Goal: Task Accomplishment & Management: Manage account settings

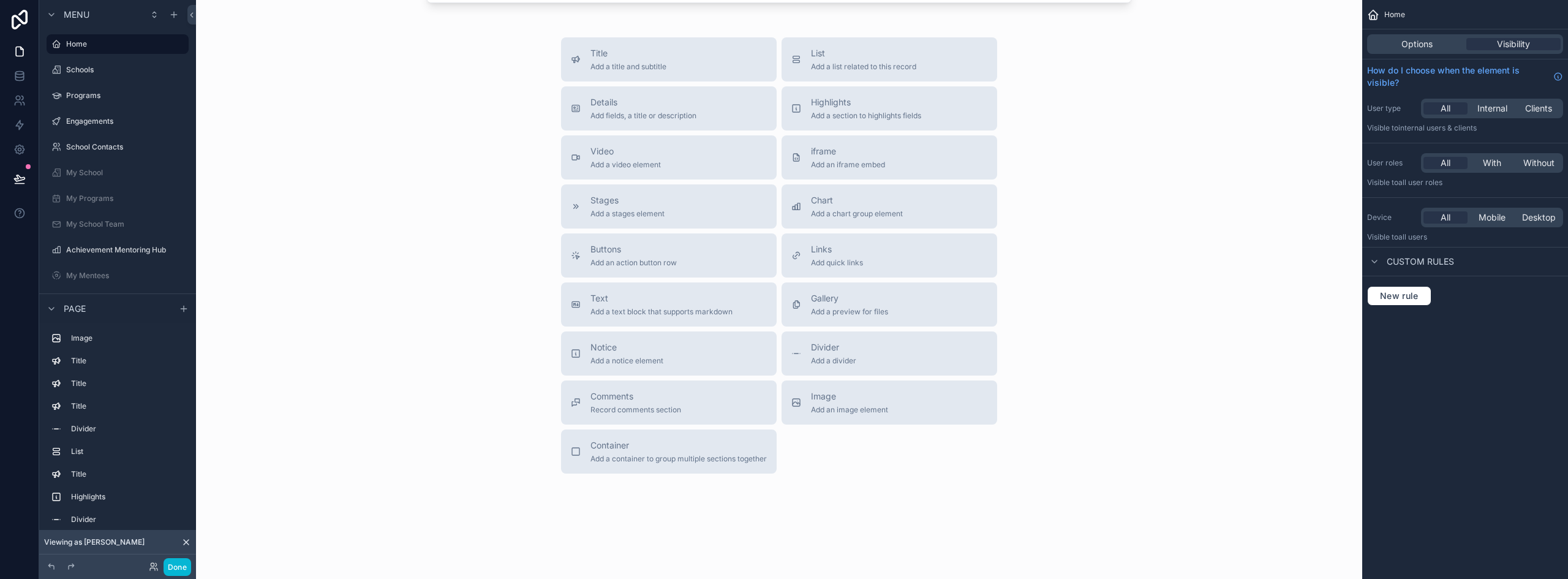
scroll to position [2572, 0]
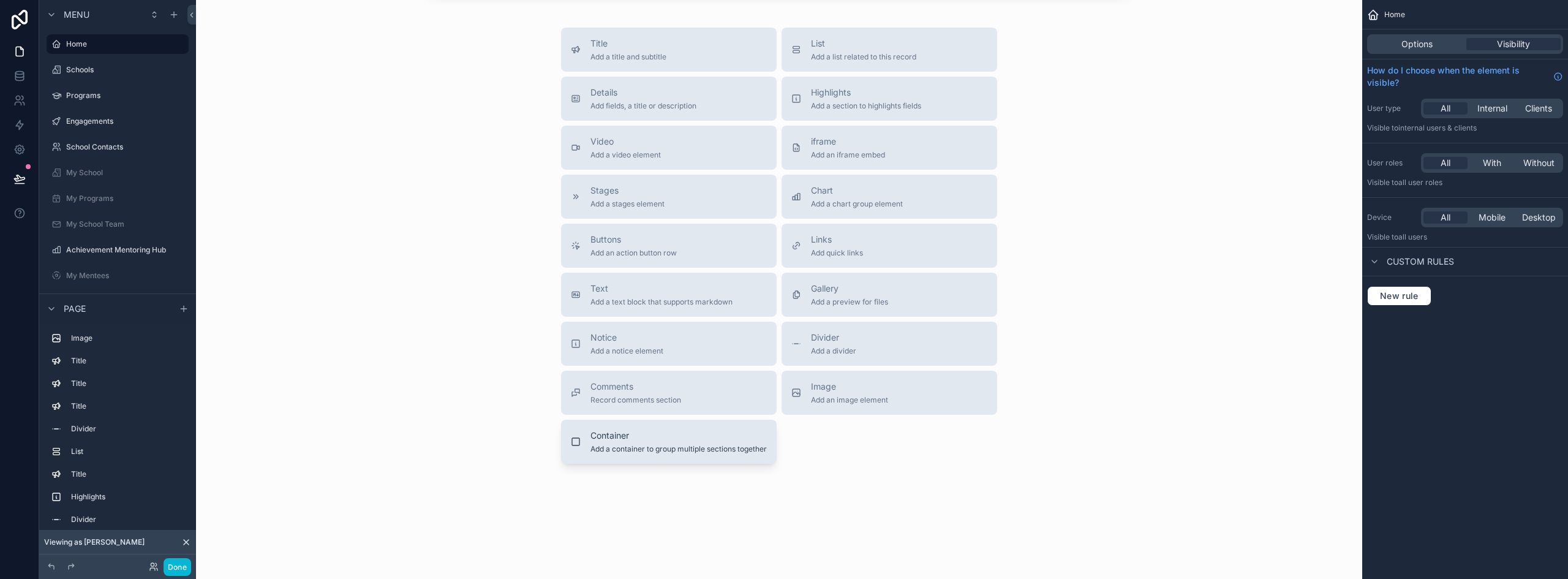
click at [682, 464] on button "Container Add a container to group multiple sections together" at bounding box center [669, 441] width 215 height 44
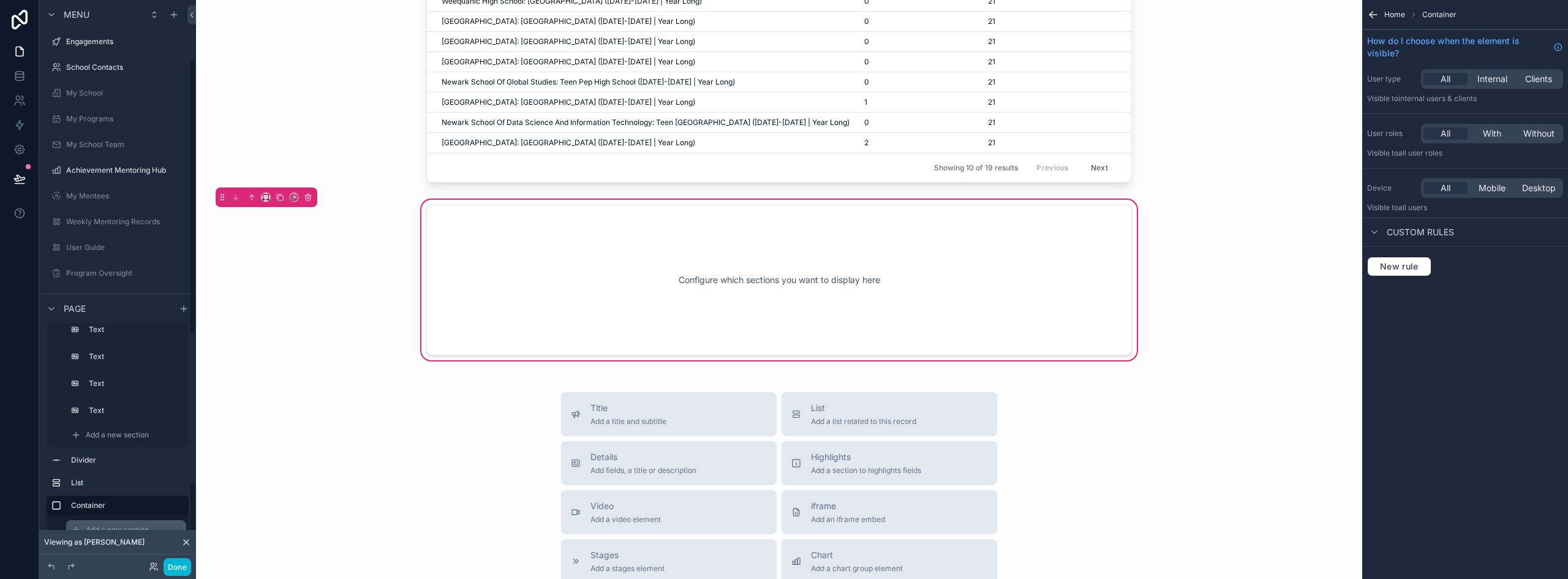
scroll to position [122, 0]
click at [129, 525] on span "Add a new section" at bounding box center [117, 529] width 63 height 10
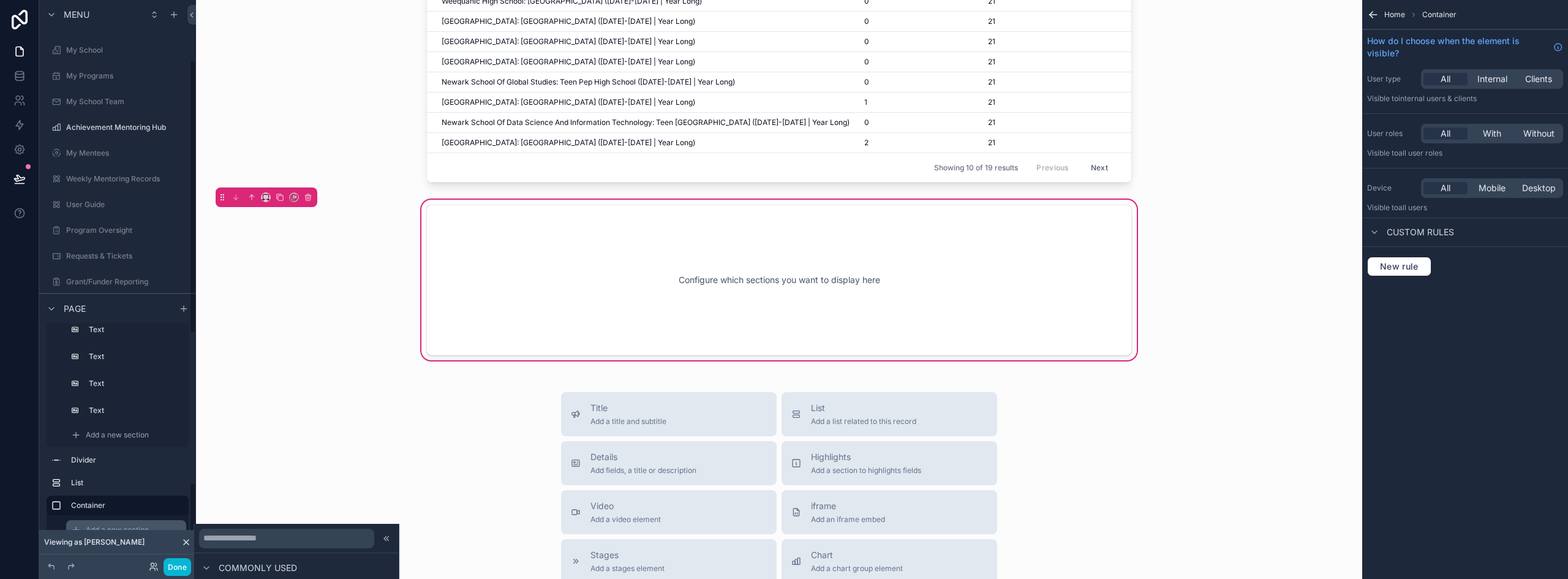
click at [144, 527] on span "Add a new section" at bounding box center [117, 529] width 63 height 10
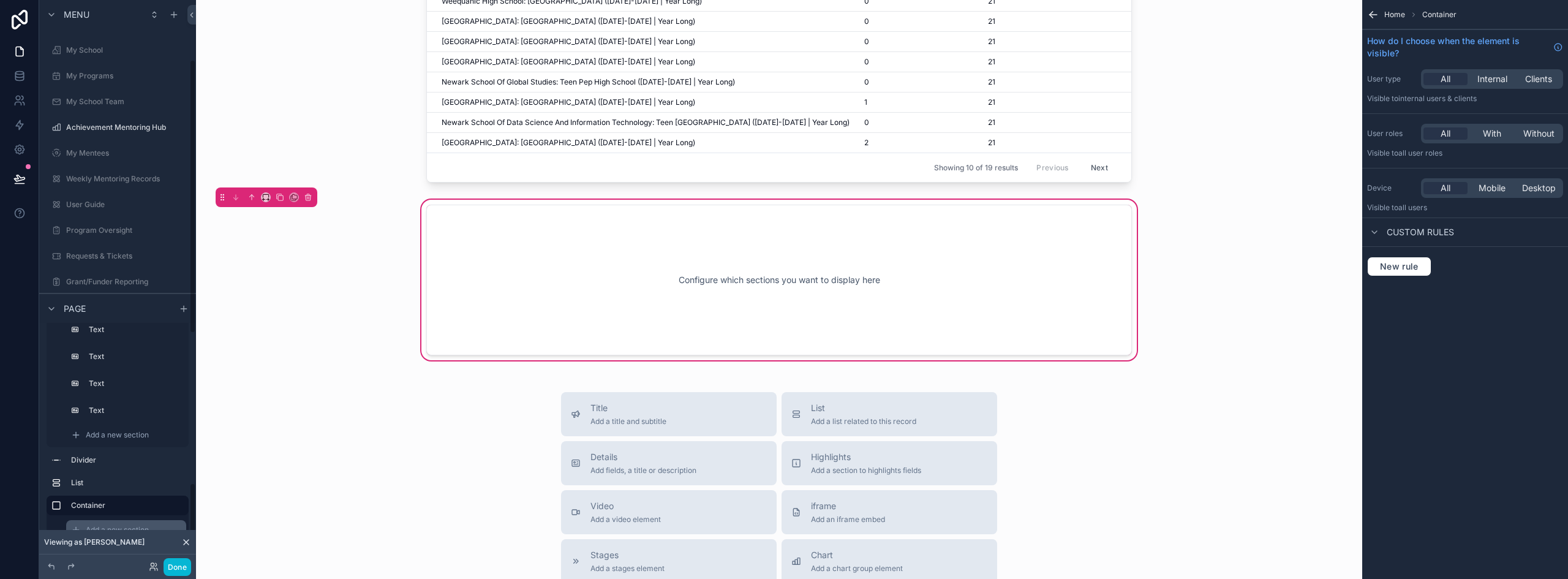
click at [144, 527] on span "Add a new section" at bounding box center [117, 529] width 63 height 10
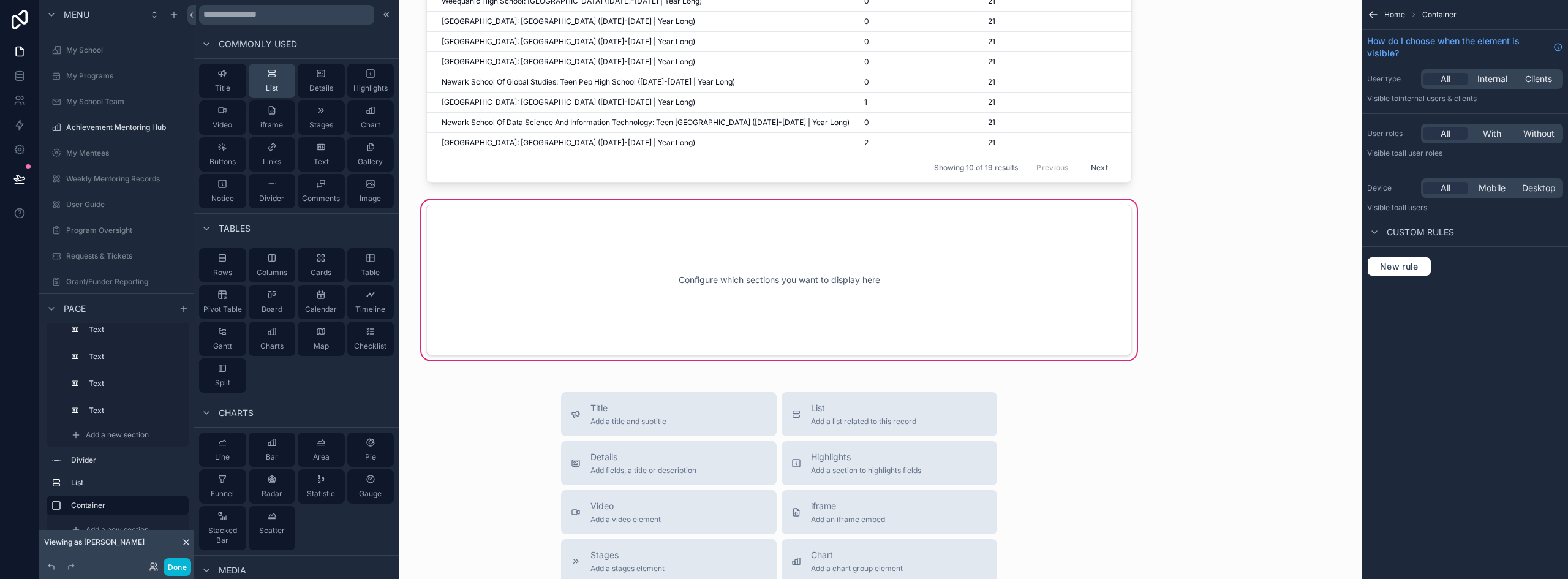
click at [267, 83] on span "List" at bounding box center [271, 88] width 12 height 10
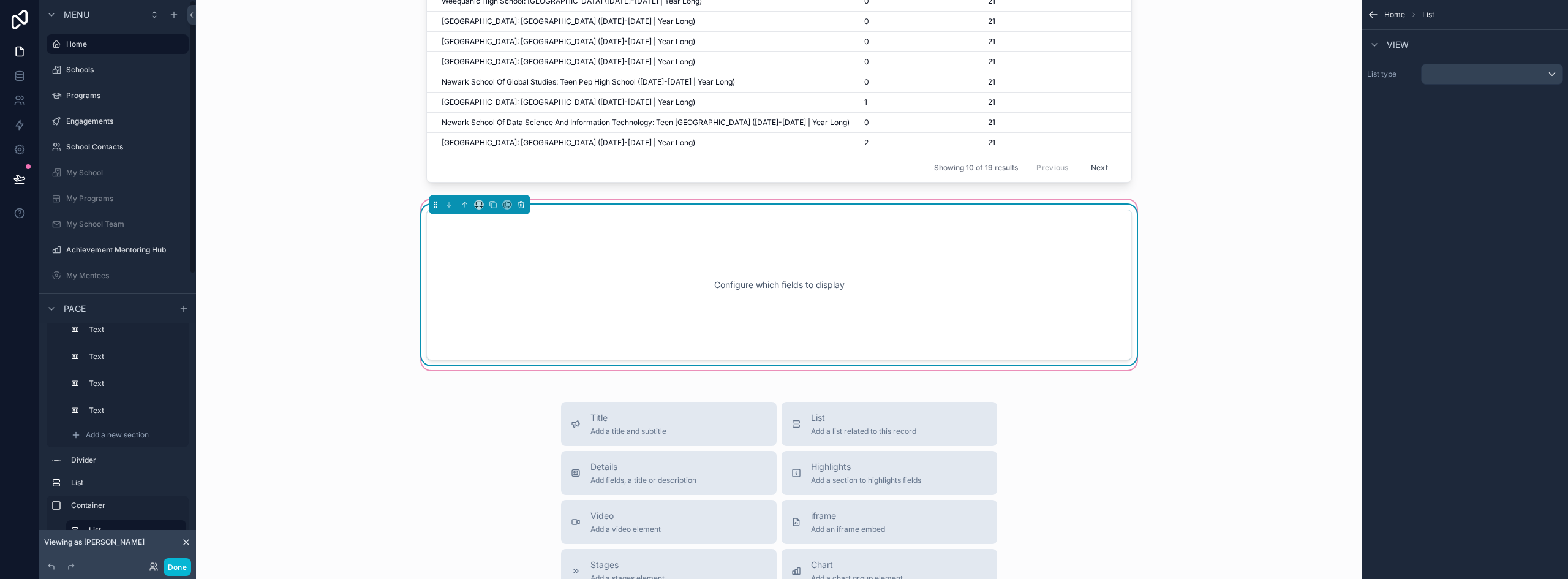
scroll to position [2388, 0]
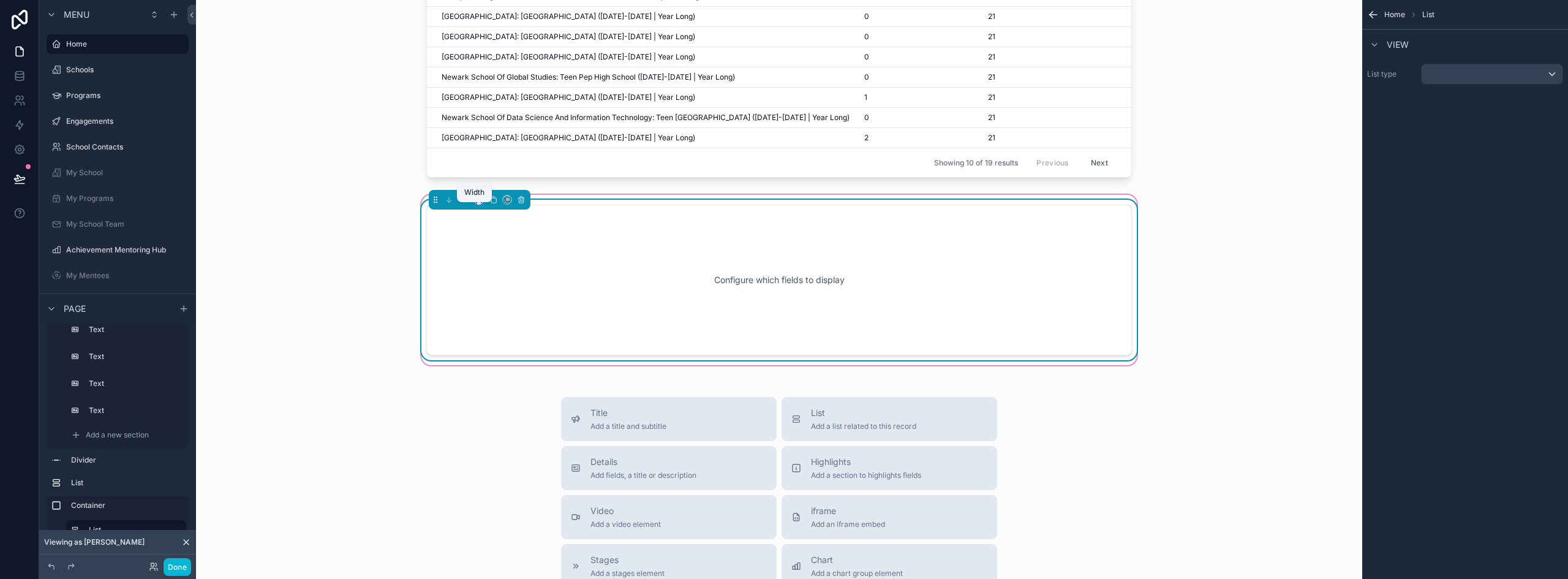
click at [478, 204] on icon "scrollable content" at bounding box center [478, 199] width 8 height 8
click at [493, 305] on span "50%" at bounding box center [490, 301] width 19 height 15
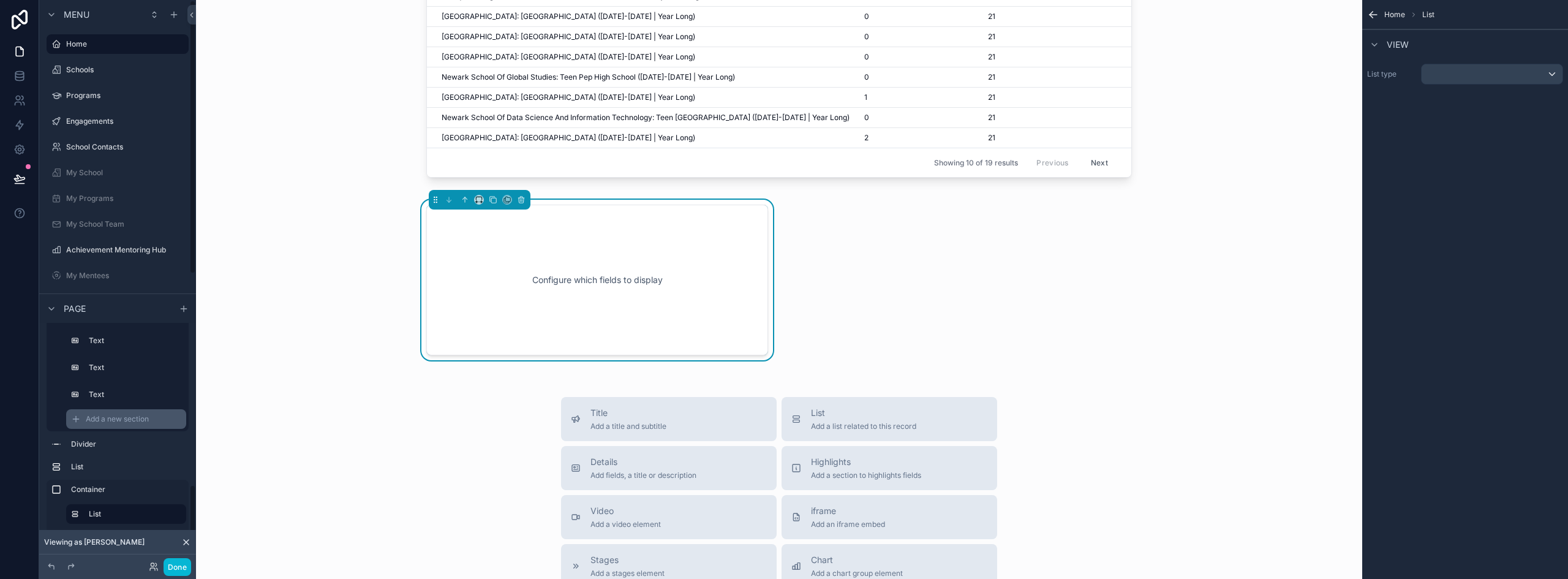
scroll to position [536, 0]
click at [140, 525] on span "Add a new section" at bounding box center [117, 529] width 63 height 10
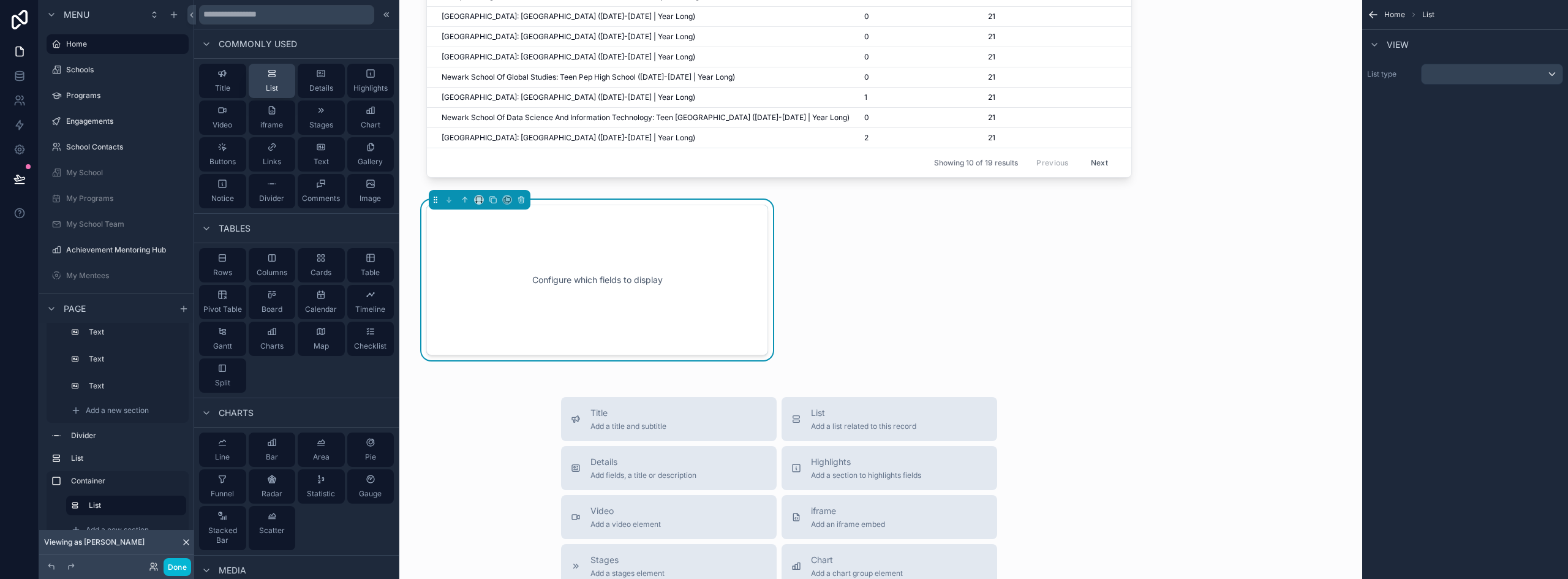
click at [266, 89] on span "List" at bounding box center [271, 88] width 12 height 10
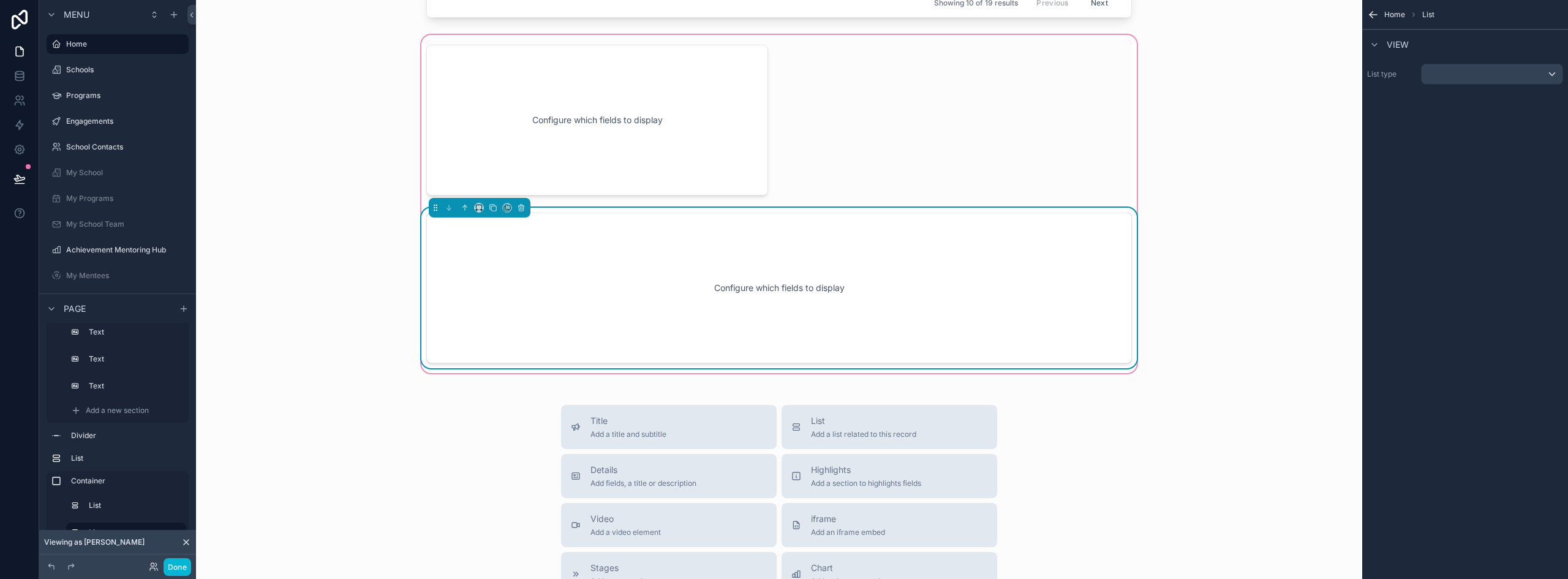
scroll to position [2555, 0]
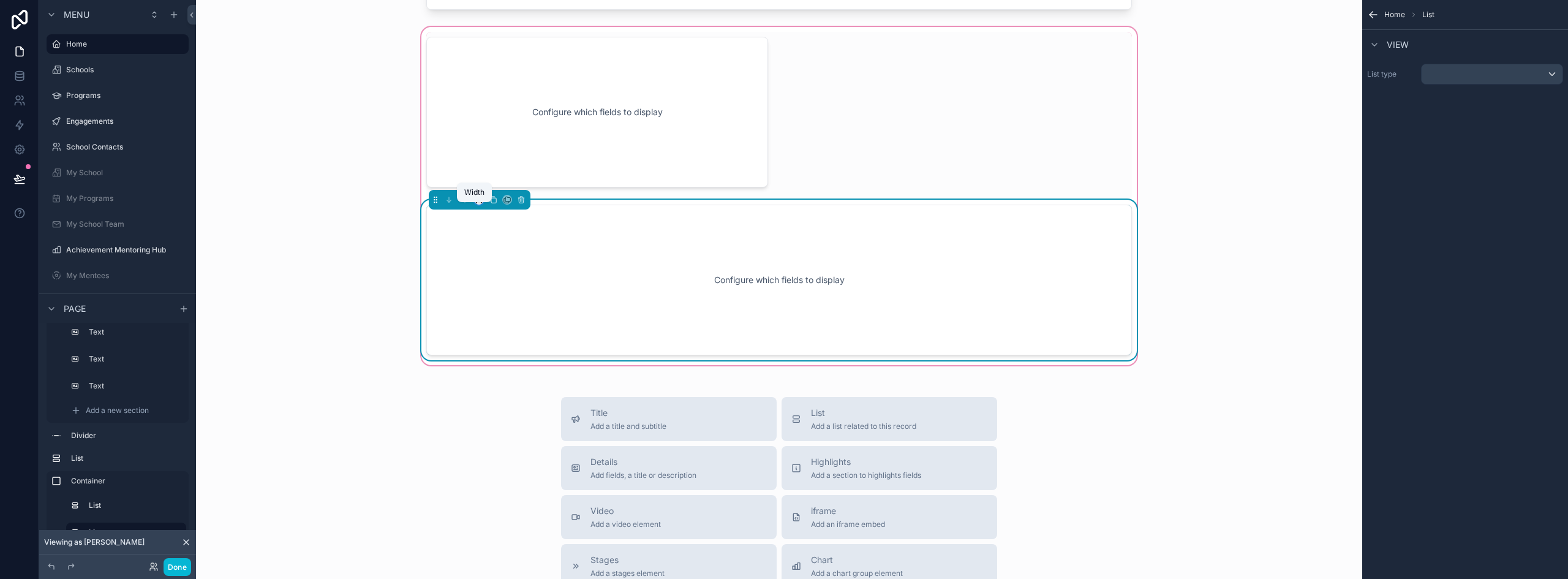
click at [475, 204] on icon "scrollable content" at bounding box center [478, 199] width 8 height 8
click at [494, 300] on span "50%" at bounding box center [490, 301] width 19 height 15
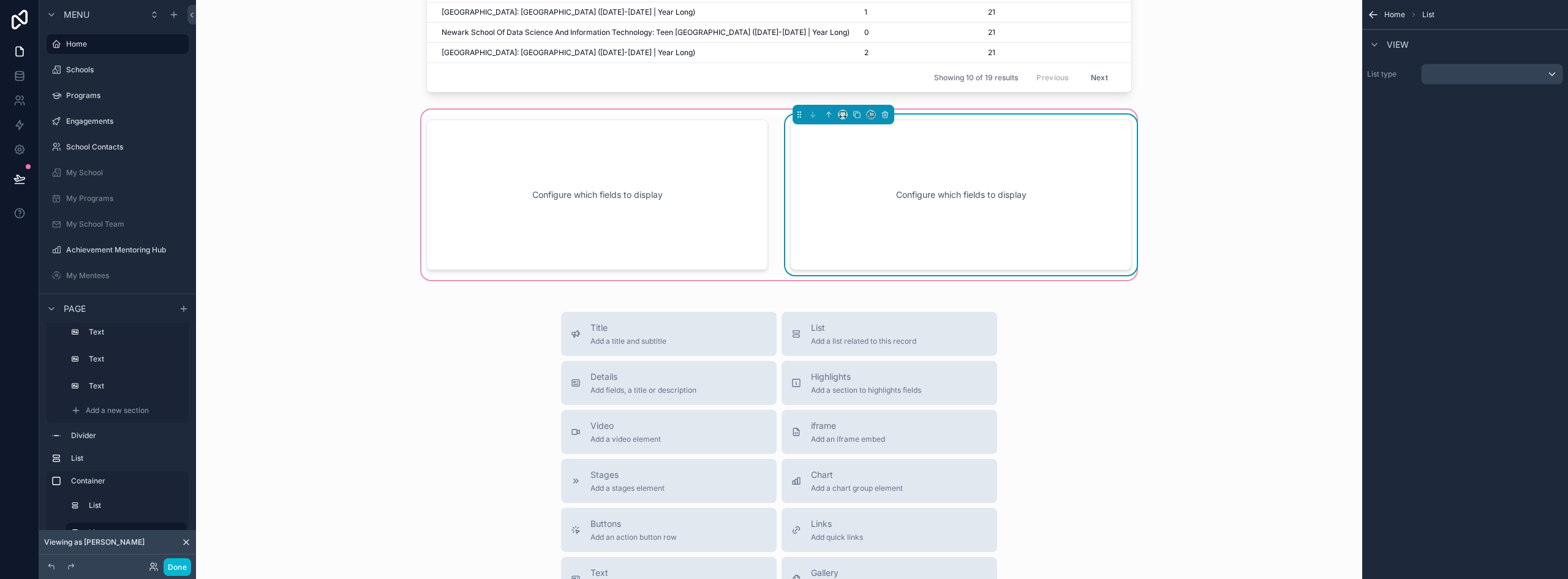
scroll to position [2433, 0]
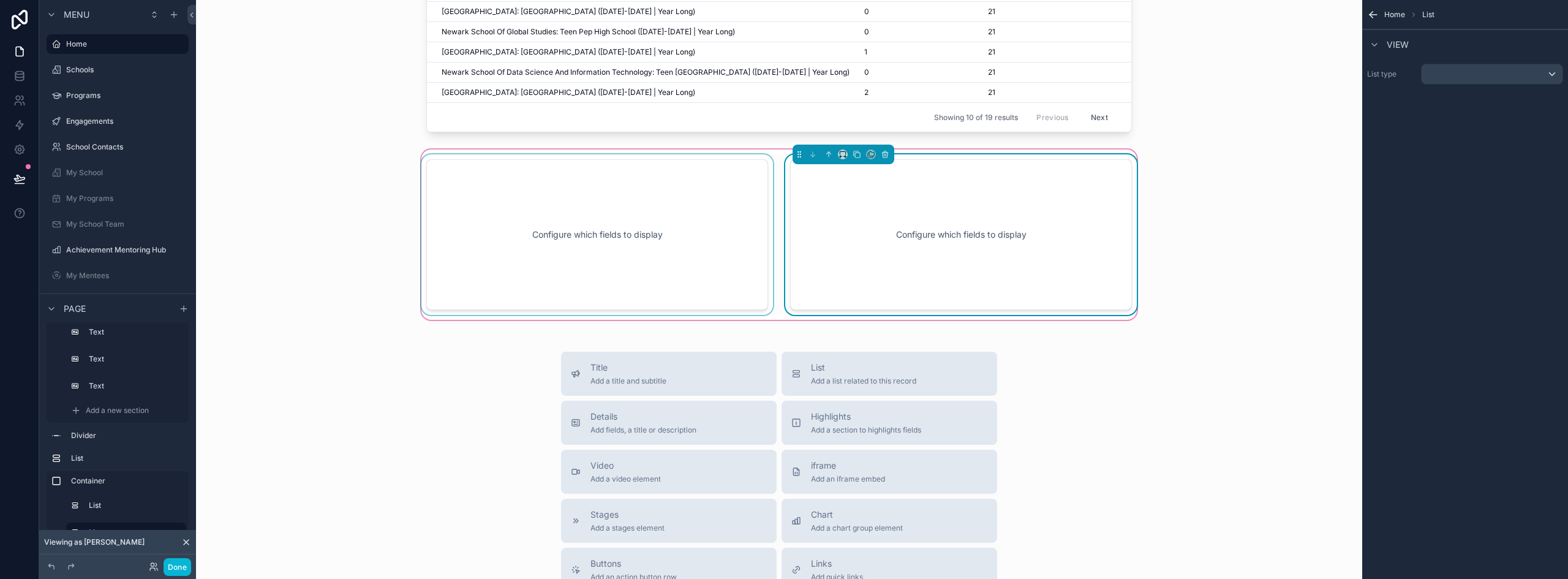
click at [699, 268] on div "scrollable content" at bounding box center [598, 234] width 357 height 161
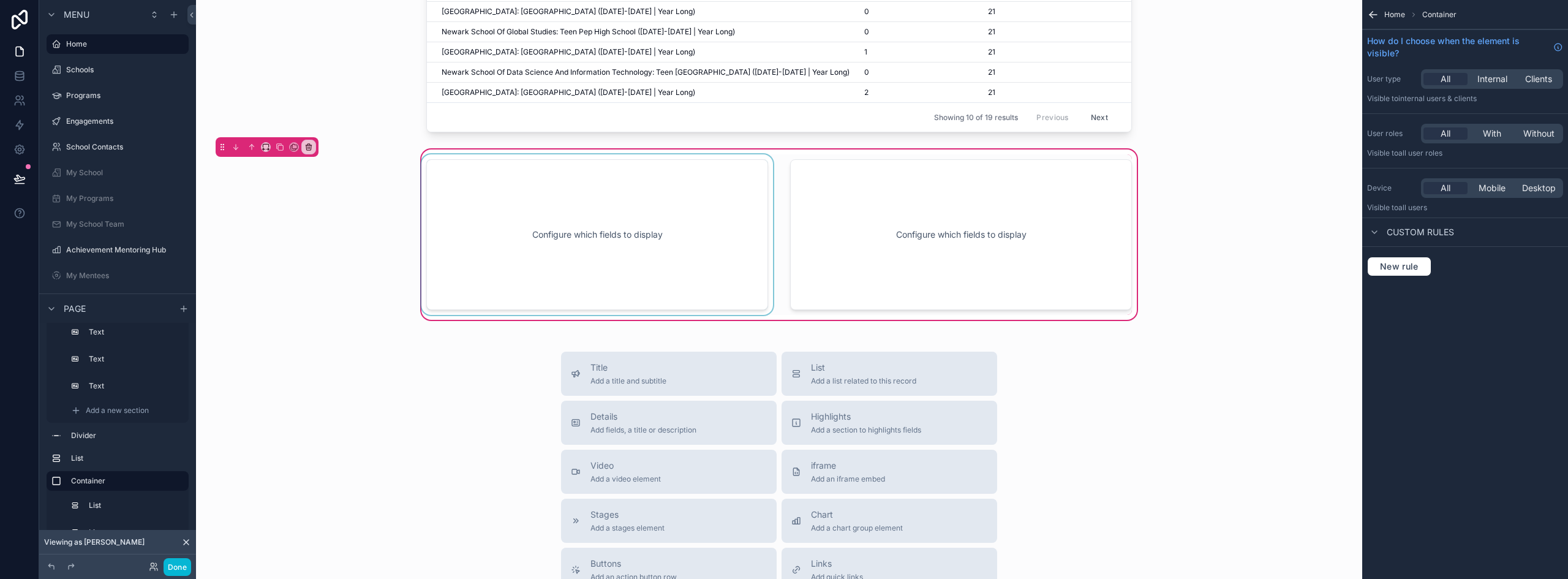
click at [609, 245] on div "scrollable content" at bounding box center [598, 234] width 357 height 161
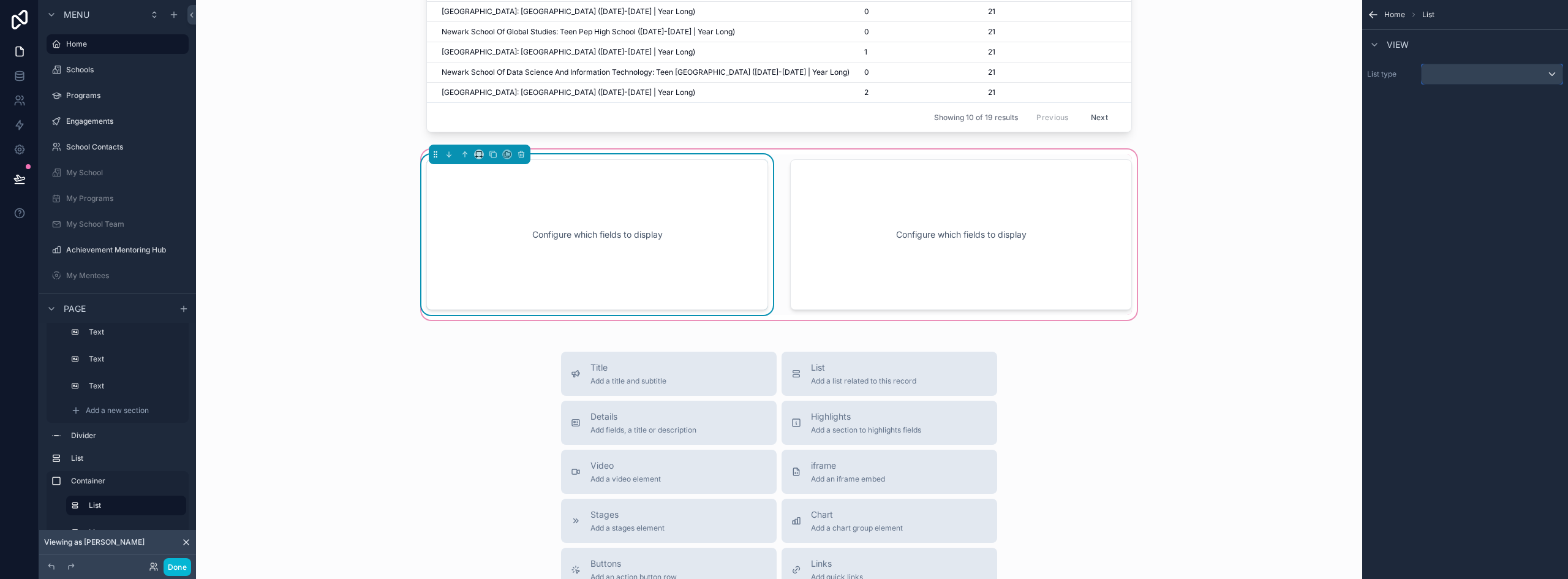
click at [1470, 70] on div "scrollable content" at bounding box center [1492, 74] width 141 height 20
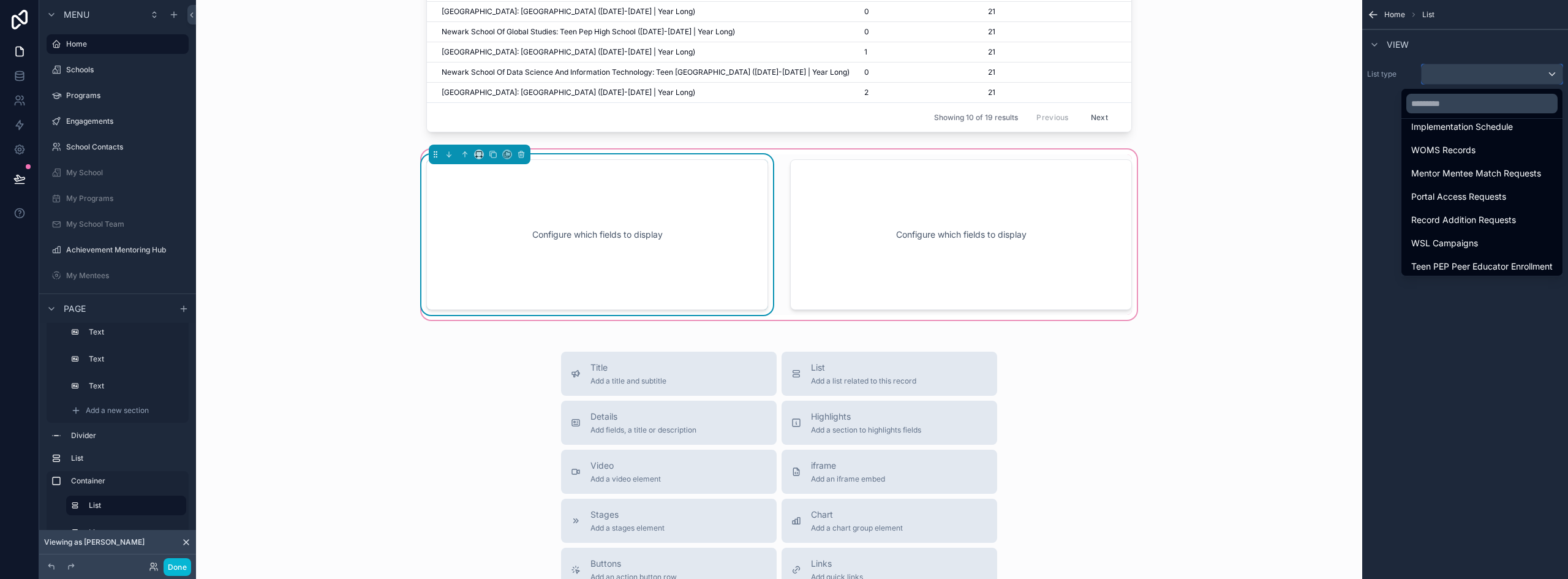
scroll to position [268, 0]
click at [1510, 189] on div "Portal Access Requests" at bounding box center [1482, 192] width 141 height 15
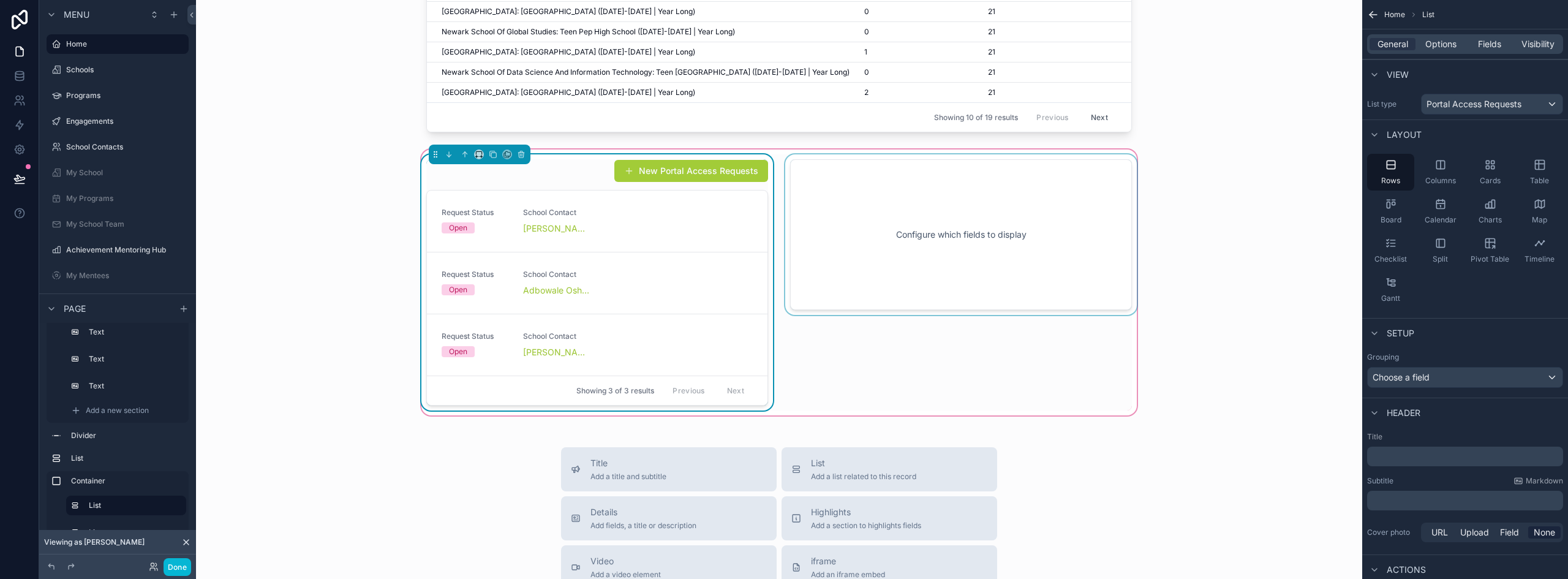
click at [986, 229] on div "scrollable content" at bounding box center [961, 282] width 357 height 256
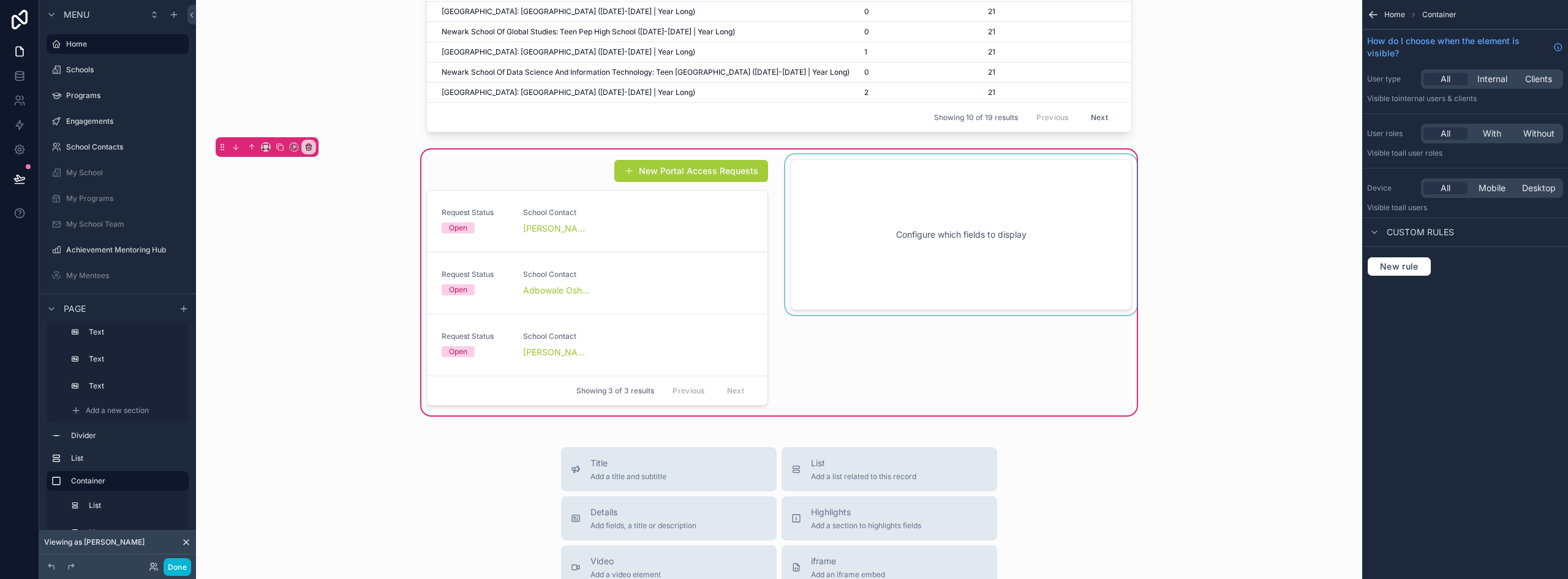
click at [1070, 262] on div "scrollable content" at bounding box center [961, 282] width 357 height 256
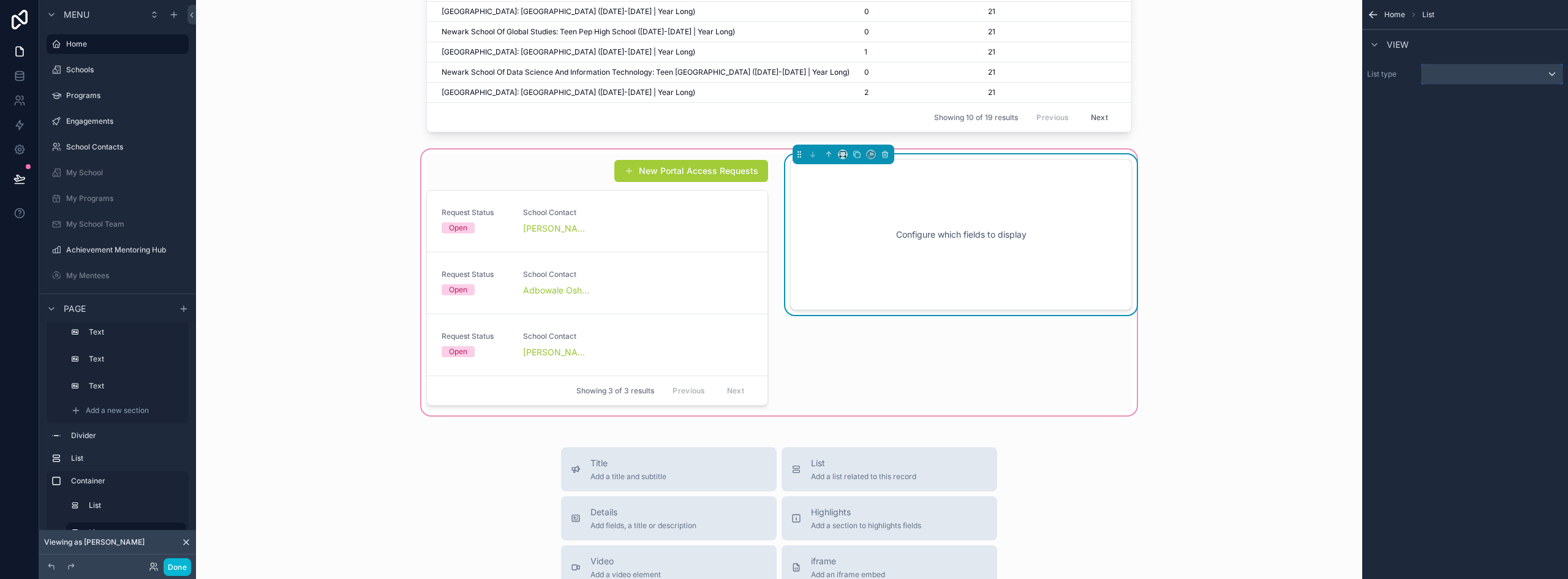
click at [1487, 71] on div "scrollable content" at bounding box center [1492, 74] width 141 height 20
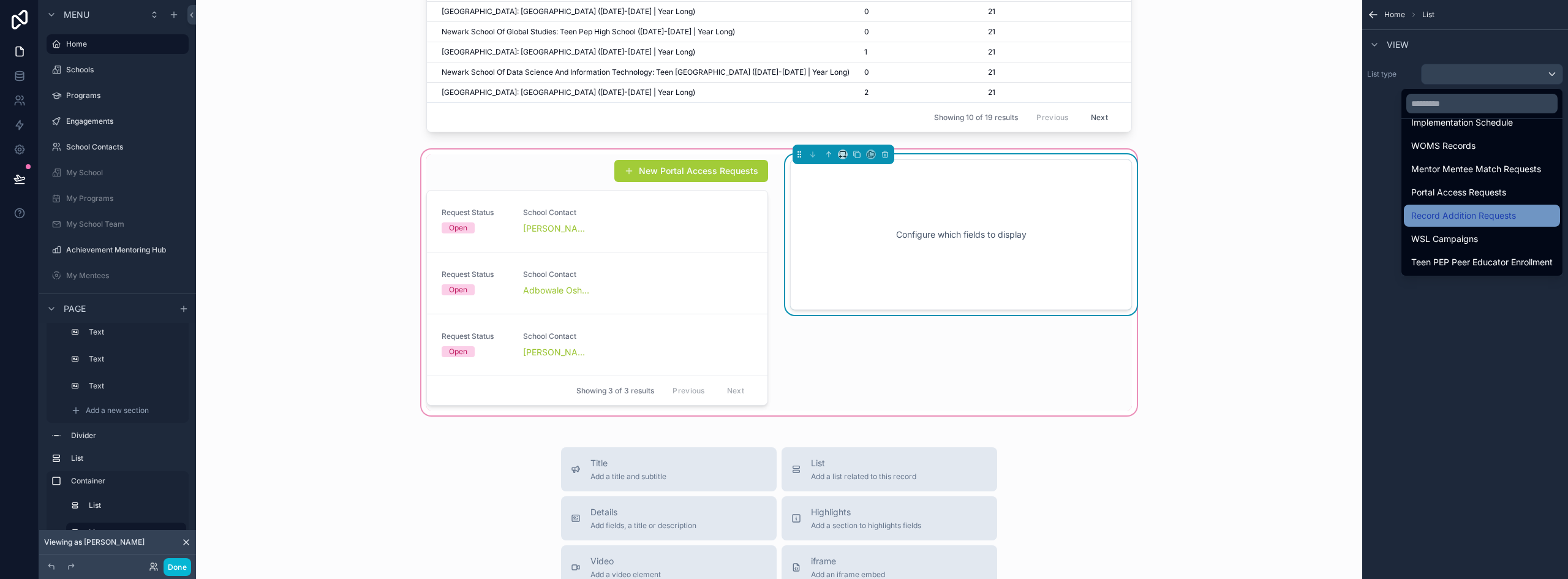
click at [1497, 218] on span "Record Addition Requests" at bounding box center [1464, 215] width 104 height 15
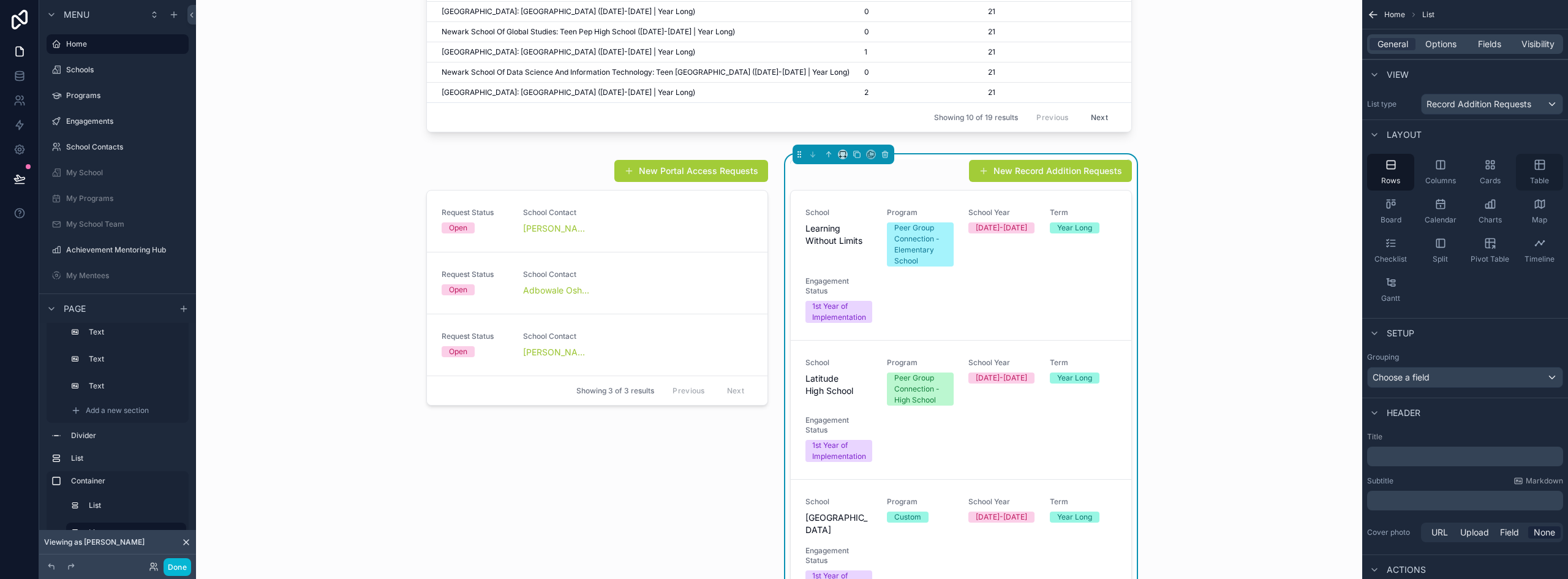
click at [1538, 174] on div "Table" at bounding box center [1540, 172] width 47 height 37
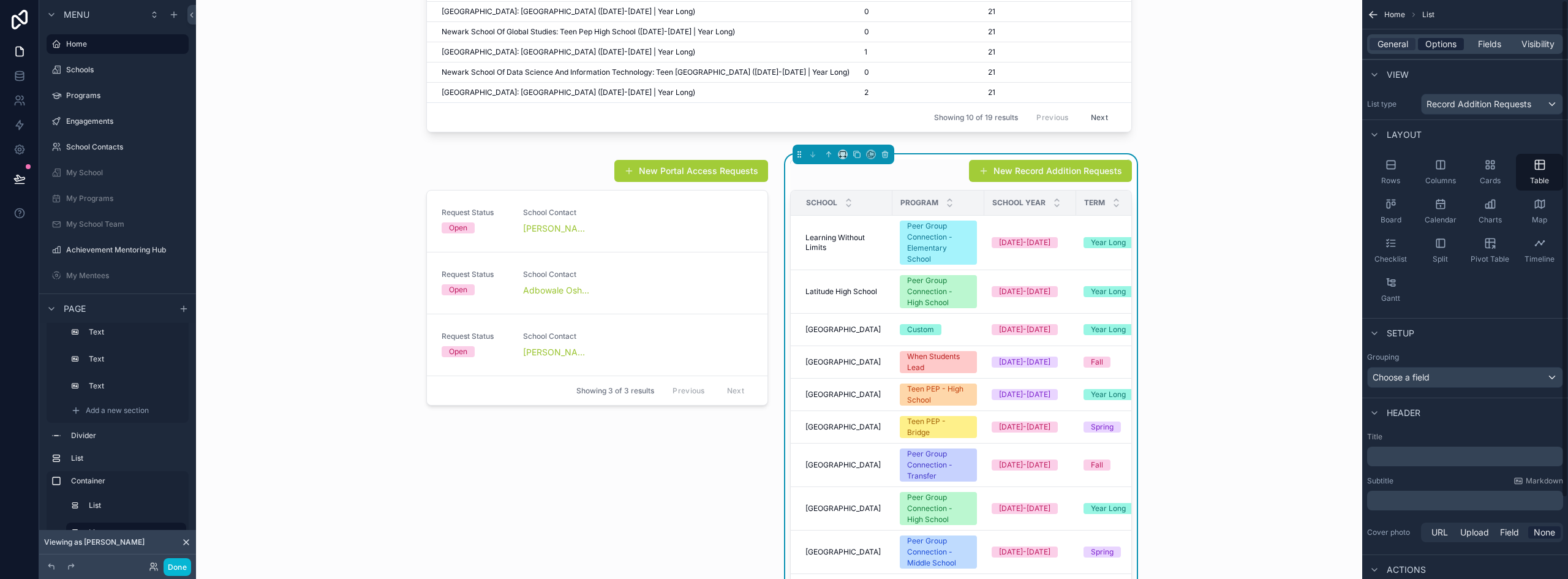
click at [1445, 43] on span "Options" at bounding box center [1441, 44] width 31 height 12
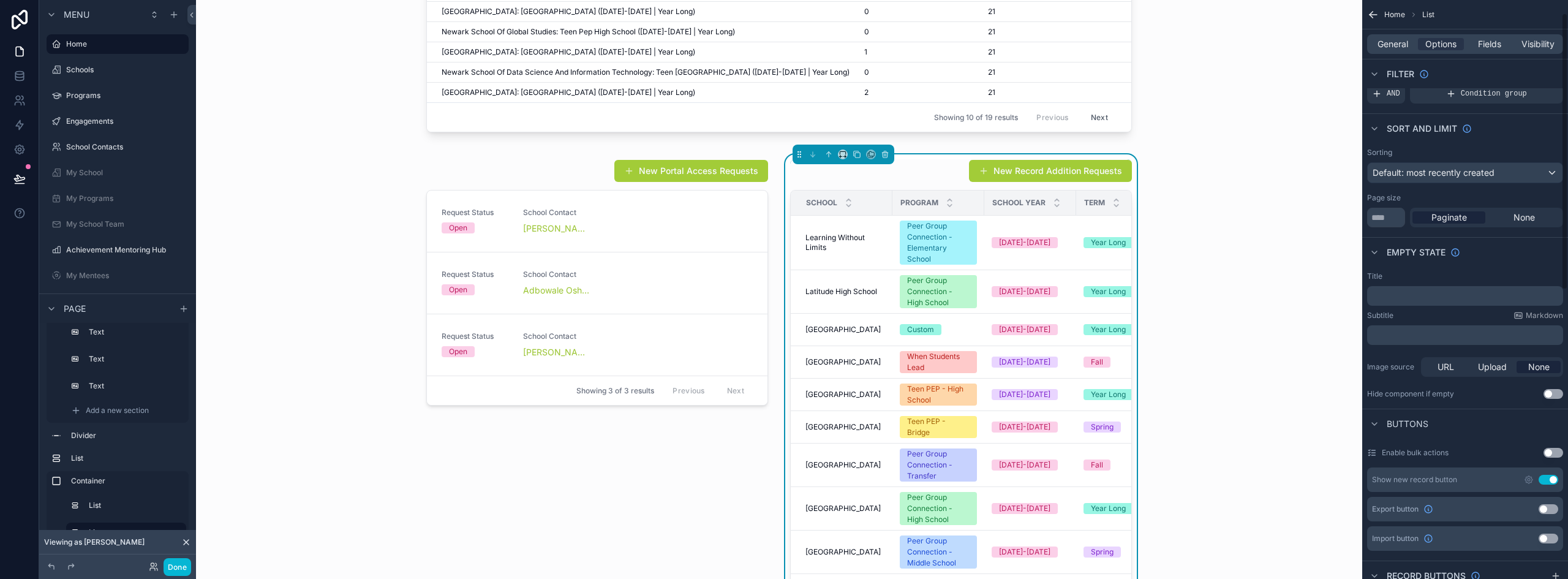
scroll to position [122, 0]
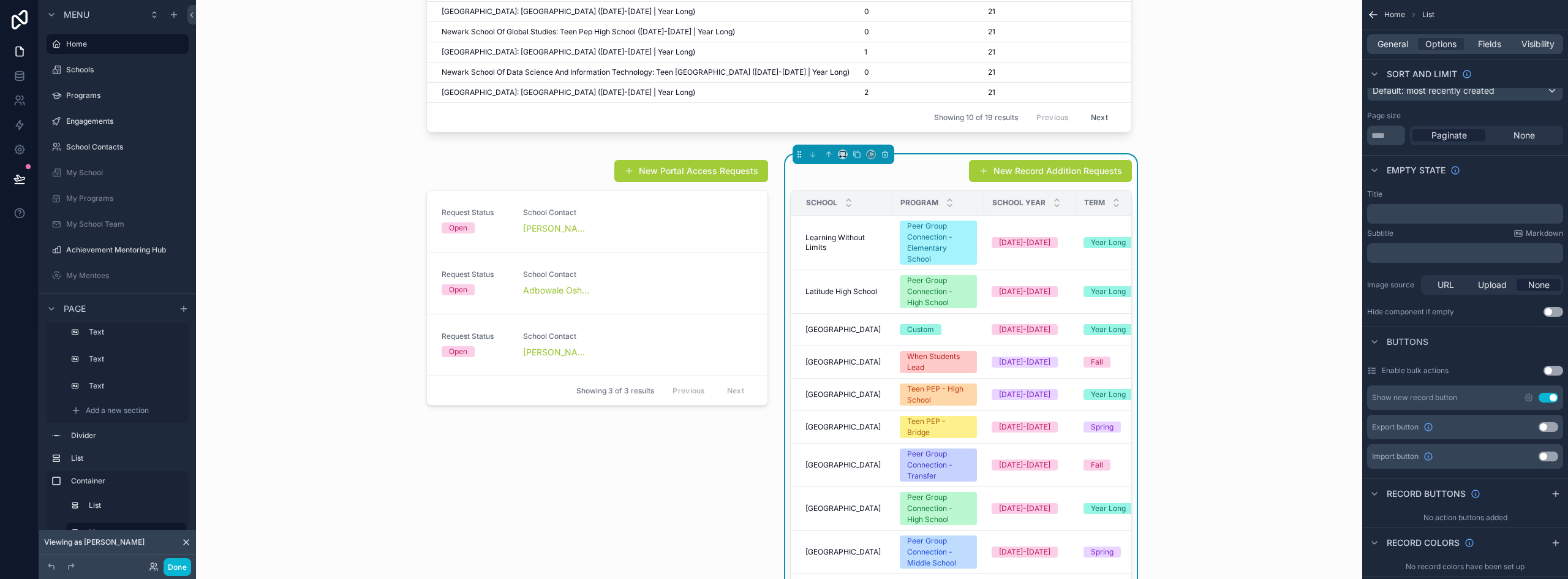
click at [1551, 394] on button "Use setting" at bounding box center [1548, 397] width 20 height 10
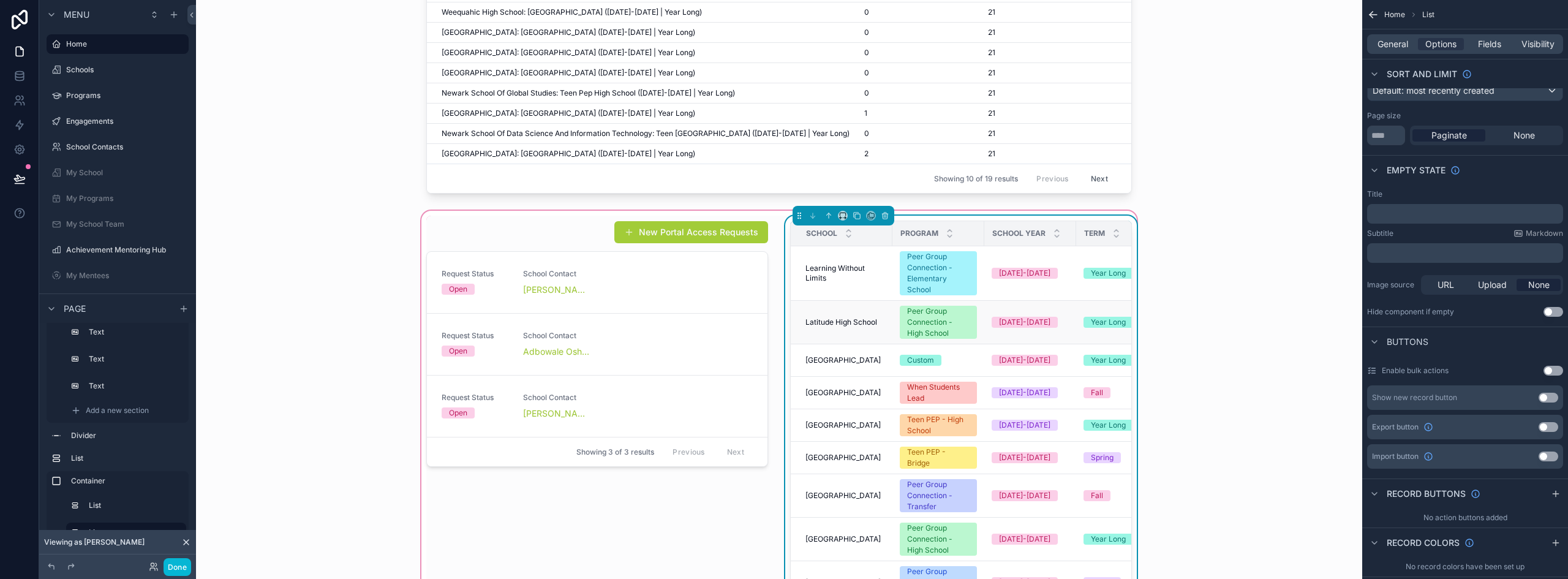
scroll to position [41, 0]
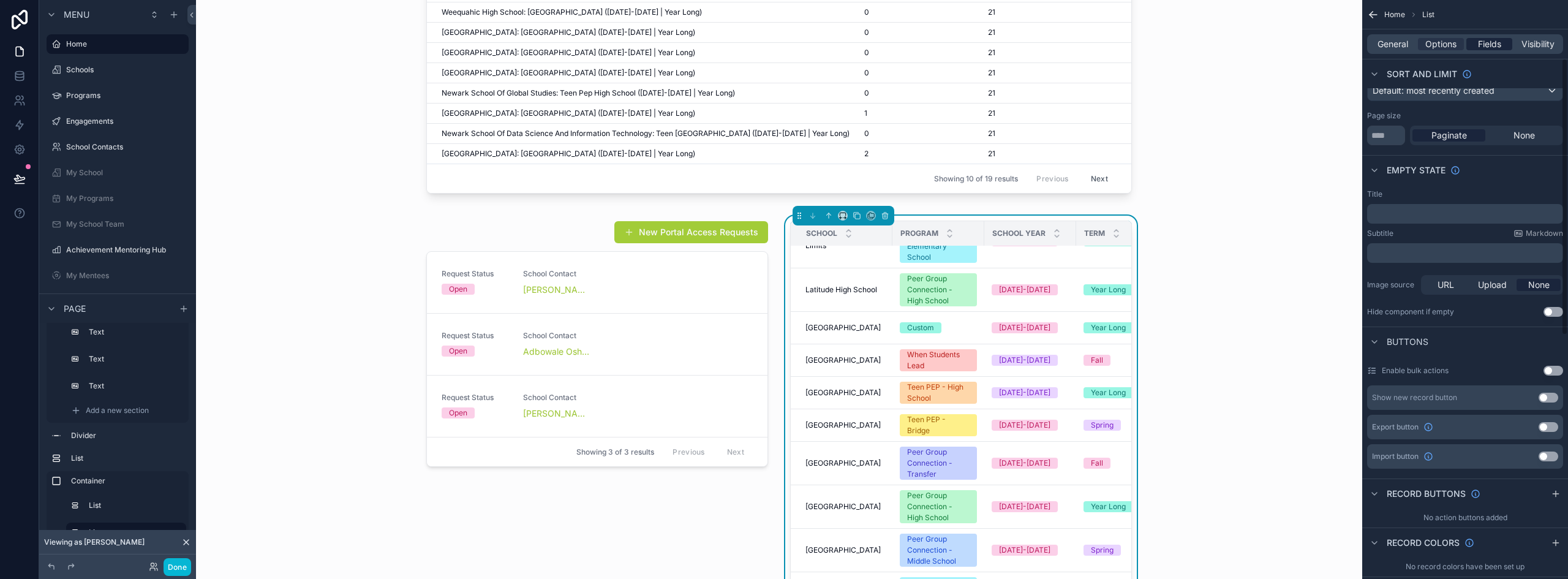
click at [1498, 41] on span "Fields" at bounding box center [1490, 44] width 24 height 12
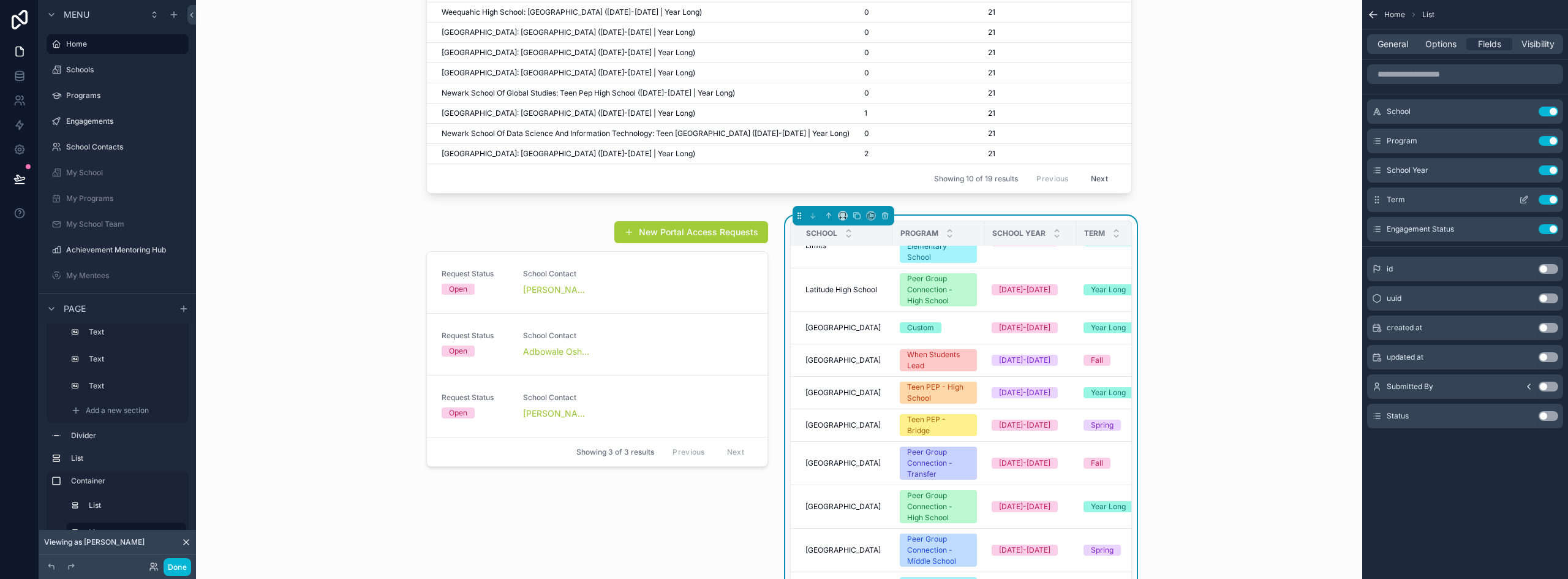
click at [1544, 225] on button "Use setting" at bounding box center [1548, 229] width 20 height 10
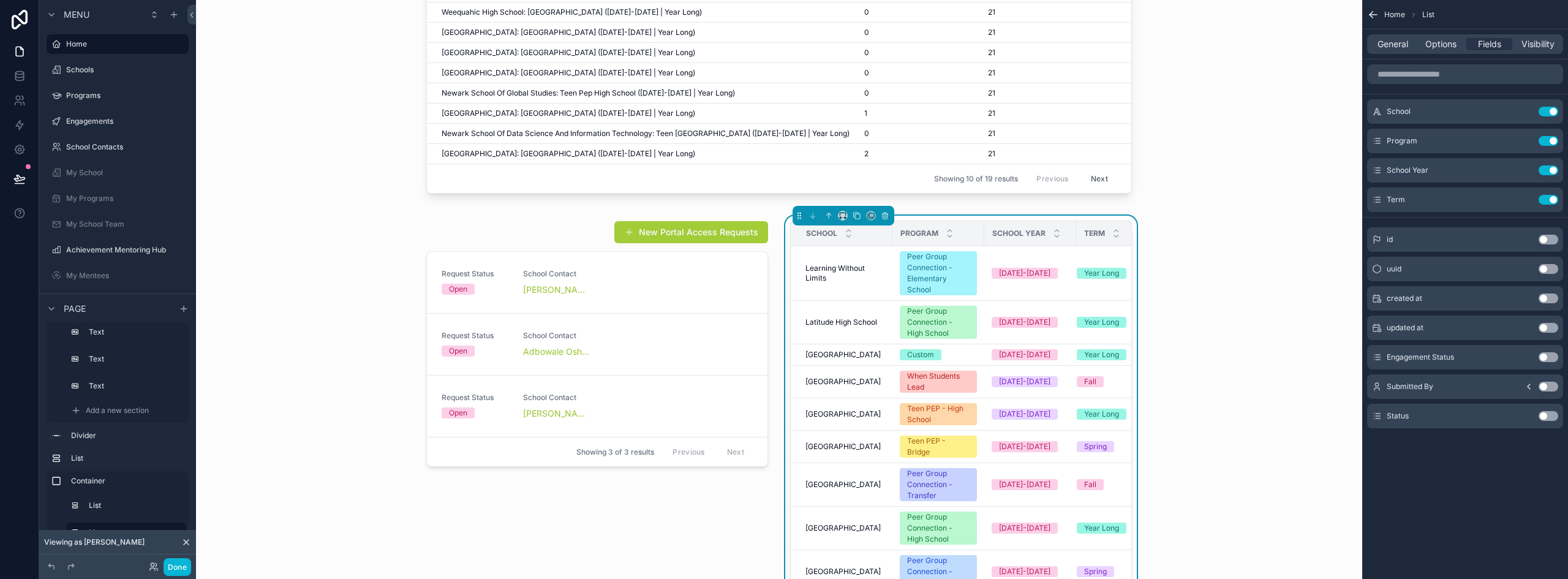
click at [1551, 415] on button "Use setting" at bounding box center [1548, 415] width 20 height 10
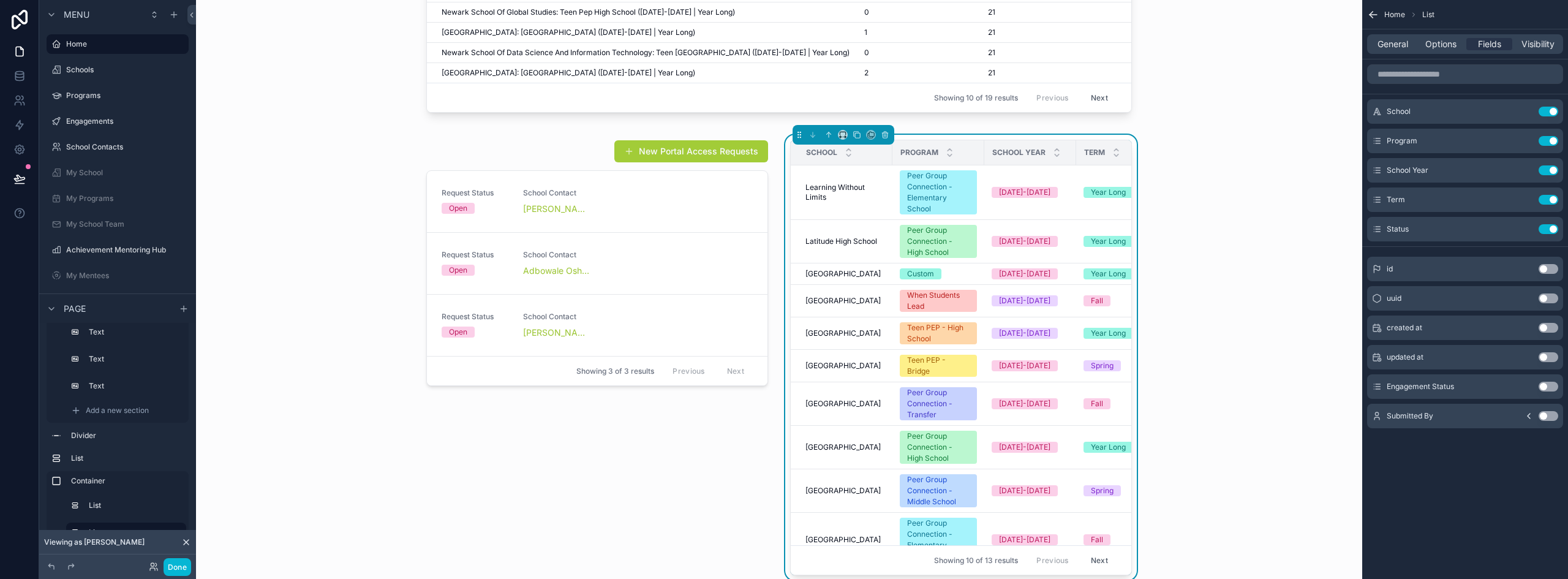
scroll to position [2433, 0]
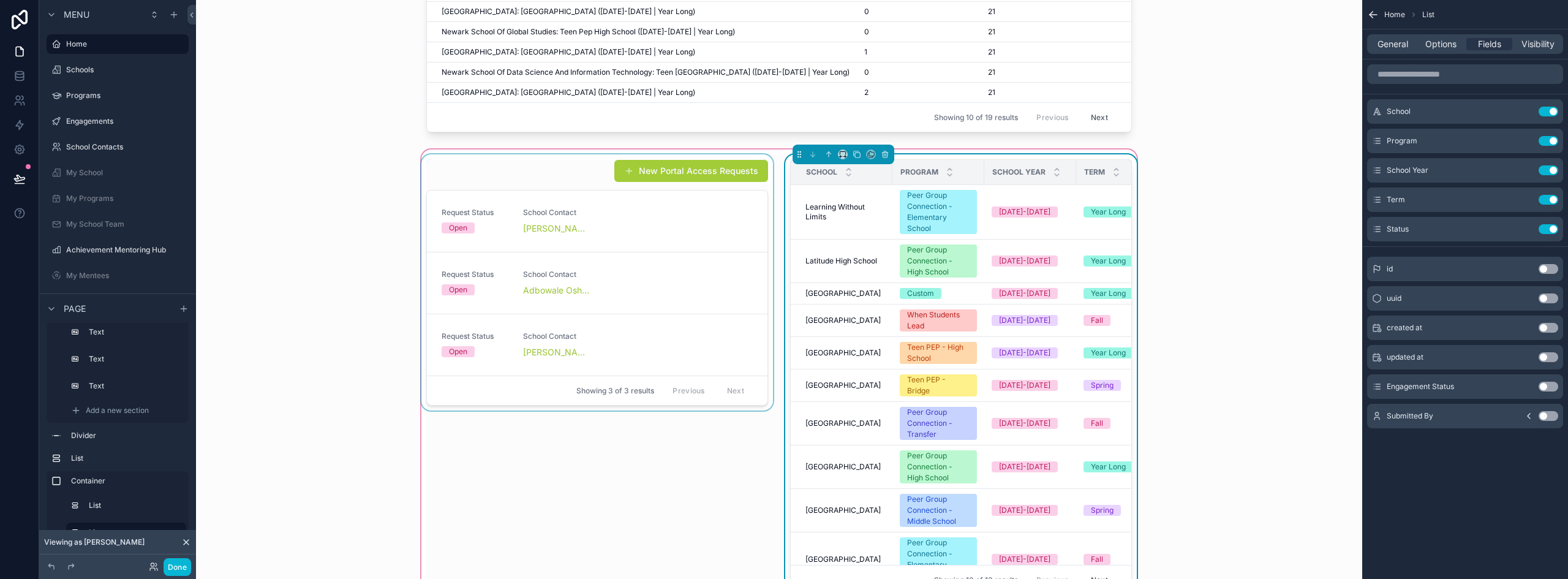
drag, startPoint x: 529, startPoint y: 190, endPoint x: 539, endPoint y: 190, distance: 10.0
click at [529, 190] on div "scrollable content" at bounding box center [598, 379] width 357 height 450
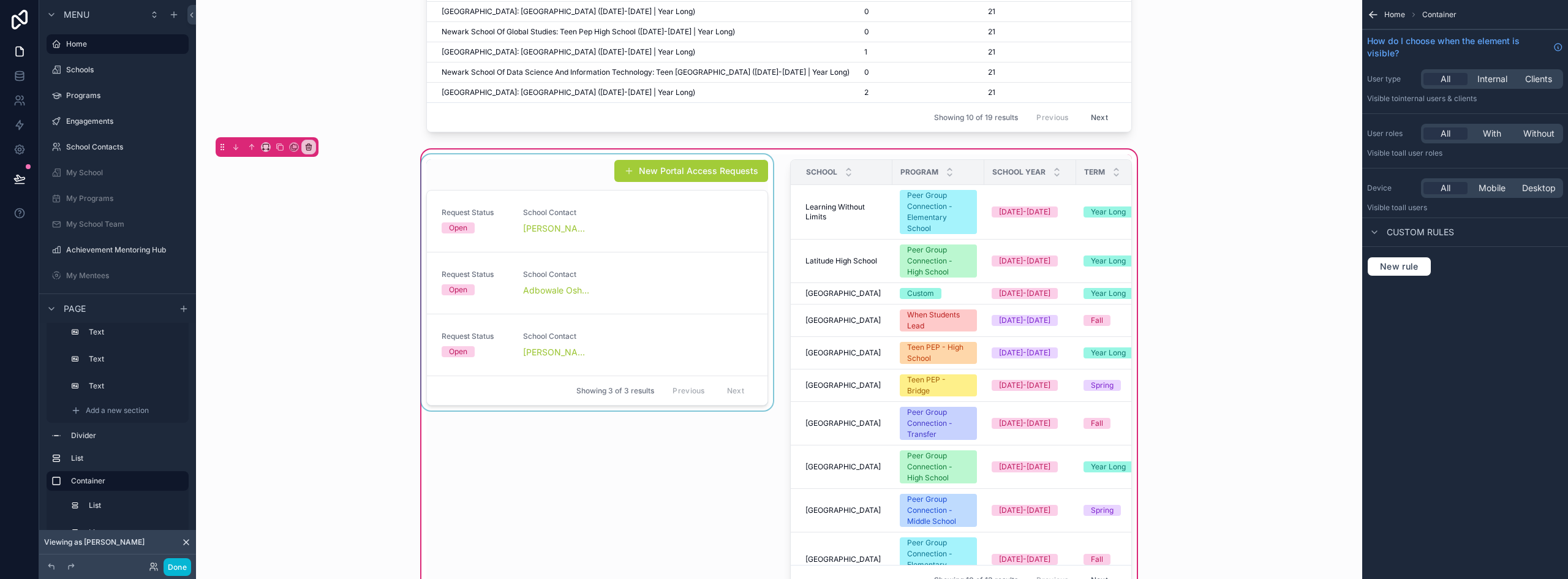
click at [635, 244] on div "scrollable content" at bounding box center [598, 379] width 357 height 450
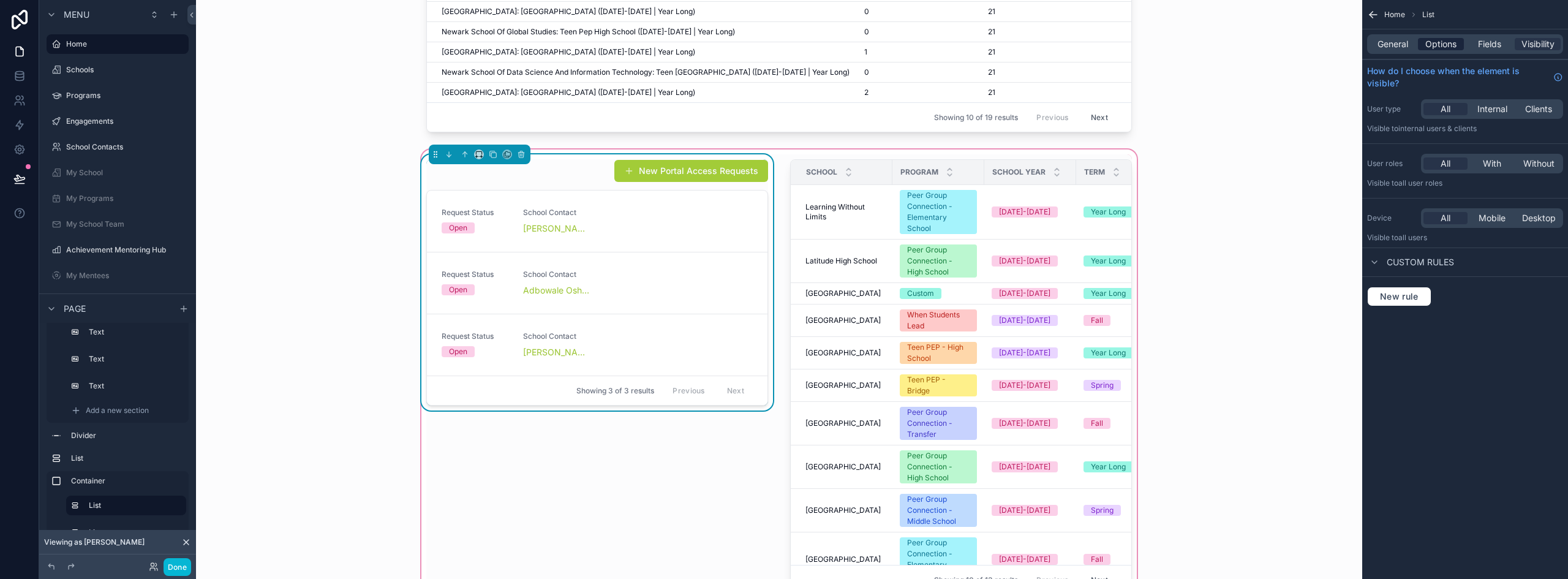
click at [1449, 43] on span "Options" at bounding box center [1441, 44] width 31 height 12
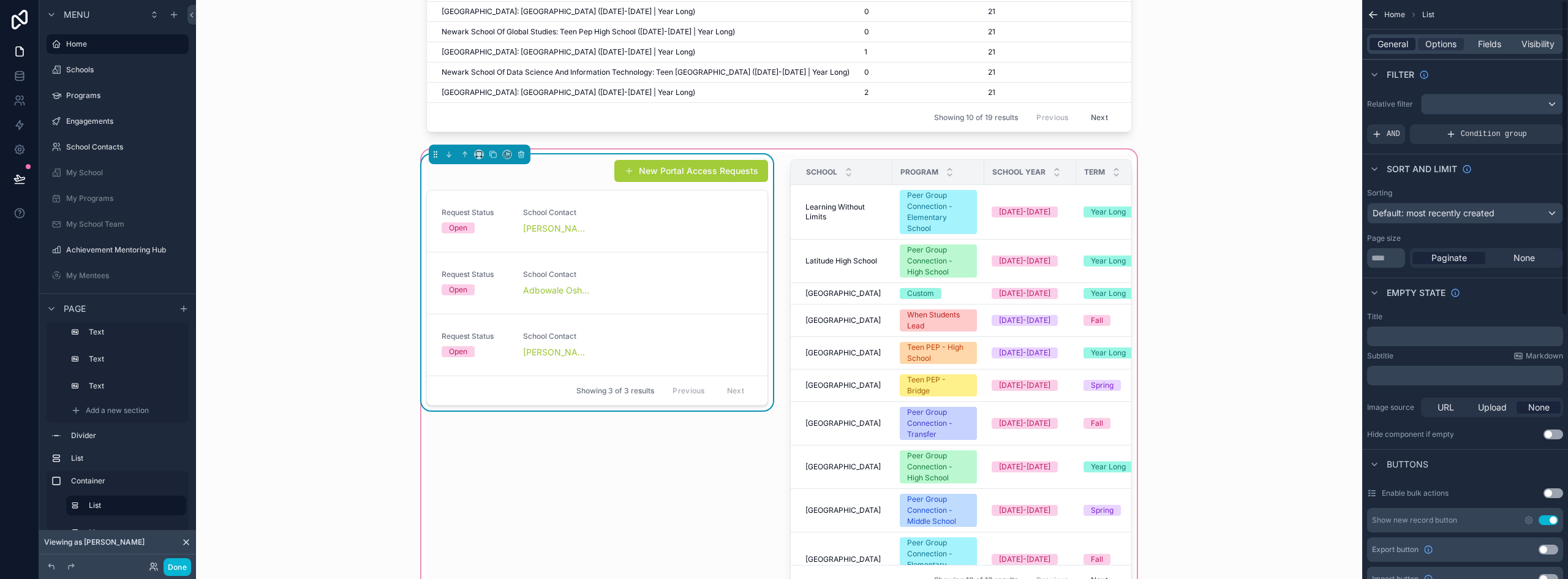
click at [1377, 41] on span "General" at bounding box center [1393, 44] width 31 height 12
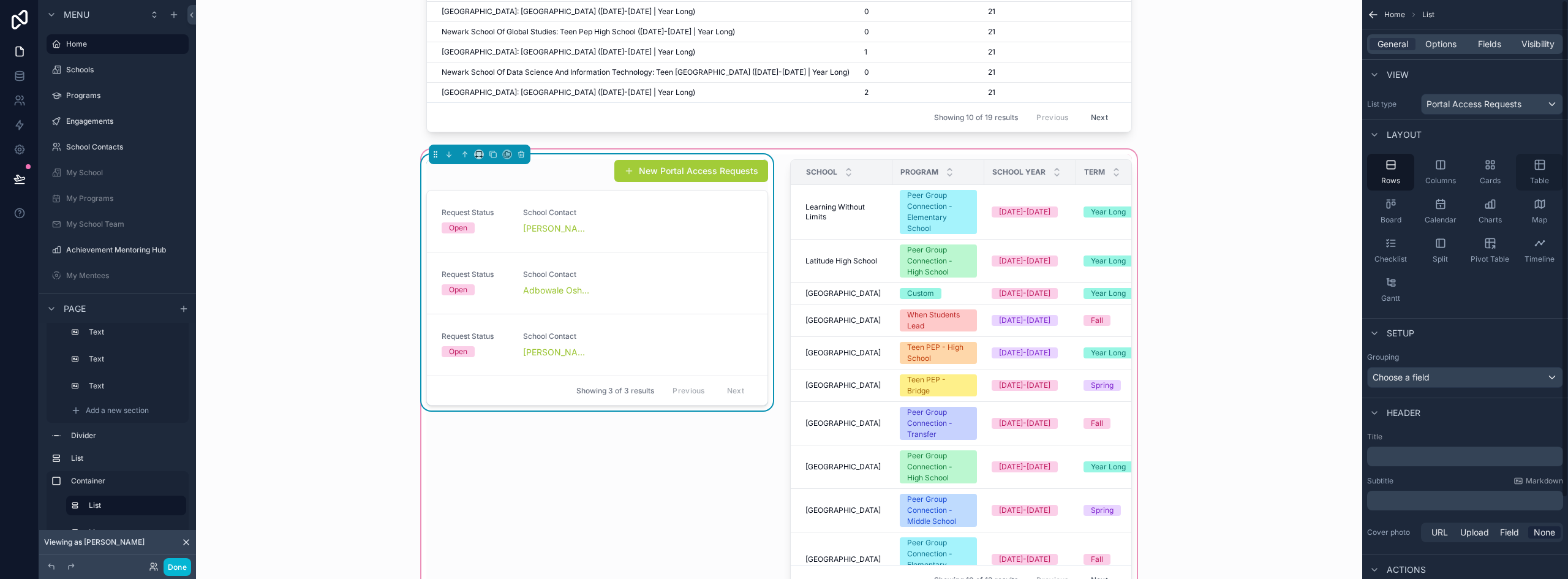
click at [1539, 168] on icon "scrollable content" at bounding box center [1539, 165] width 0 height 9
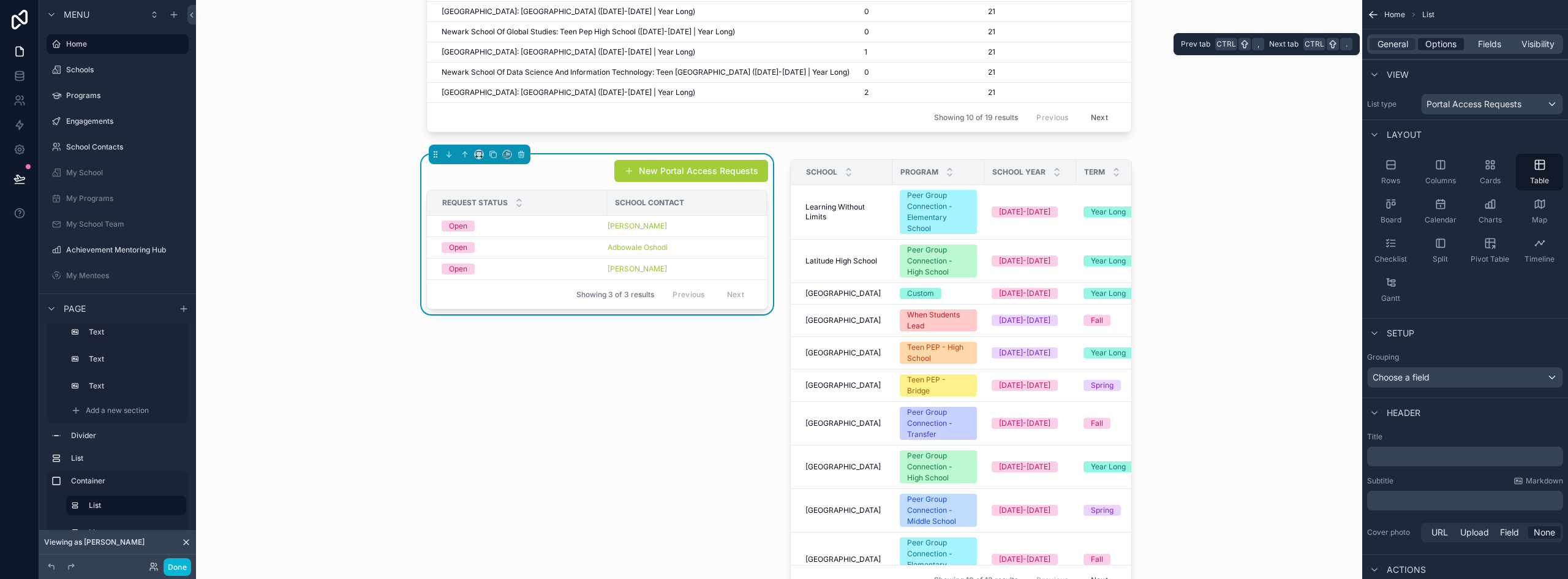
click at [1442, 42] on span "Options" at bounding box center [1441, 44] width 31 height 12
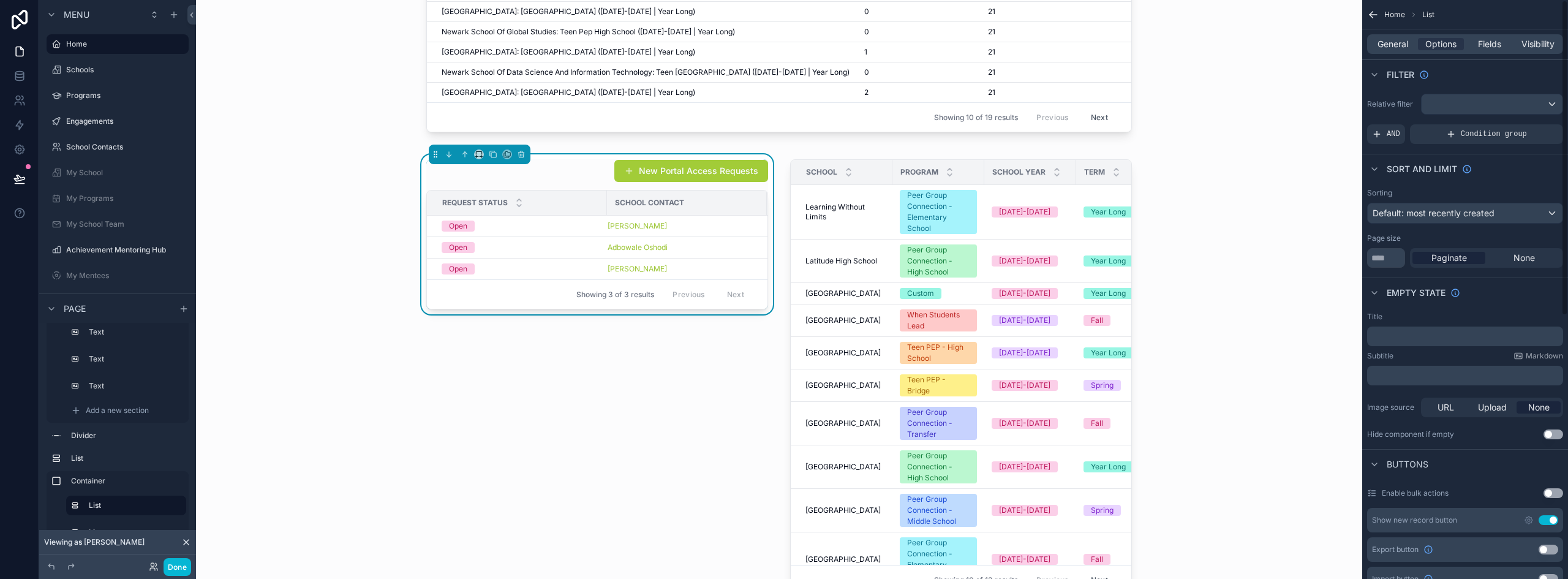
click at [1548, 522] on button "Use setting" at bounding box center [1548, 520] width 20 height 10
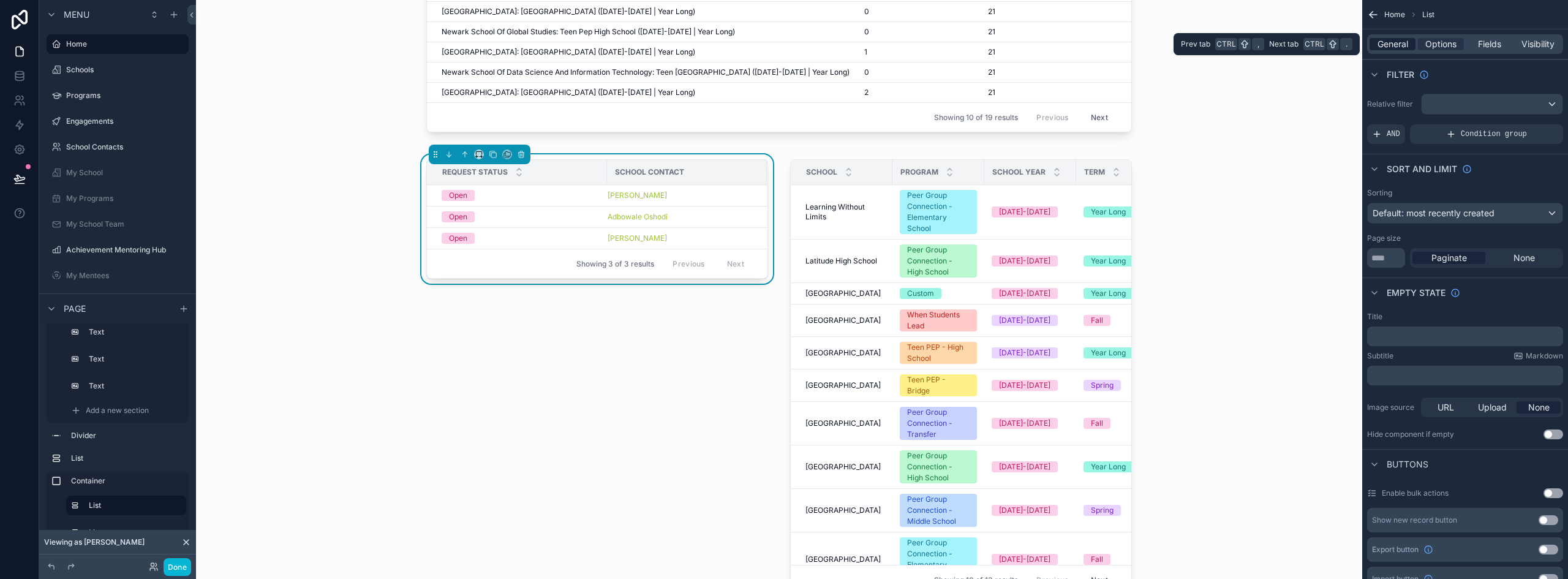
click at [1401, 39] on span "General" at bounding box center [1393, 44] width 31 height 12
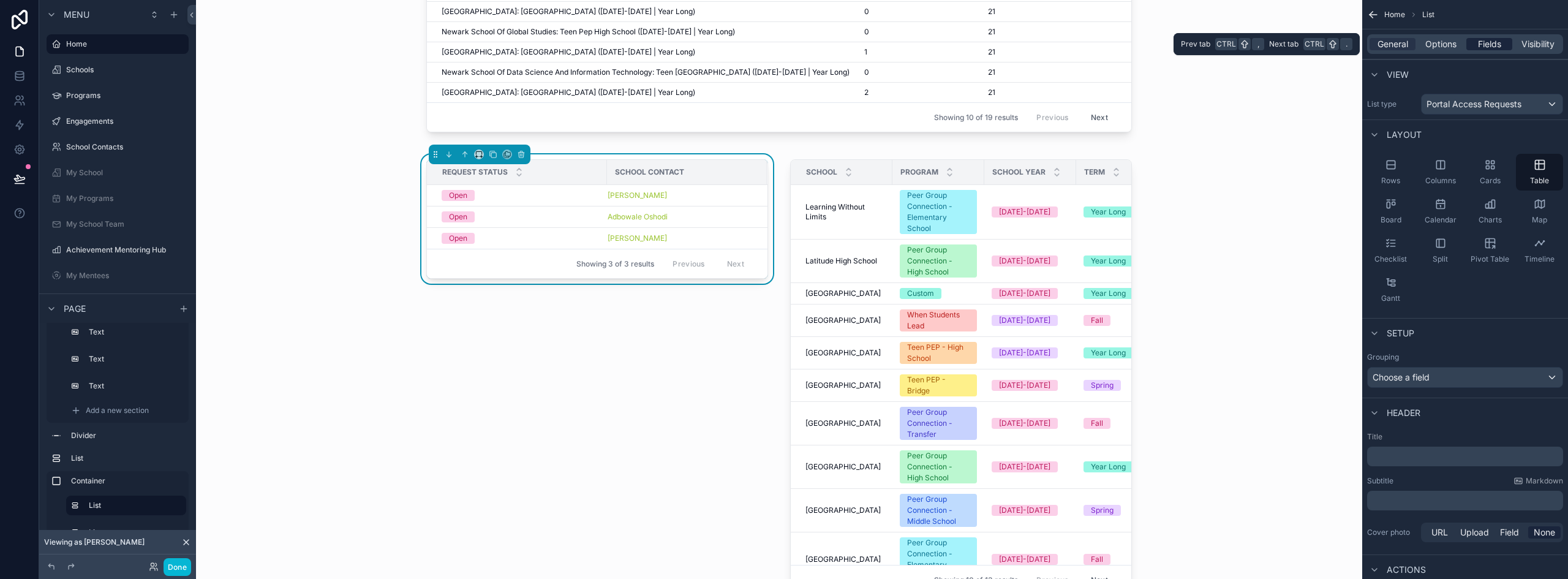
click at [1479, 43] on span "Fields" at bounding box center [1490, 44] width 24 height 12
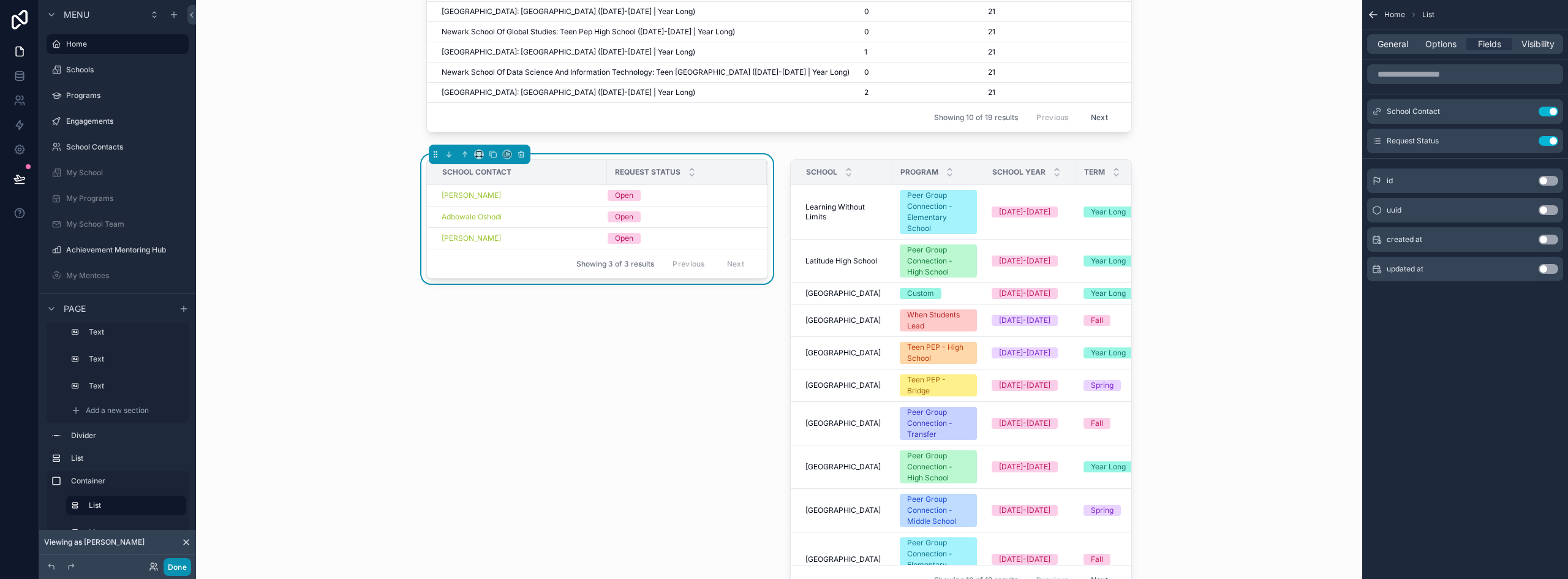
click at [184, 569] on button "Done" at bounding box center [177, 567] width 27 height 18
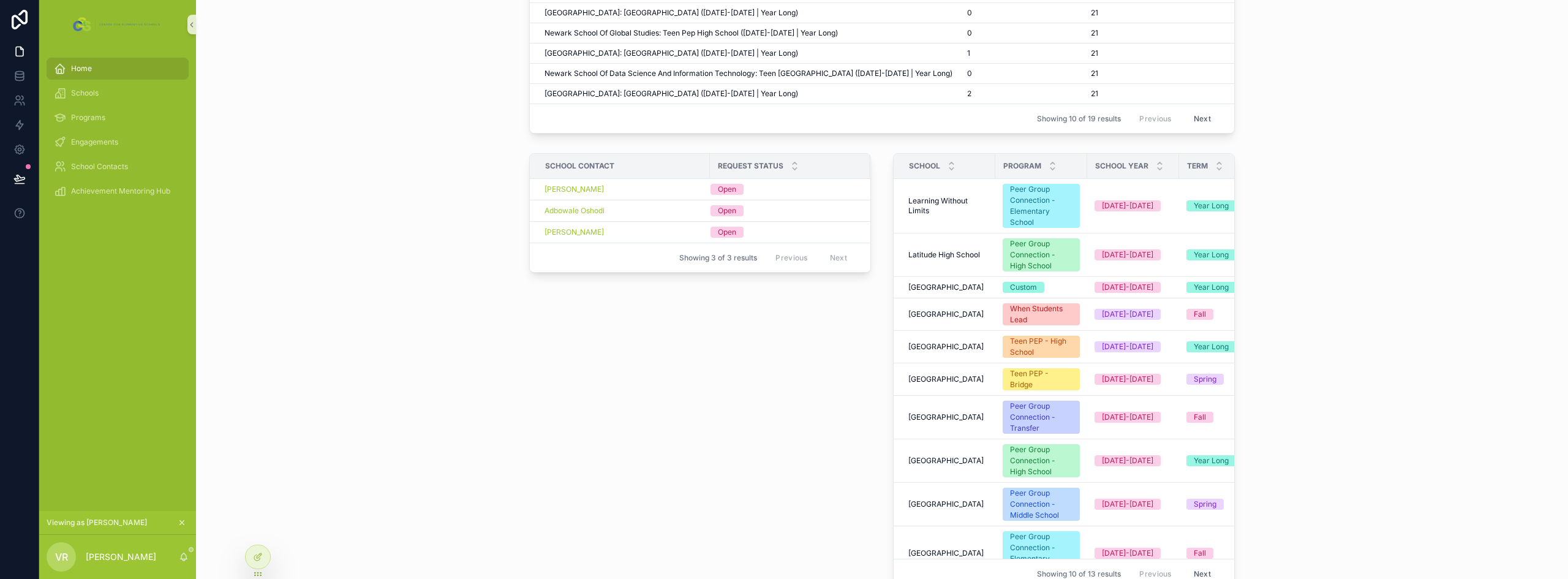
scroll to position [959, 0]
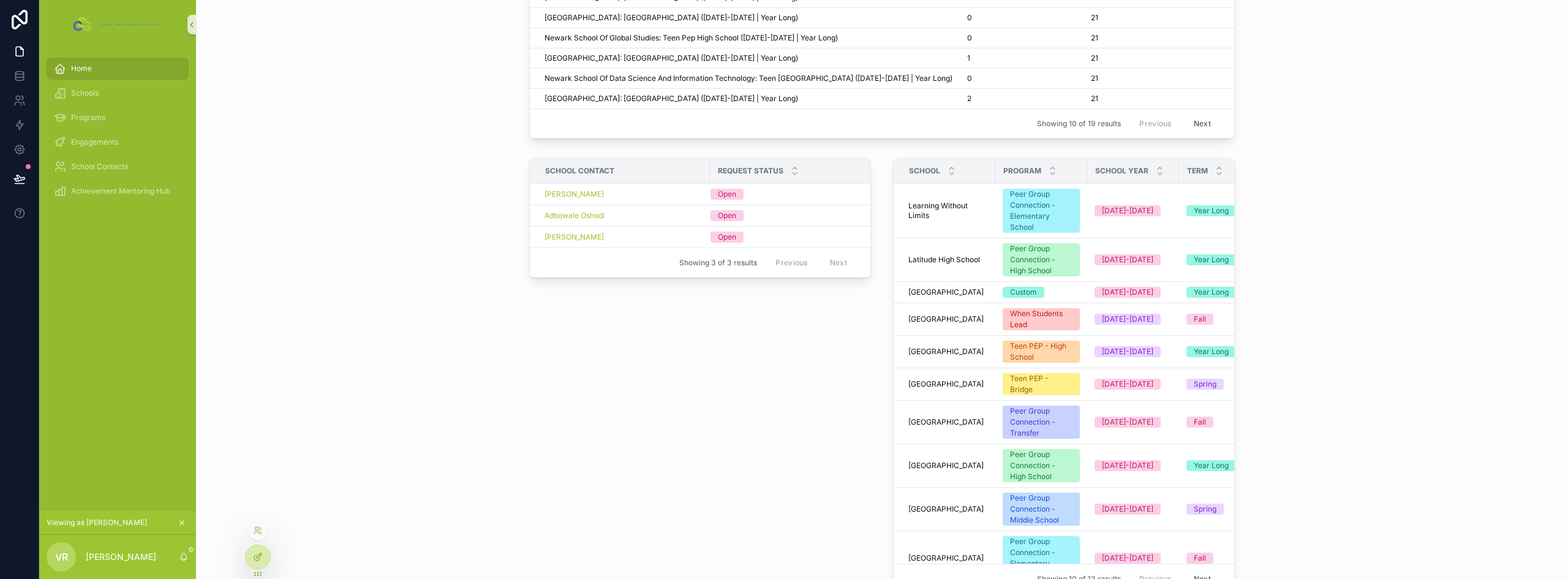
click at [251, 564] on div at bounding box center [258, 557] width 24 height 24
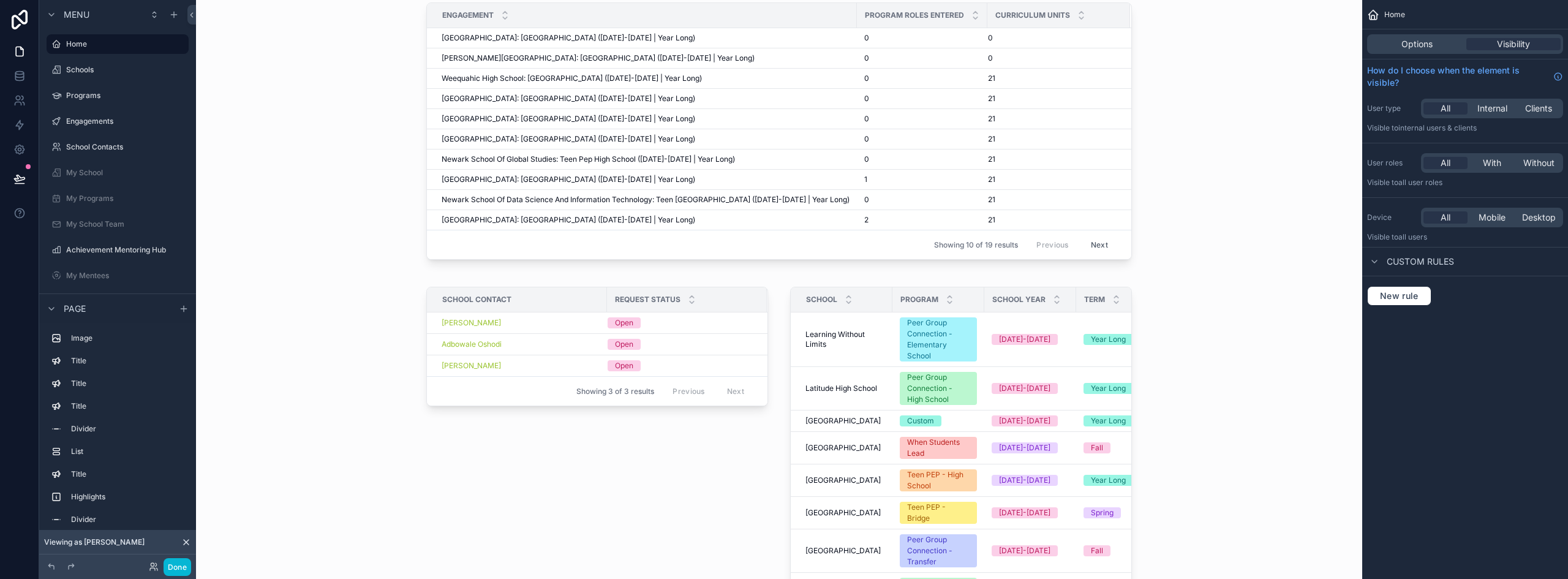
scroll to position [2367, 0]
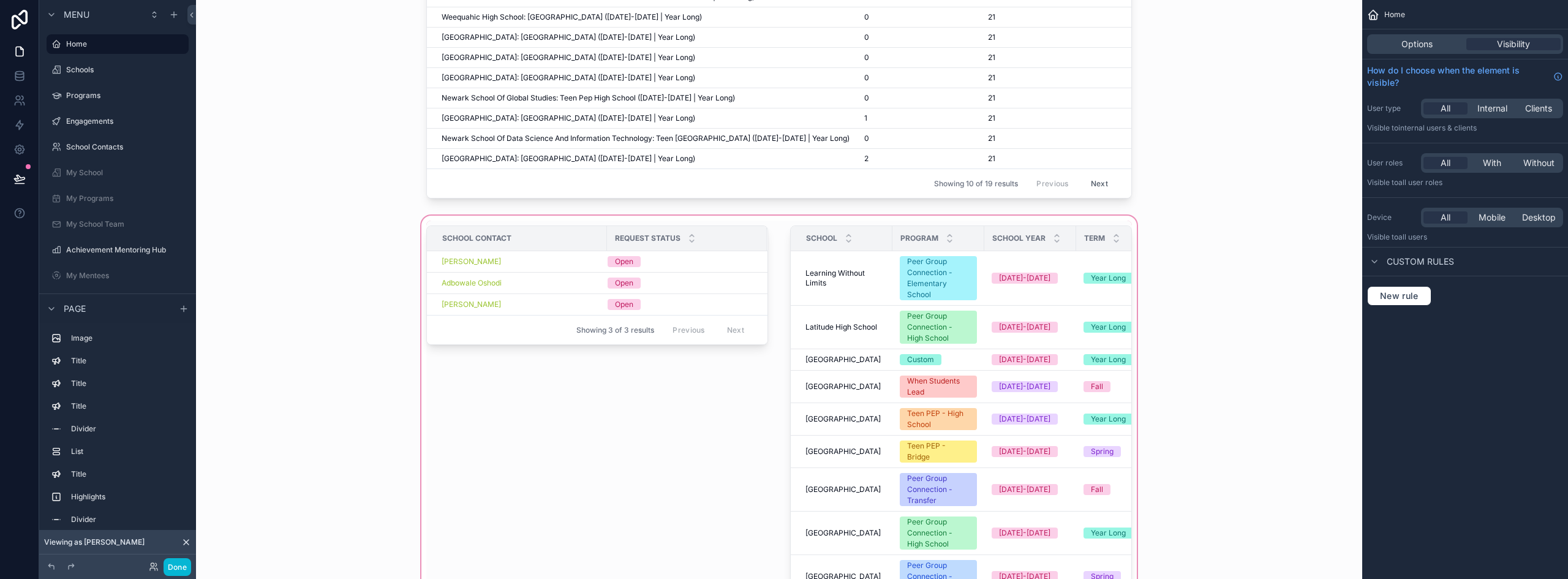
click at [759, 271] on div "scrollable content" at bounding box center [779, 446] width 1147 height 465
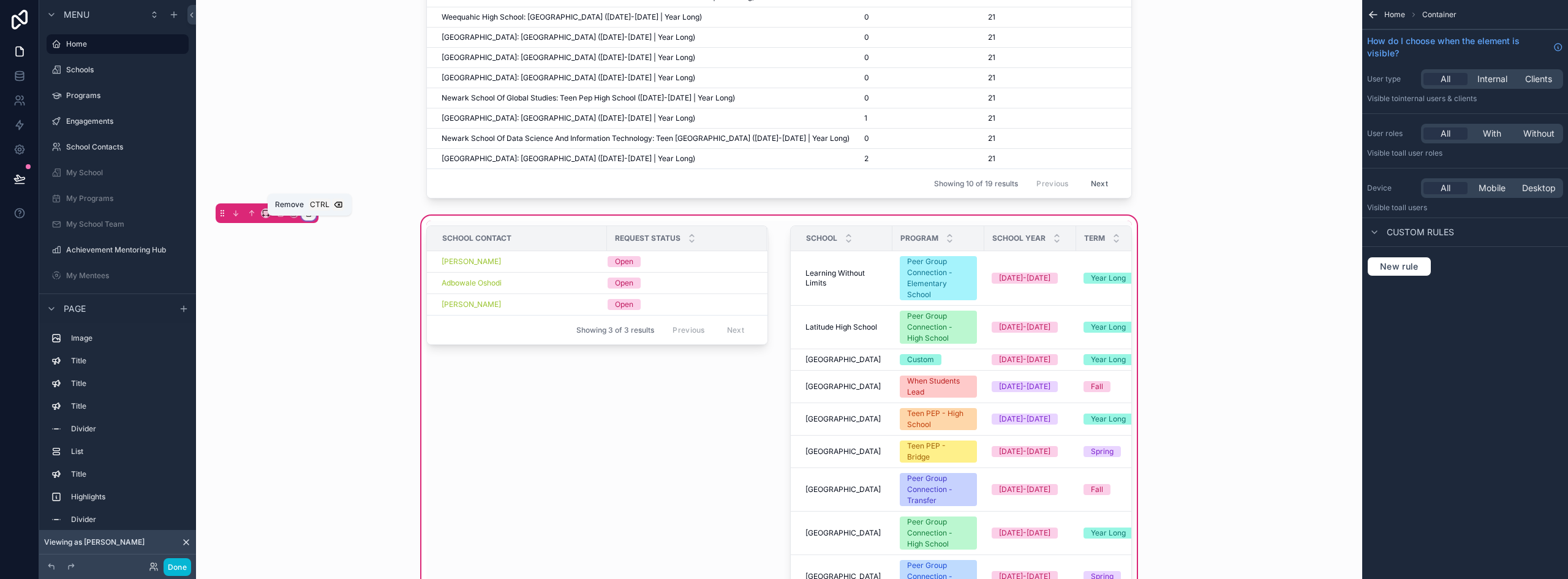
click at [306, 217] on icon "scrollable content" at bounding box center [308, 213] width 8 height 8
click at [384, 269] on span "Remove entire container" at bounding box center [360, 270] width 97 height 15
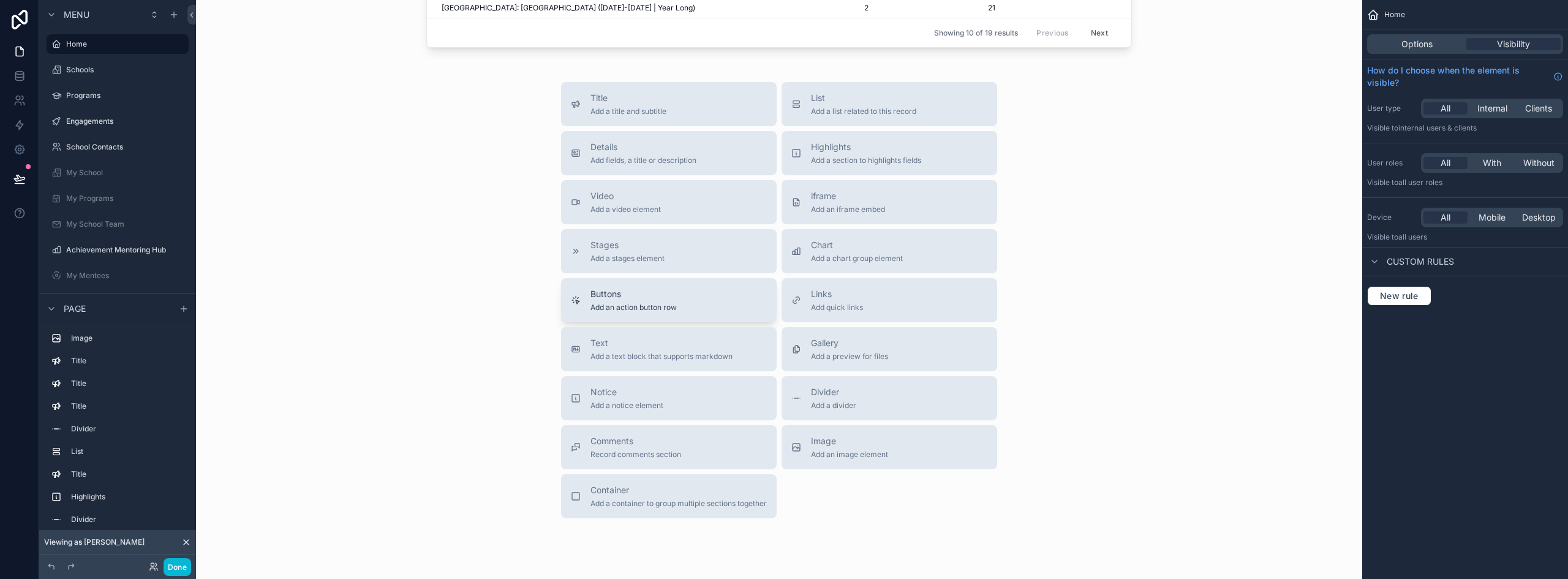
scroll to position [2489, 0]
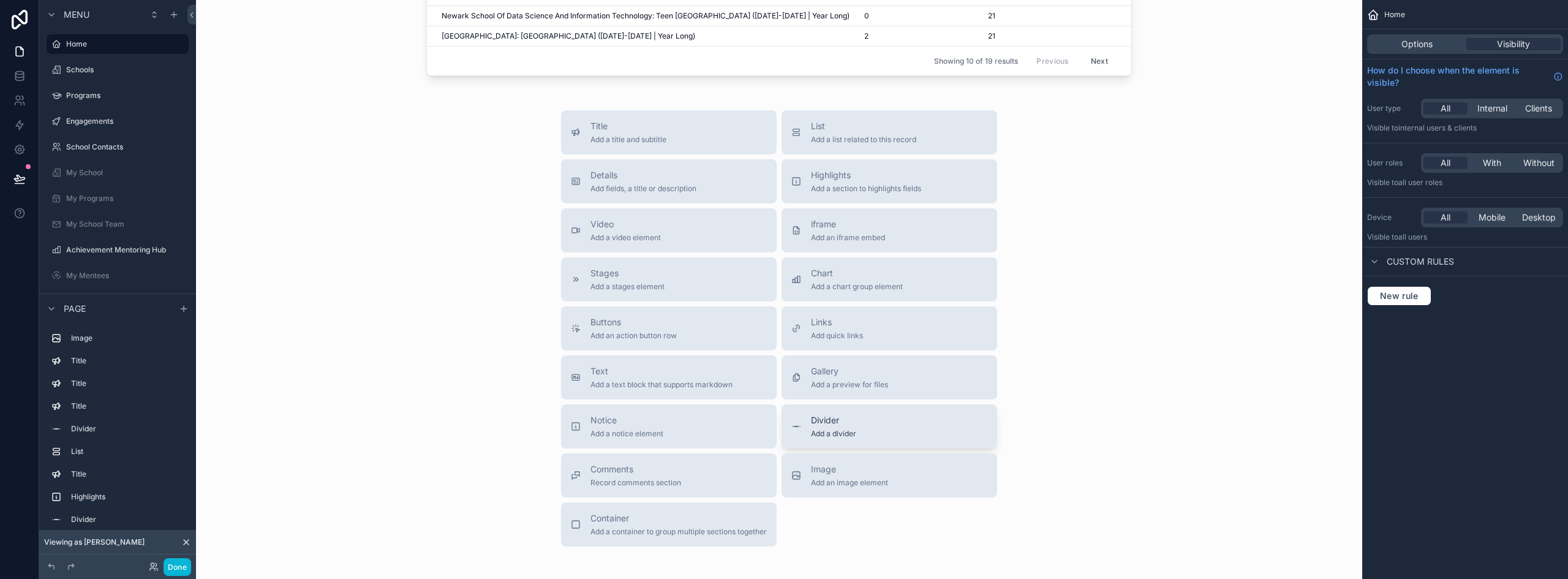
click at [826, 426] on span "Divider" at bounding box center [833, 420] width 45 height 12
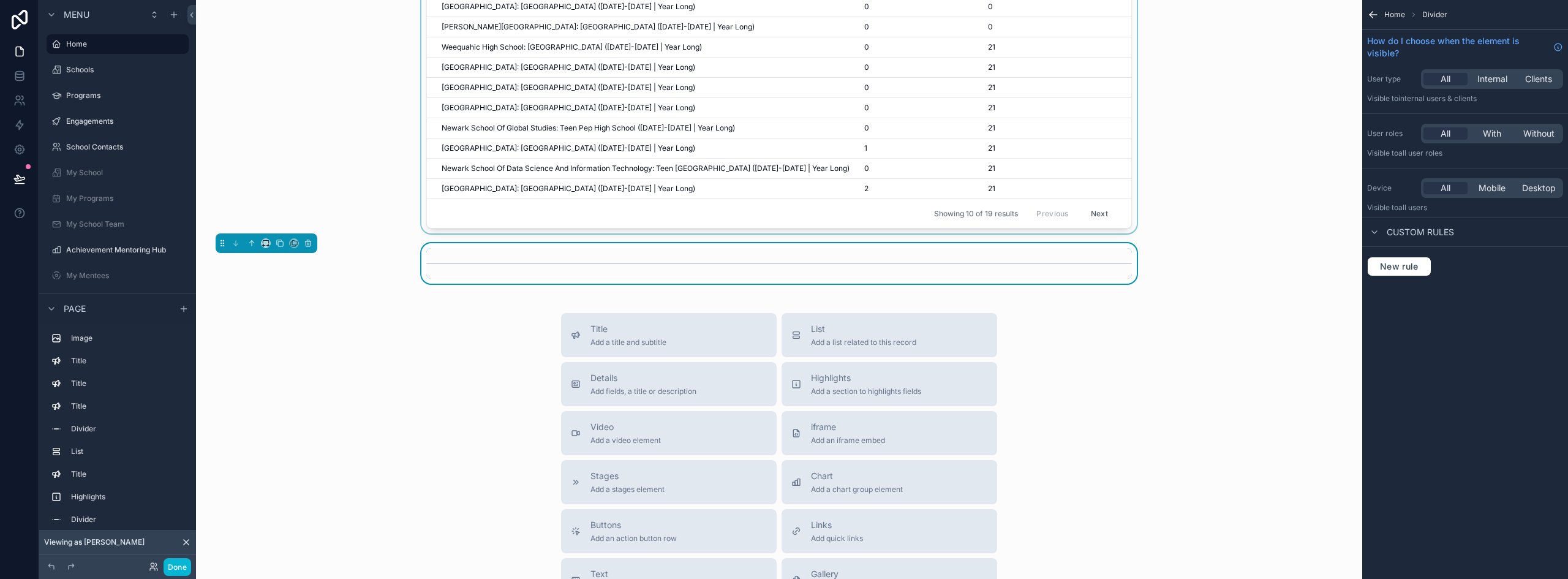
scroll to position [2320, 0]
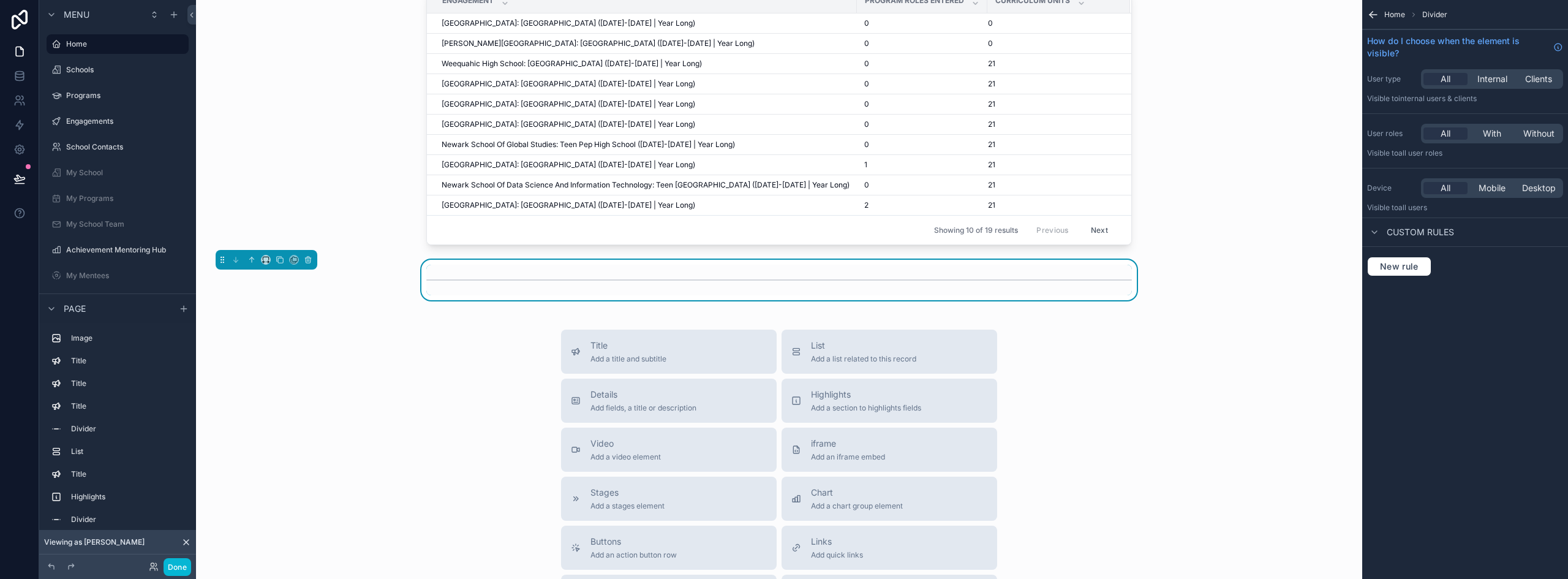
click at [389, 382] on div "Title Add a title and subtitle List Add a list related to this record Details A…" at bounding box center [779, 547] width 1147 height 436
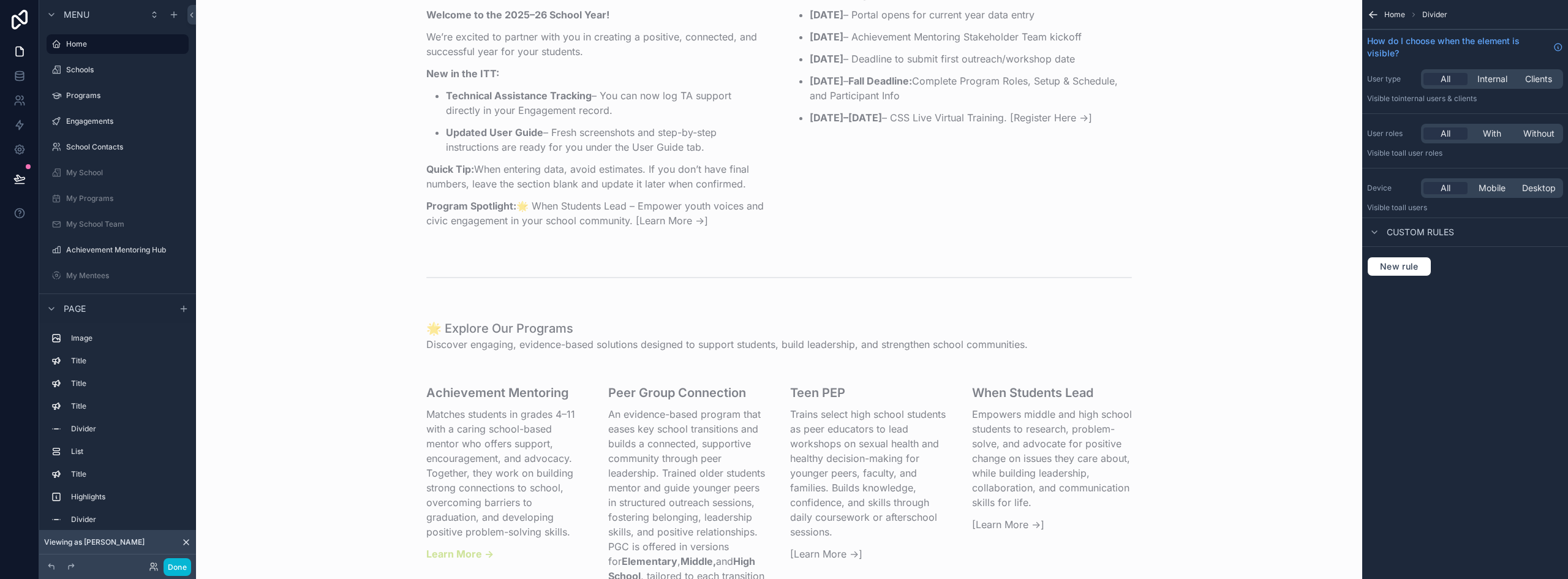
scroll to position [1585, 0]
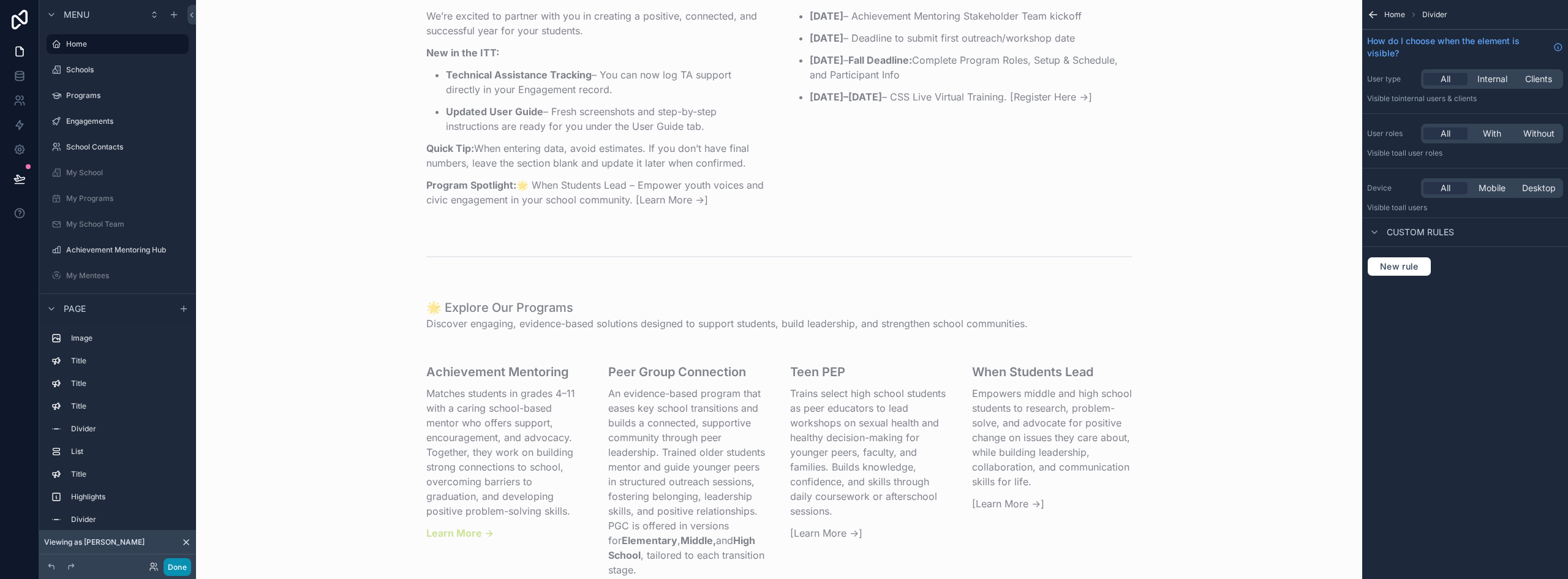
click at [177, 564] on button "Done" at bounding box center [177, 567] width 27 height 18
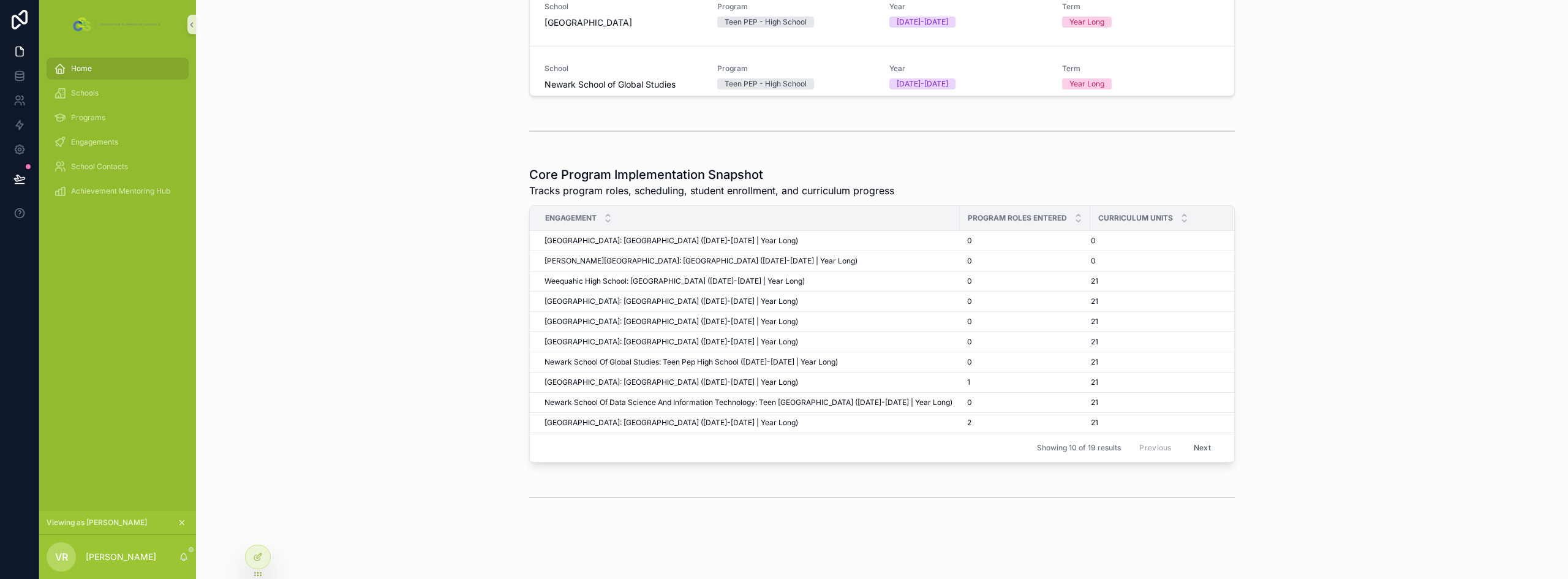
scroll to position [671, 0]
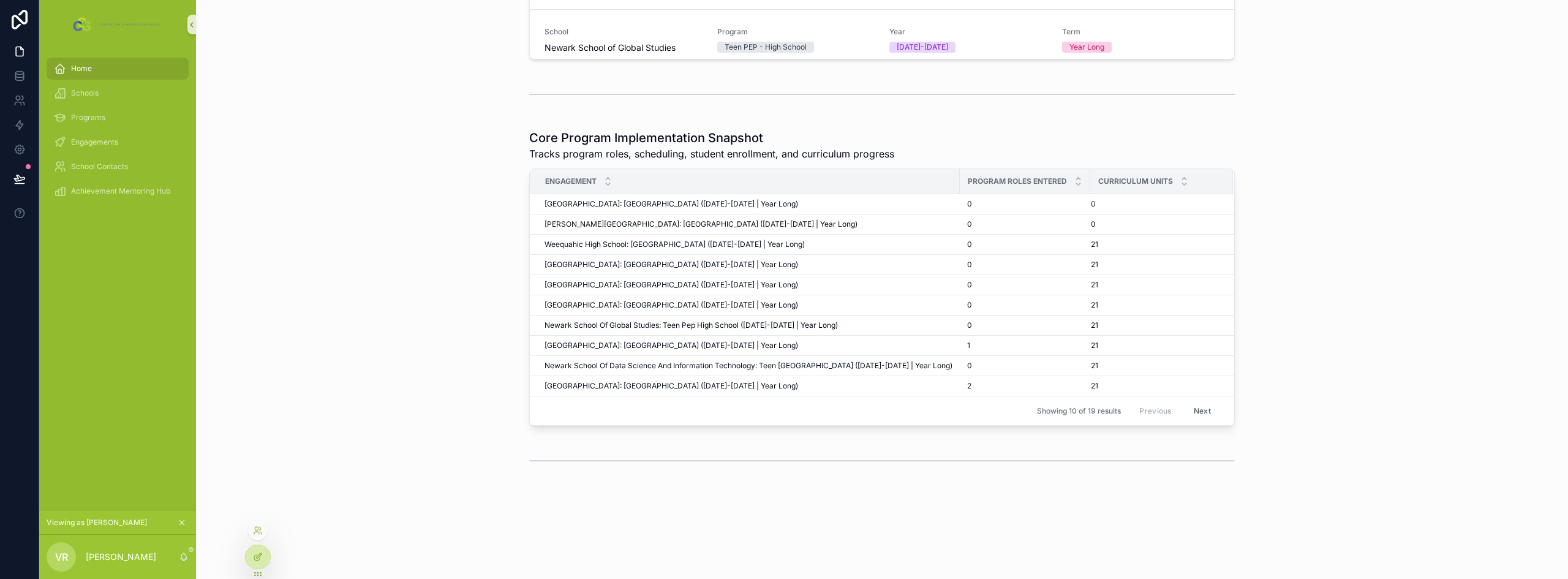
click at [263, 554] on div at bounding box center [258, 557] width 24 height 24
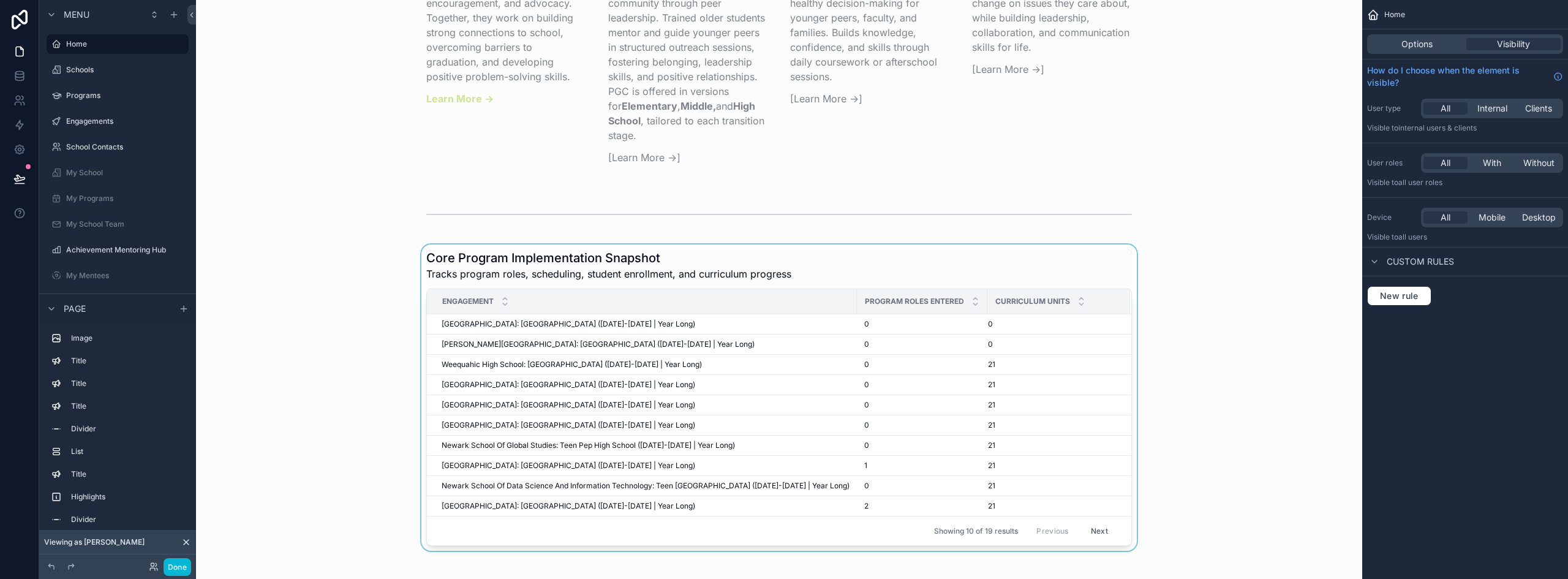
scroll to position [2019, 0]
click at [823, 270] on div "scrollable content" at bounding box center [779, 399] width 1147 height 306
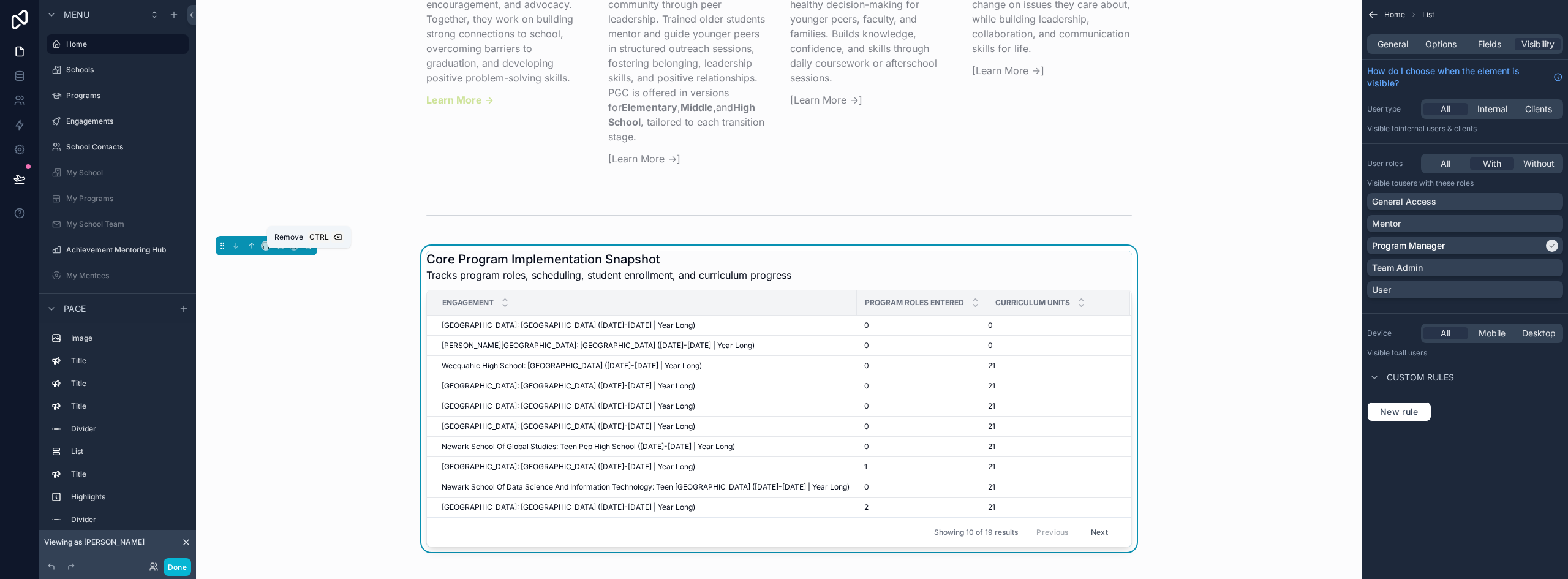
click at [310, 250] on icon "scrollable content" at bounding box center [308, 245] width 8 height 8
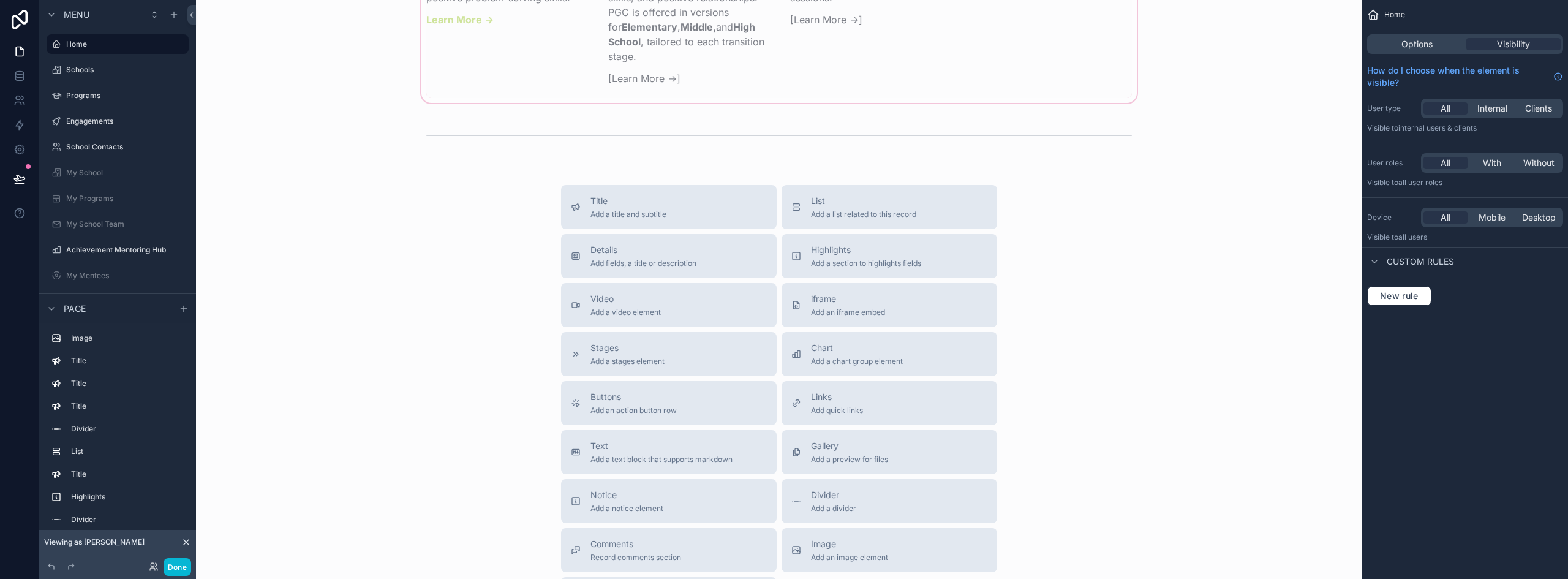
scroll to position [2084, 0]
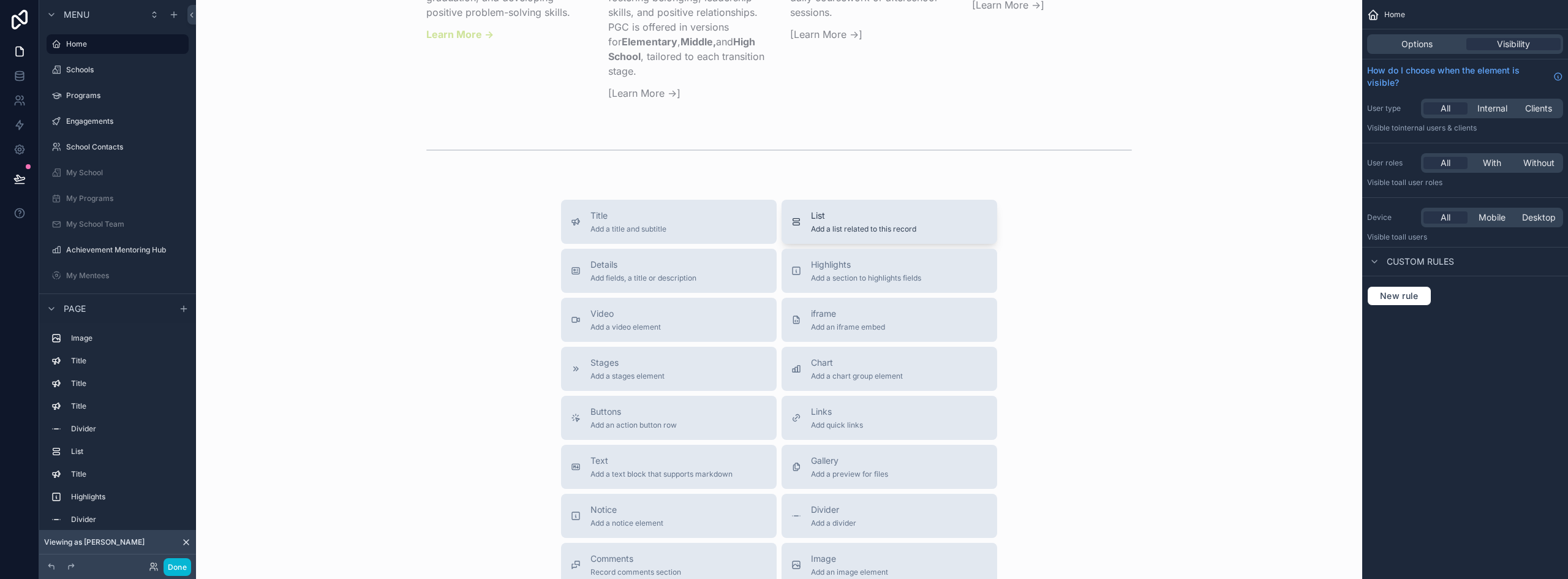
click at [816, 244] on button "List Add a list related to this record" at bounding box center [889, 221] width 215 height 44
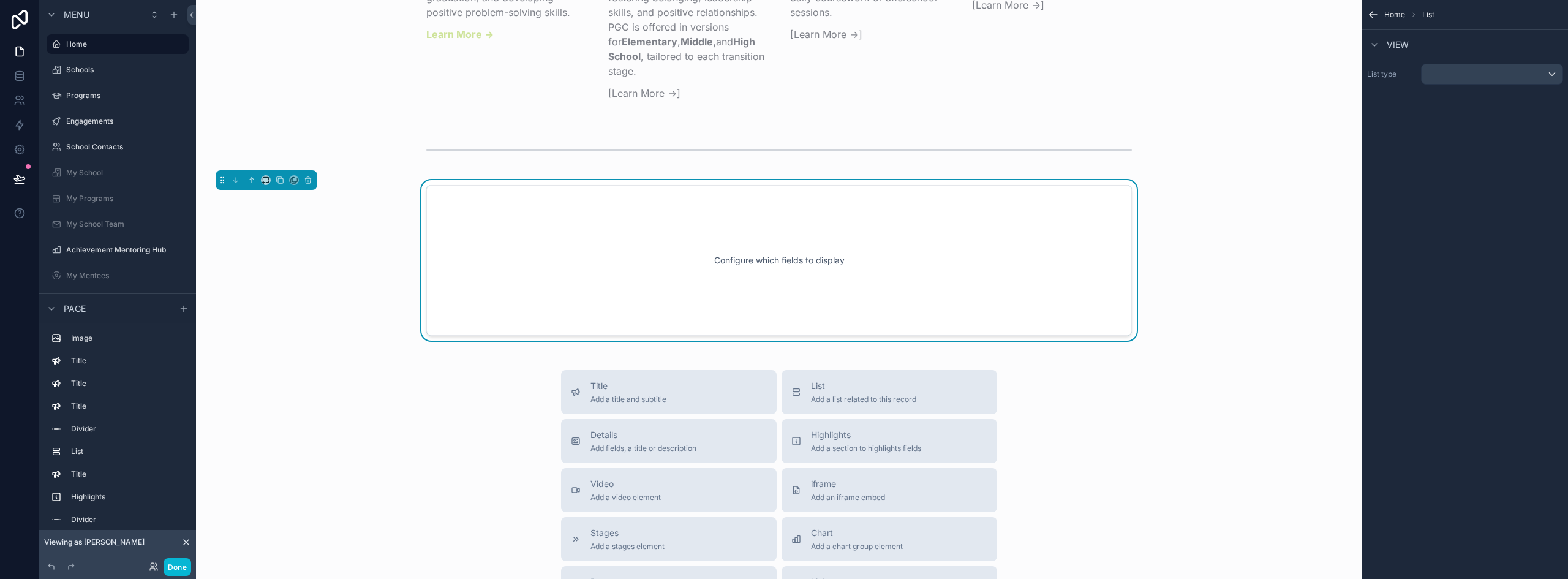
scroll to position [2064, 0]
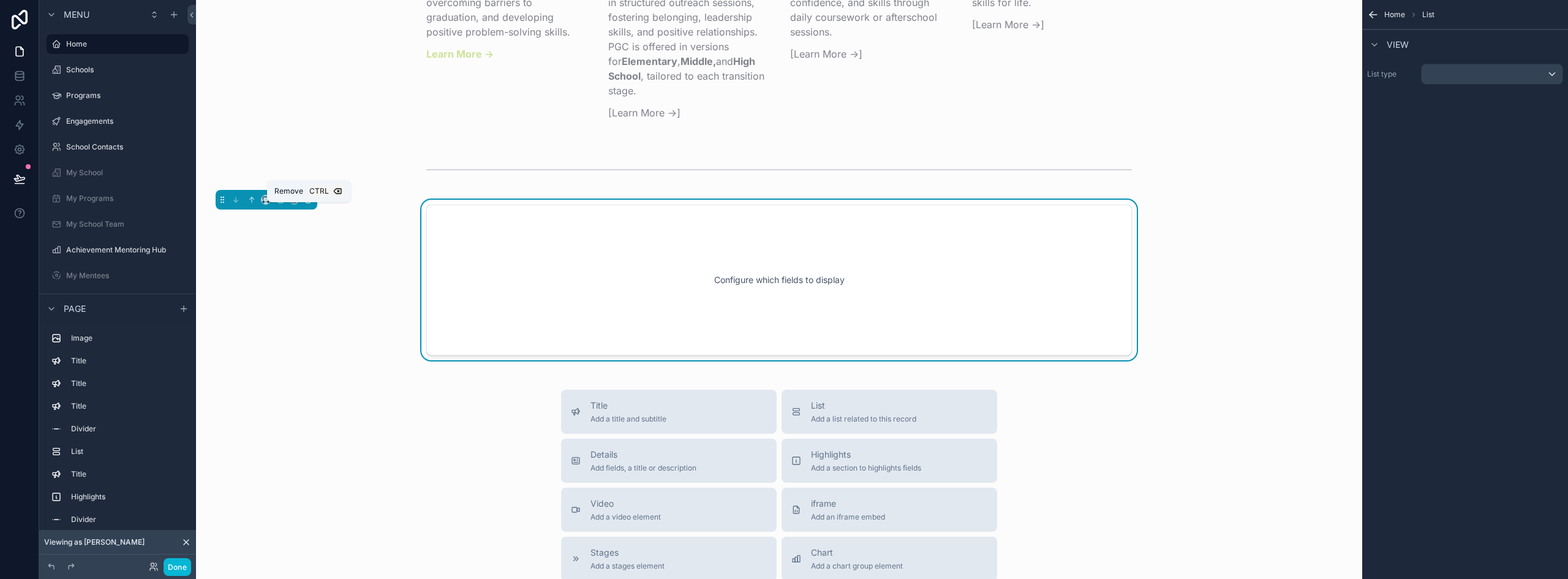
click at [306, 203] on icon "scrollable content" at bounding box center [308, 201] width 5 height 5
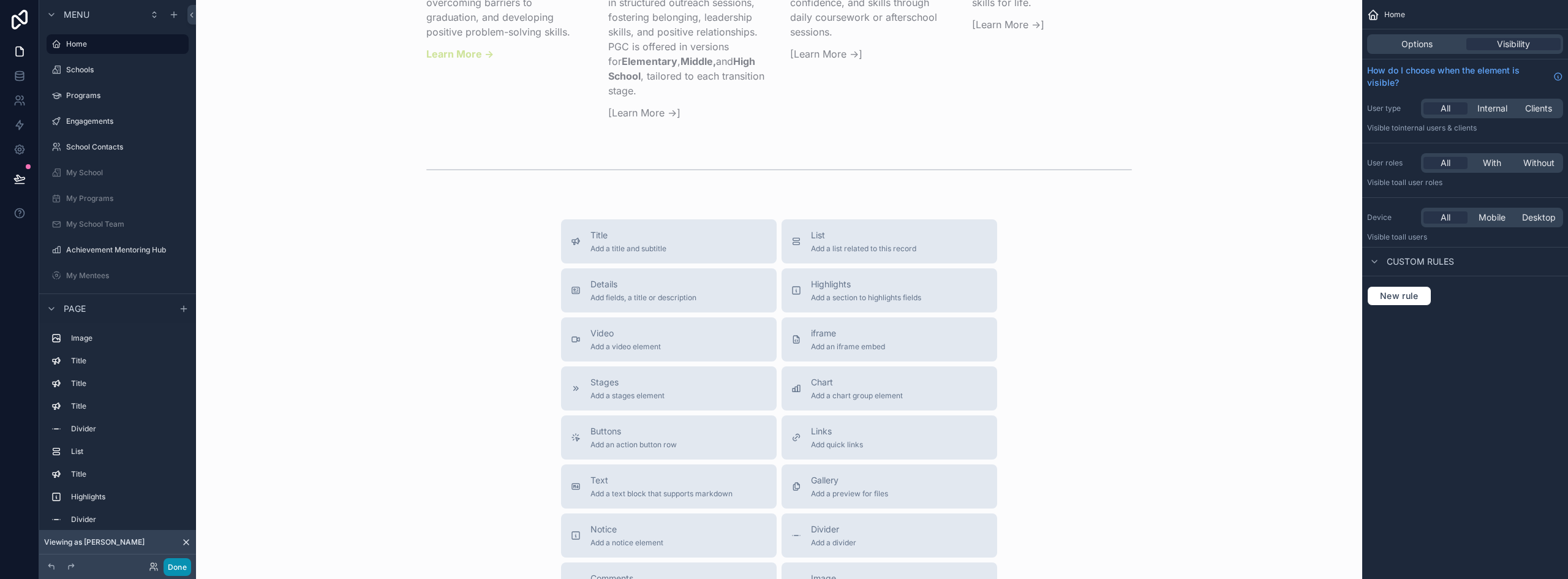
click at [176, 567] on button "Done" at bounding box center [177, 567] width 27 height 18
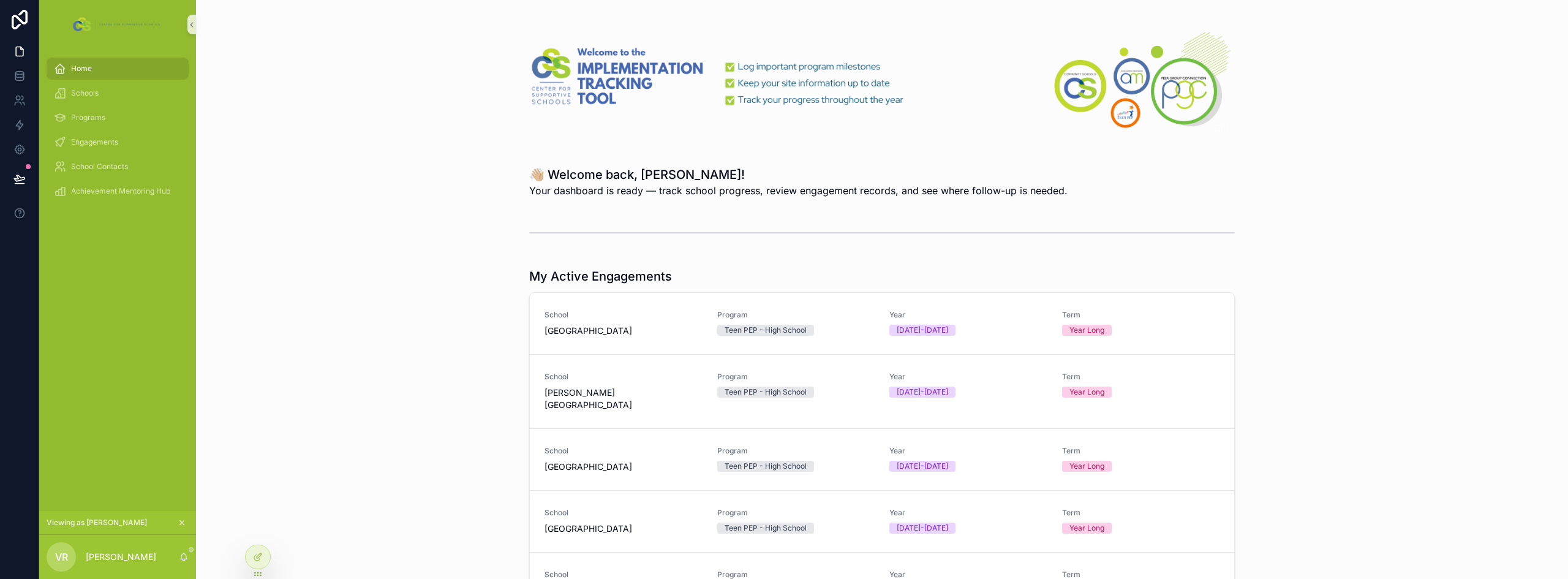
scroll to position [0, 0]
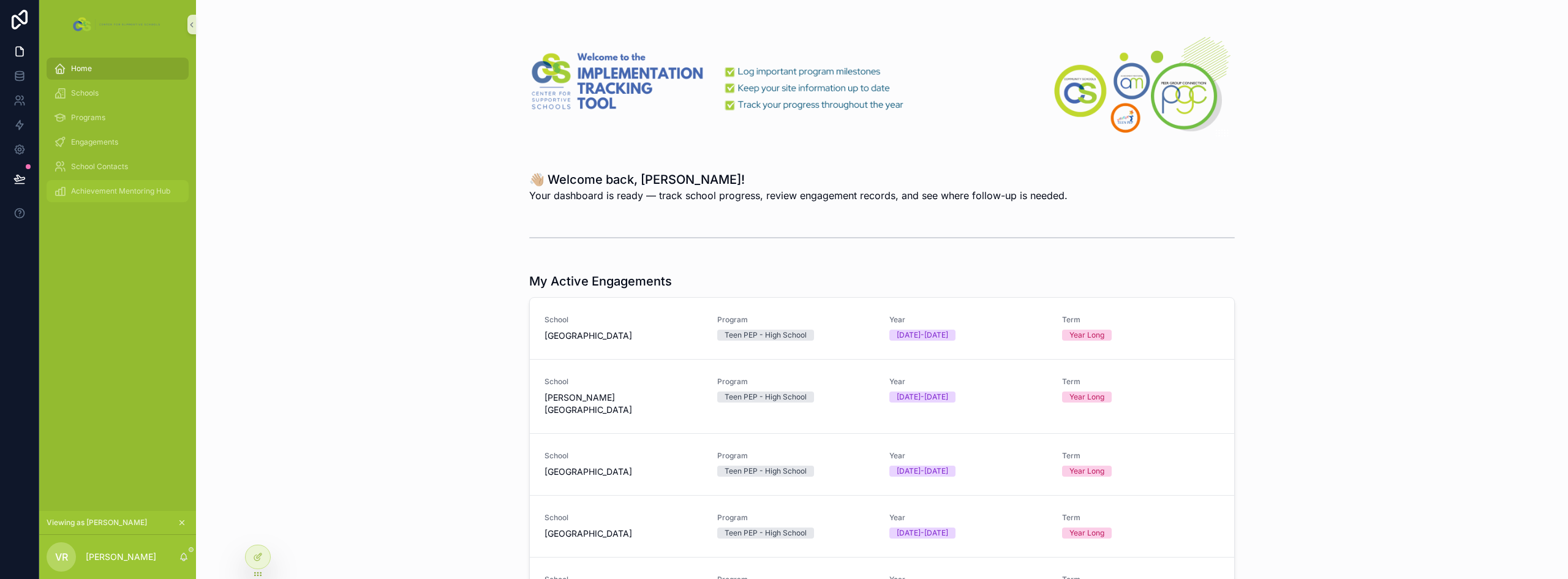
click at [108, 196] on span "Achievement Mentoring Hub" at bounding box center [121, 190] width 99 height 10
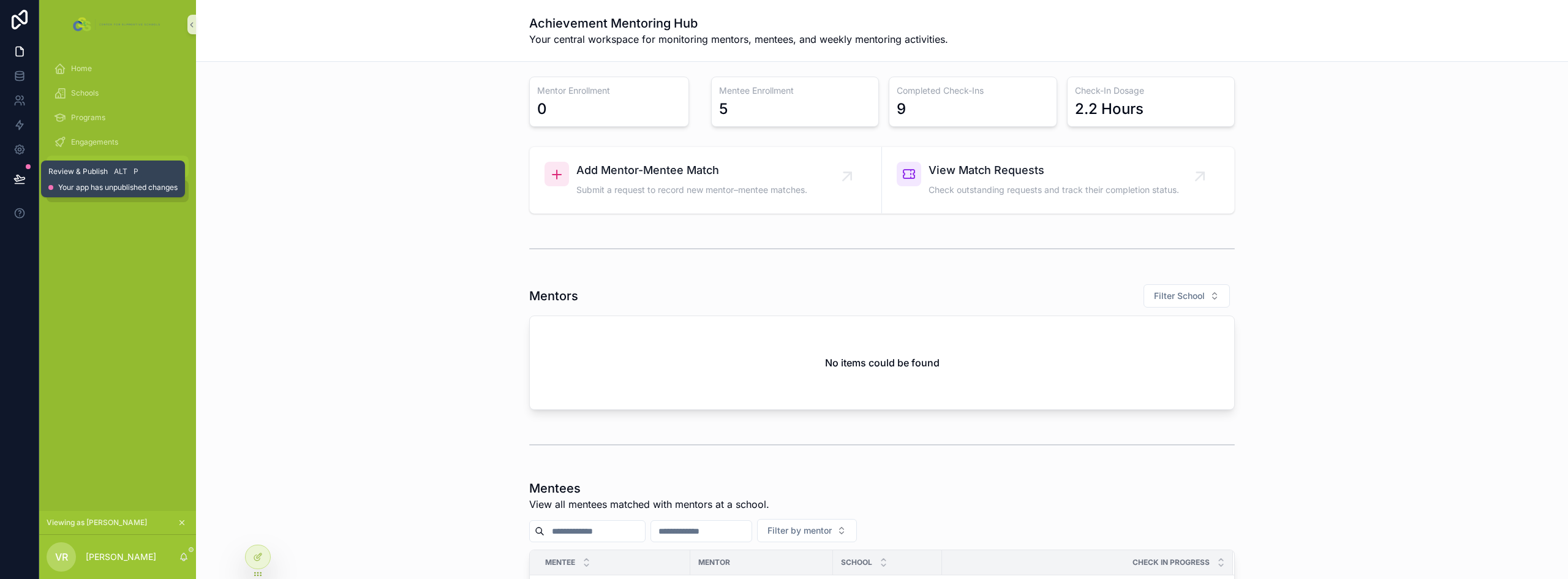
drag, startPoint x: 25, startPoint y: 178, endPoint x: 57, endPoint y: 173, distance: 32.4
click at [25, 178] on icon at bounding box center [19, 178] width 12 height 12
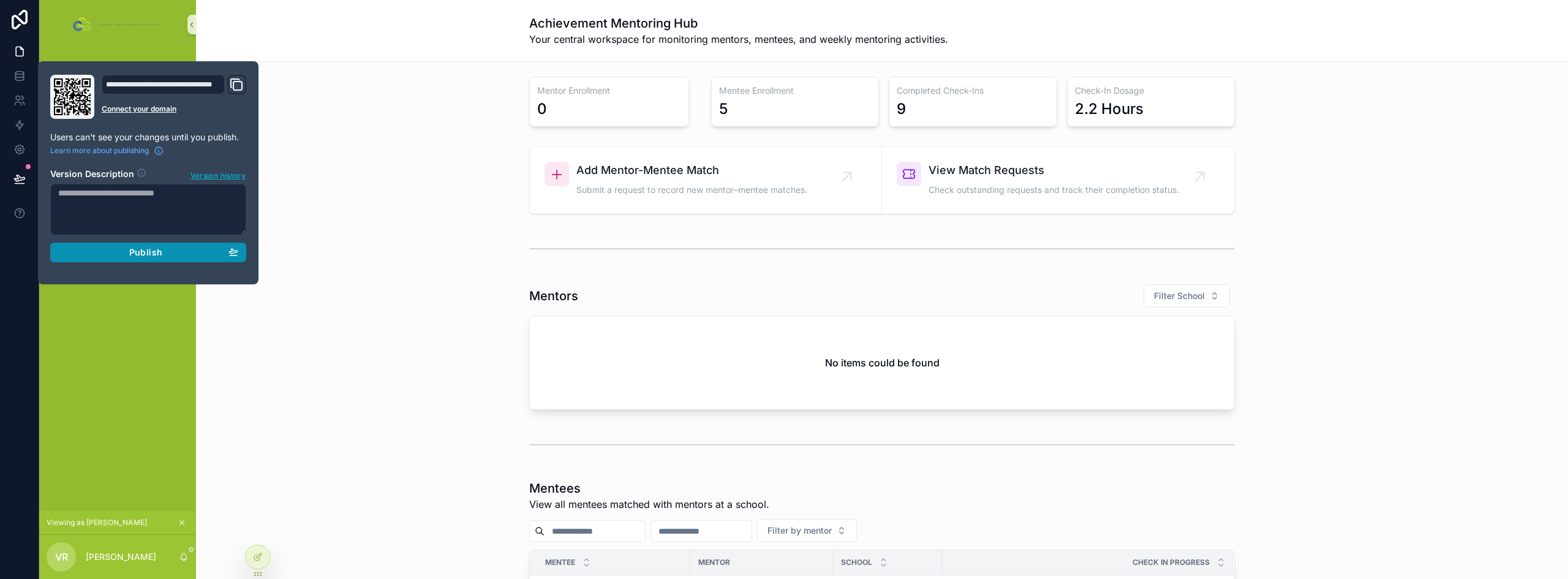
click at [206, 248] on div "Publish" at bounding box center [148, 252] width 180 height 11
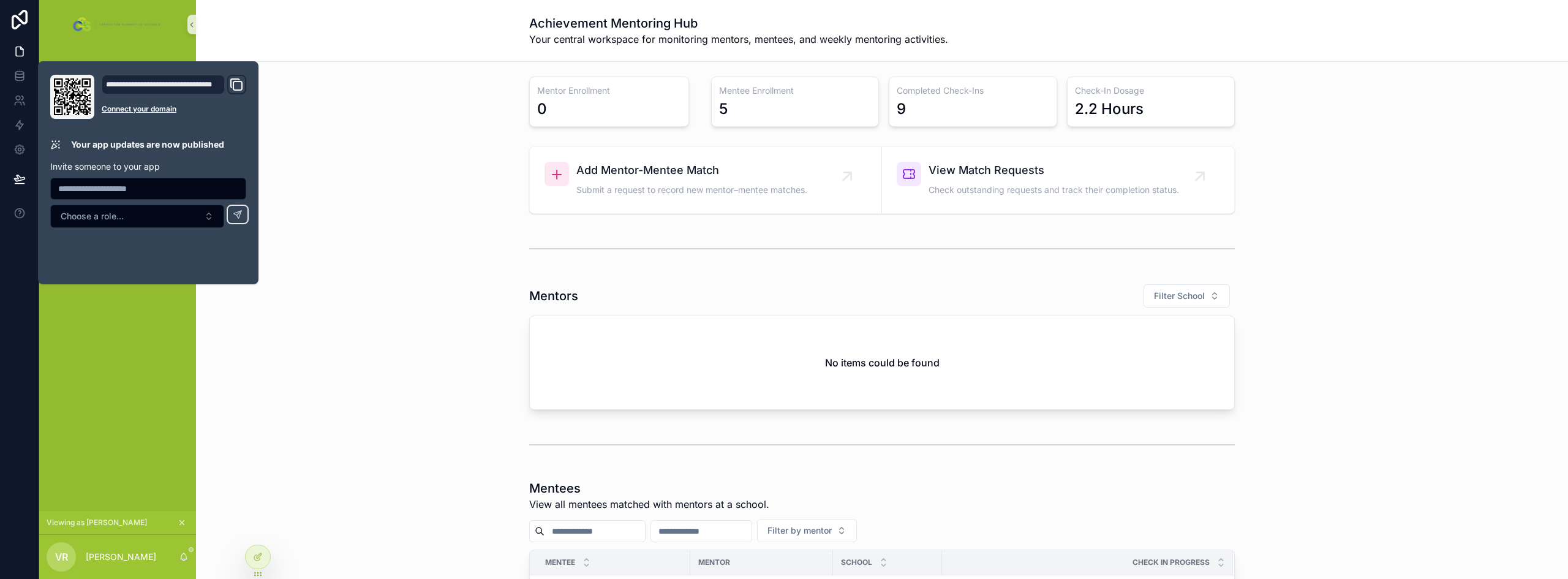
click at [410, 110] on div "Mentor Enrollment 0 Mentee Enrollment 5 Completed Check-Ins 9 Check-In Dosage 2…" at bounding box center [882, 101] width 1353 height 60
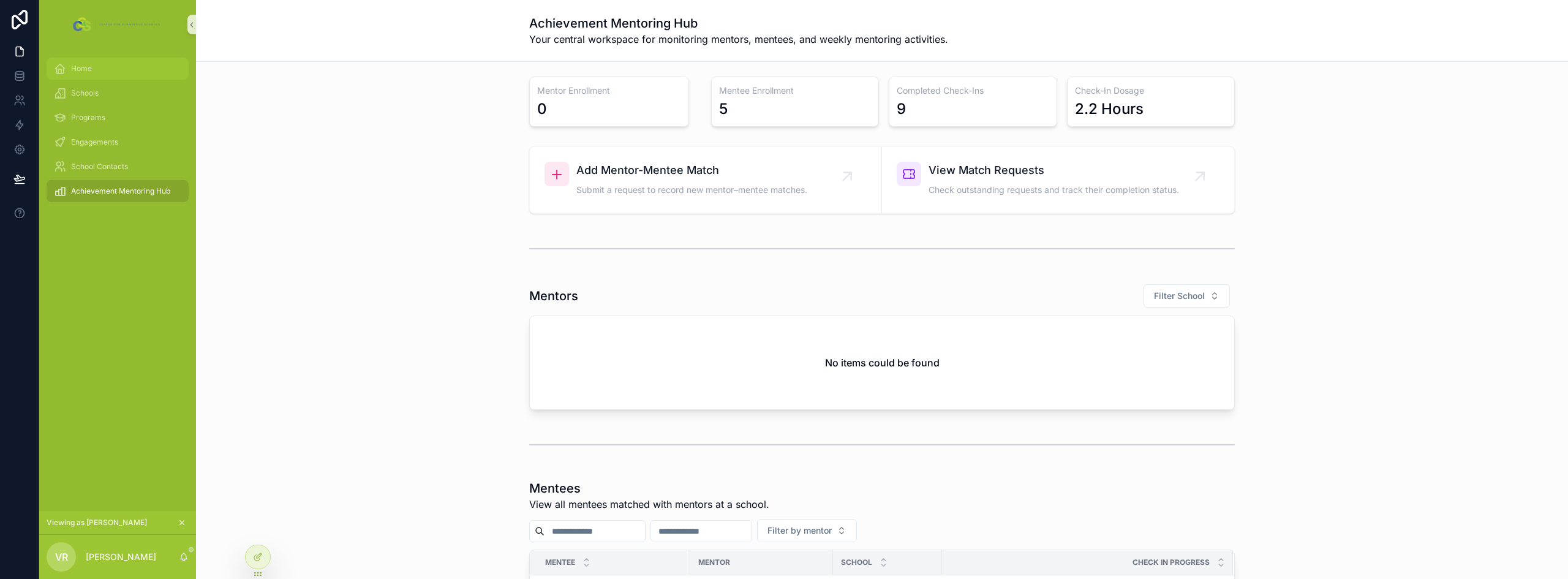
click at [96, 71] on div "Home" at bounding box center [118, 68] width 127 height 20
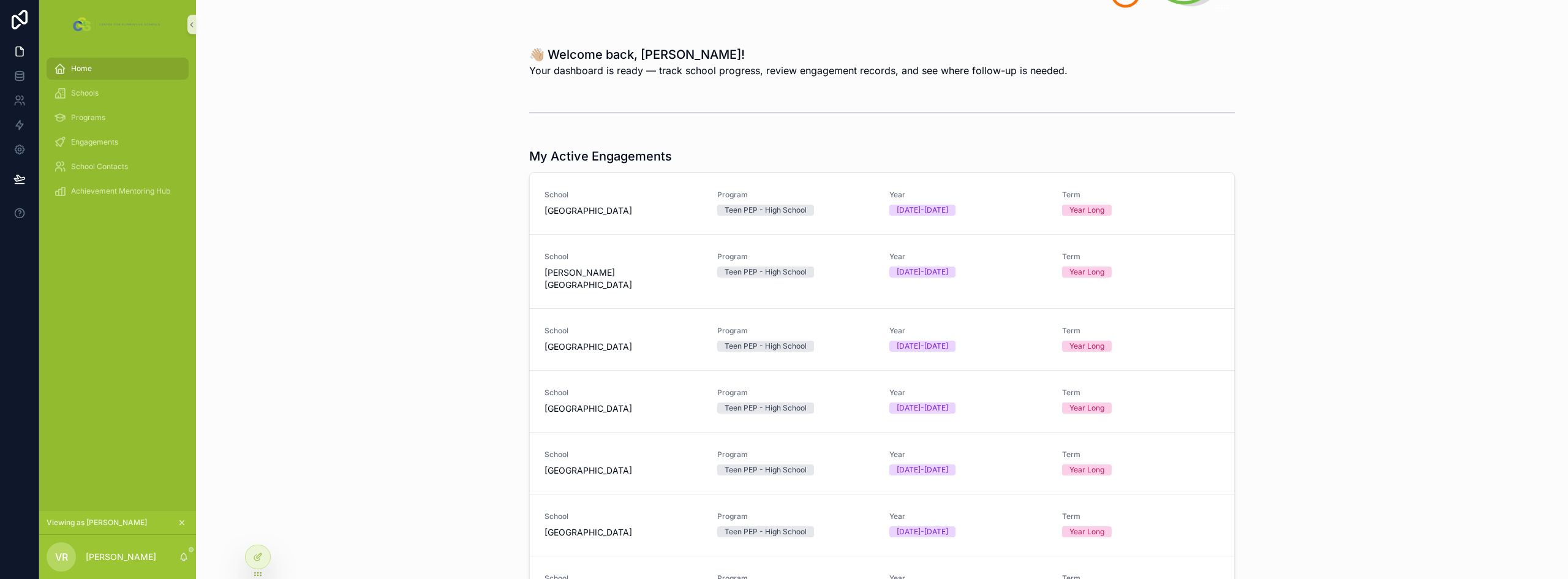
scroll to position [305, 0]
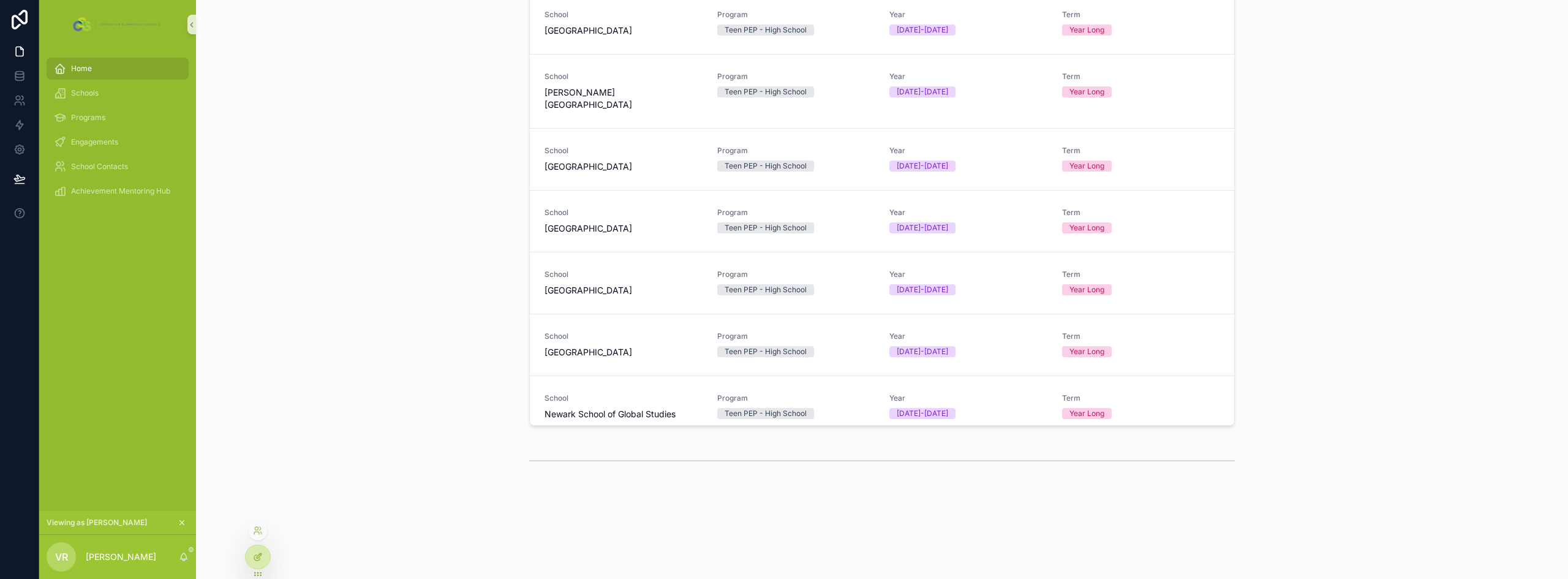
click at [251, 557] on div at bounding box center [258, 557] width 24 height 24
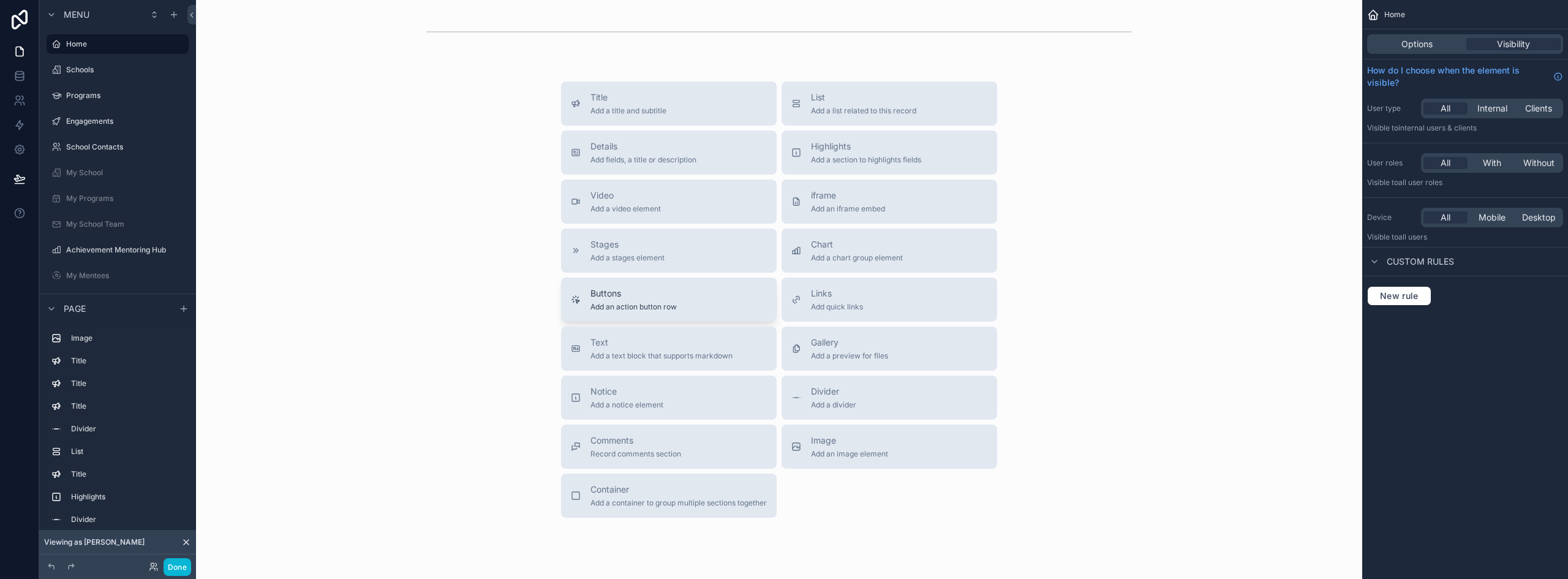
scroll to position [2203, 0]
click at [632, 295] on span "Buttons" at bounding box center [634, 292] width 87 height 12
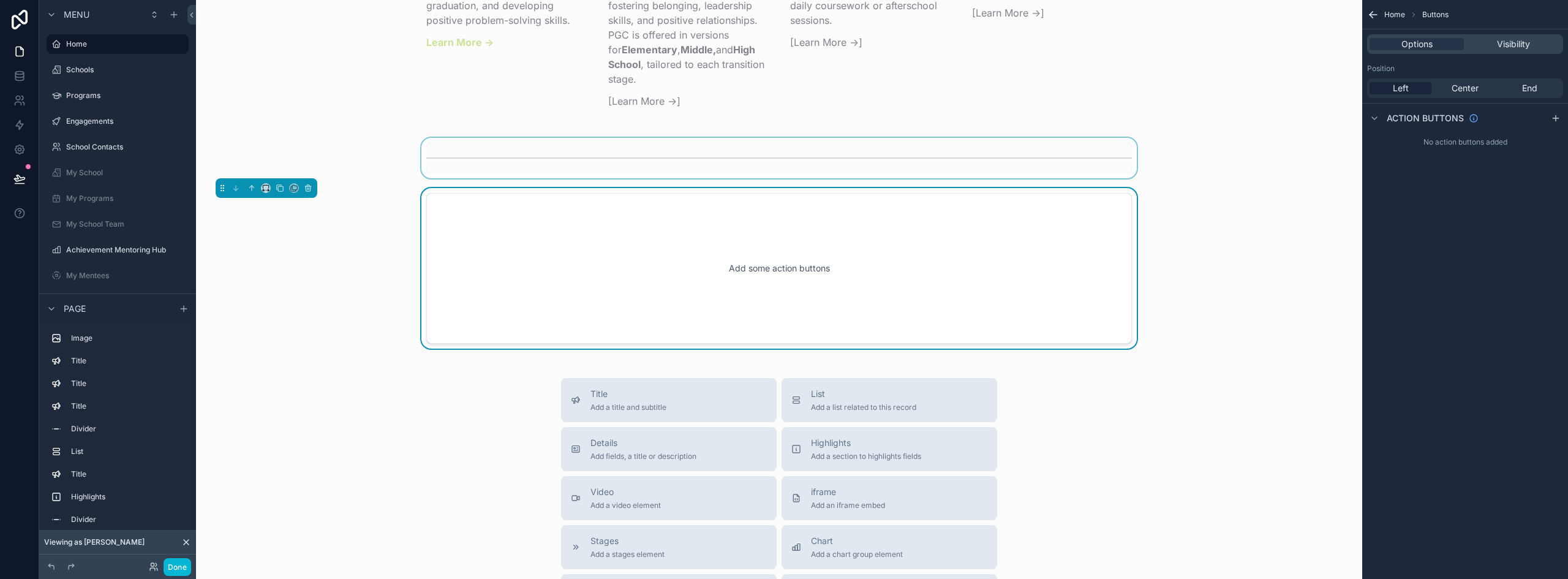
scroll to position [2064, 0]
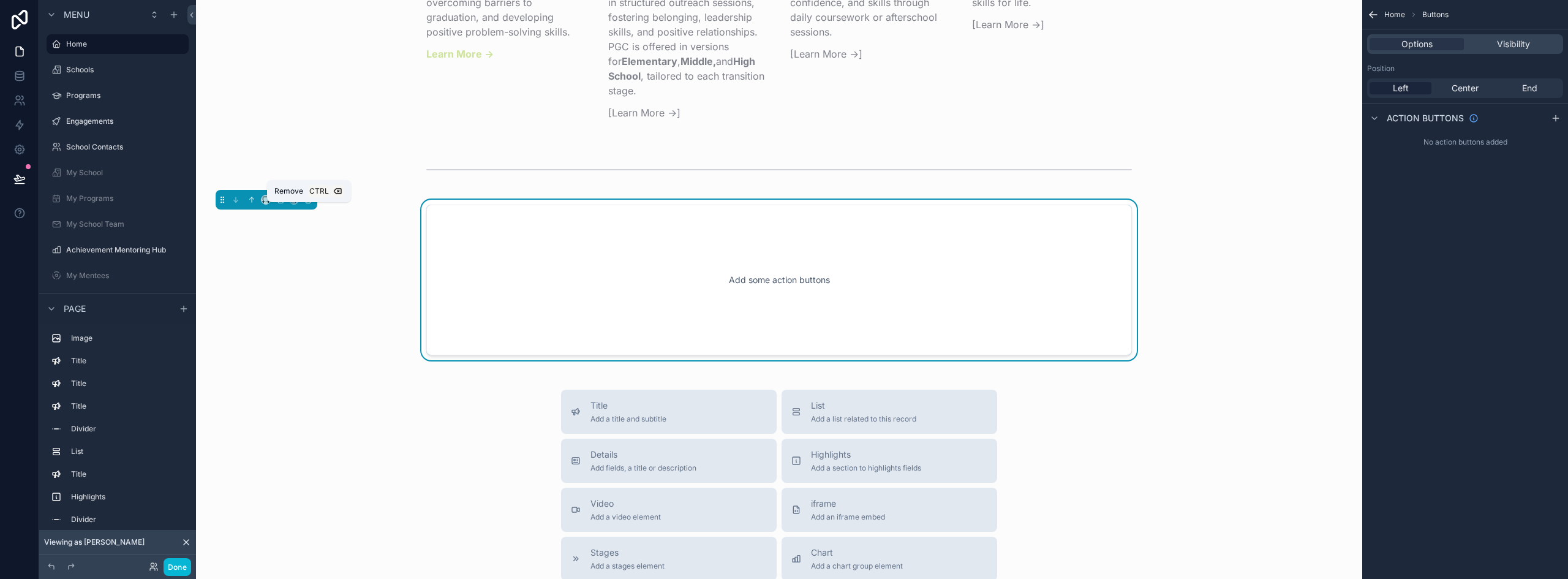
click at [308, 204] on icon "scrollable content" at bounding box center [308, 199] width 8 height 8
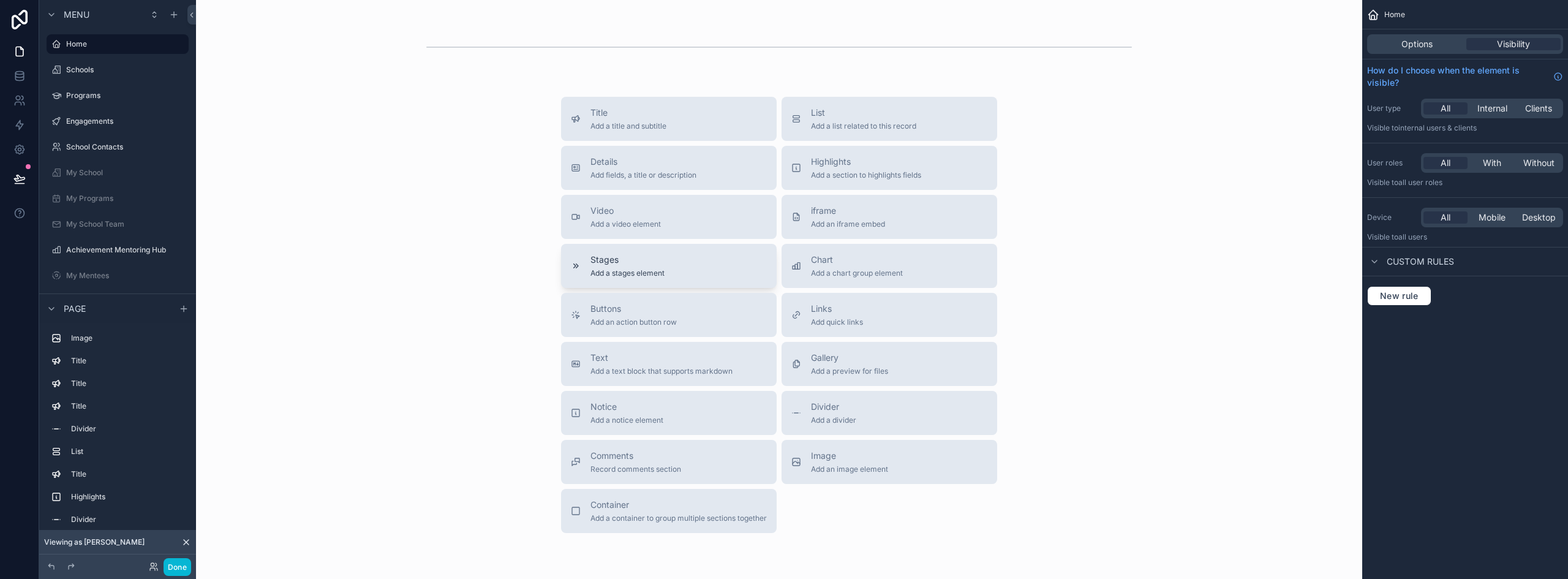
scroll to position [2248, 0]
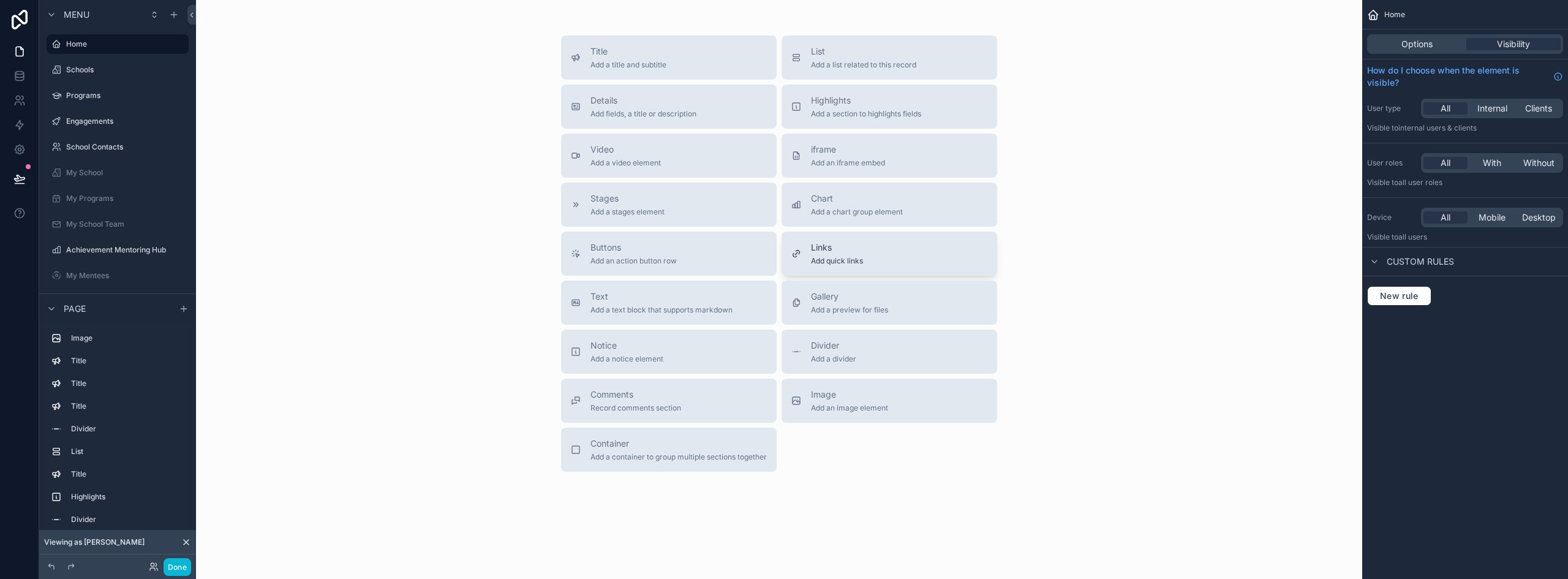
click at [833, 266] on span "Add quick links" at bounding box center [837, 261] width 52 height 10
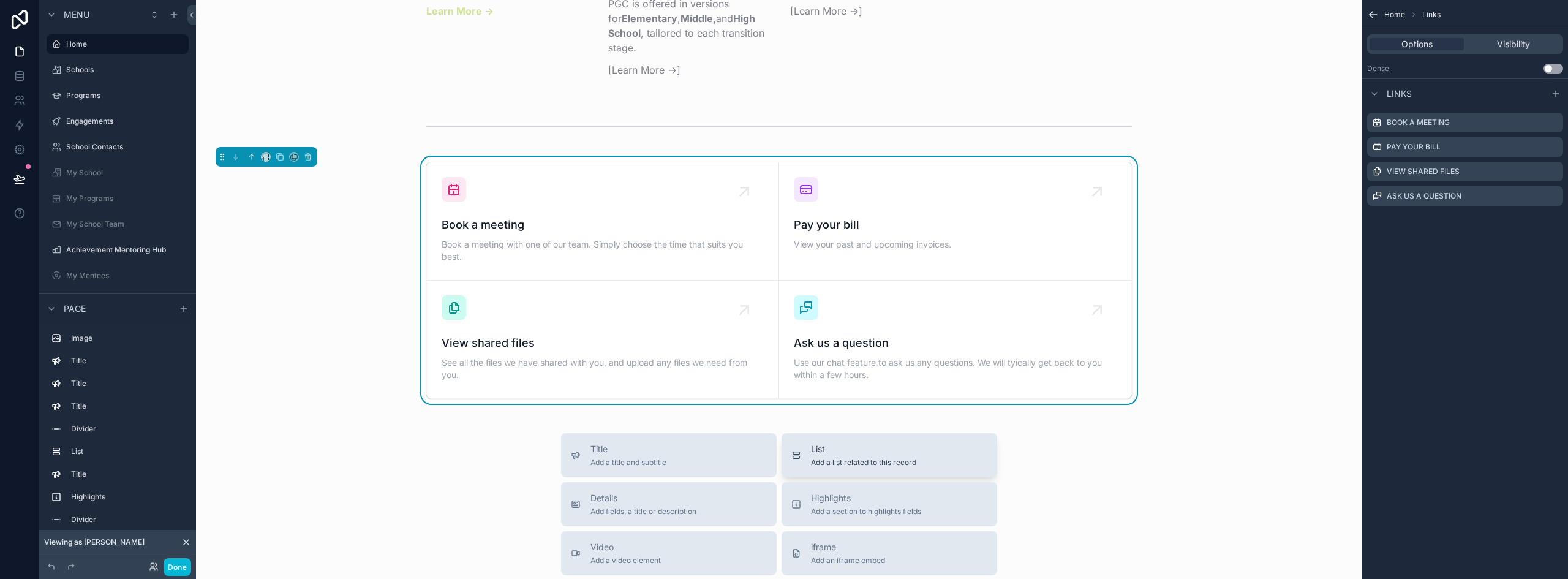
scroll to position [2141, 0]
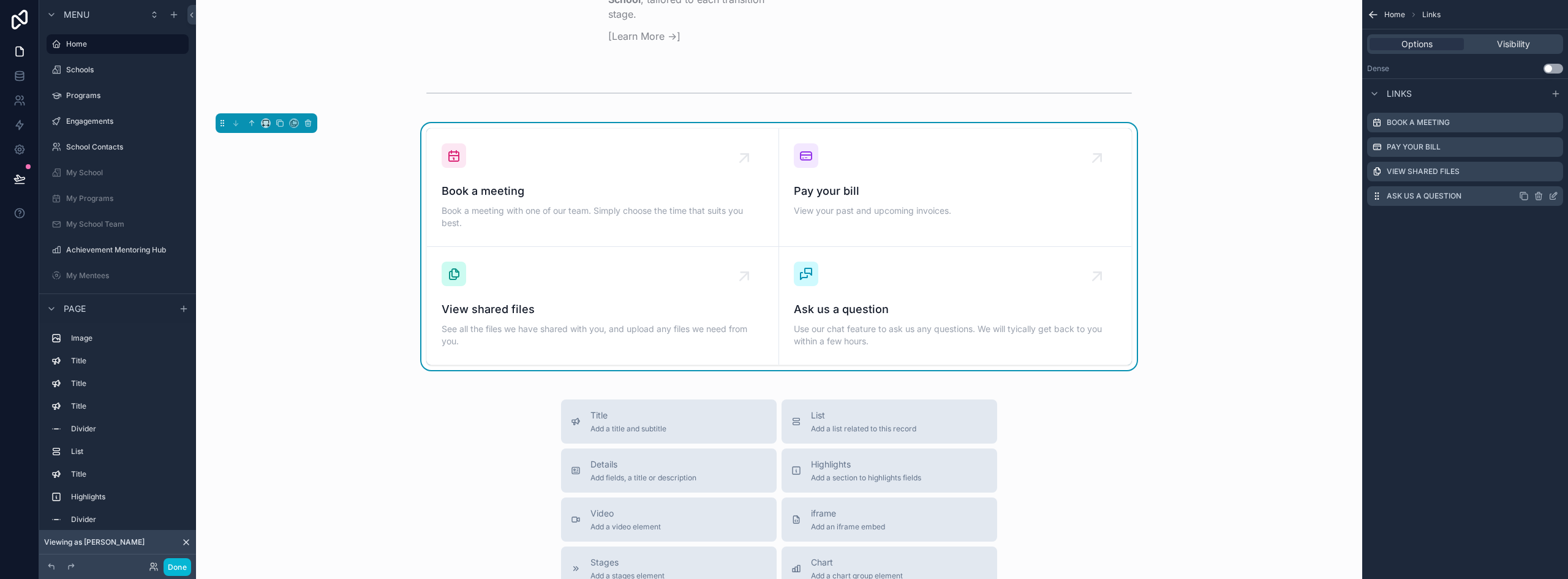
click at [1540, 196] on icon "scrollable content" at bounding box center [1538, 196] width 10 height 10
click at [1535, 175] on icon at bounding box center [1534, 173] width 3 height 2
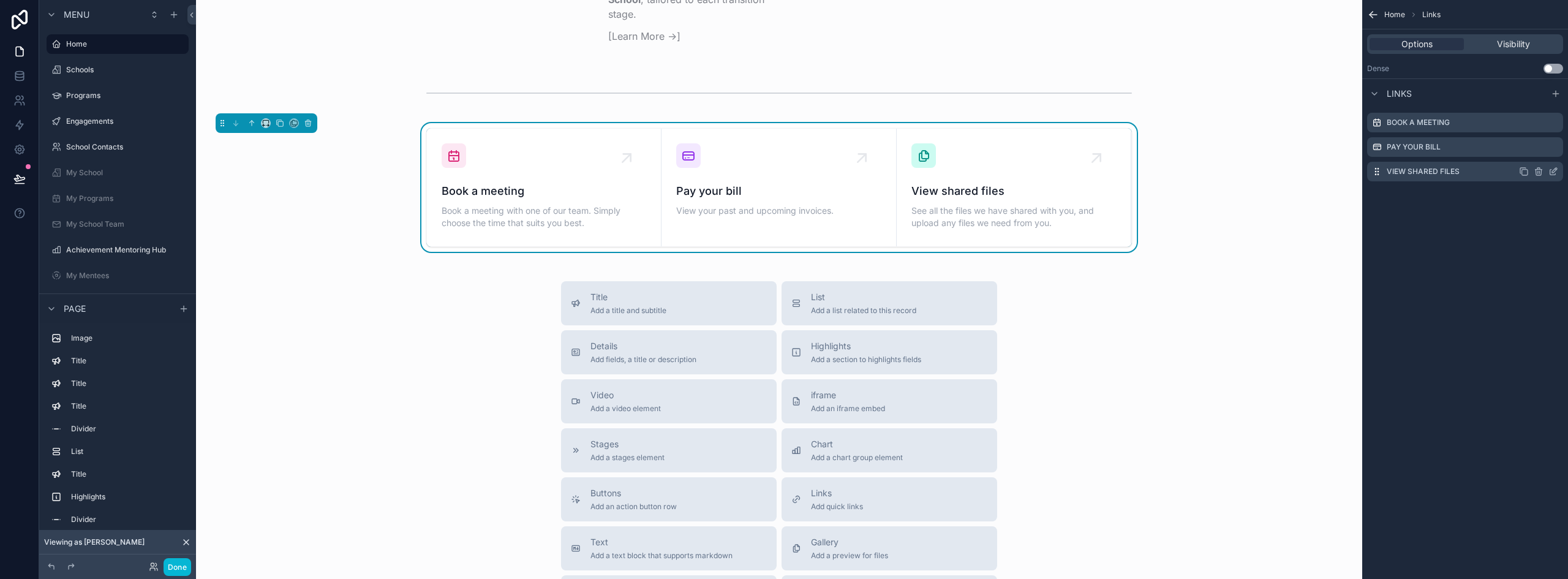
click at [1537, 167] on icon "scrollable content" at bounding box center [1538, 171] width 10 height 10
click at [1534, 152] on icon at bounding box center [1534, 152] width 0 height 3
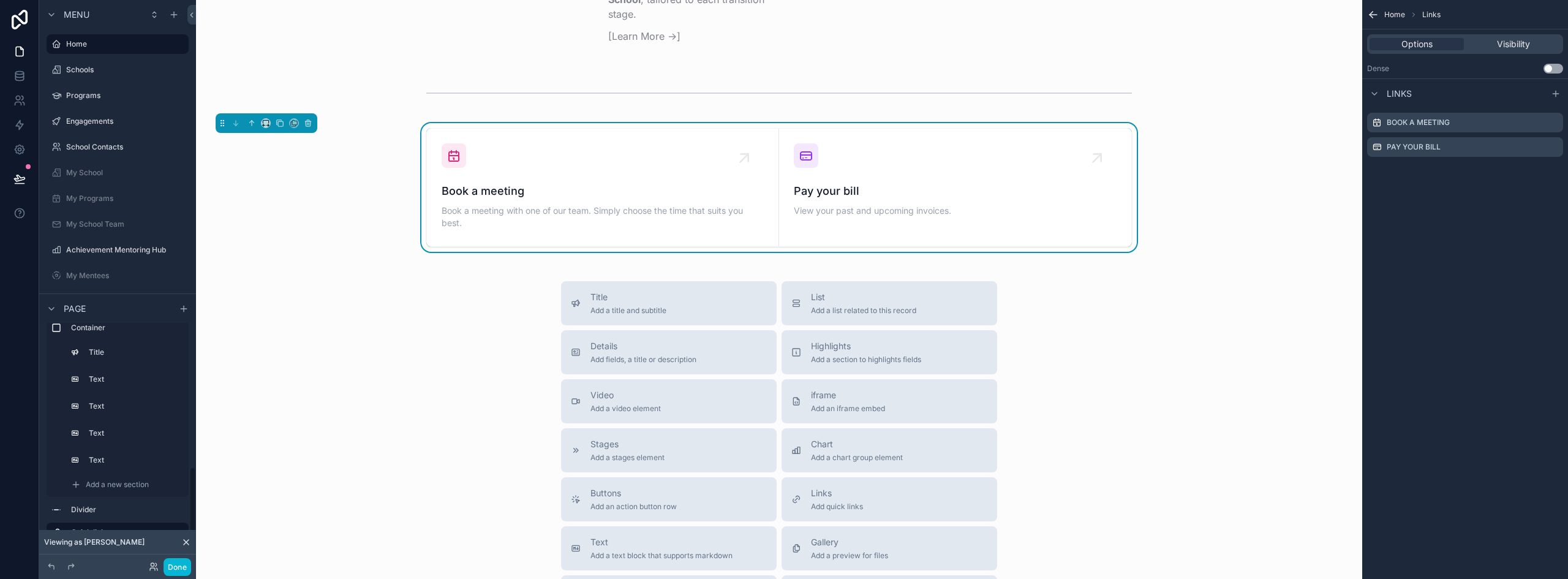
scroll to position [401, 0]
click at [120, 247] on label "Achievement Mentoring Hub" at bounding box center [116, 250] width 100 height 10
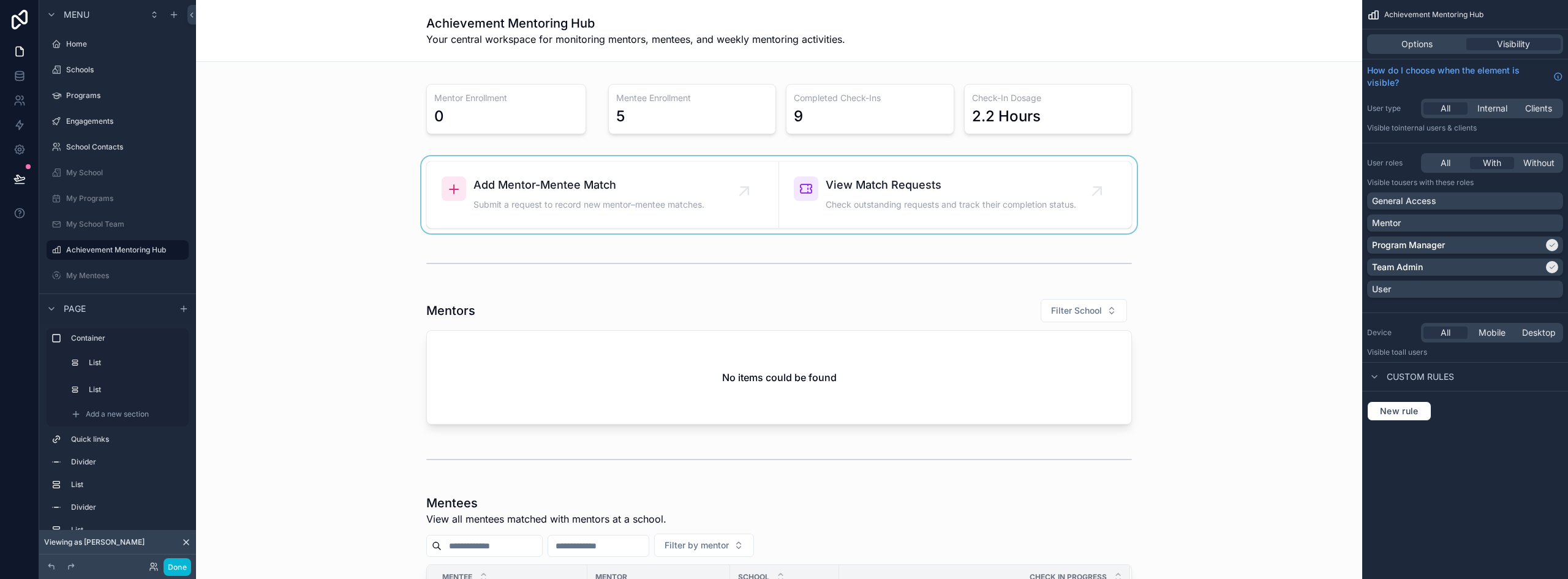
click at [765, 207] on div "scrollable content" at bounding box center [779, 194] width 1147 height 77
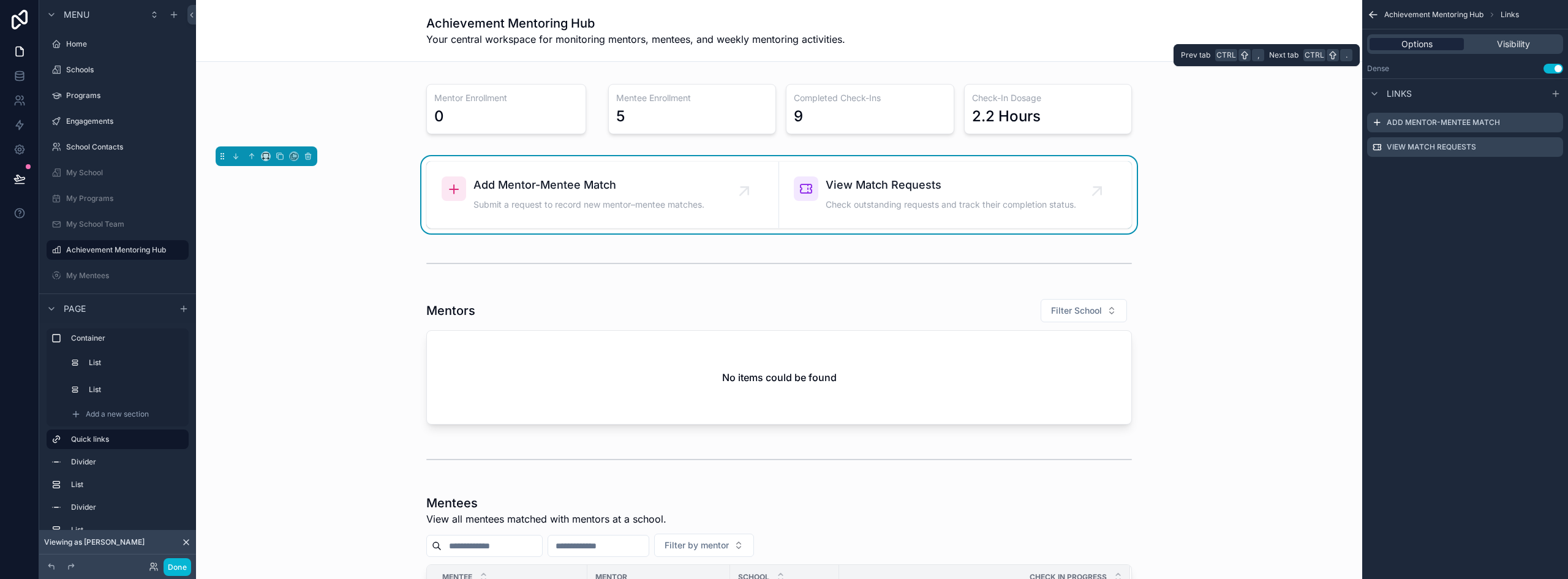
click at [1427, 45] on span "Options" at bounding box center [1417, 44] width 31 height 12
click at [1505, 38] on div "Options Visibility" at bounding box center [1465, 44] width 196 height 20
click at [1504, 42] on span "Visibility" at bounding box center [1514, 44] width 33 height 12
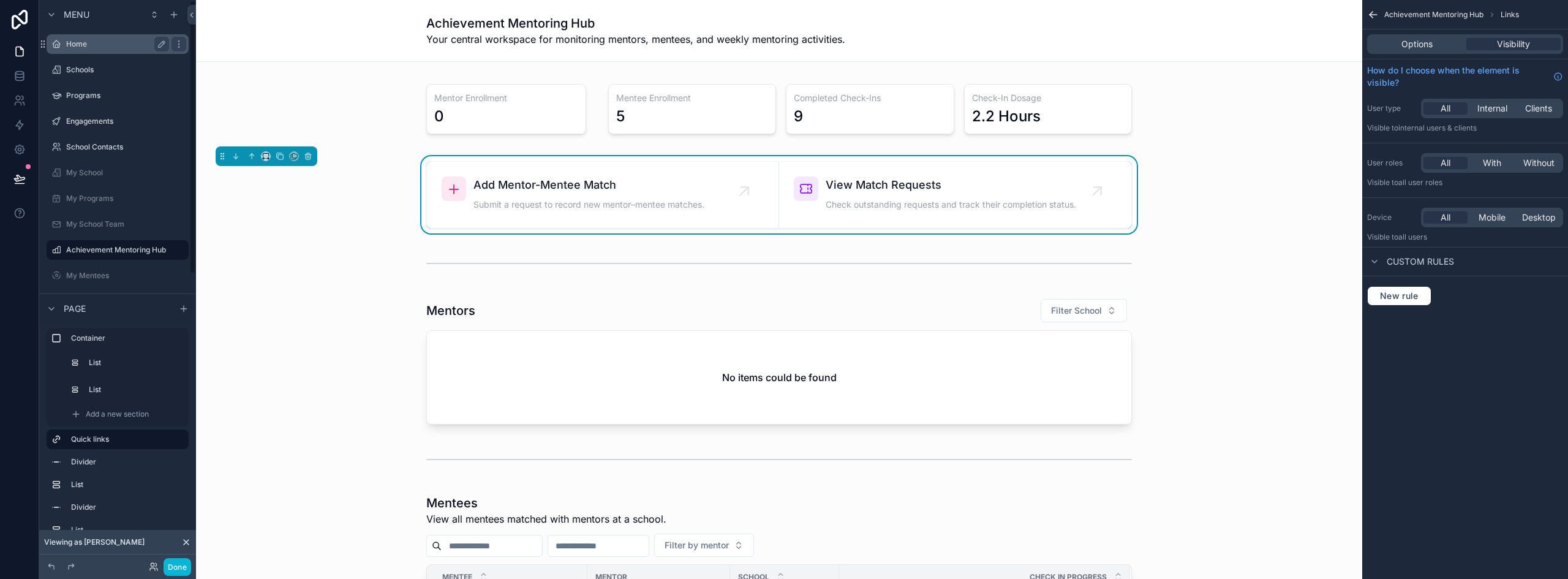
click at [107, 45] on label "Home" at bounding box center [115, 44] width 98 height 10
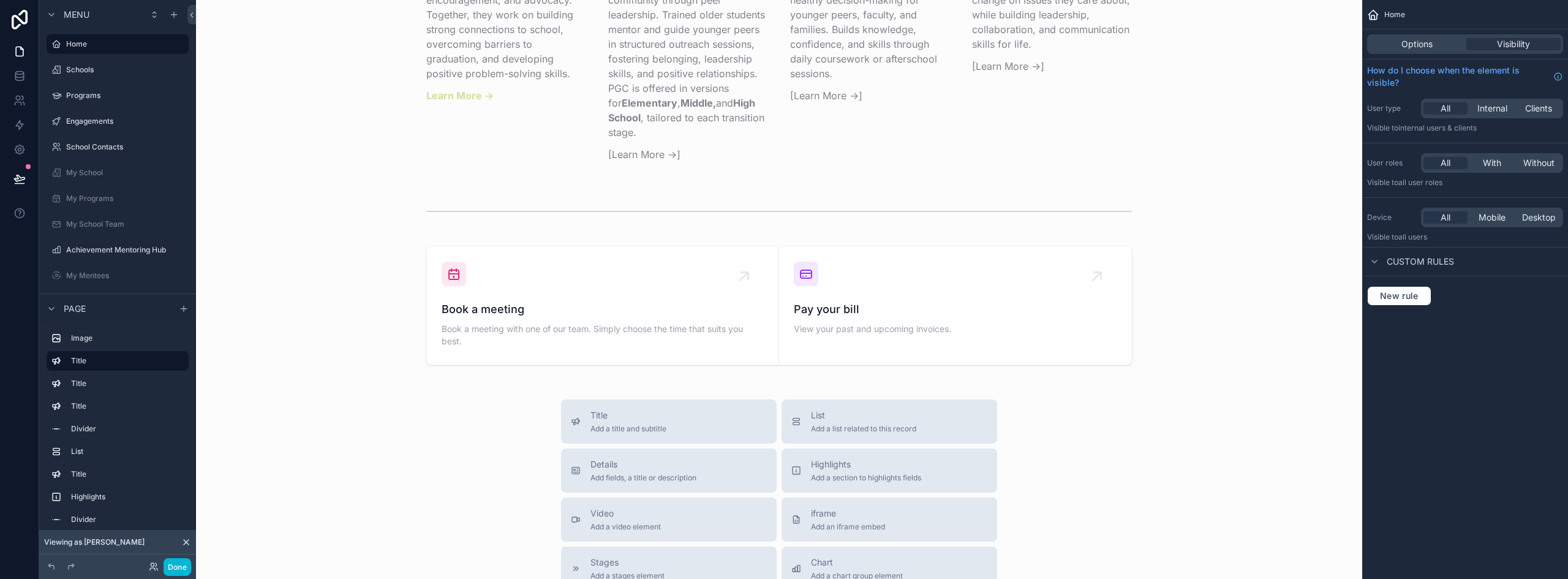
scroll to position [2021, 0]
click at [700, 262] on div "scrollable content" at bounding box center [779, 308] width 1147 height 129
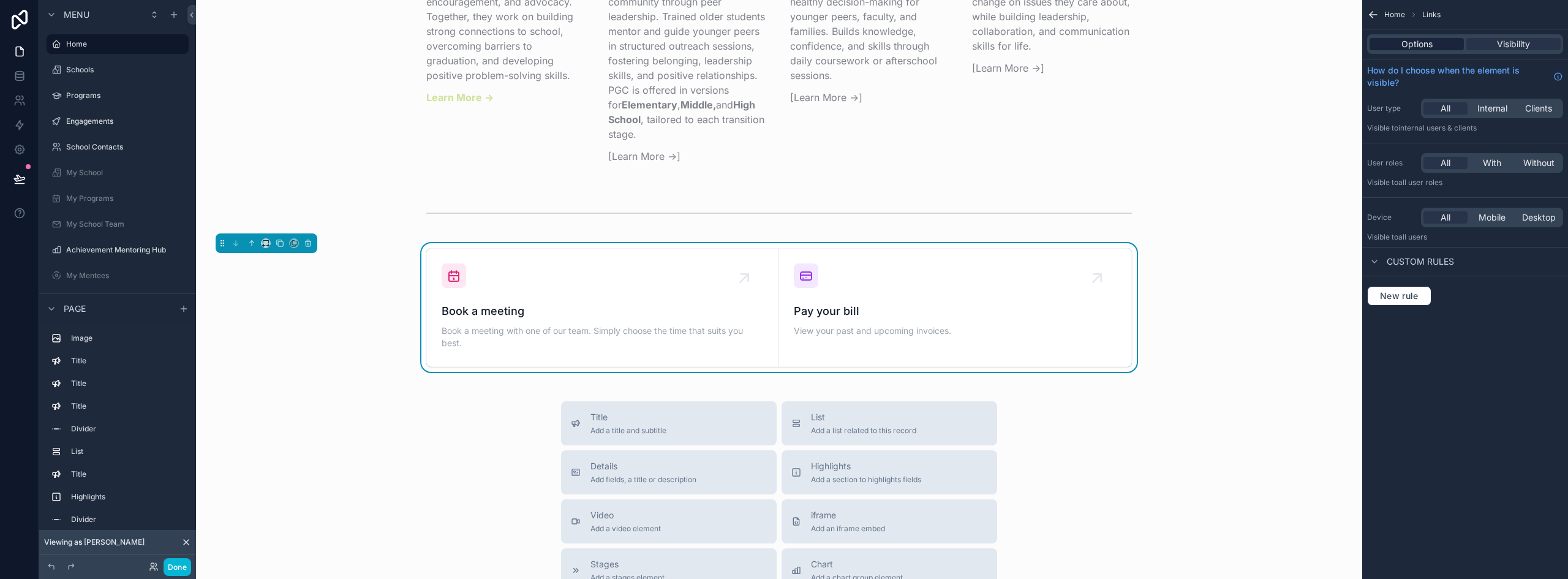
click at [1430, 49] on span "Options" at bounding box center [1417, 44] width 31 height 12
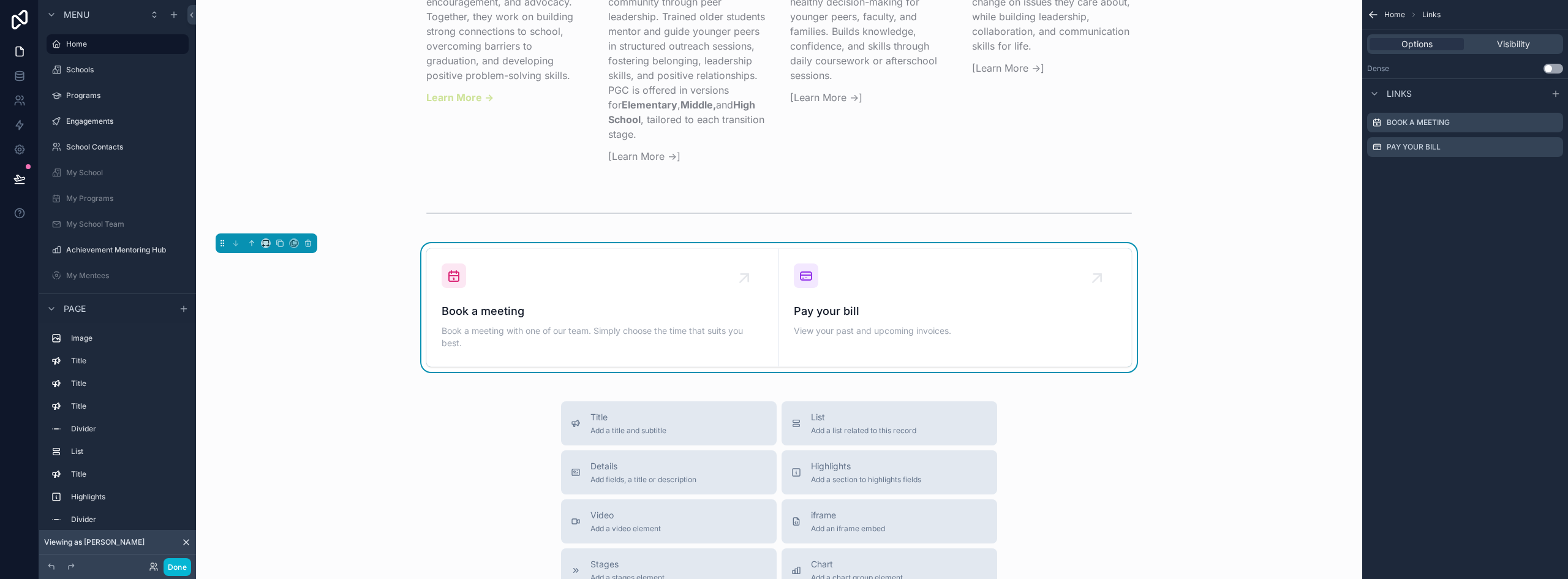
click at [1553, 72] on button "Use setting" at bounding box center [1553, 68] width 20 height 10
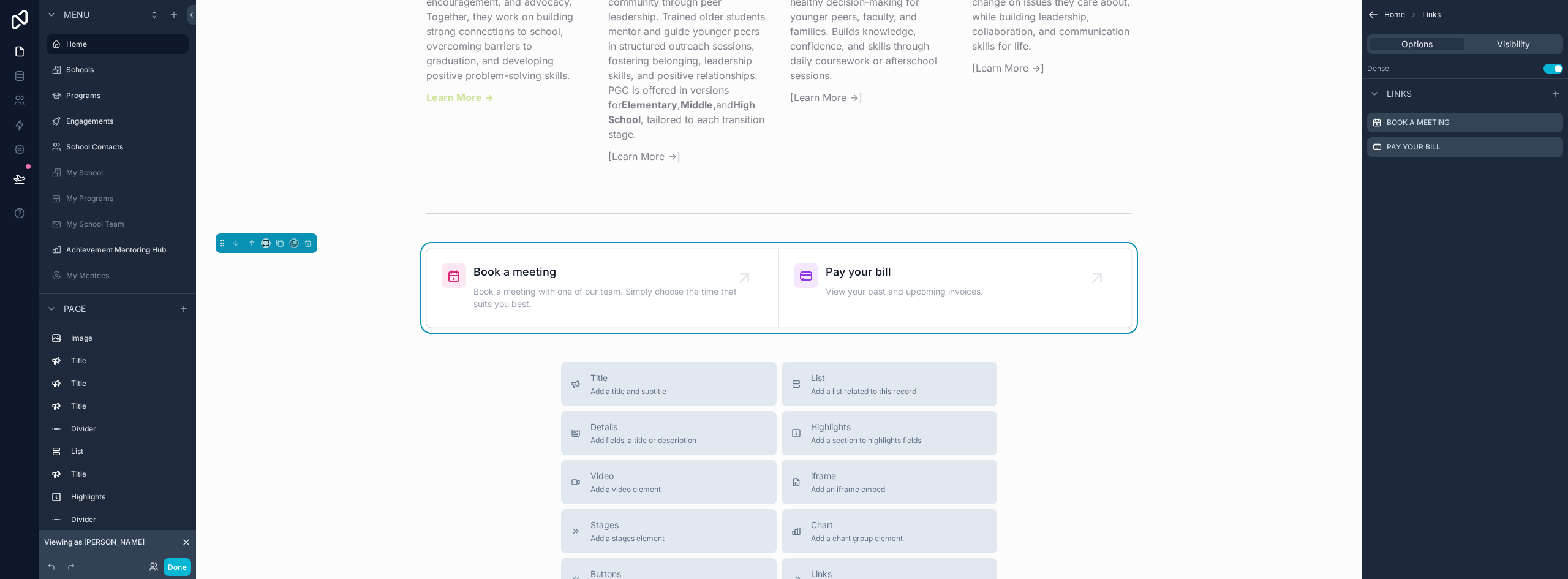
click at [1498, 36] on div "Options Visibility" at bounding box center [1465, 44] width 196 height 20
click at [1500, 42] on span "Visibility" at bounding box center [1514, 44] width 33 height 12
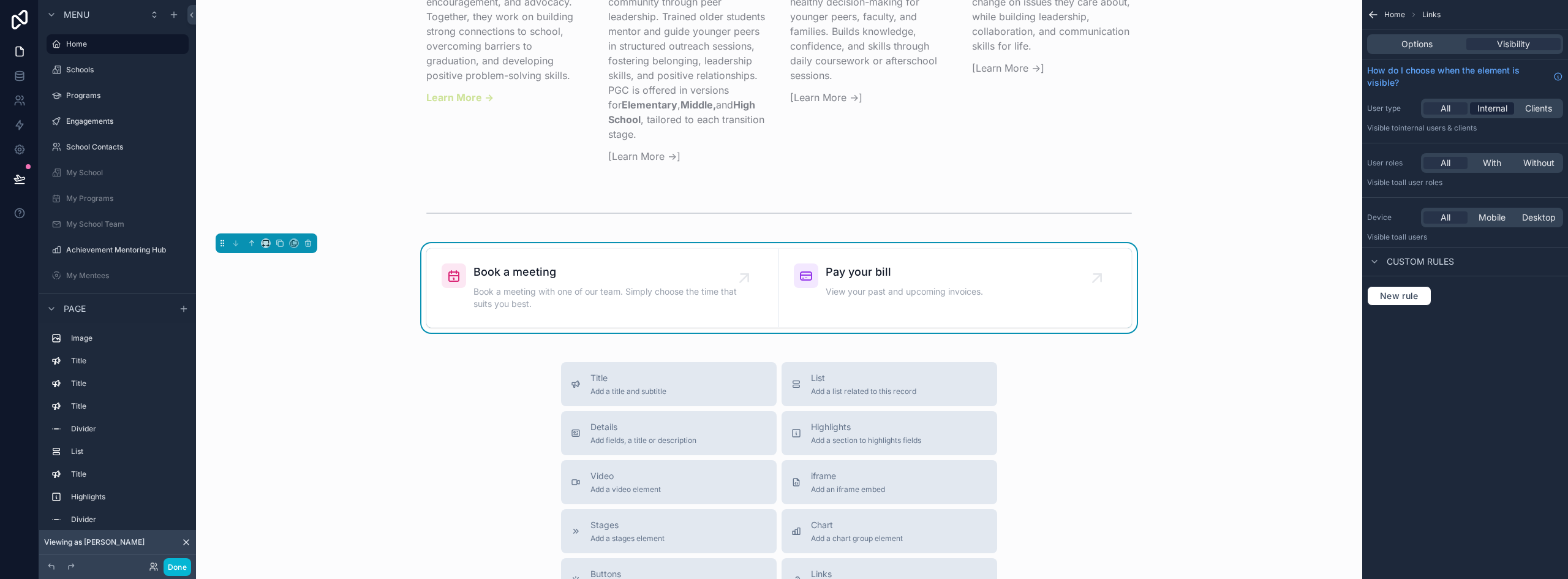
click at [1494, 111] on span "Internal" at bounding box center [1492, 108] width 30 height 12
click at [1422, 40] on span "Options" at bounding box center [1417, 44] width 31 height 12
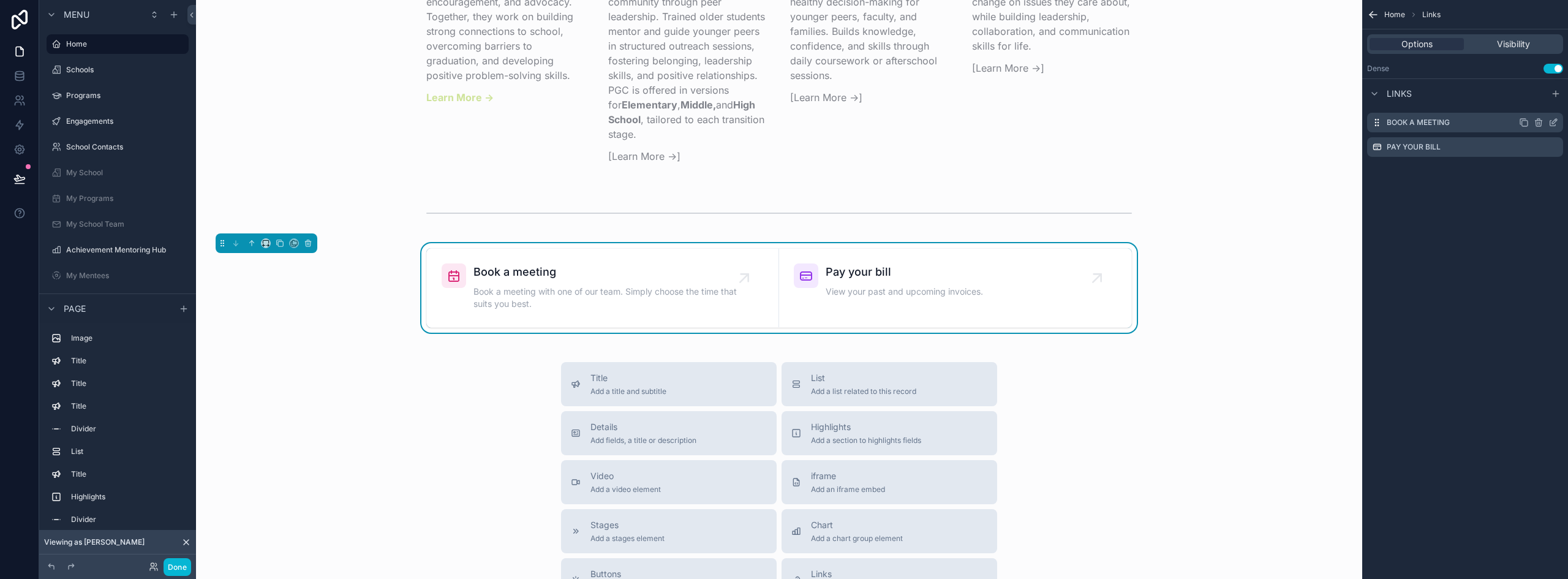
click at [1551, 122] on icon "scrollable content" at bounding box center [1553, 122] width 10 height 10
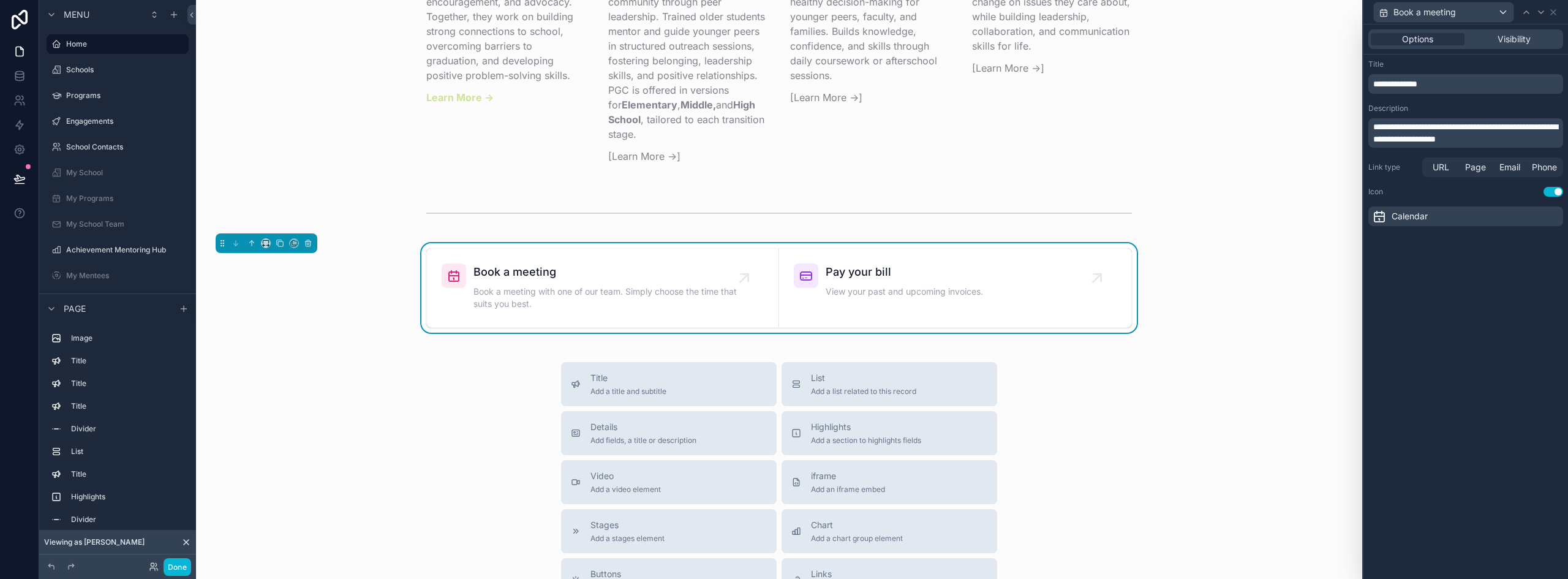
click at [1437, 85] on p "**********" at bounding box center [1467, 83] width 187 height 12
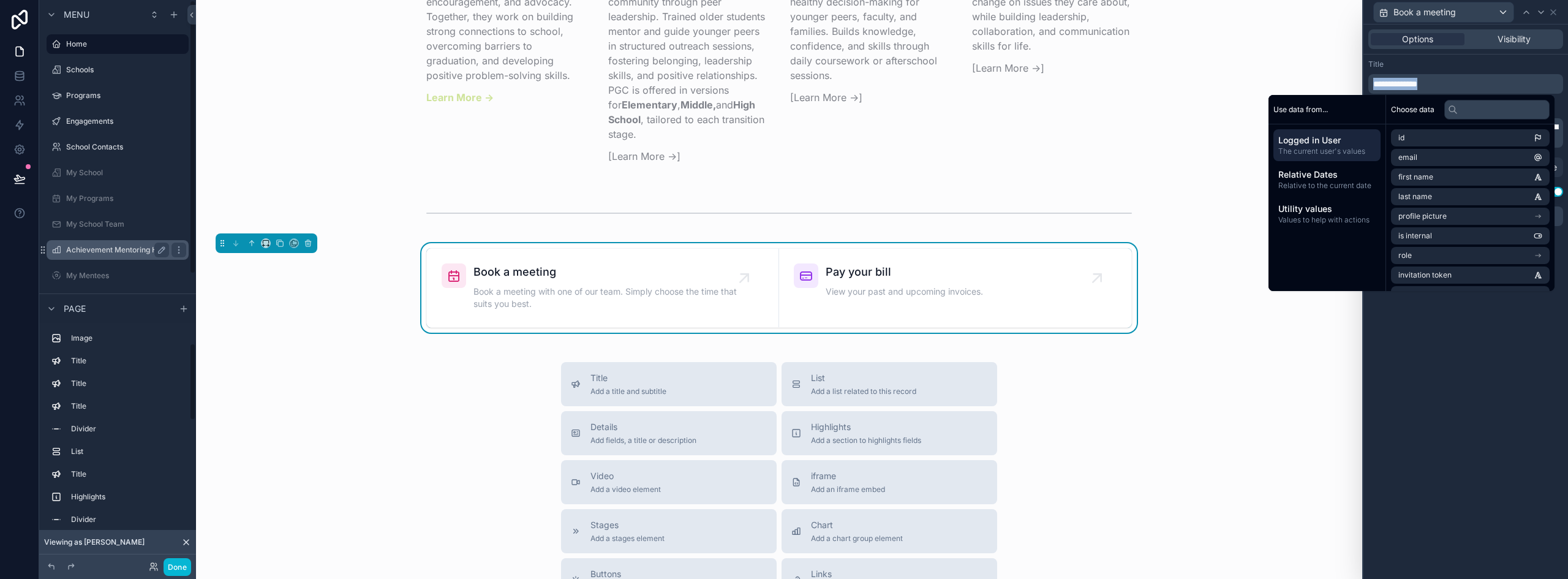
scroll to position [61, 0]
click at [106, 254] on label "Achievement Mentoring Hub" at bounding box center [116, 250] width 100 height 10
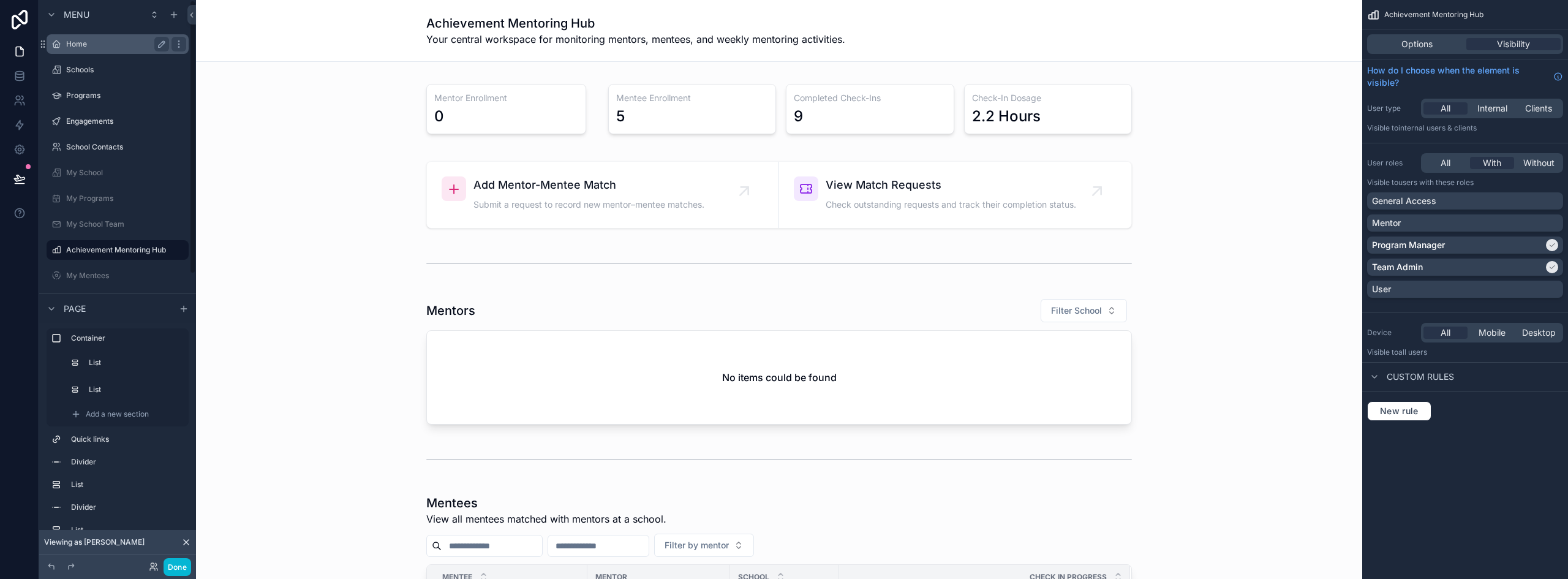
click at [82, 43] on label "Home" at bounding box center [115, 44] width 98 height 10
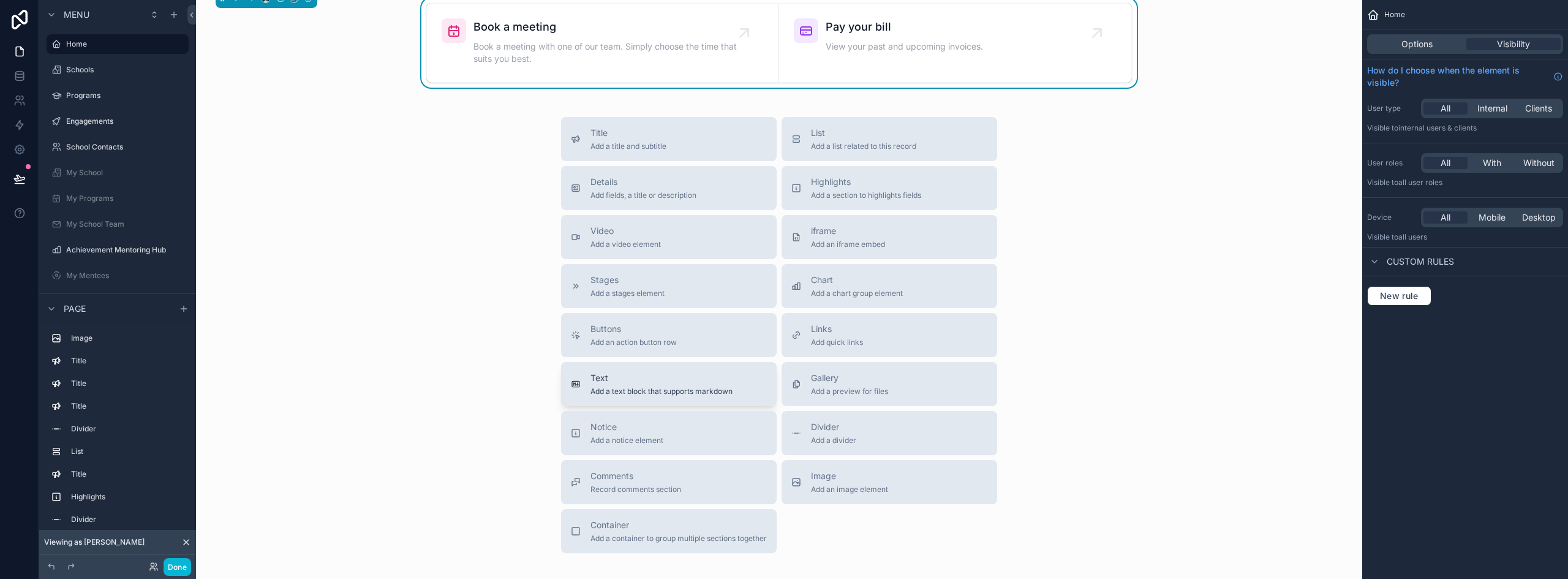
scroll to position [2082, 0]
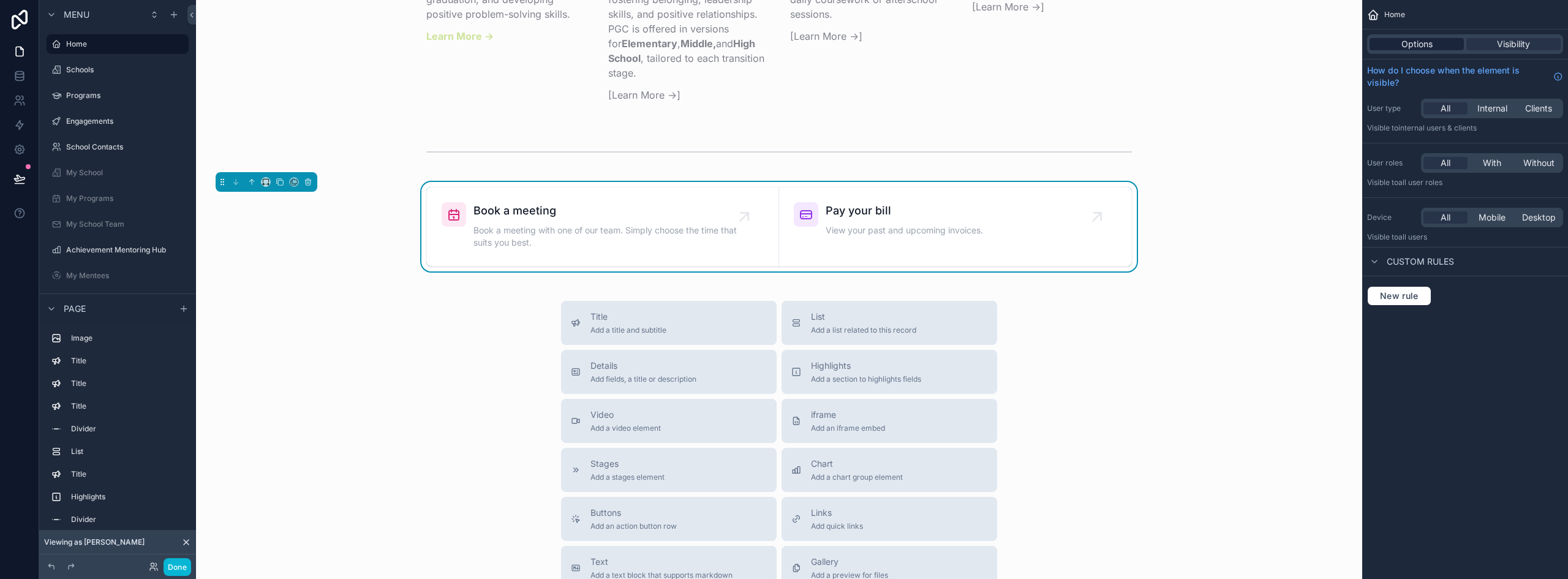
click at [1427, 40] on span "Options" at bounding box center [1417, 44] width 31 height 12
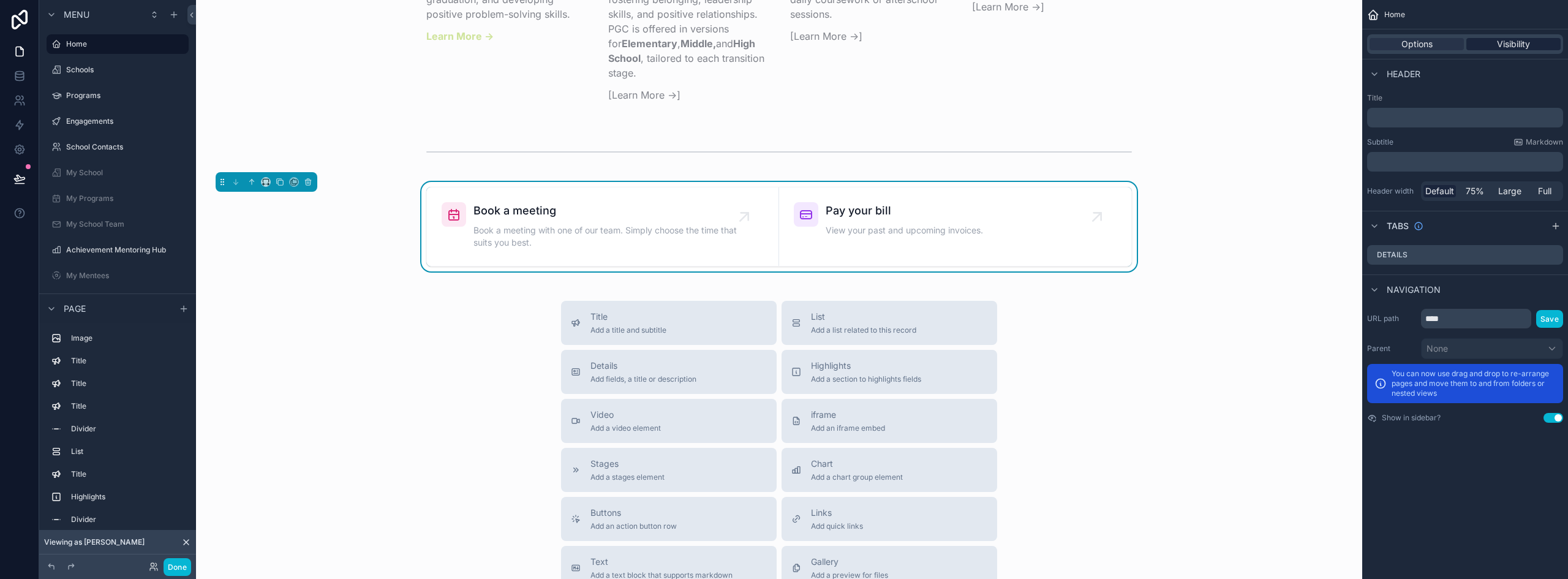
click at [1513, 41] on span "Visibility" at bounding box center [1514, 44] width 33 height 12
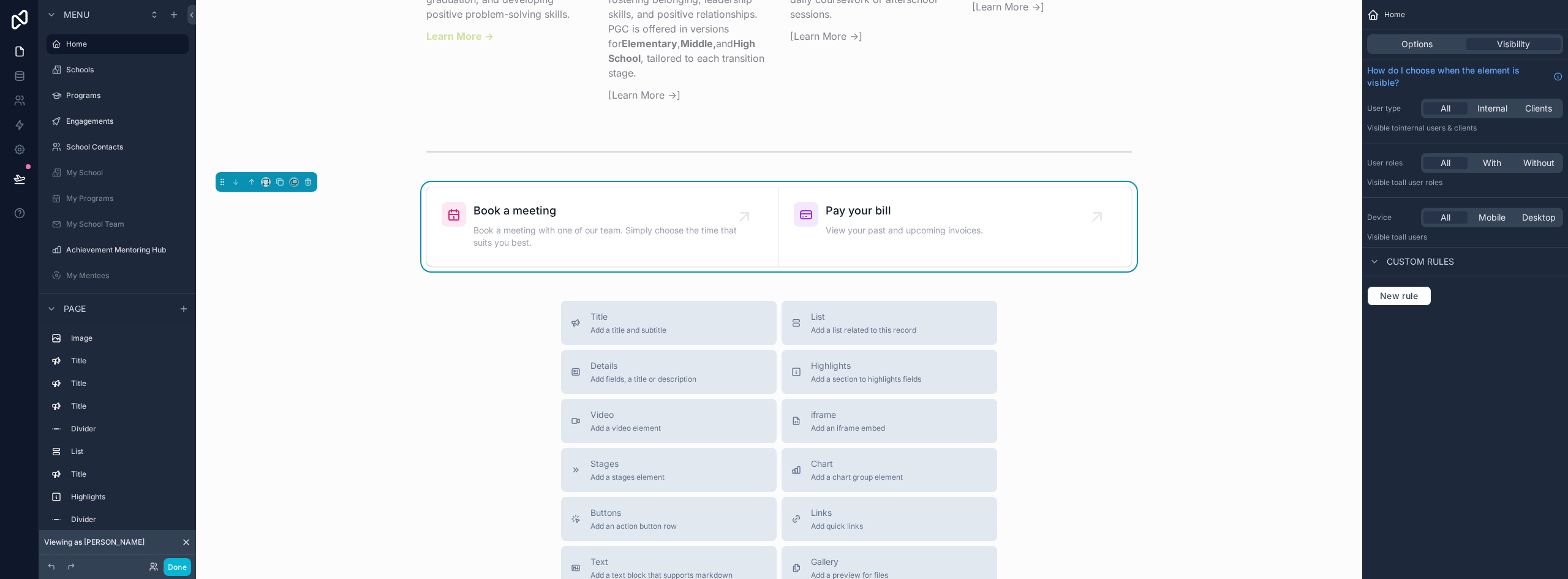
click at [1114, 427] on div "Title Add a title and subtitle List Add a list related to this record Details A…" at bounding box center [779, 518] width 1147 height 436
click at [872, 202] on link "Pay your bill View your past and upcoming invoices." at bounding box center [955, 226] width 352 height 78
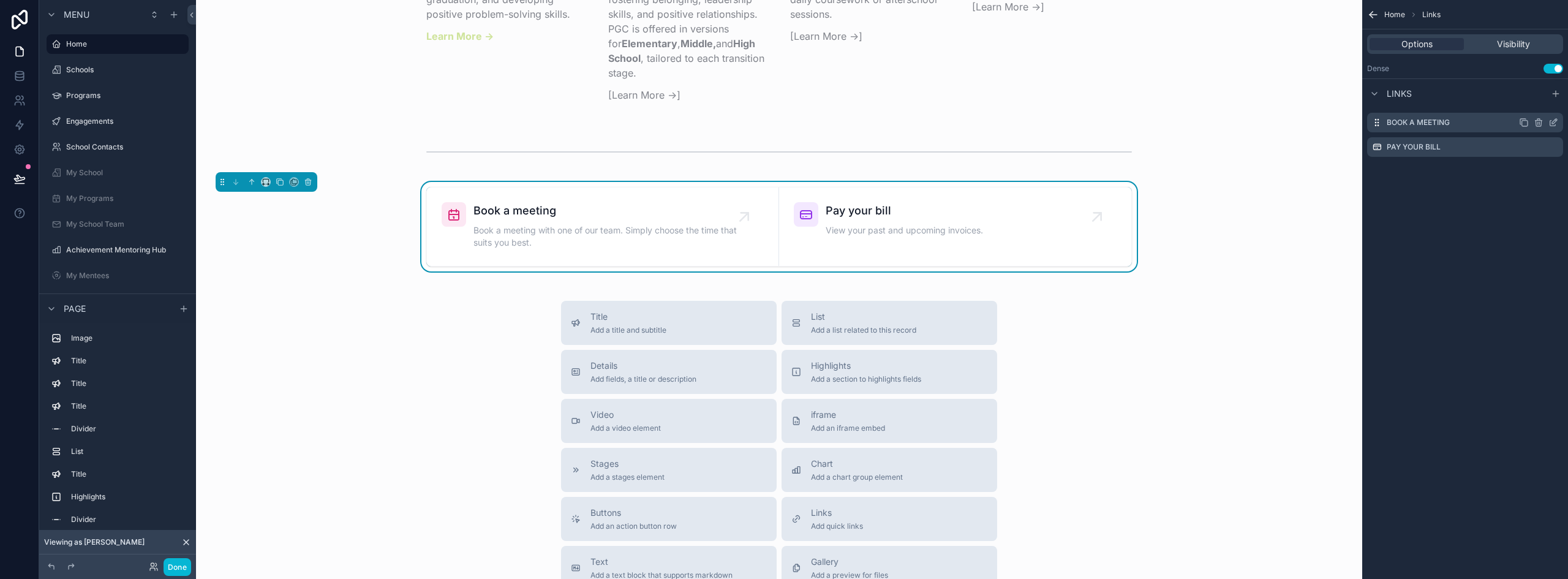
click at [1555, 121] on icon "scrollable content" at bounding box center [1553, 122] width 10 height 10
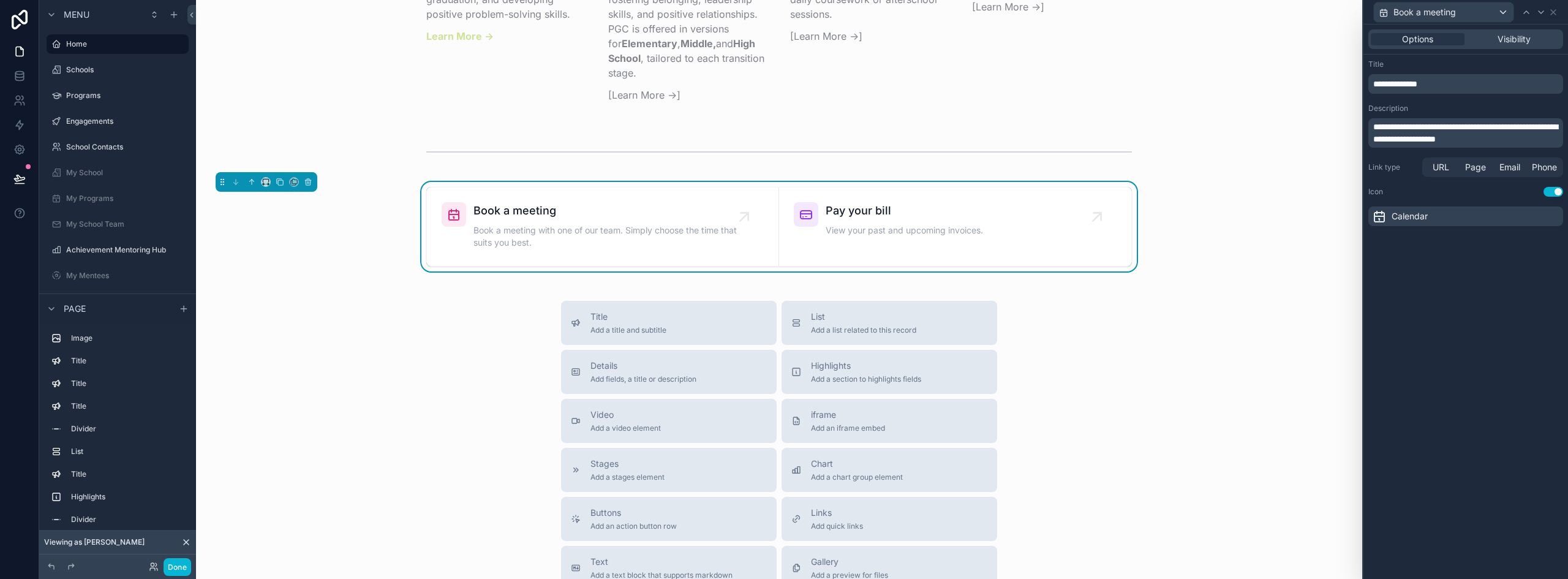
click at [1418, 87] on span "**********" at bounding box center [1395, 83] width 44 height 8
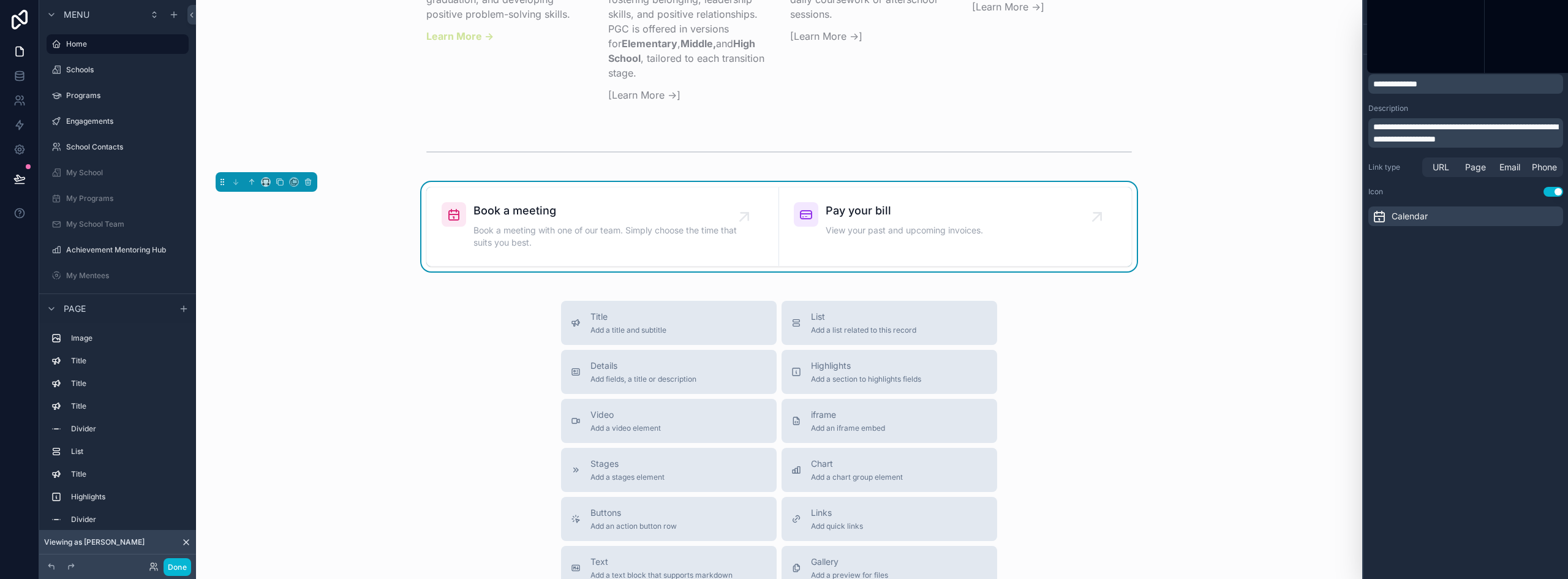
click at [1418, 87] on span "**********" at bounding box center [1395, 83] width 44 height 8
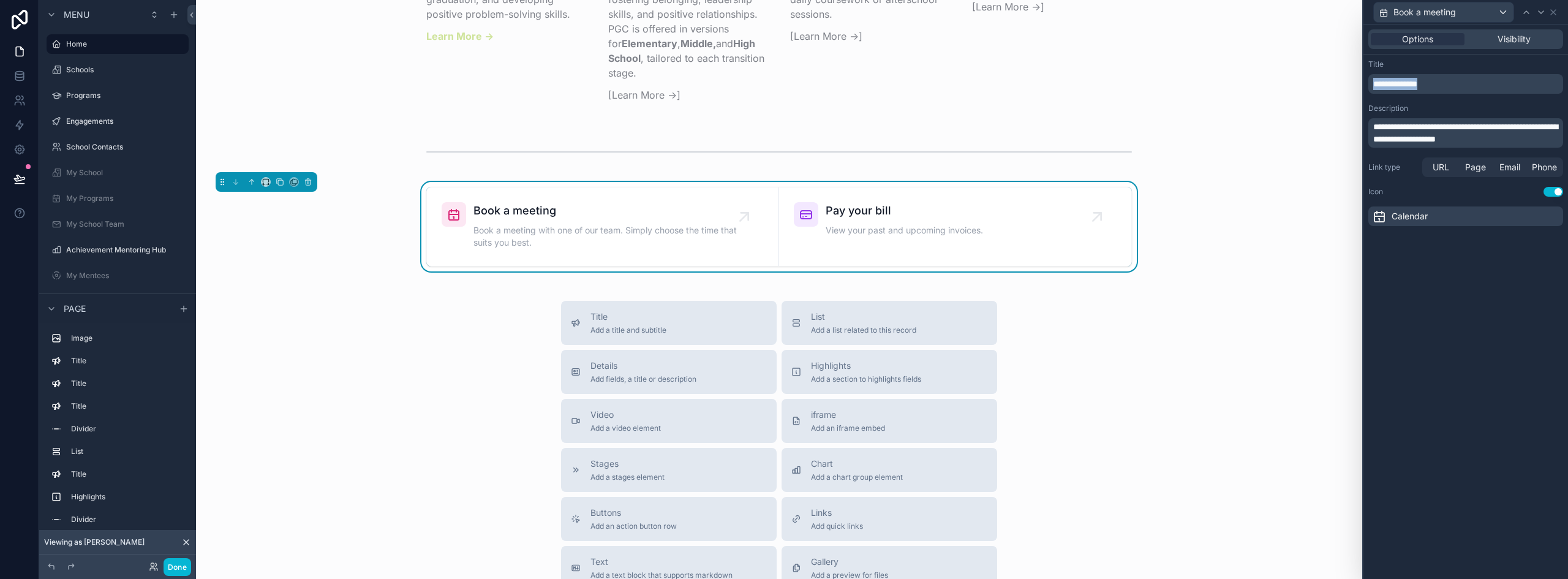
click at [1418, 87] on span "**********" at bounding box center [1395, 83] width 44 height 8
click at [1500, 11] on span "View Portal Access Requests" at bounding box center [1448, 12] width 110 height 12
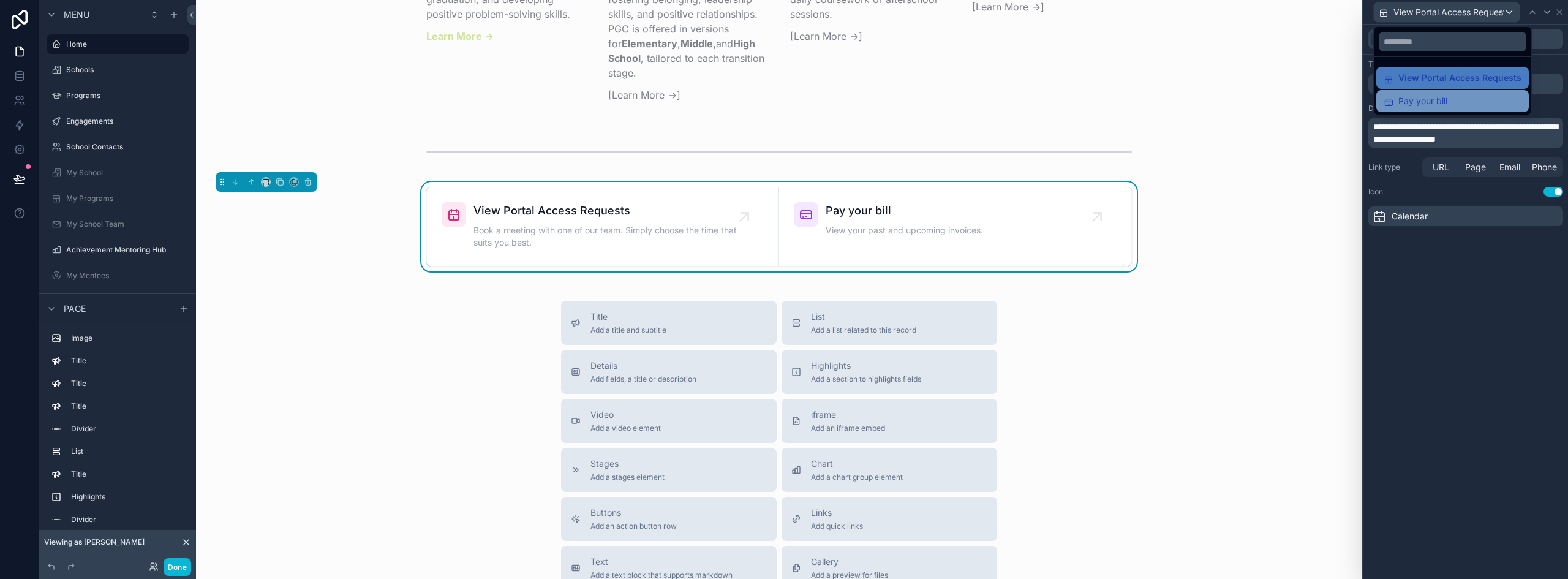
click at [1454, 98] on div "Pay your bill" at bounding box center [1453, 101] width 138 height 15
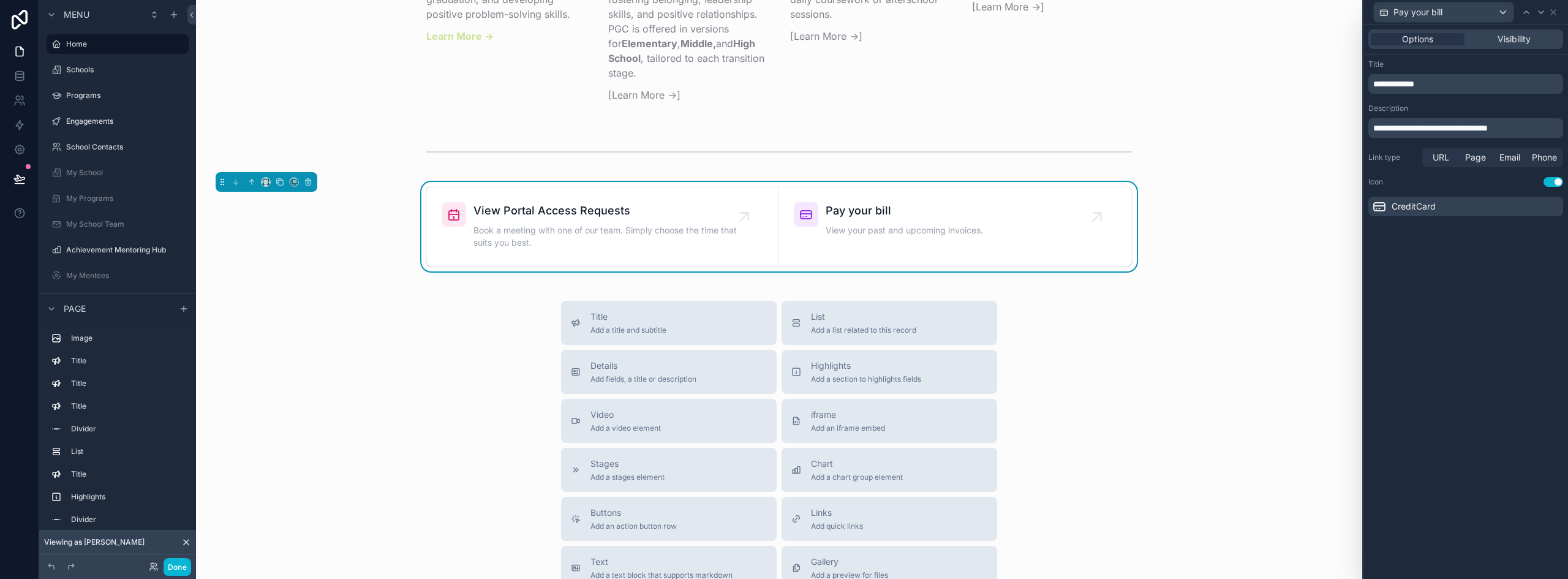
click at [1434, 83] on p "**********" at bounding box center [1467, 83] width 187 height 12
click at [1433, 83] on p "**********" at bounding box center [1467, 83] width 187 height 12
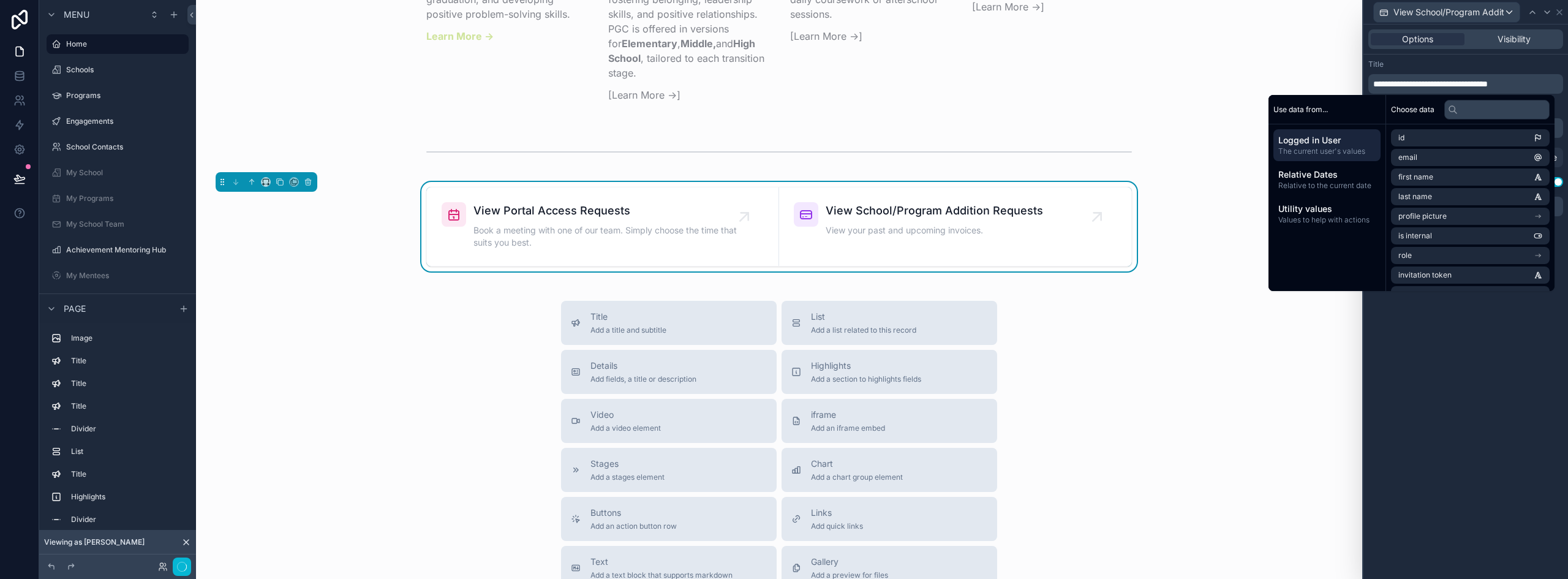
click at [1452, 452] on div "**********" at bounding box center [1465, 301] width 205 height 554
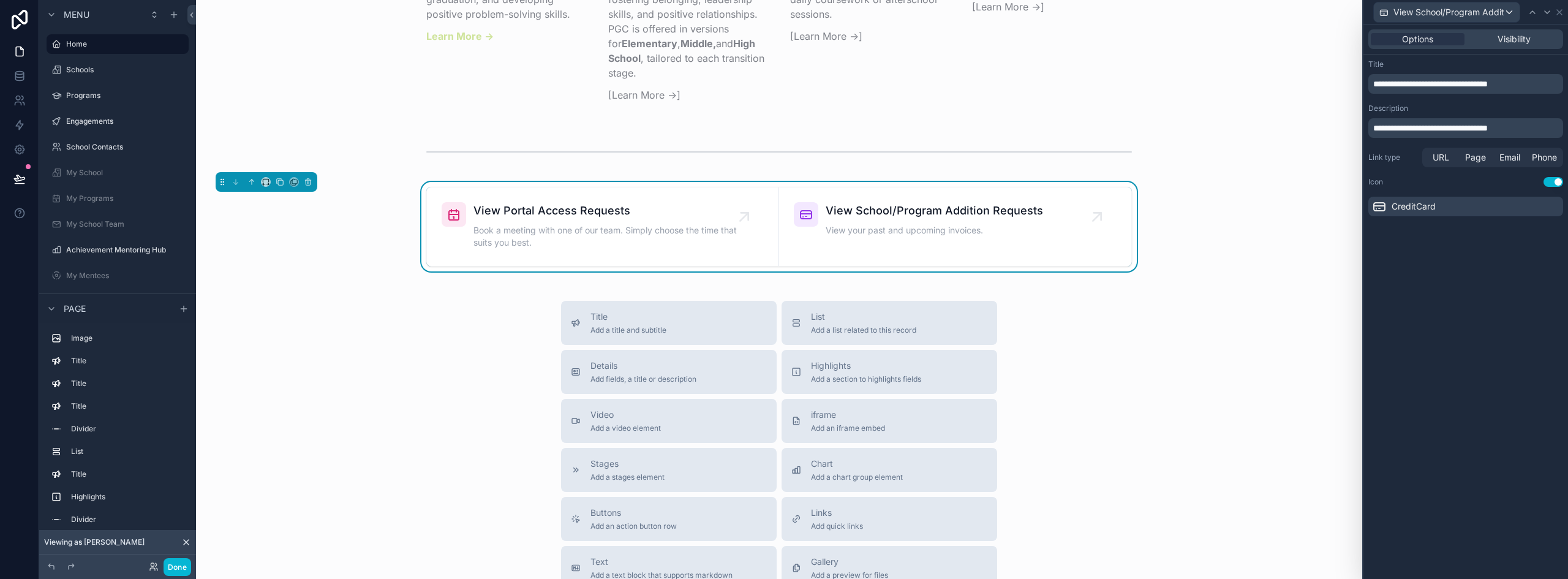
click at [1382, 203] on icon at bounding box center [1379, 206] width 15 height 15
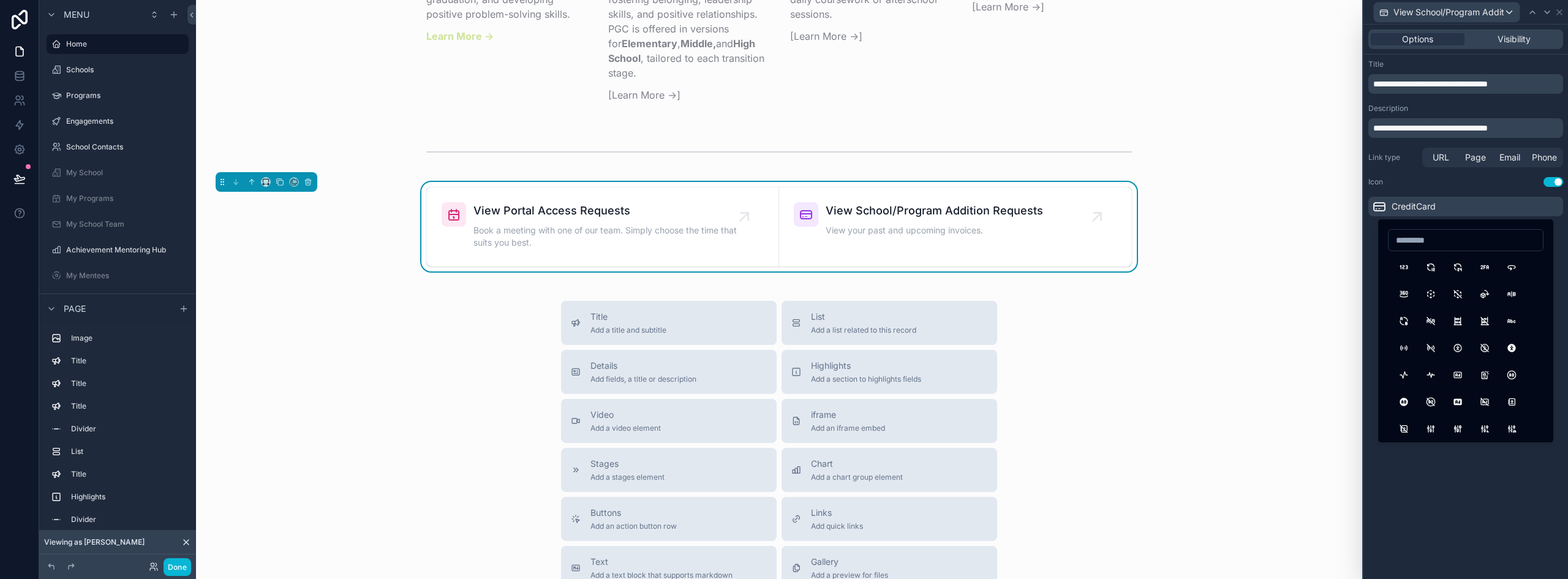
click at [1417, 239] on input at bounding box center [1466, 239] width 154 height 17
type input "*"
type input "******"
click at [1402, 321] on button "BuildingCommunity" at bounding box center [1404, 320] width 22 height 22
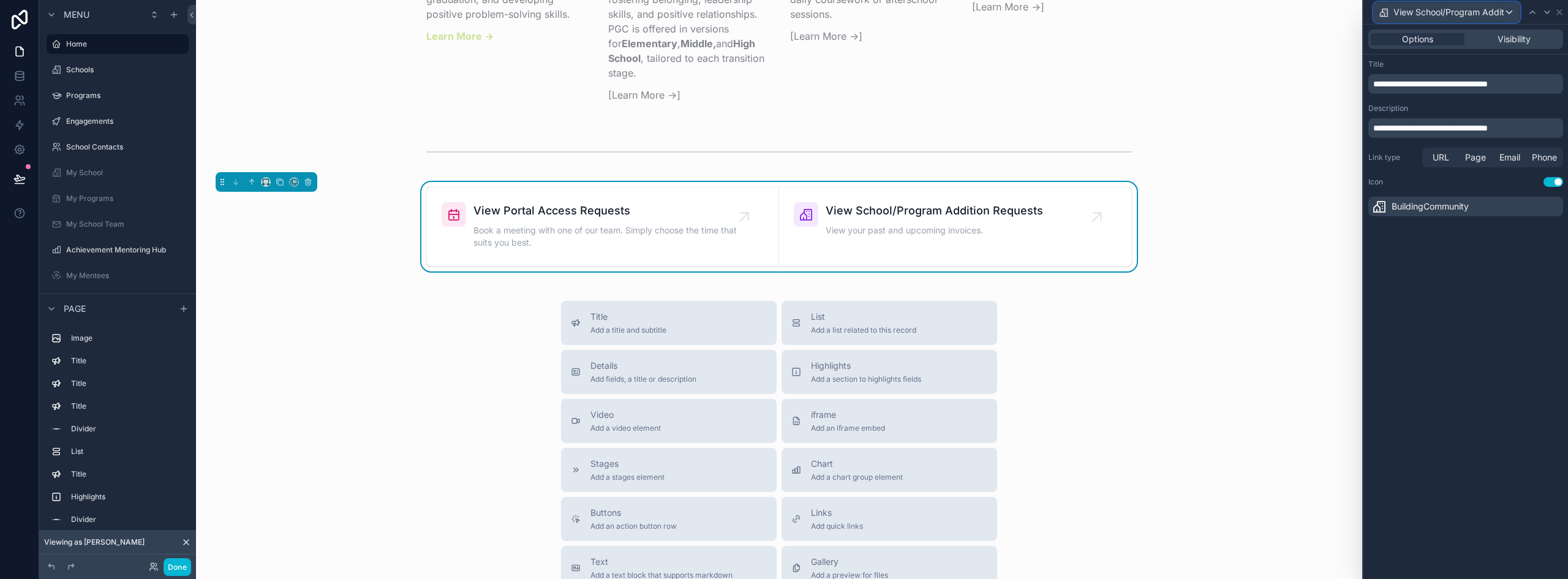
click at [1447, 8] on span "View School/Program Addition Requests" at bounding box center [1448, 12] width 110 height 12
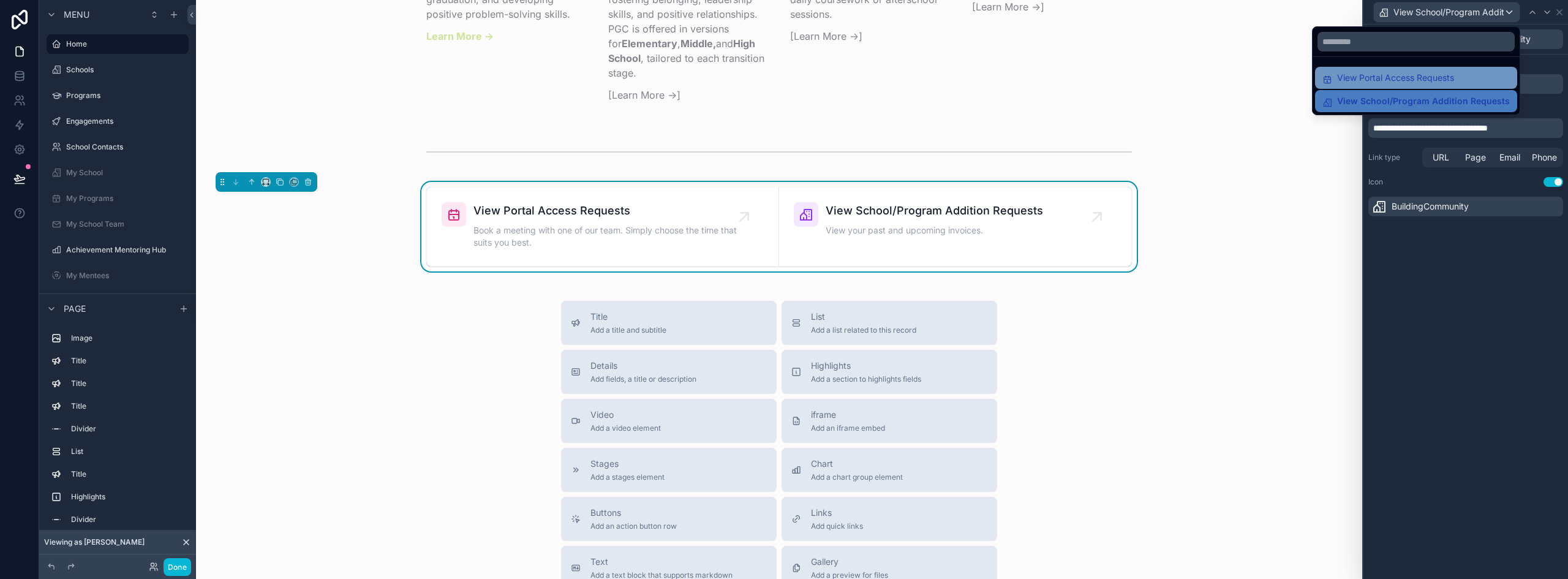
click at [1392, 78] on span "View Portal Access Requests" at bounding box center [1396, 78] width 117 height 15
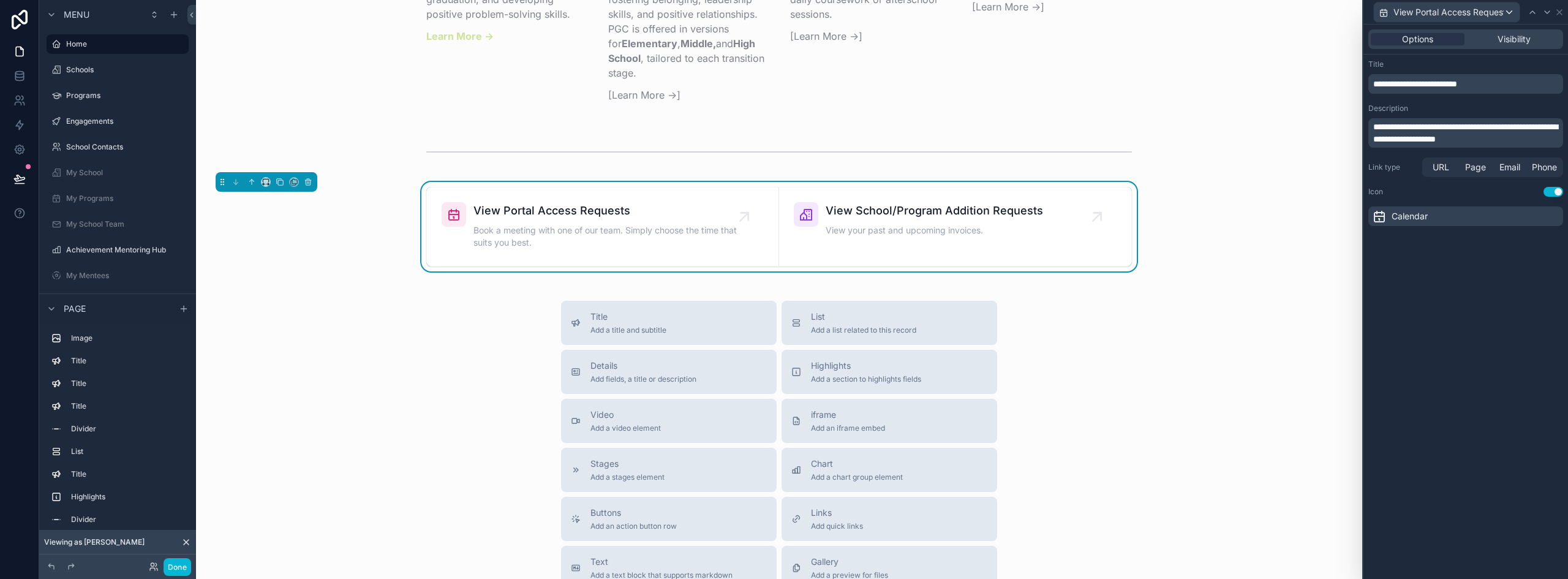
click at [1381, 215] on icon at bounding box center [1379, 216] width 15 height 15
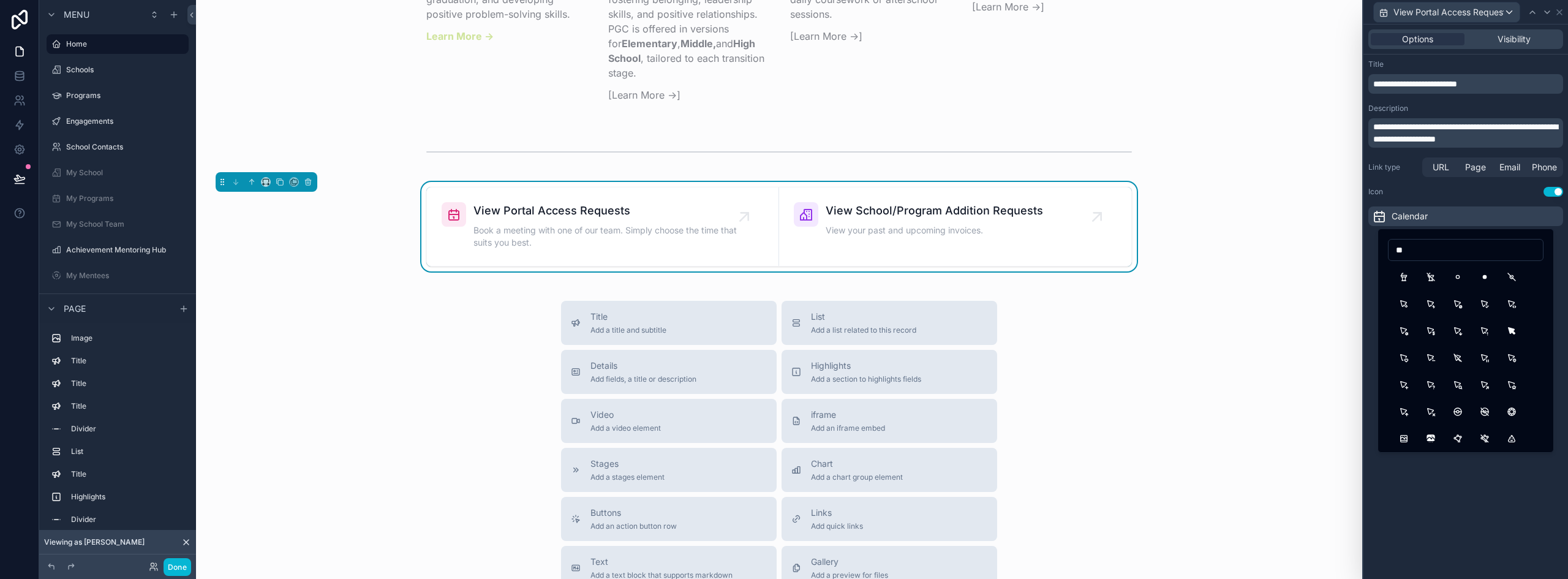
type input "*"
type input "****"
click at [1486, 276] on button "UserCheck" at bounding box center [1485, 276] width 22 height 22
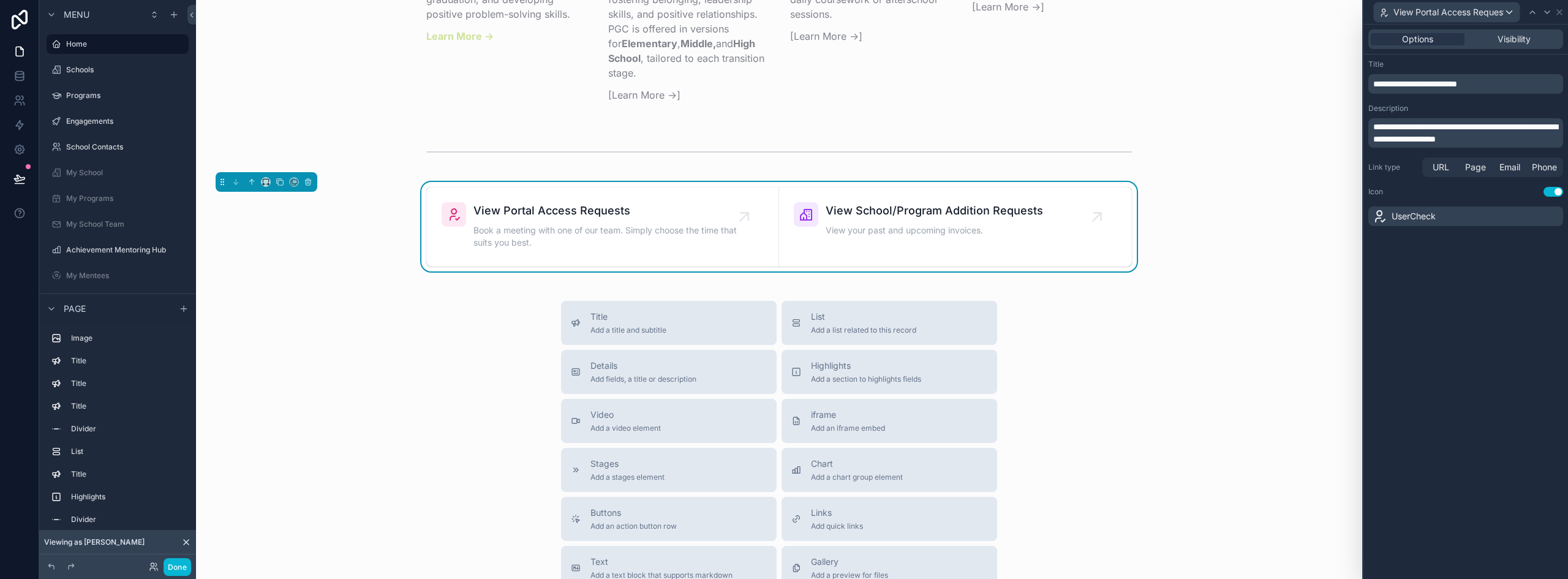
click at [1424, 129] on span "**********" at bounding box center [1465, 132] width 184 height 21
click at [1424, 128] on span "**********" at bounding box center [1465, 132] width 184 height 21
click at [1424, 127] on span "**********" at bounding box center [1465, 132] width 184 height 21
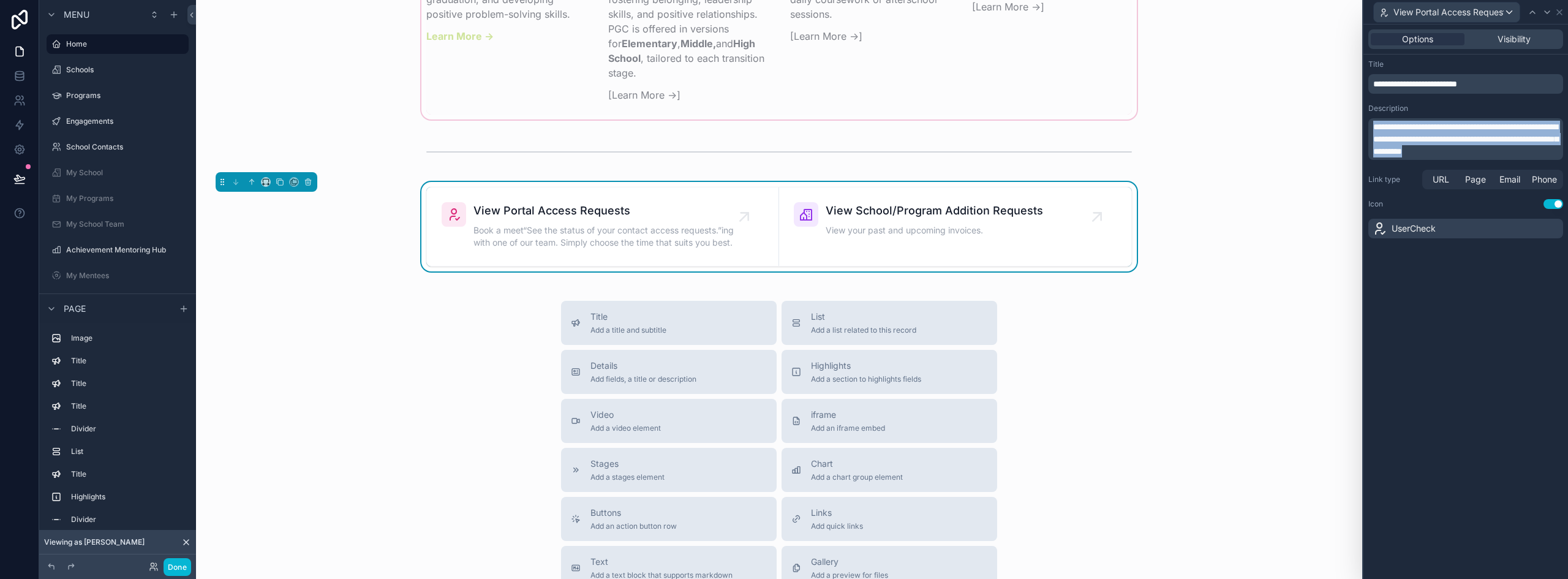
drag, startPoint x: 1555, startPoint y: 151, endPoint x: 1335, endPoint y: 127, distance: 221.3
click at [1335, 127] on div "**********" at bounding box center [784, 289] width 1568 height 579
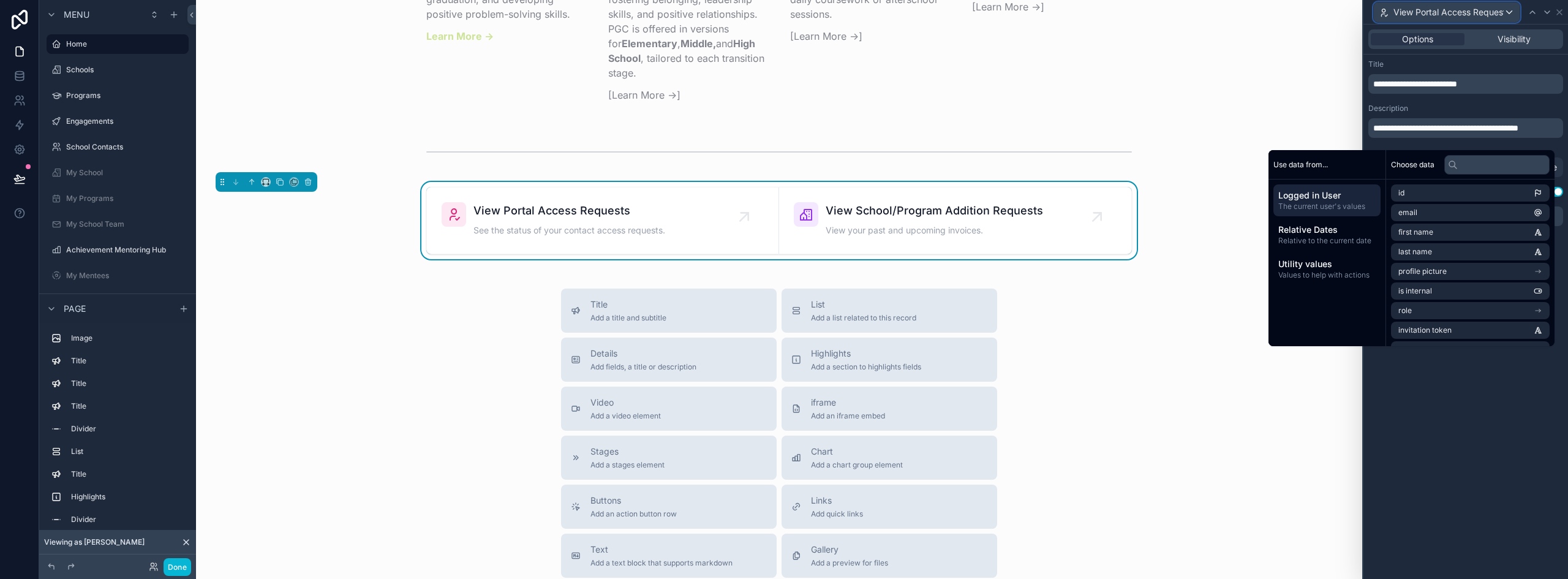
click at [1457, 7] on span "View Portal Access Requests" at bounding box center [1448, 12] width 110 height 12
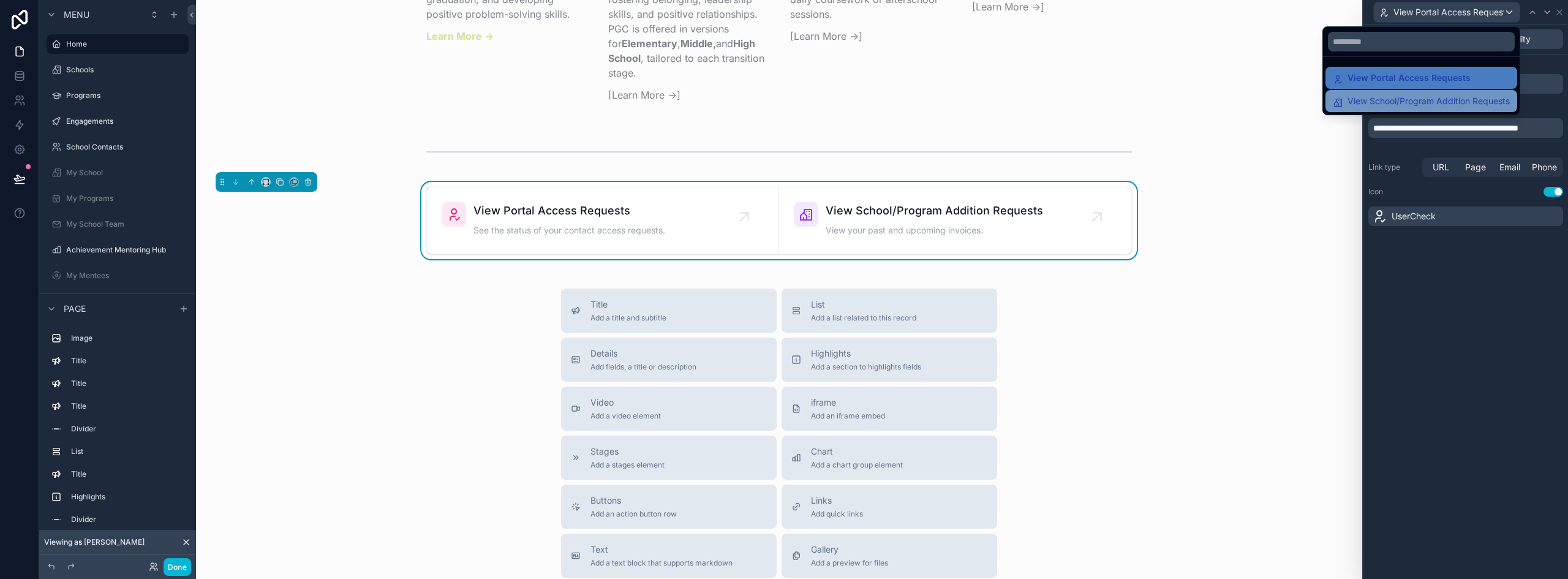
click at [1420, 92] on div "View School/Program Addition Requests" at bounding box center [1421, 101] width 192 height 22
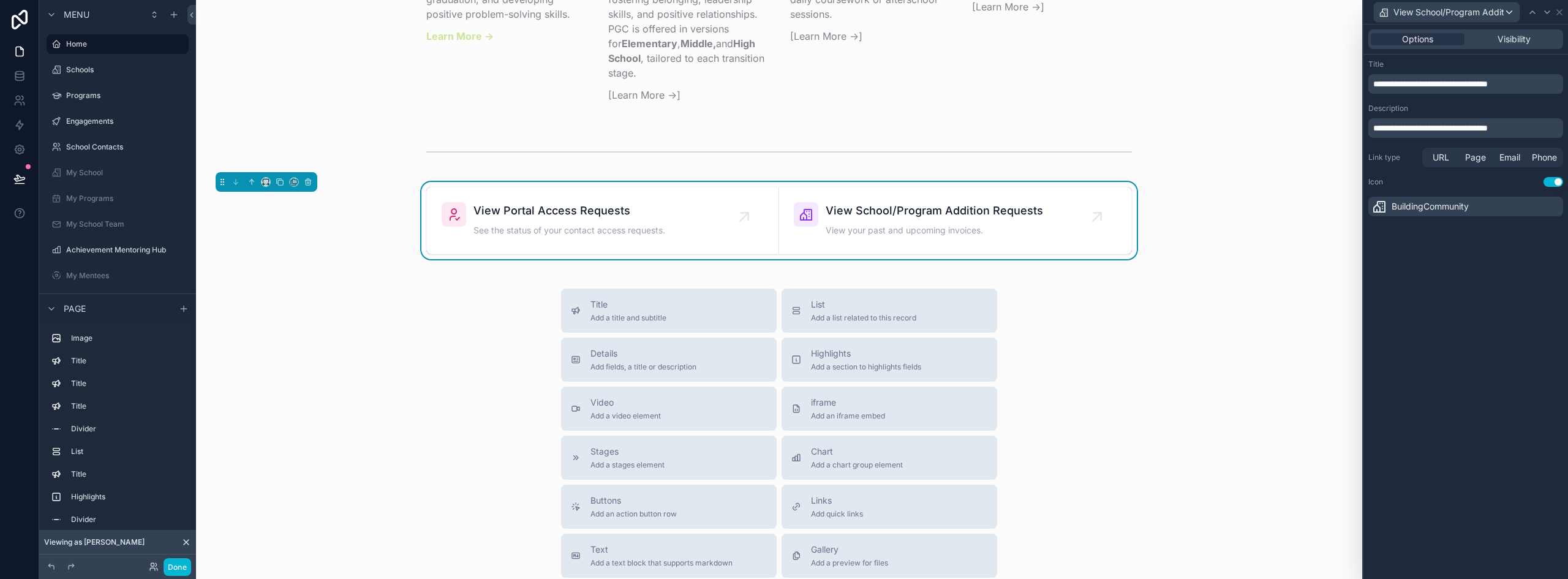
click at [1453, 129] on span "**********" at bounding box center [1431, 127] width 115 height 8
click at [1466, 422] on div "**********" at bounding box center [1465, 301] width 205 height 554
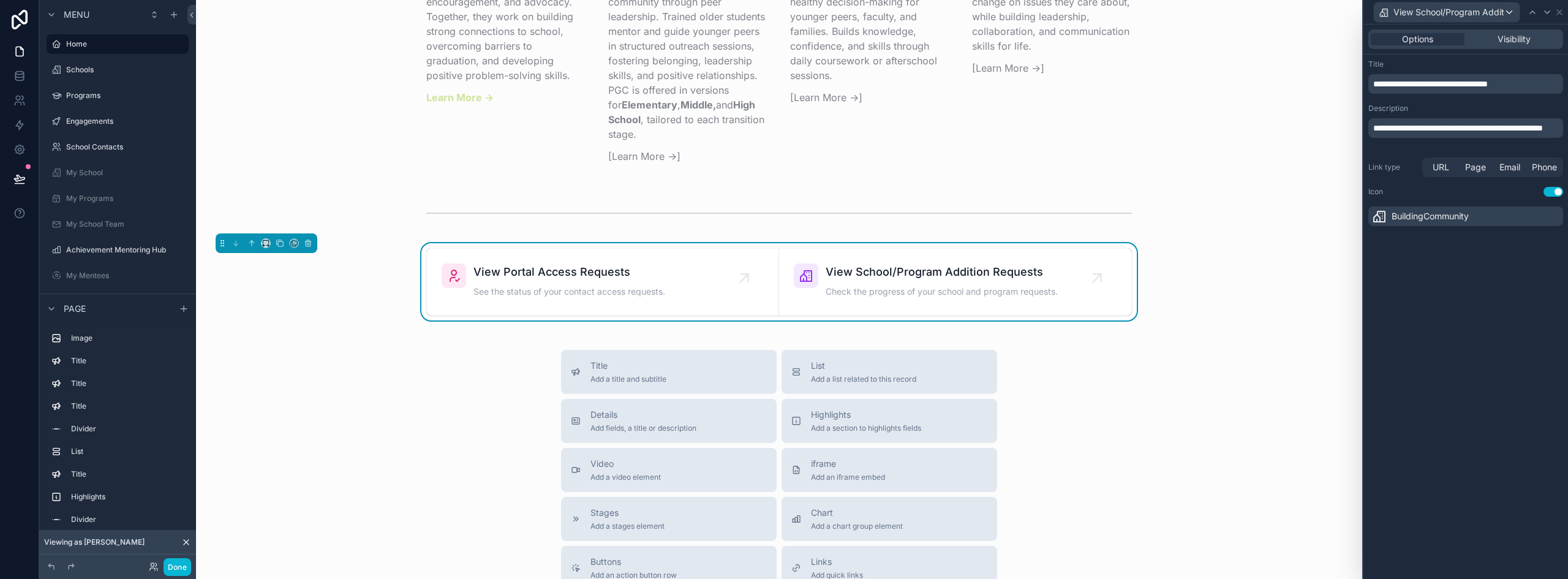
click at [1427, 126] on span "**********" at bounding box center [1458, 127] width 169 height 8
click at [178, 565] on button "Done" at bounding box center [177, 567] width 27 height 18
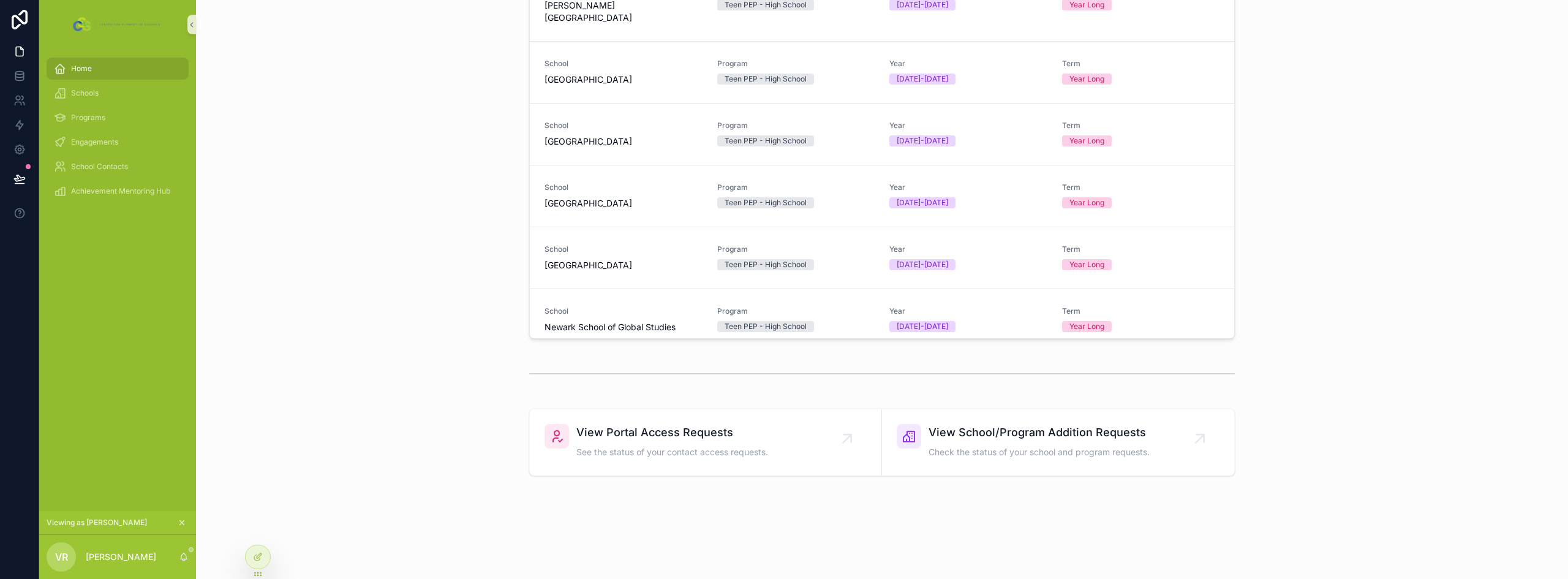
scroll to position [392, 0]
click at [438, 433] on div "View Portal Access Requests See the status of your contact access requests. Vie…" at bounding box center [882, 442] width 1353 height 77
click at [735, 438] on span "View Portal Access Requests" at bounding box center [672, 432] width 192 height 17
click at [650, 441] on div "View Portal Access Requests See the status of your contact access requests." at bounding box center [672, 442] width 192 height 37
click at [183, 523] on icon "scrollable content" at bounding box center [182, 522] width 4 height 4
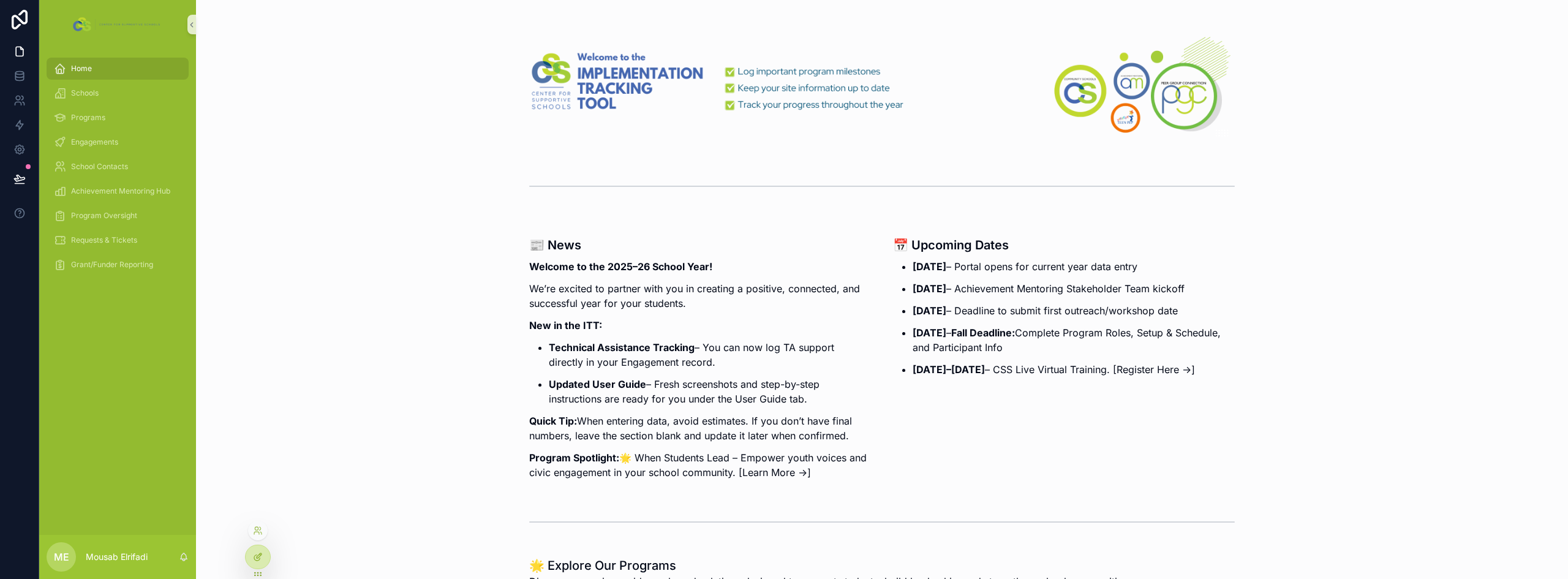
click at [262, 555] on icon at bounding box center [257, 556] width 10 height 10
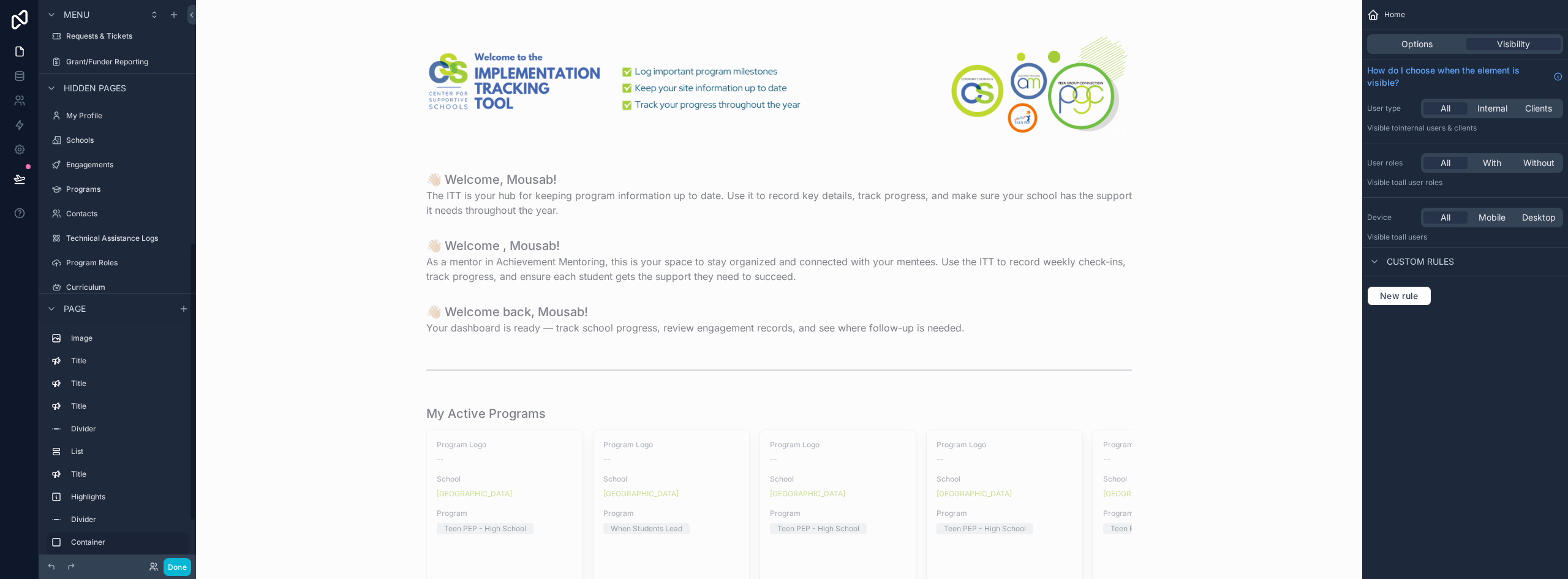
scroll to position [578, 0]
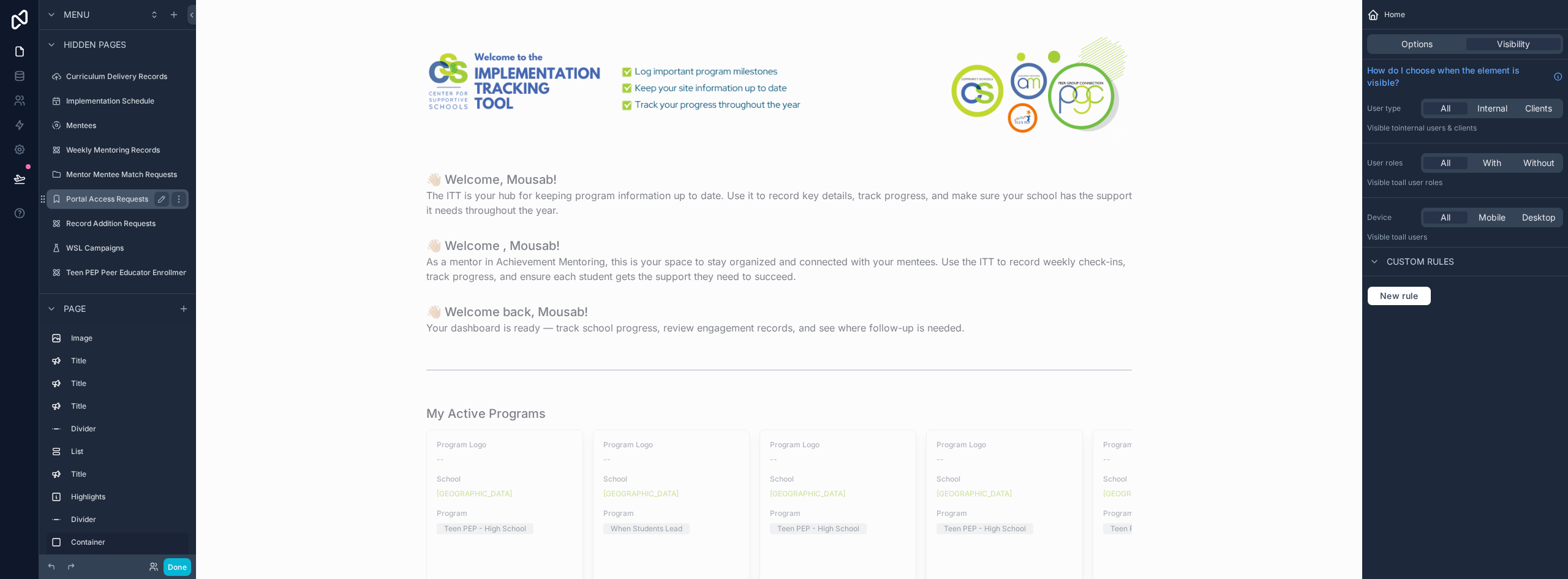
click at [94, 192] on div "Portal Access Requests" at bounding box center [118, 199] width 103 height 15
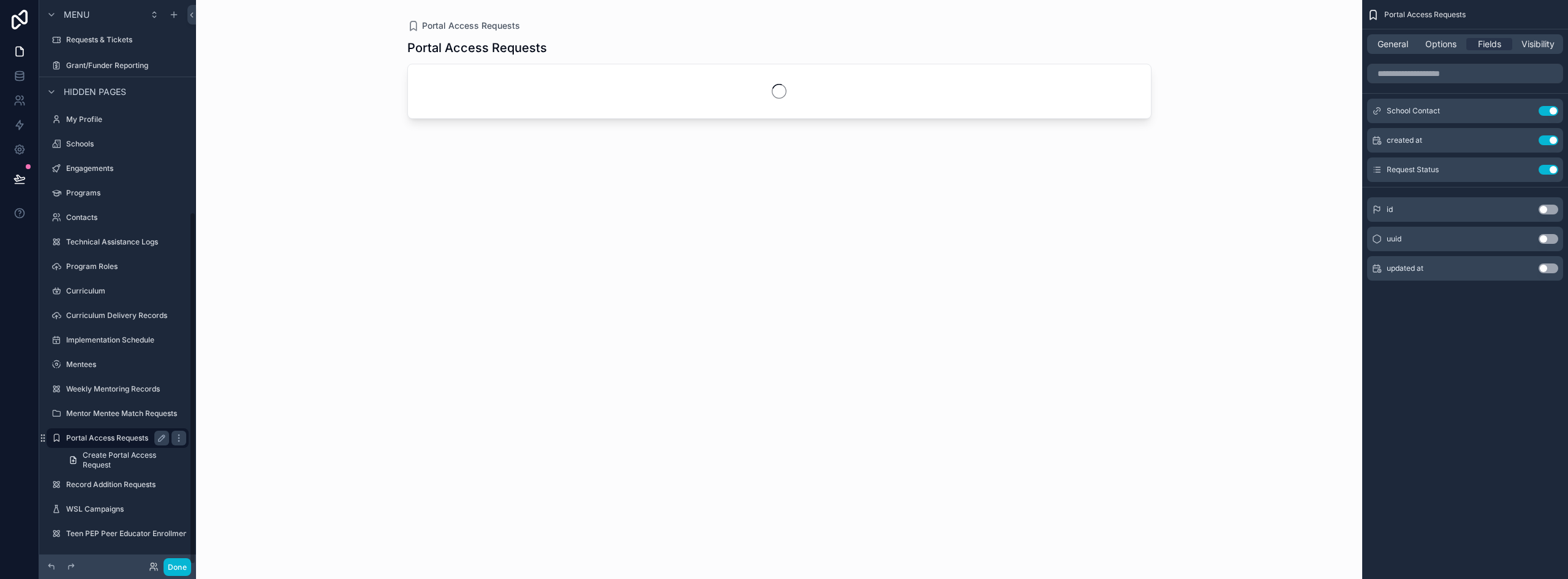
scroll to position [339, 0]
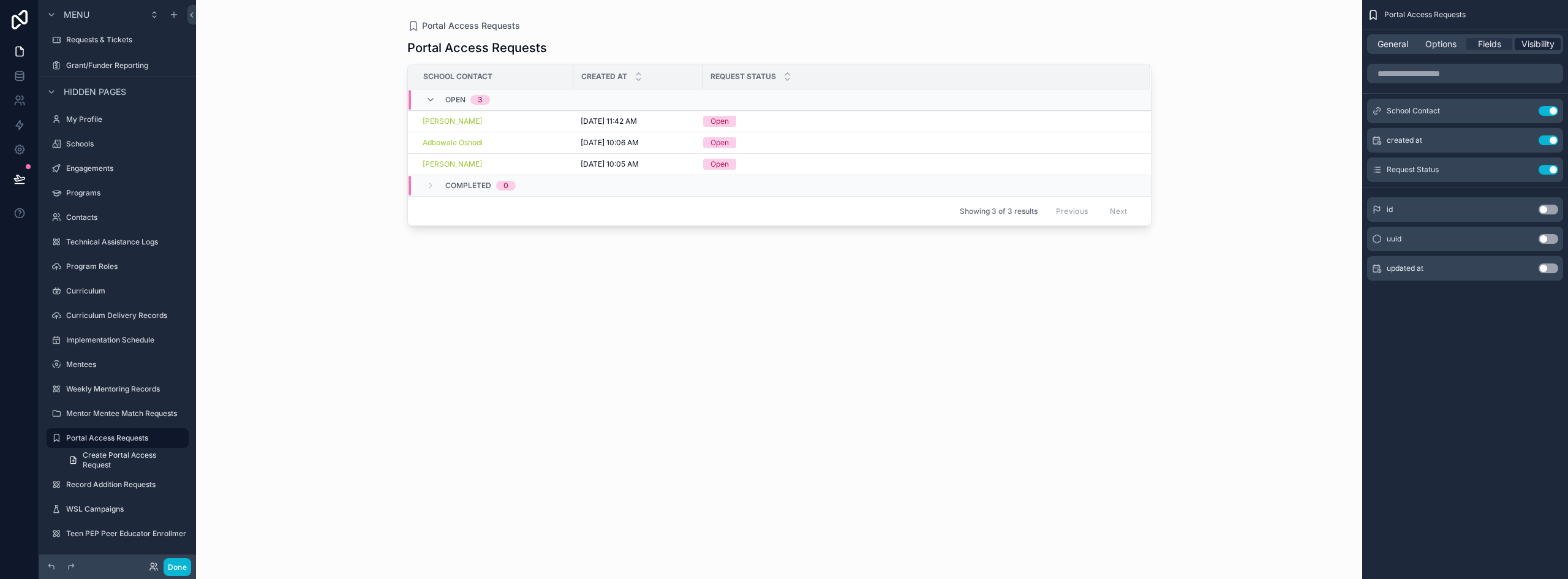
click at [1547, 42] on span "Visibility" at bounding box center [1538, 44] width 33 height 12
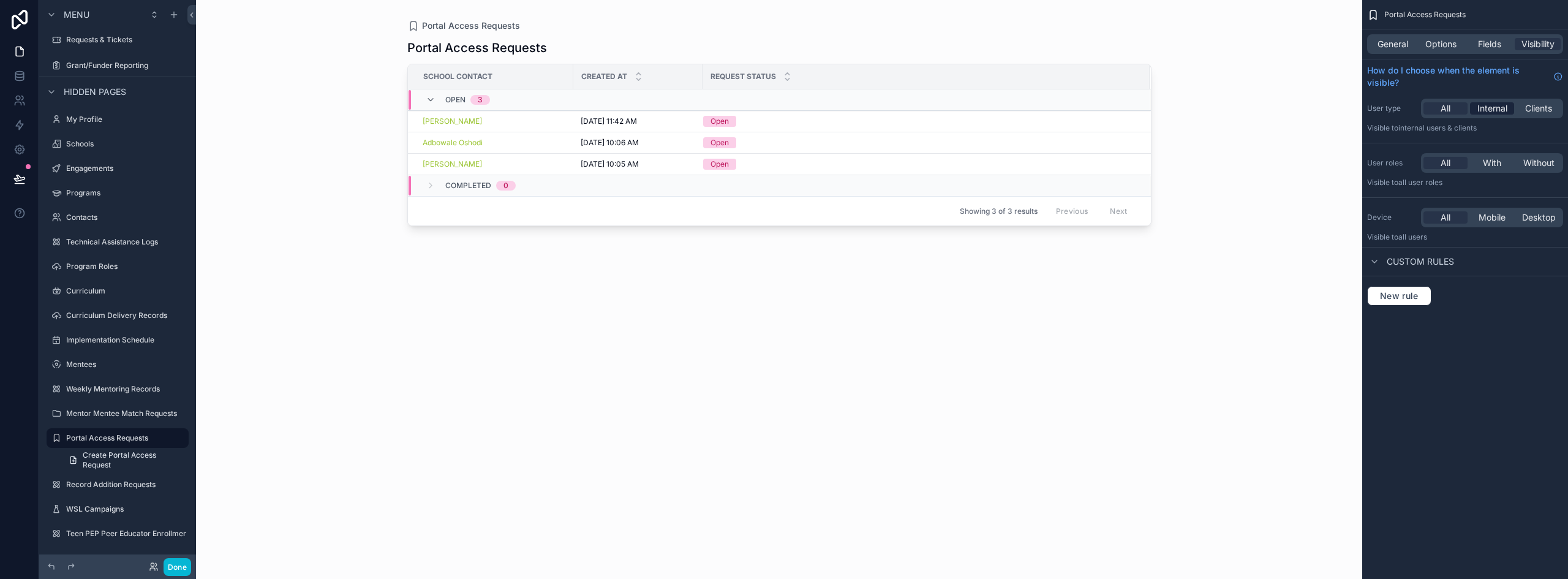
click at [1500, 113] on span "Internal" at bounding box center [1492, 108] width 30 height 12
click at [111, 486] on label "Record Addition Requests" at bounding box center [115, 484] width 98 height 10
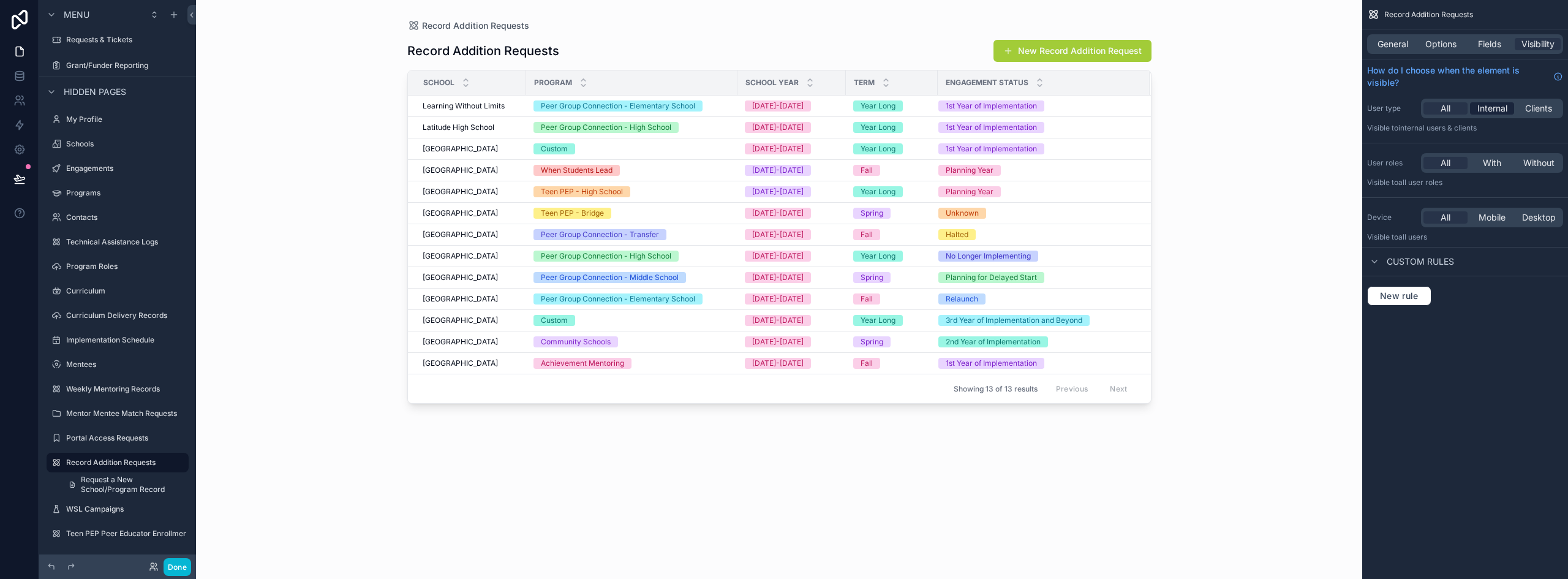
click at [1483, 112] on span "Internal" at bounding box center [1492, 108] width 30 height 12
drag, startPoint x: 177, startPoint y: 564, endPoint x: 178, endPoint y: 557, distance: 7.1
click at [176, 564] on button "Done" at bounding box center [177, 567] width 27 height 18
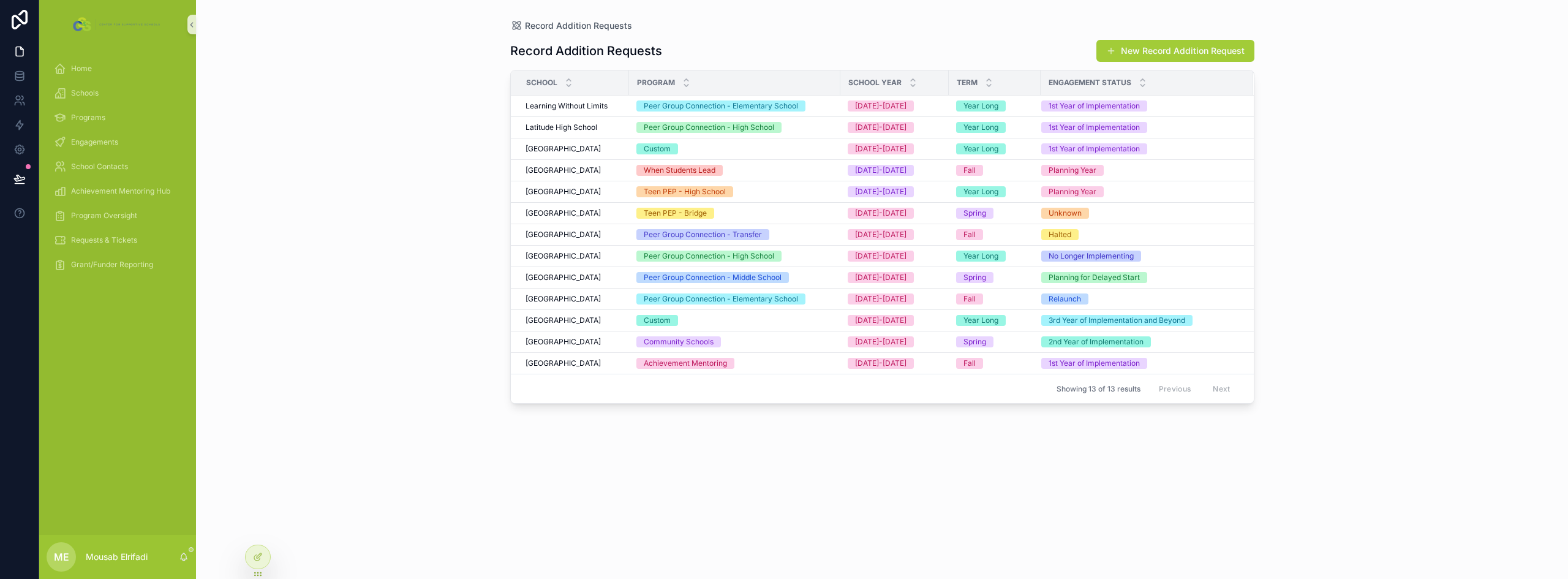
click at [334, 352] on div "Record Addition Requests Record Addition Requests New Record Addition Request S…" at bounding box center [882, 289] width 1372 height 579
click at [264, 526] on div at bounding box center [257, 530] width 20 height 20
click at [255, 530] on icon at bounding box center [257, 530] width 10 height 10
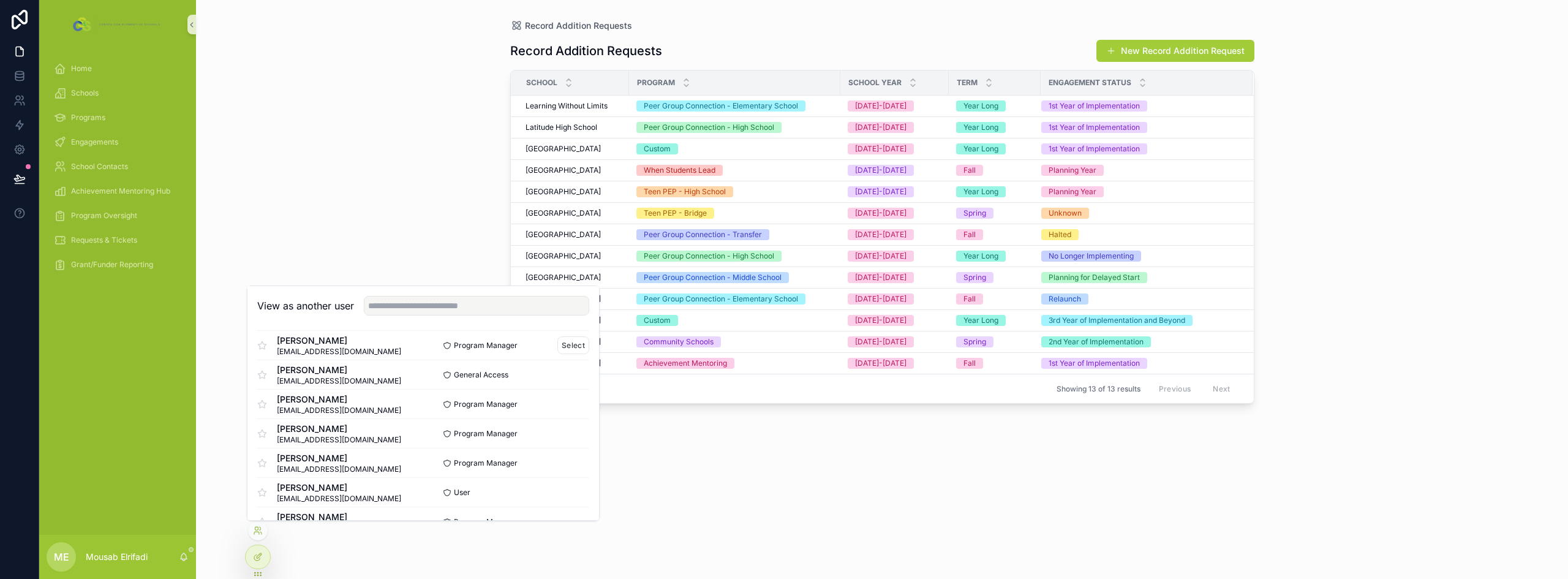
scroll to position [122, 0]
click at [560, 435] on button "Select" at bounding box center [573, 434] width 32 height 18
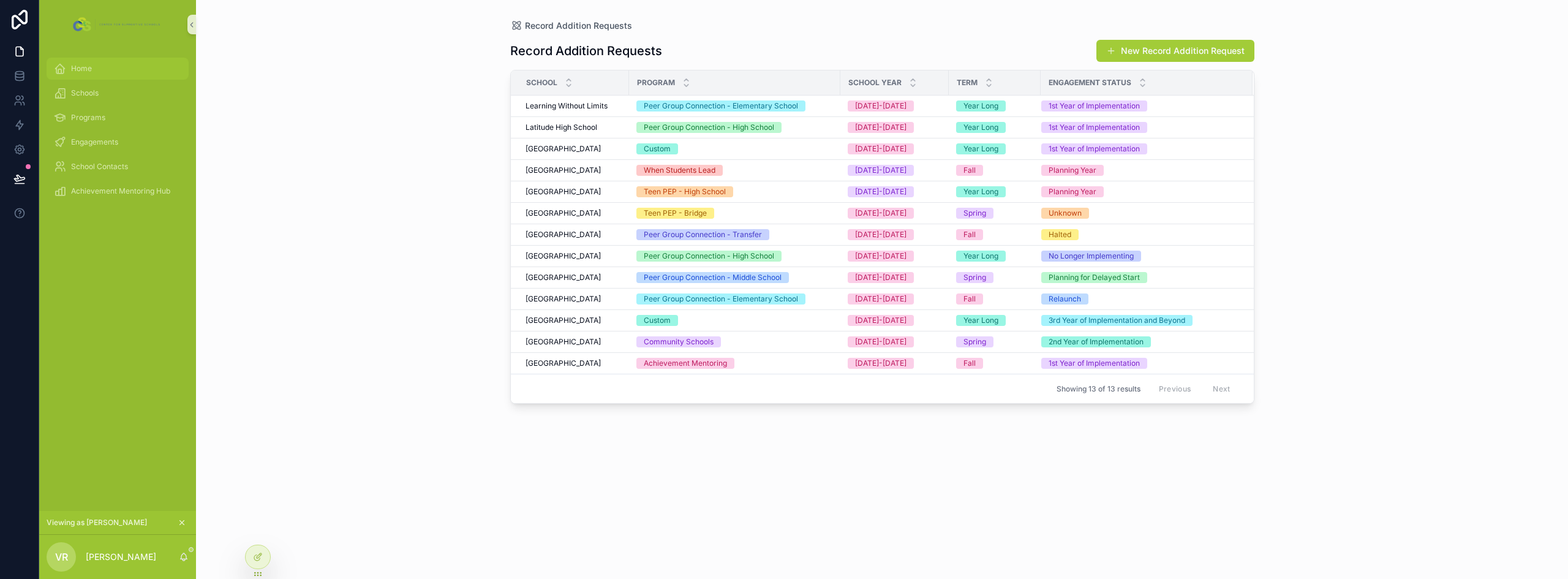
click at [93, 65] on div "Home" at bounding box center [118, 68] width 127 height 20
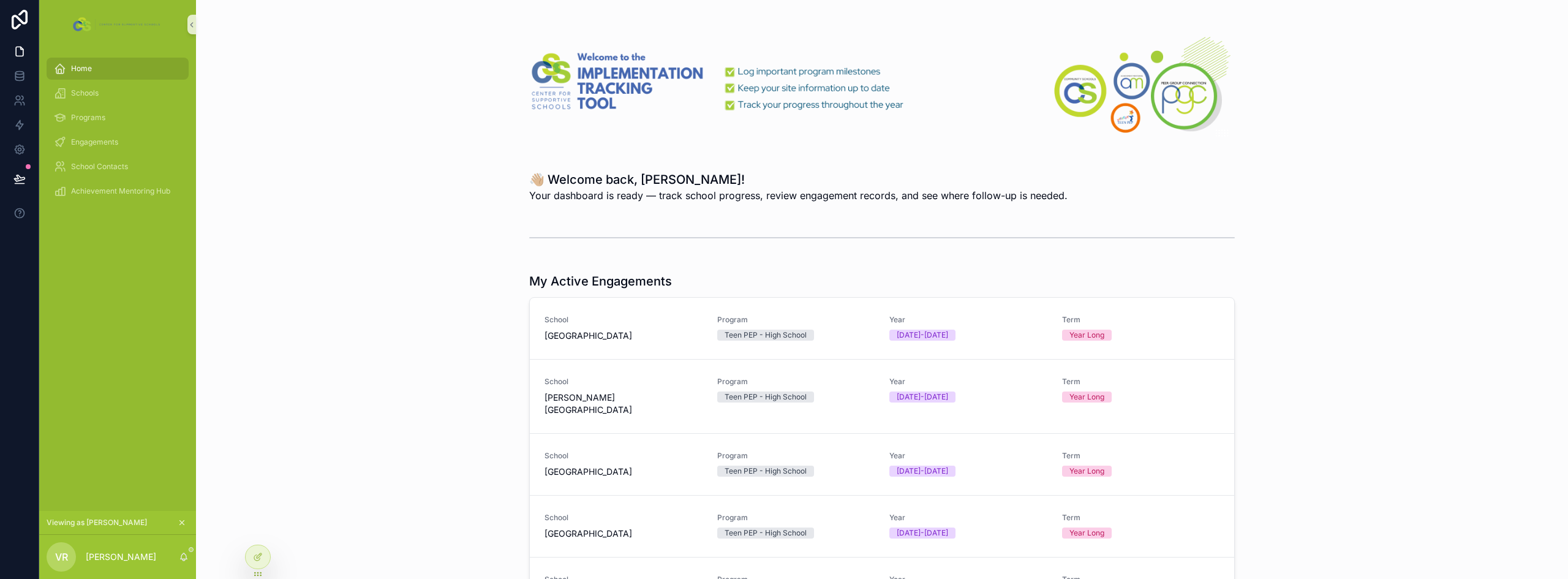
click at [182, 524] on icon "scrollable content" at bounding box center [182, 522] width 8 height 8
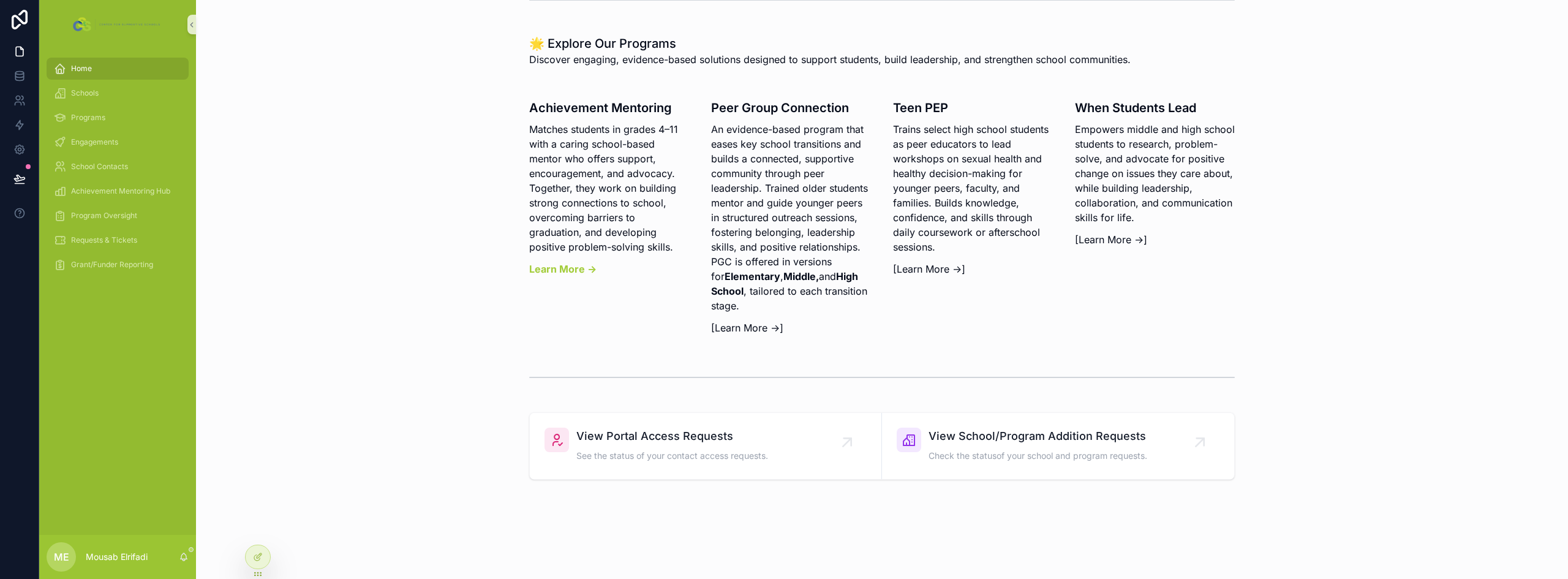
scroll to position [525, 0]
click at [260, 534] on icon at bounding box center [257, 530] width 10 height 10
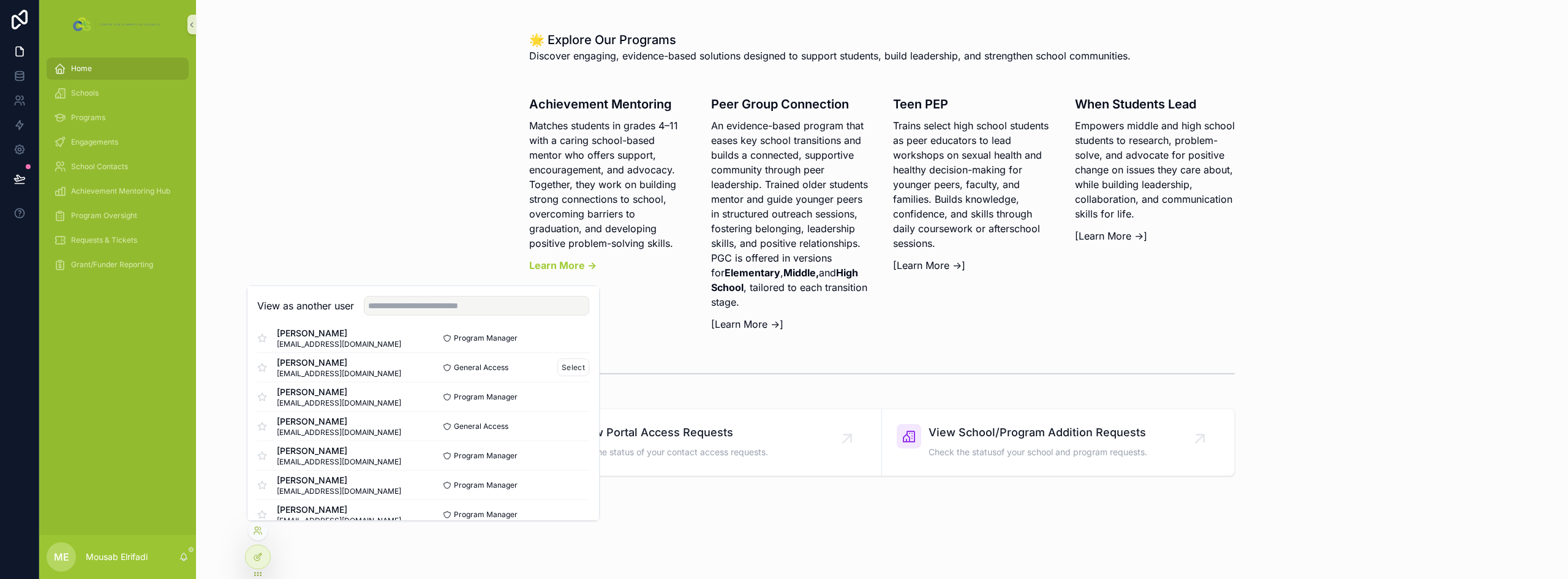
scroll to position [61, 0]
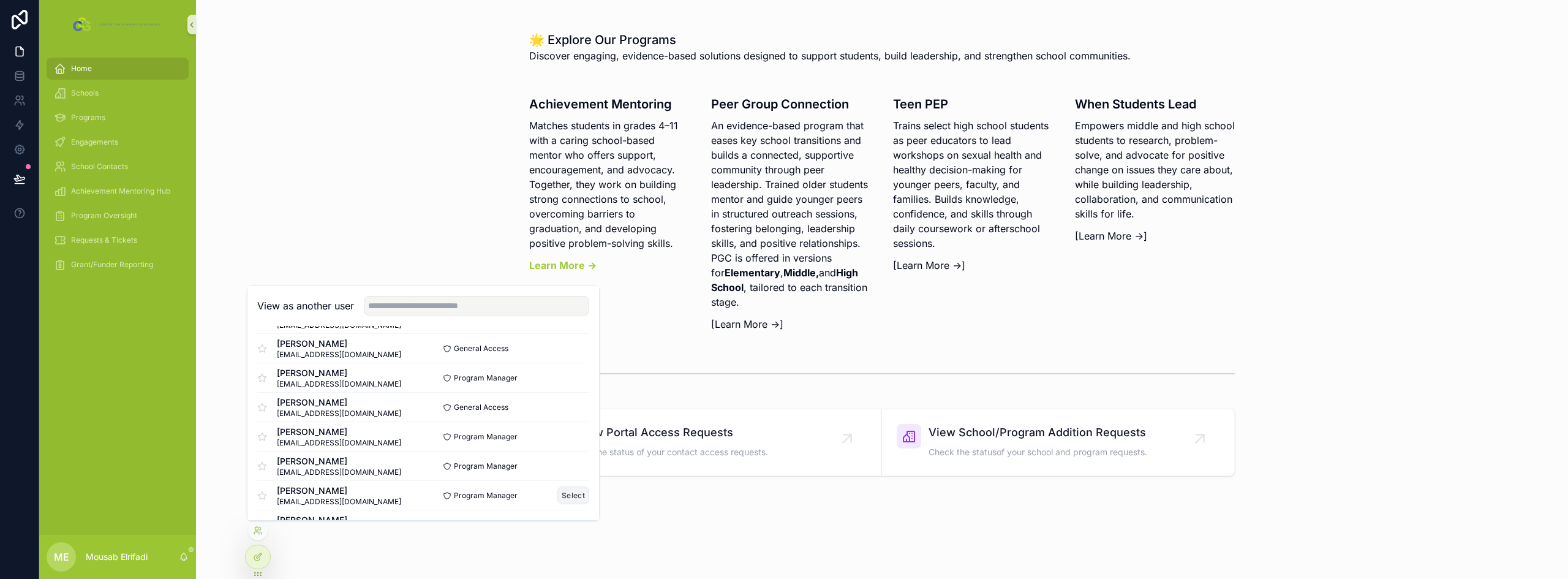
click at [558, 500] on button "Select" at bounding box center [573, 495] width 32 height 18
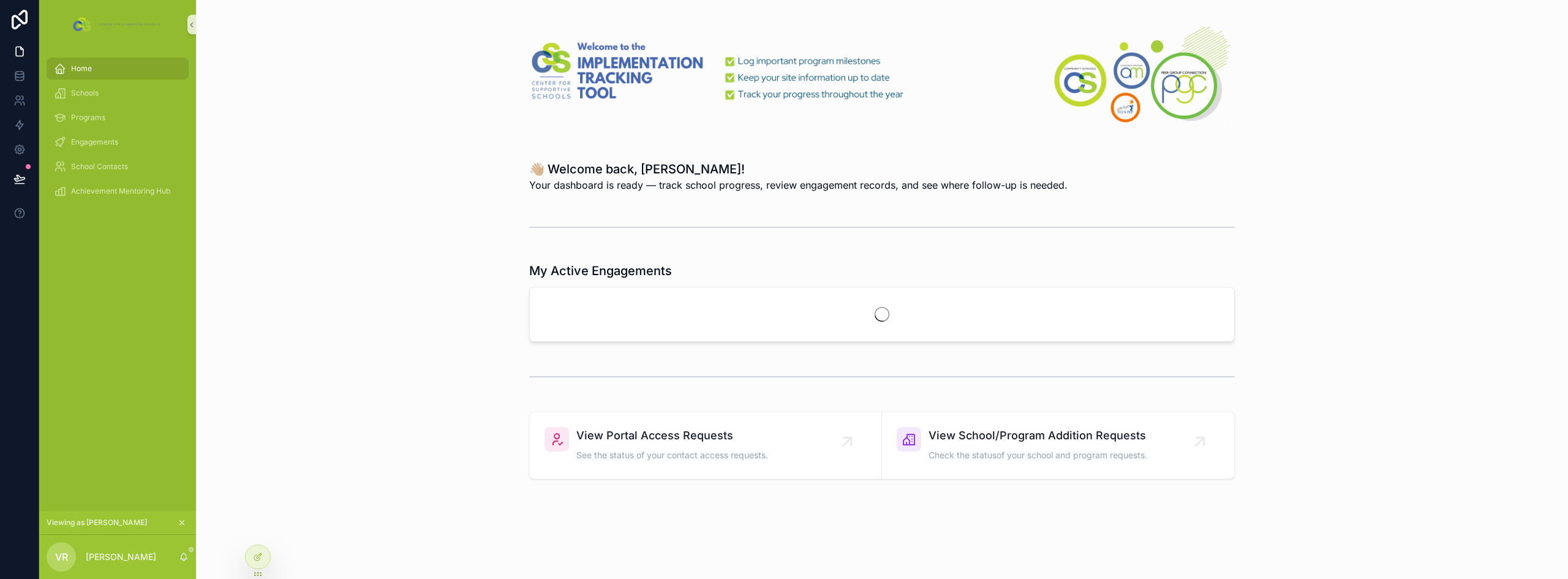
scroll to position [13, 0]
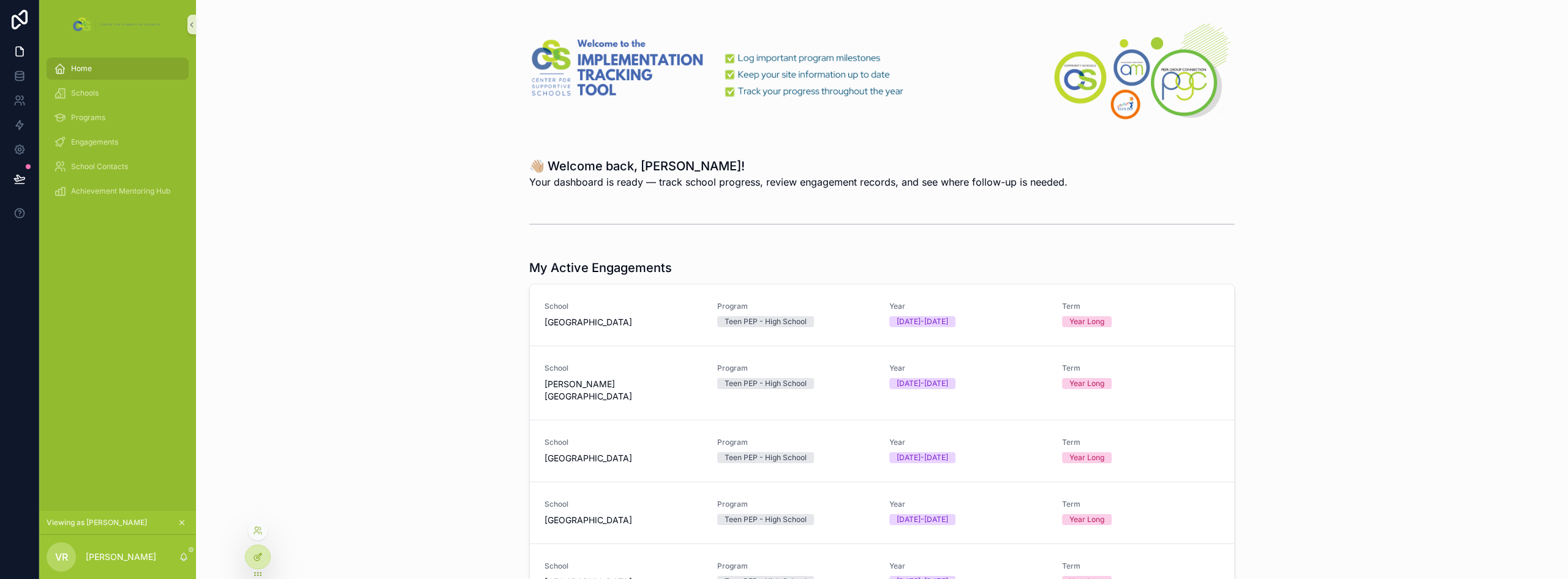
click at [262, 561] on icon at bounding box center [257, 556] width 10 height 10
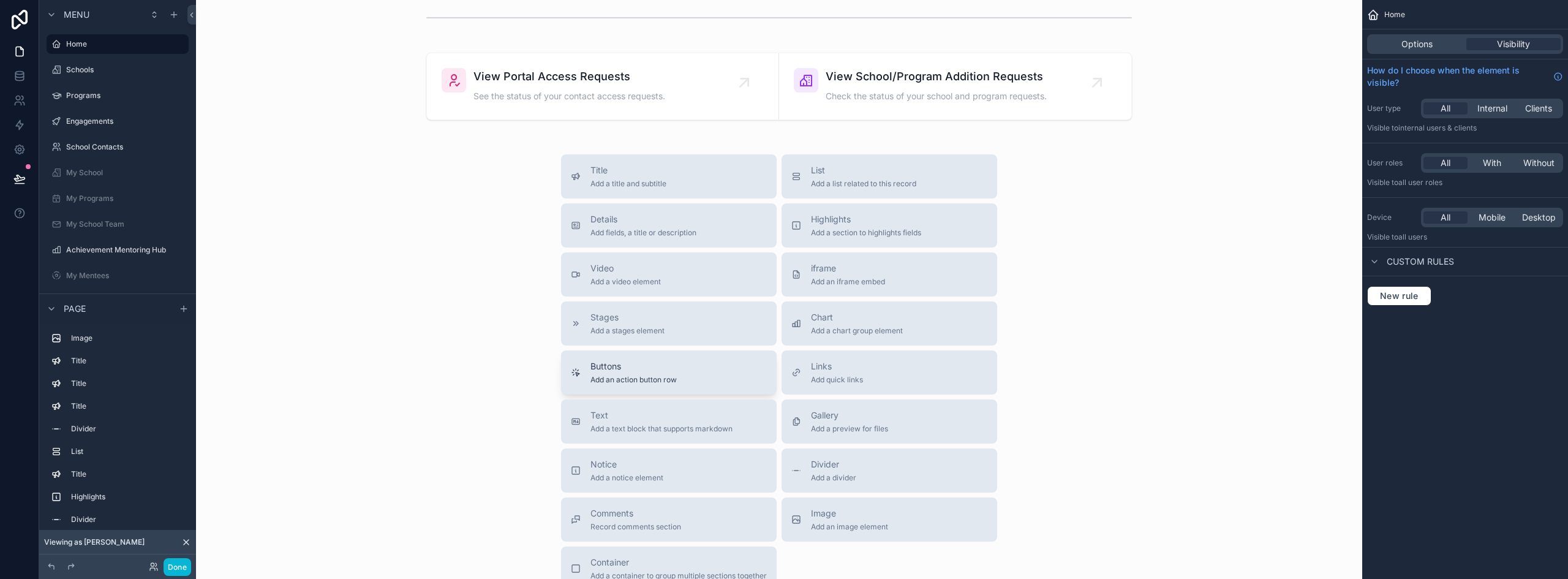
scroll to position [2218, 0]
click at [689, 88] on div "scrollable content" at bounding box center [779, 84] width 1147 height 77
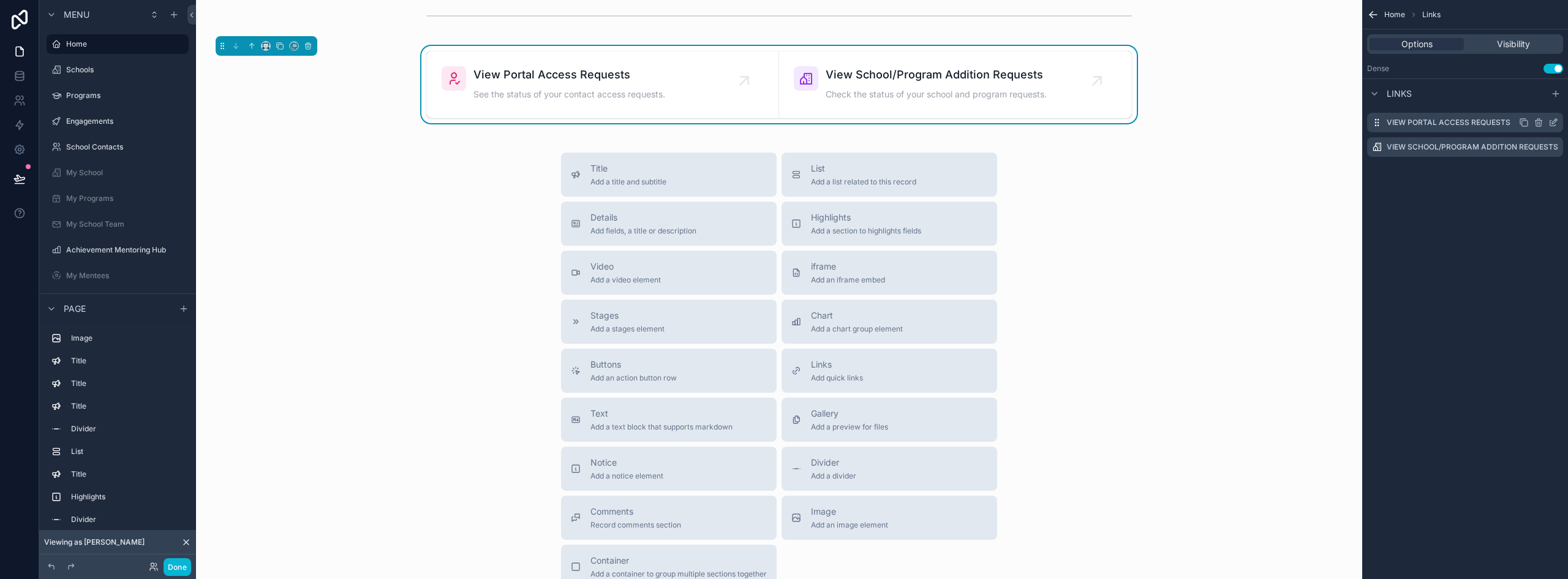
click at [1557, 118] on icon "scrollable content" at bounding box center [1553, 122] width 10 height 10
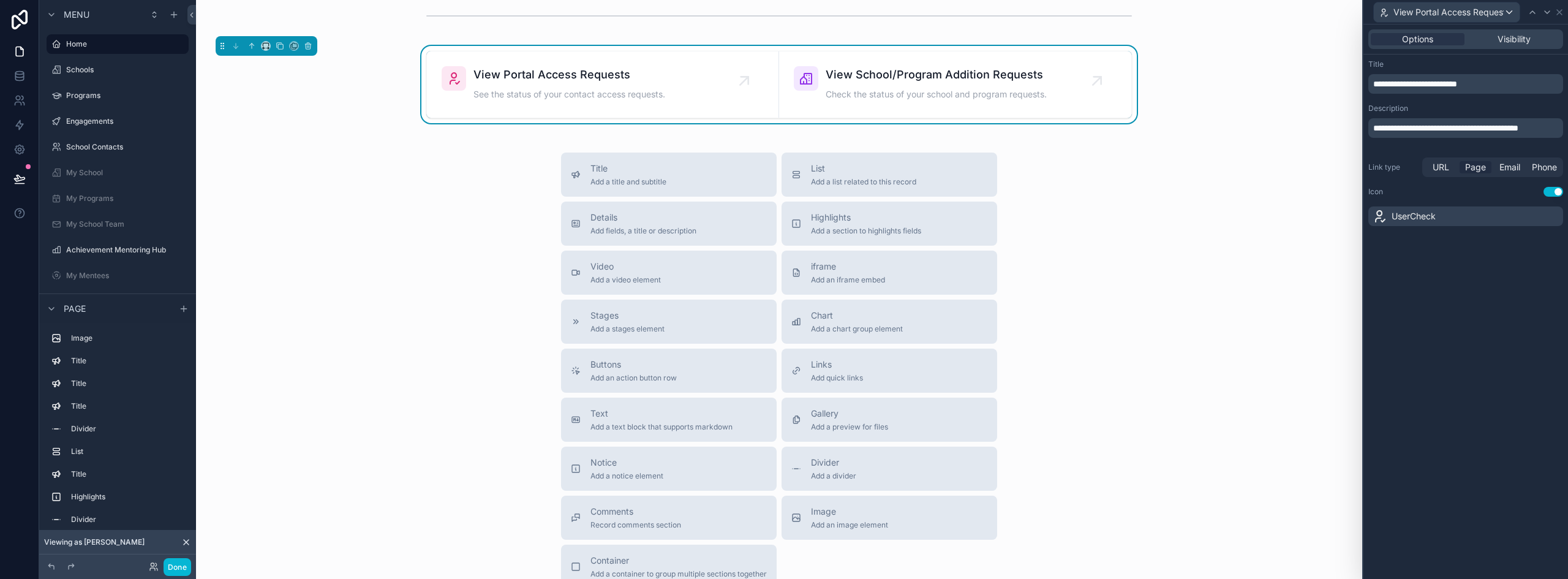
click at [1474, 167] on span "Page" at bounding box center [1476, 167] width 21 height 12
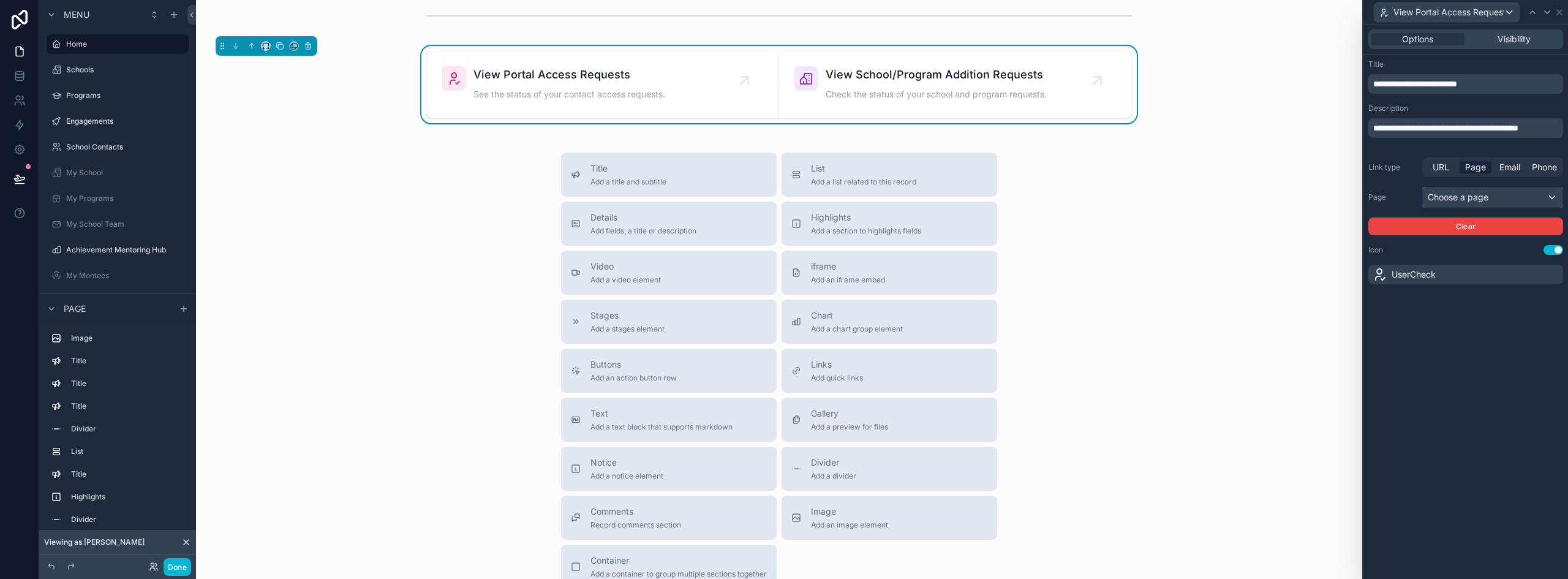
click at [1491, 198] on div "Choose a page" at bounding box center [1492, 197] width 140 height 20
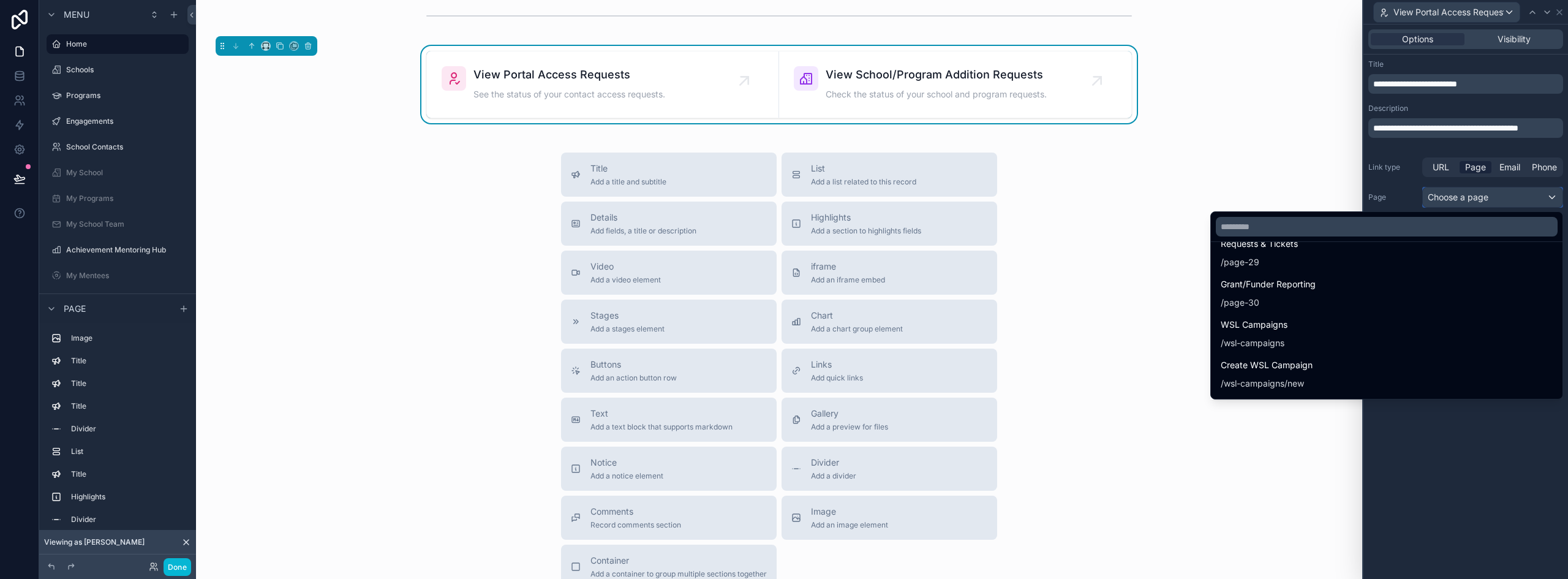
scroll to position [3022, 0]
click at [1252, 218] on input "text" at bounding box center [1386, 226] width 342 height 20
type input "*"
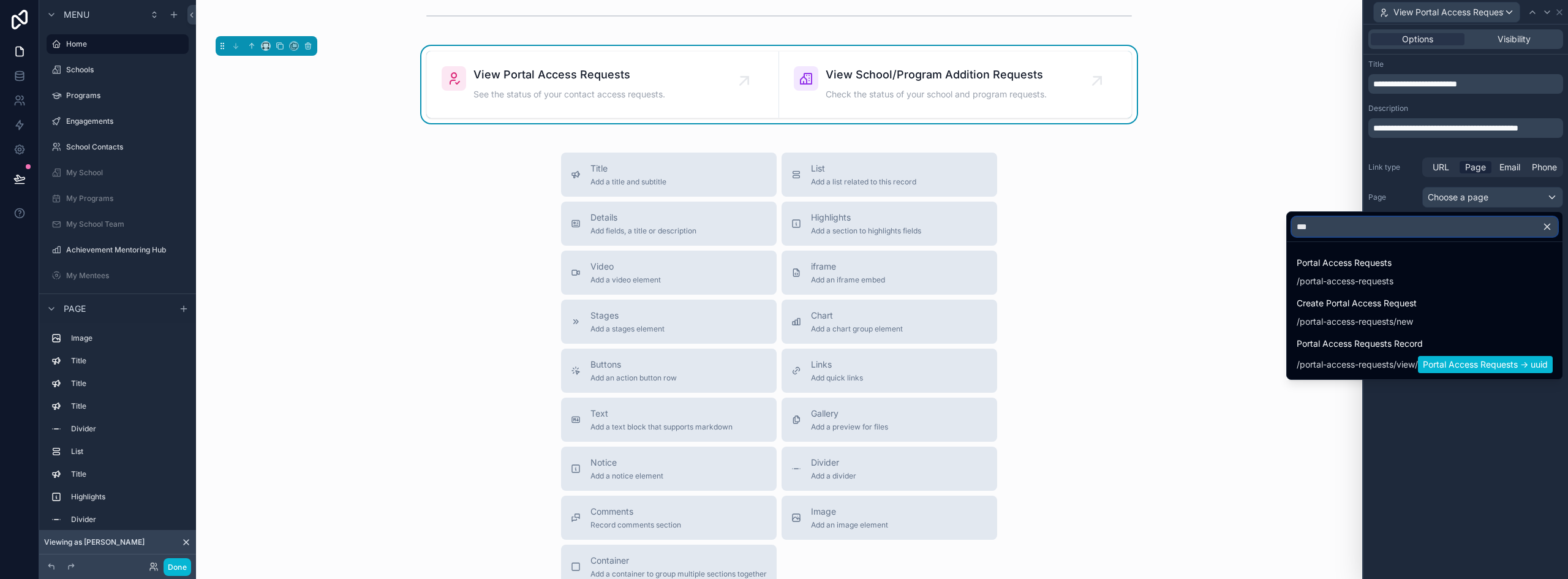
scroll to position [0, 0]
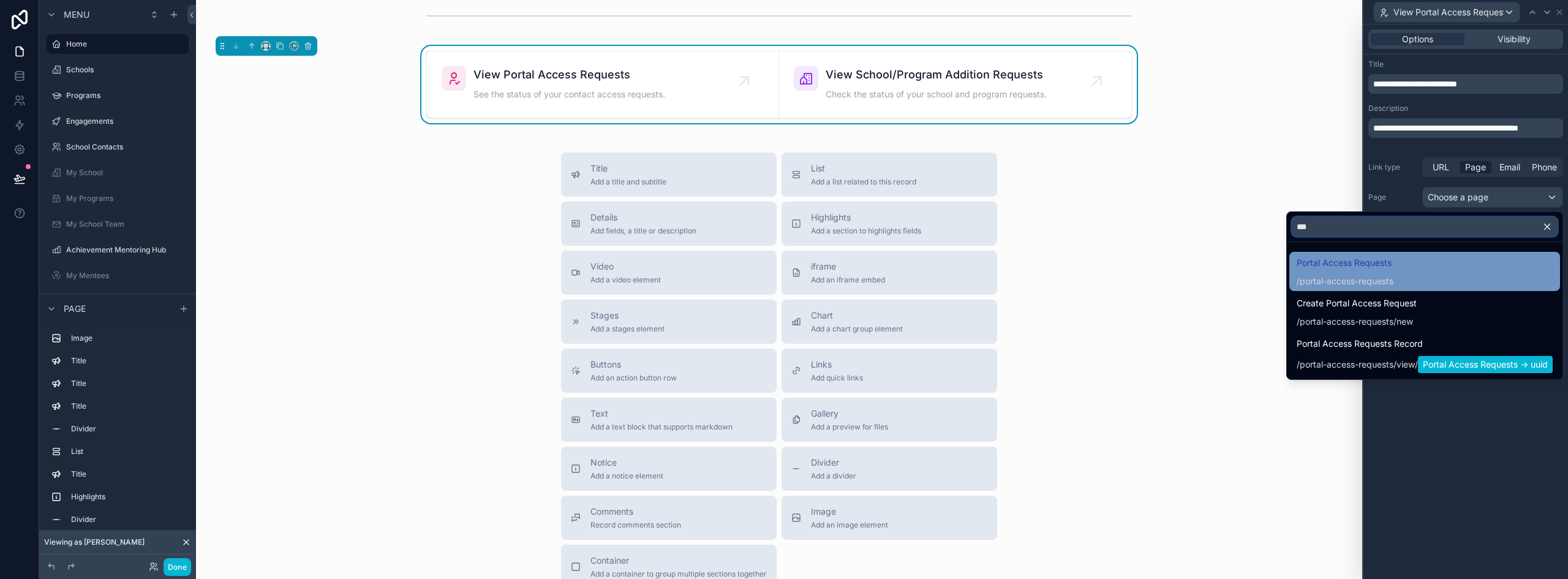
type input "***"
click at [1333, 262] on span "Portal Access Requests" at bounding box center [1345, 262] width 97 height 15
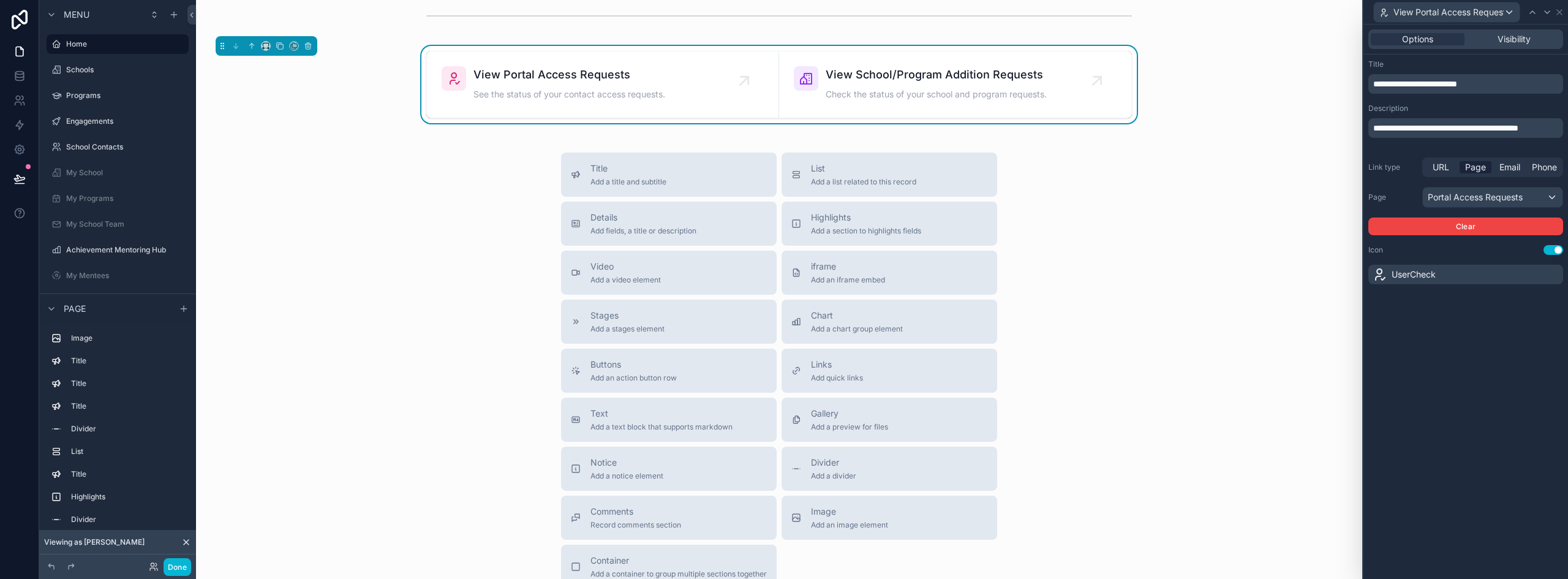
click at [1480, 372] on div "**********" at bounding box center [1465, 301] width 205 height 554
click at [1485, 10] on span "View Portal Access Requests" at bounding box center [1448, 12] width 110 height 12
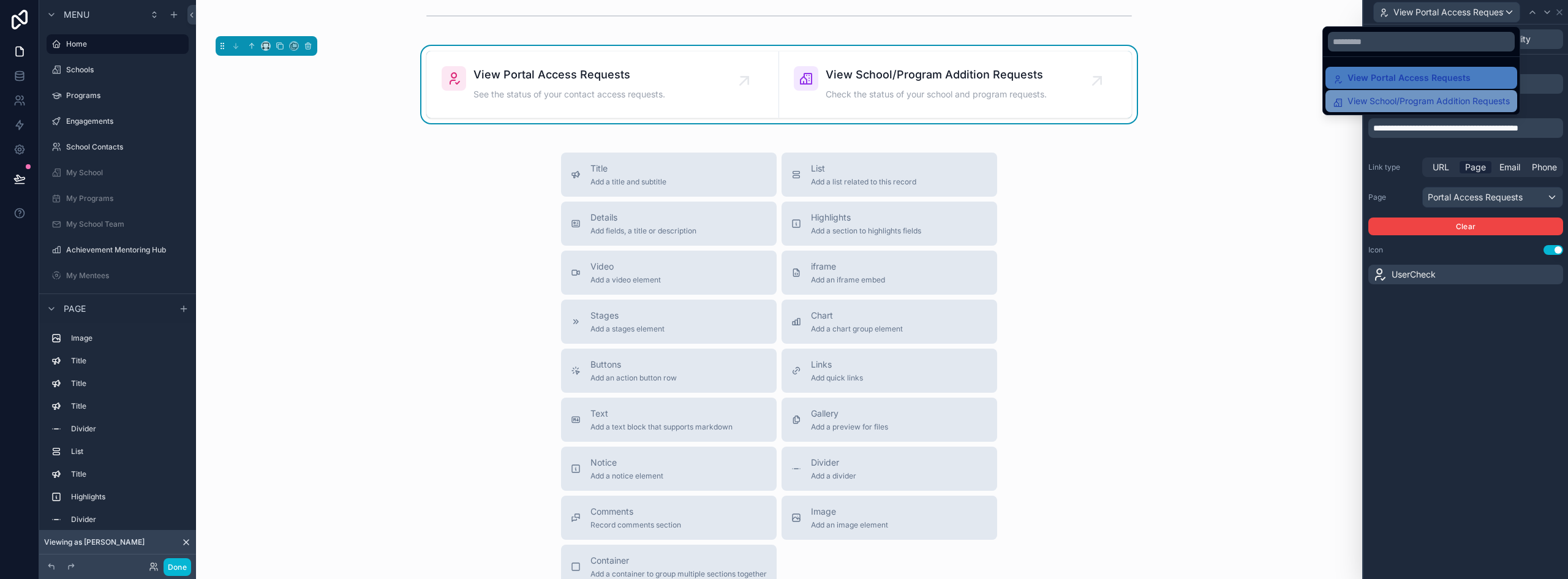
click at [1412, 99] on span "View School/Program Addition Requests" at bounding box center [1428, 101] width 162 height 15
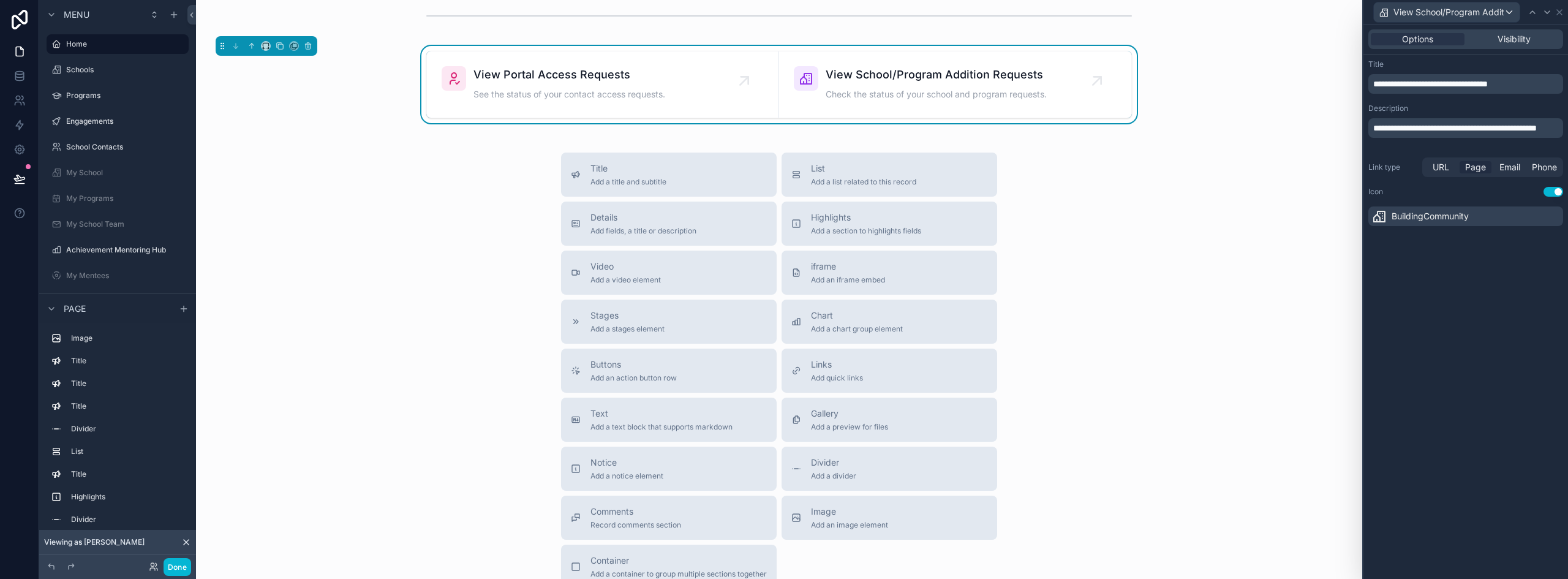
click at [1474, 164] on span "Page" at bounding box center [1476, 167] width 21 height 12
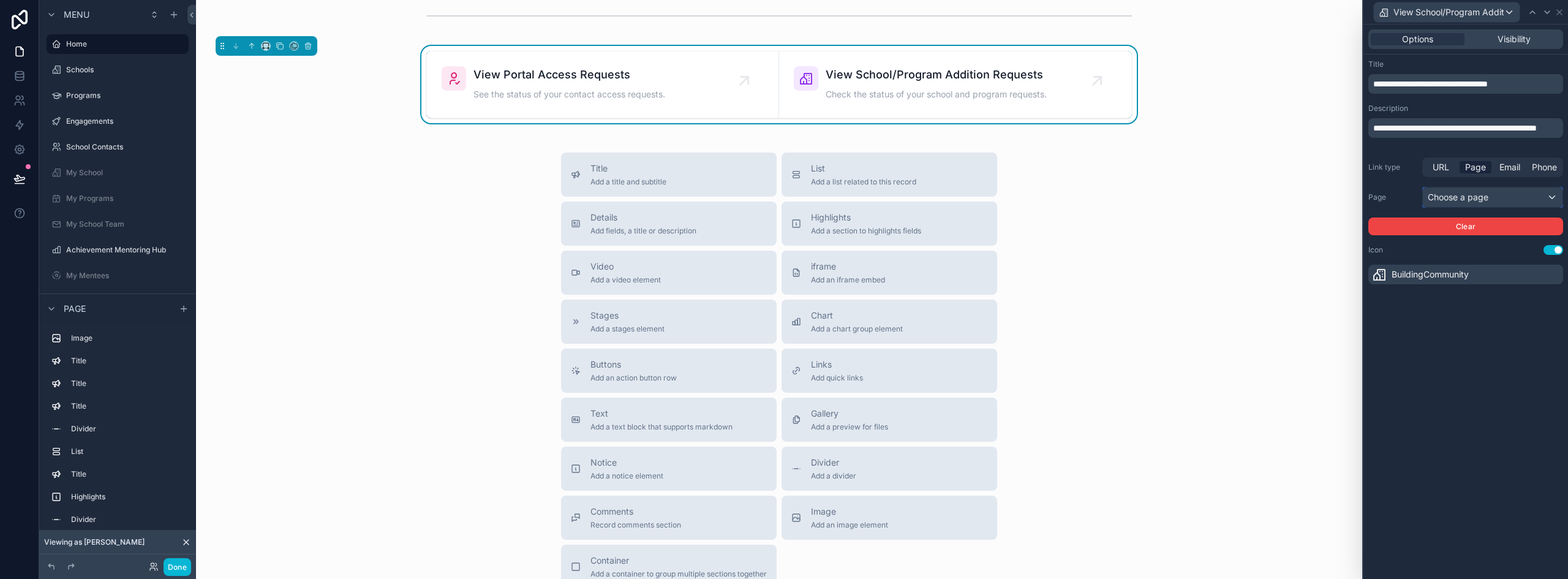
click at [1464, 199] on div "Choose a page" at bounding box center [1492, 197] width 140 height 20
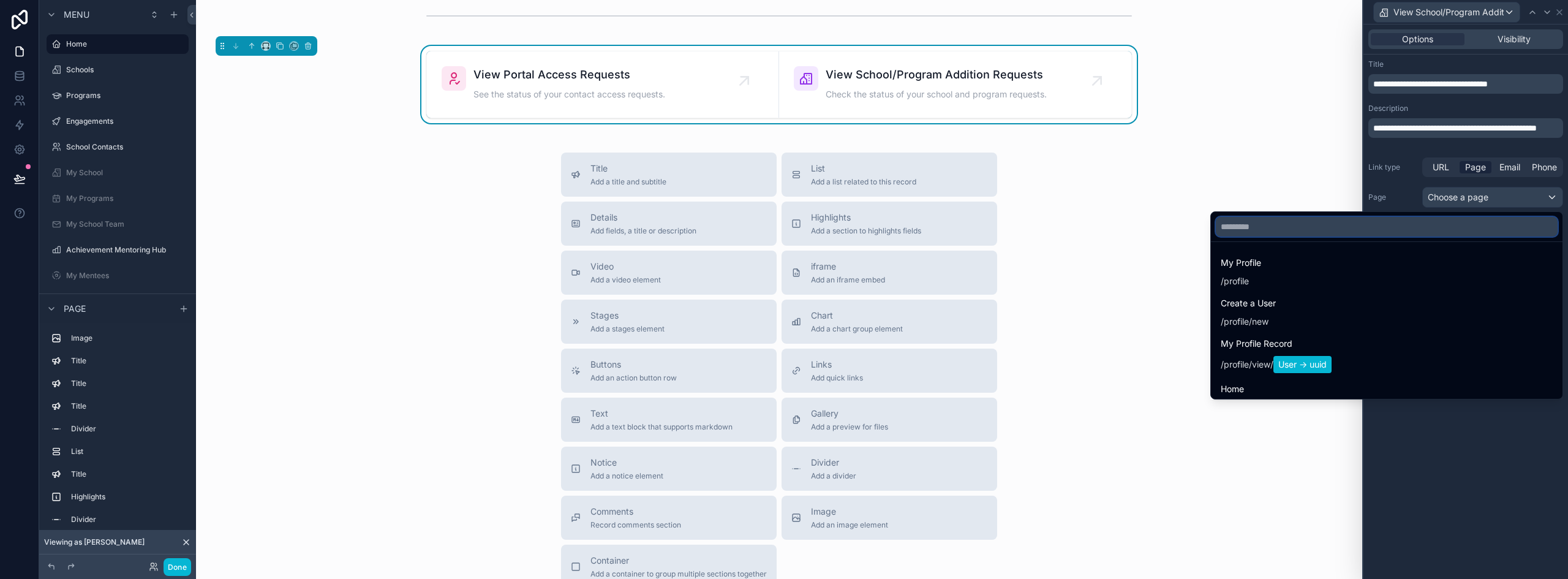
click at [1297, 233] on input "text" at bounding box center [1386, 226] width 342 height 20
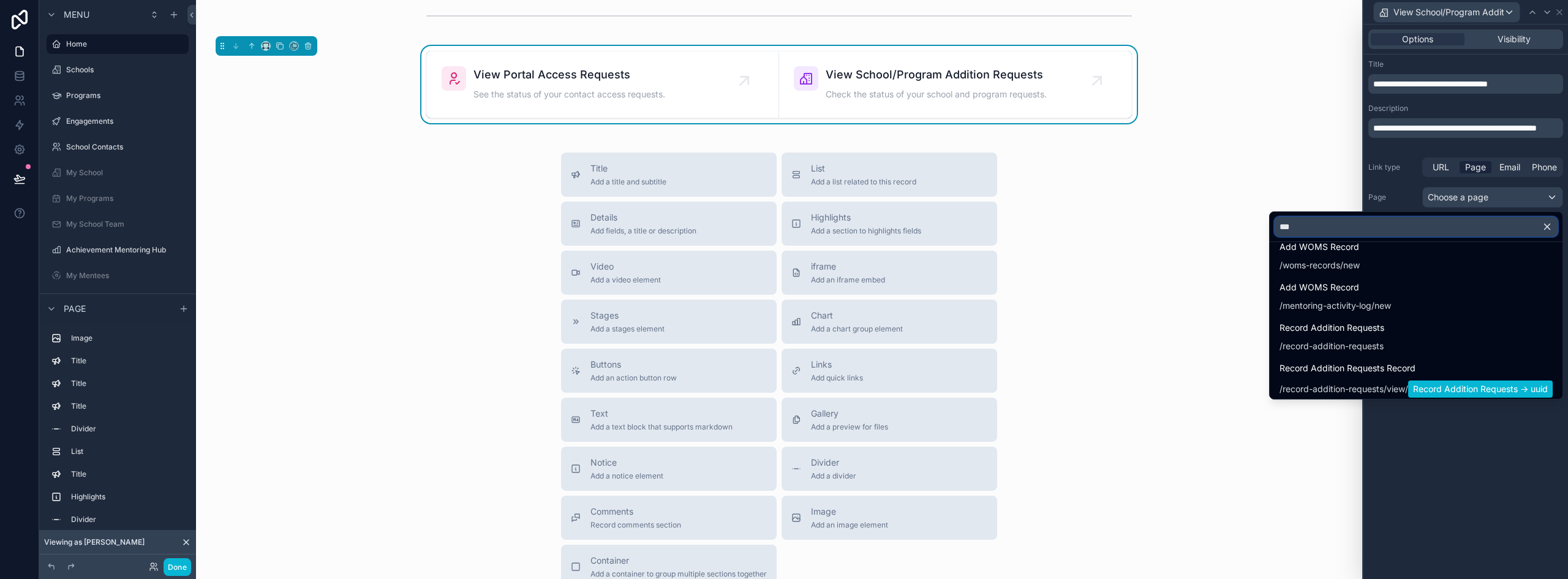
scroll to position [122, 0]
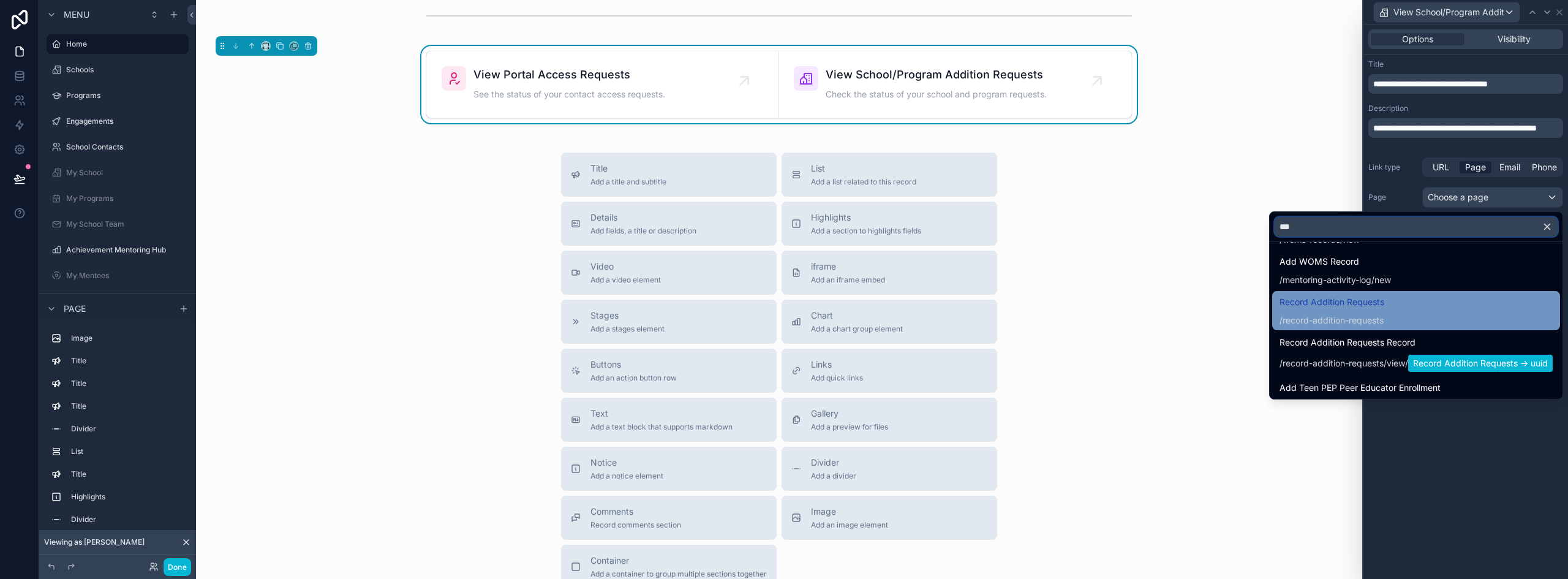
type input "***"
click at [1395, 301] on div "Record Addition Requests / record-addition-requests" at bounding box center [1416, 310] width 273 height 32
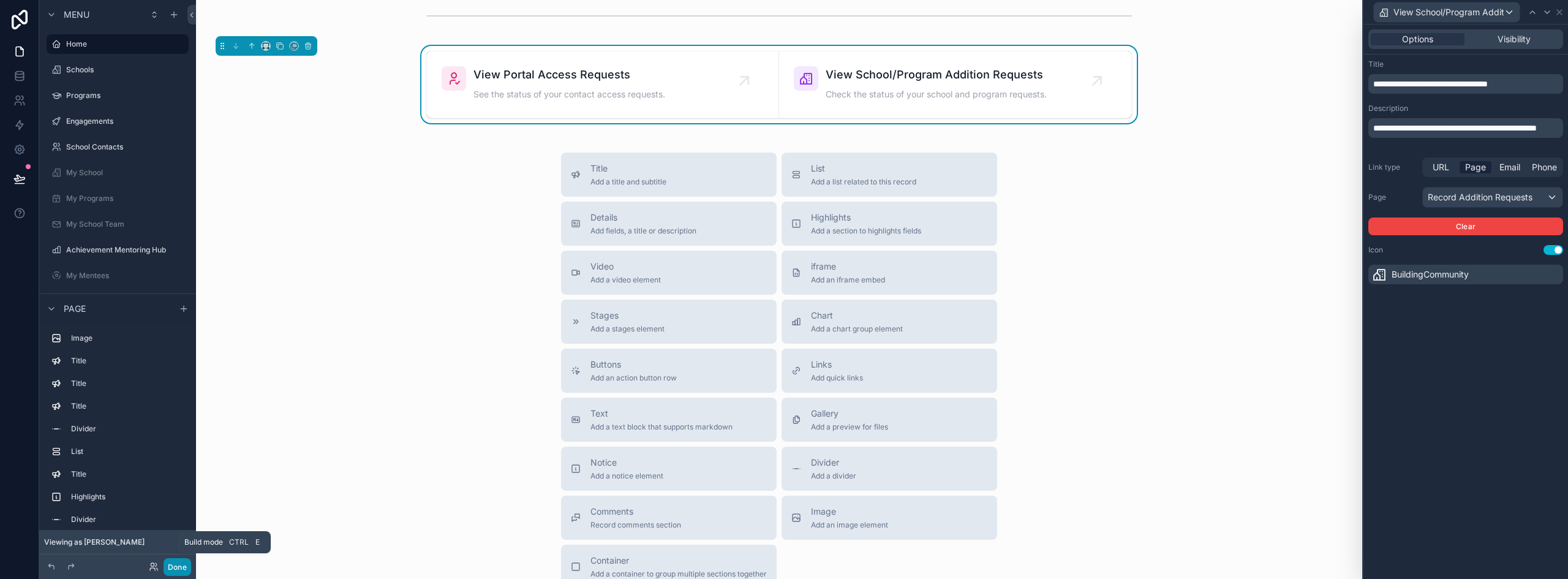
click at [184, 568] on button "Done" at bounding box center [177, 567] width 27 height 18
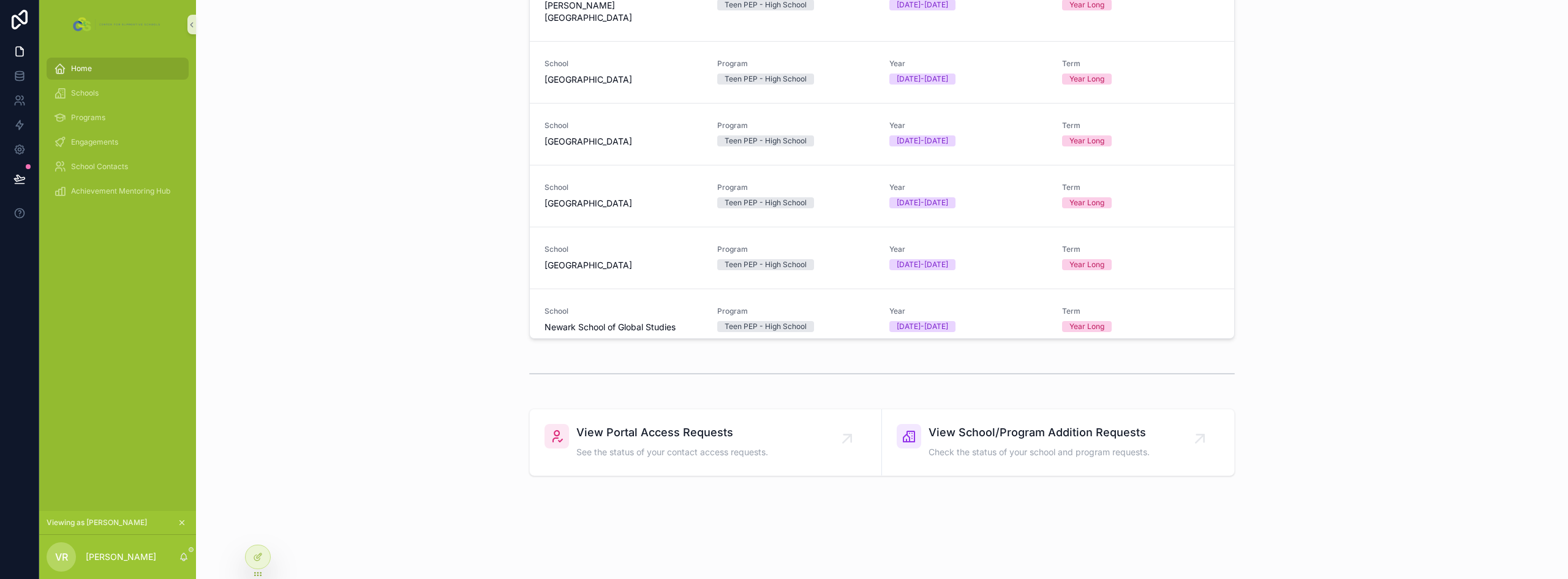
scroll to position [392, 0]
click at [333, 378] on div "scrollable content" at bounding box center [882, 373] width 1353 height 40
click at [652, 438] on span "View Portal Access Requests" at bounding box center [672, 432] width 192 height 17
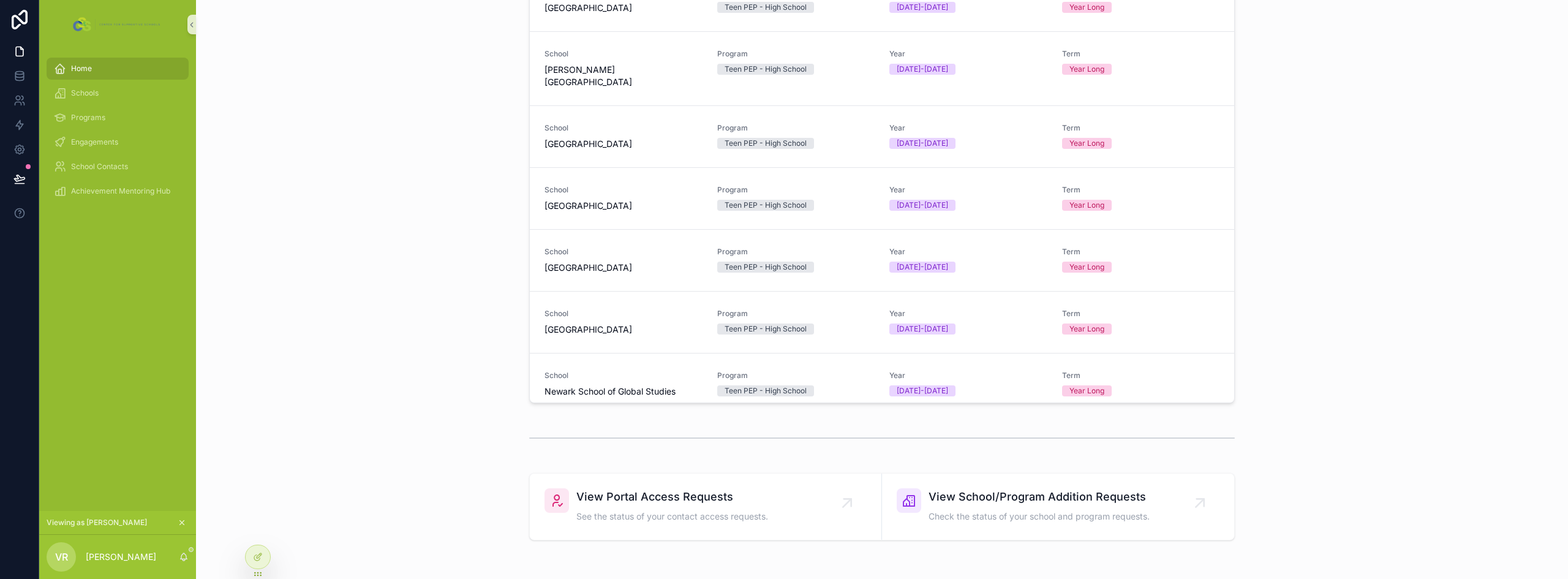
scroll to position [392, 0]
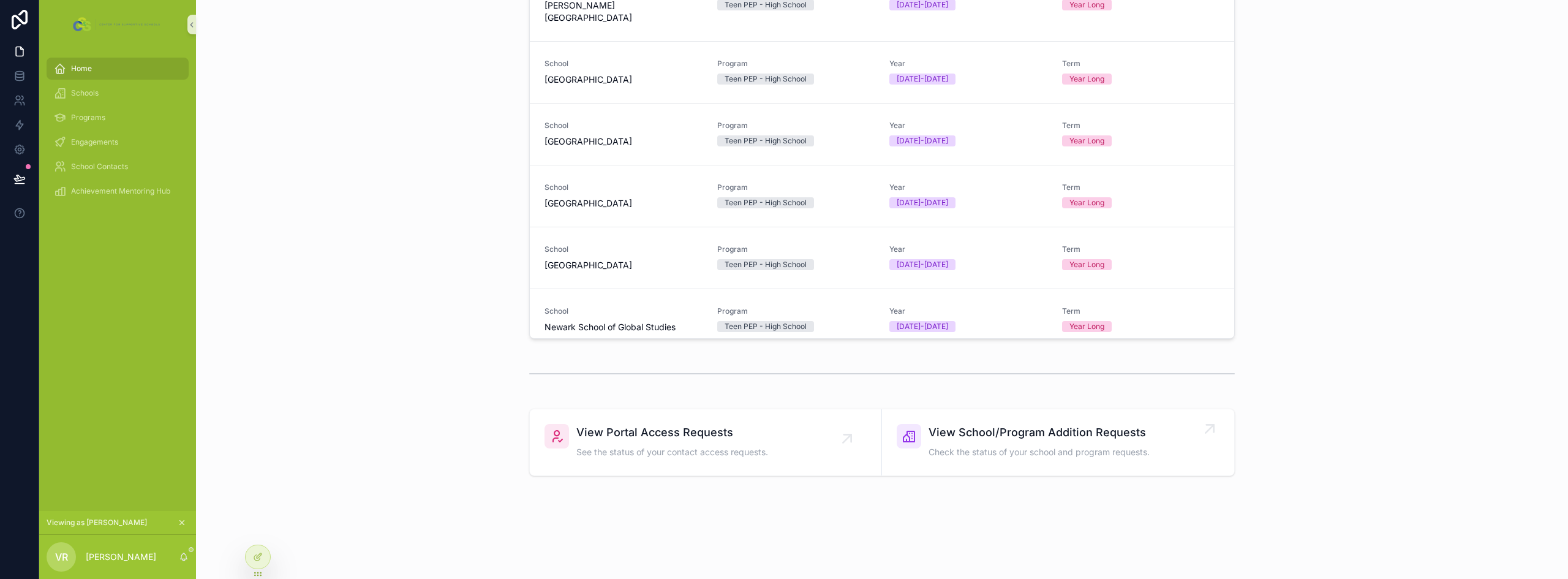
click at [1039, 453] on span "Check the status of your school and program requests." at bounding box center [1039, 452] width 221 height 12
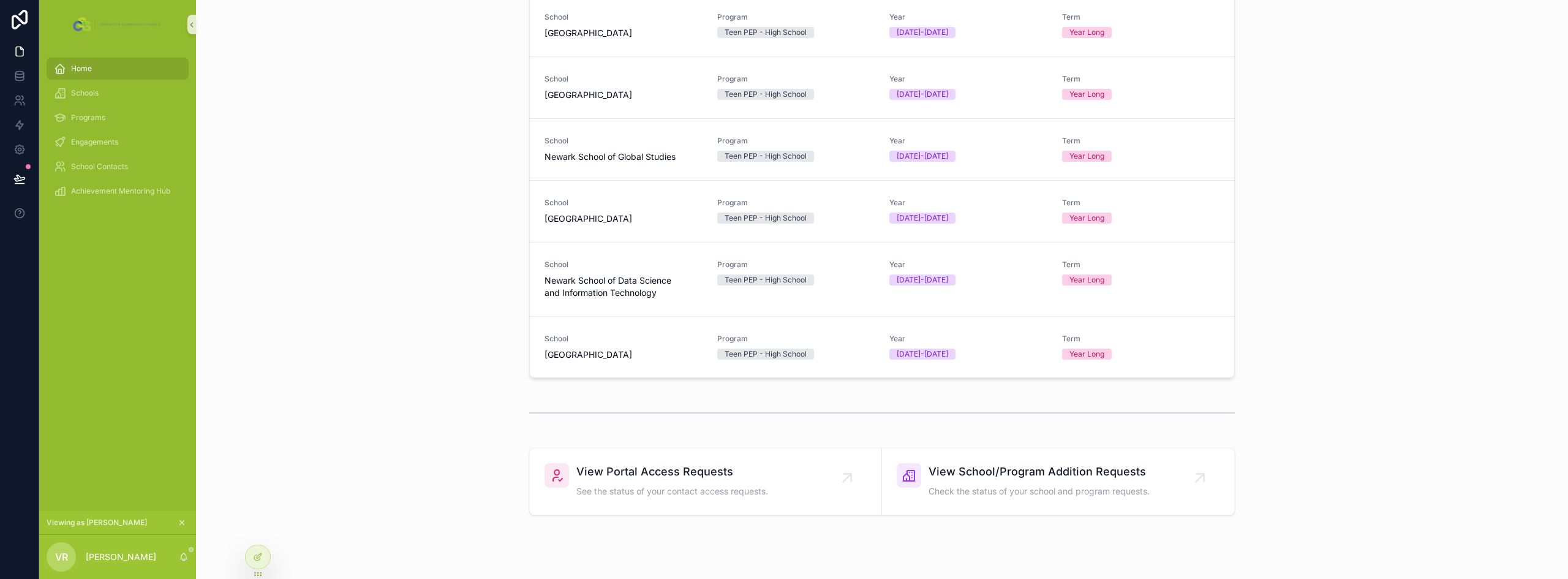
scroll to position [331, 0]
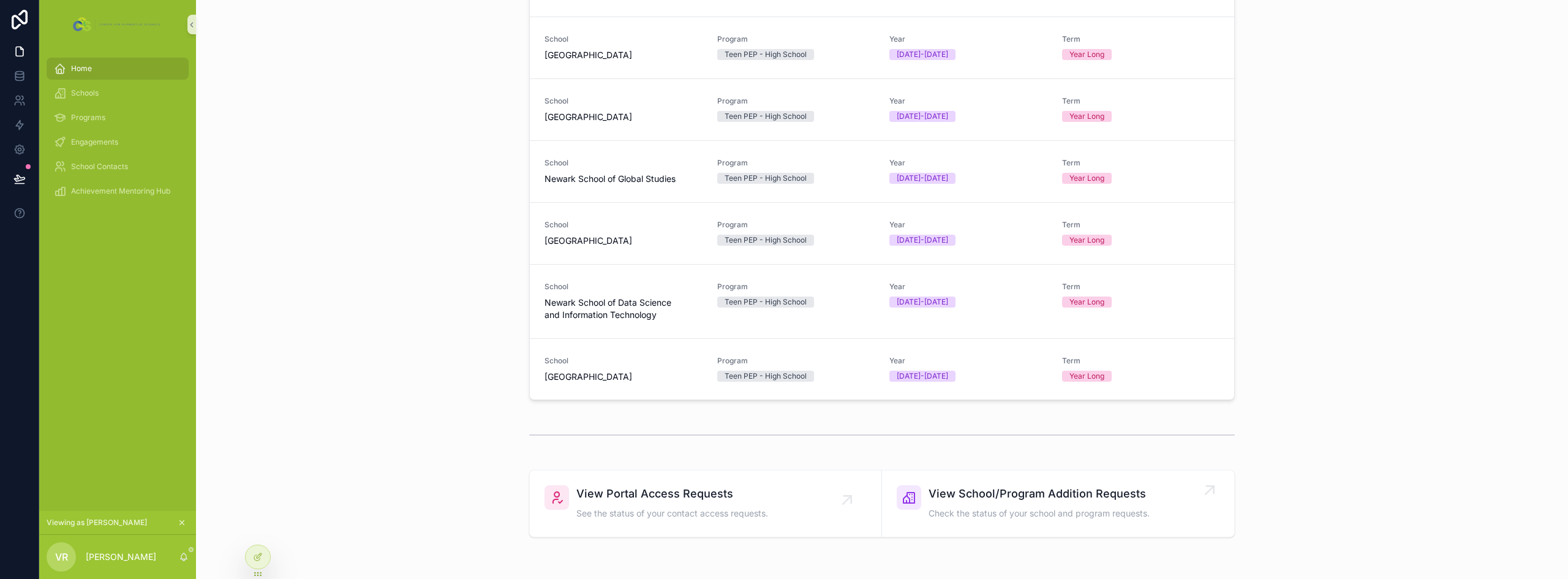
click at [1118, 492] on span "View School/Program Addition Requests" at bounding box center [1039, 493] width 221 height 17
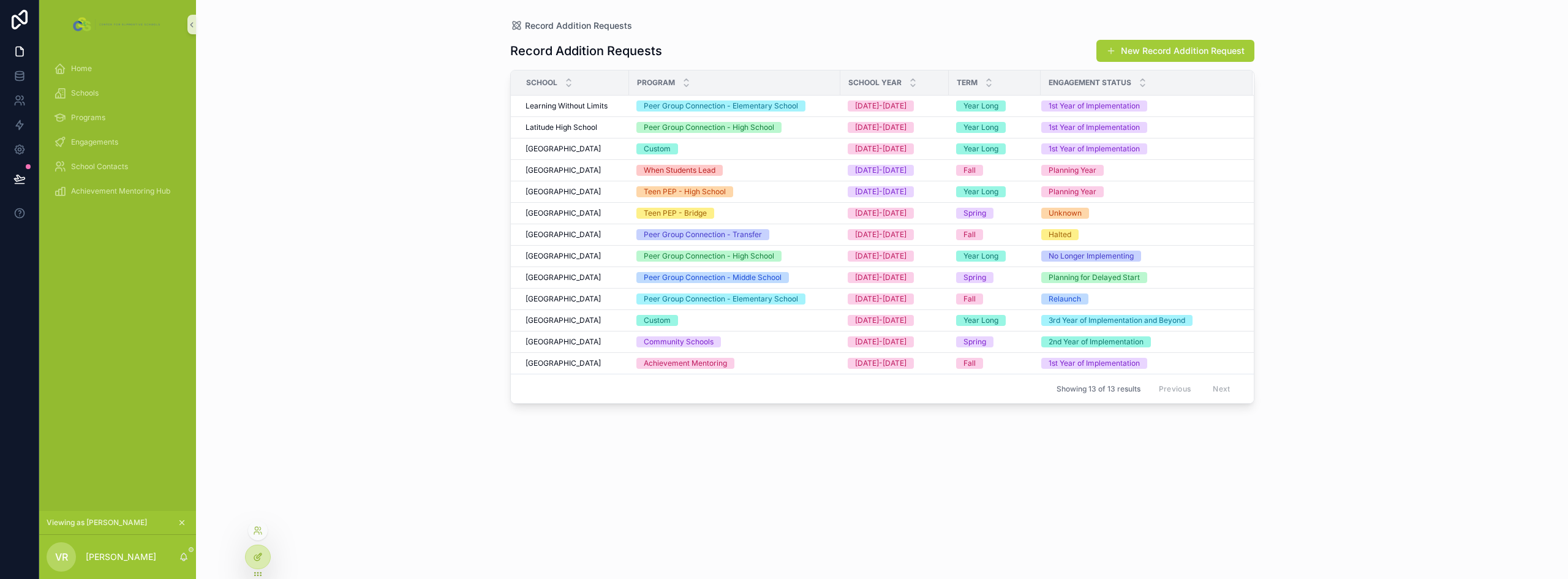
click at [256, 562] on div at bounding box center [258, 557] width 24 height 24
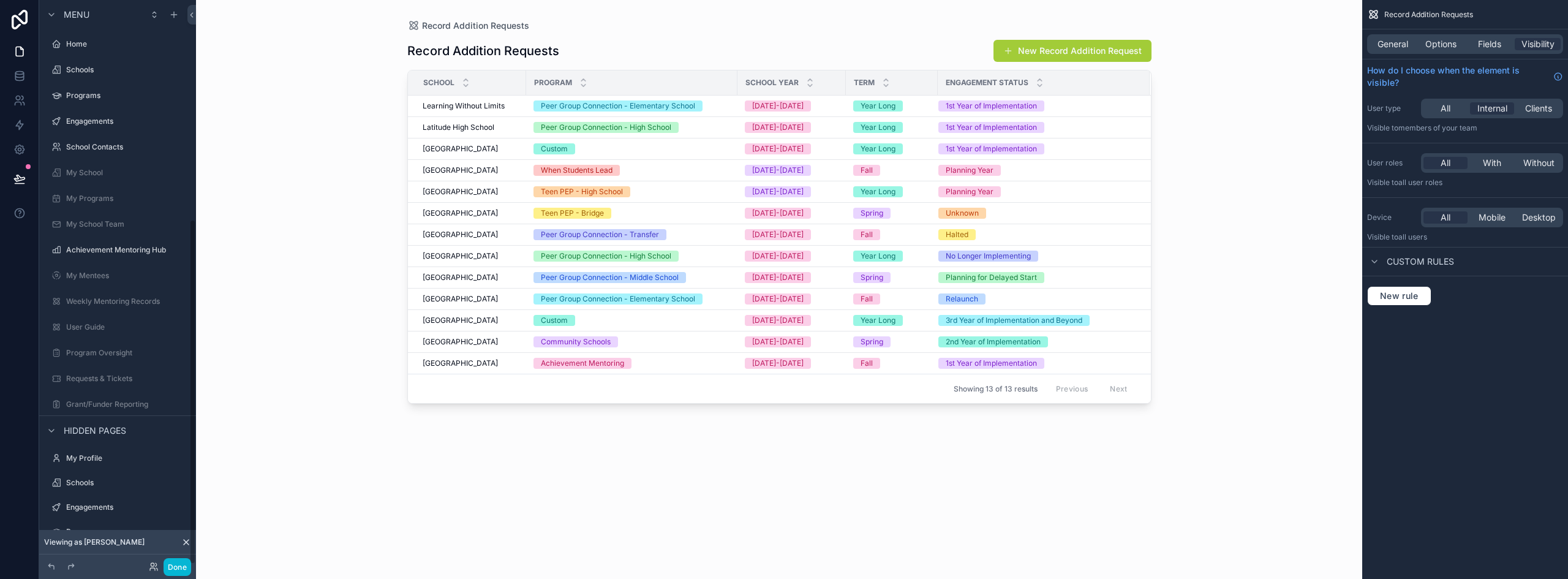
scroll to position [358, 0]
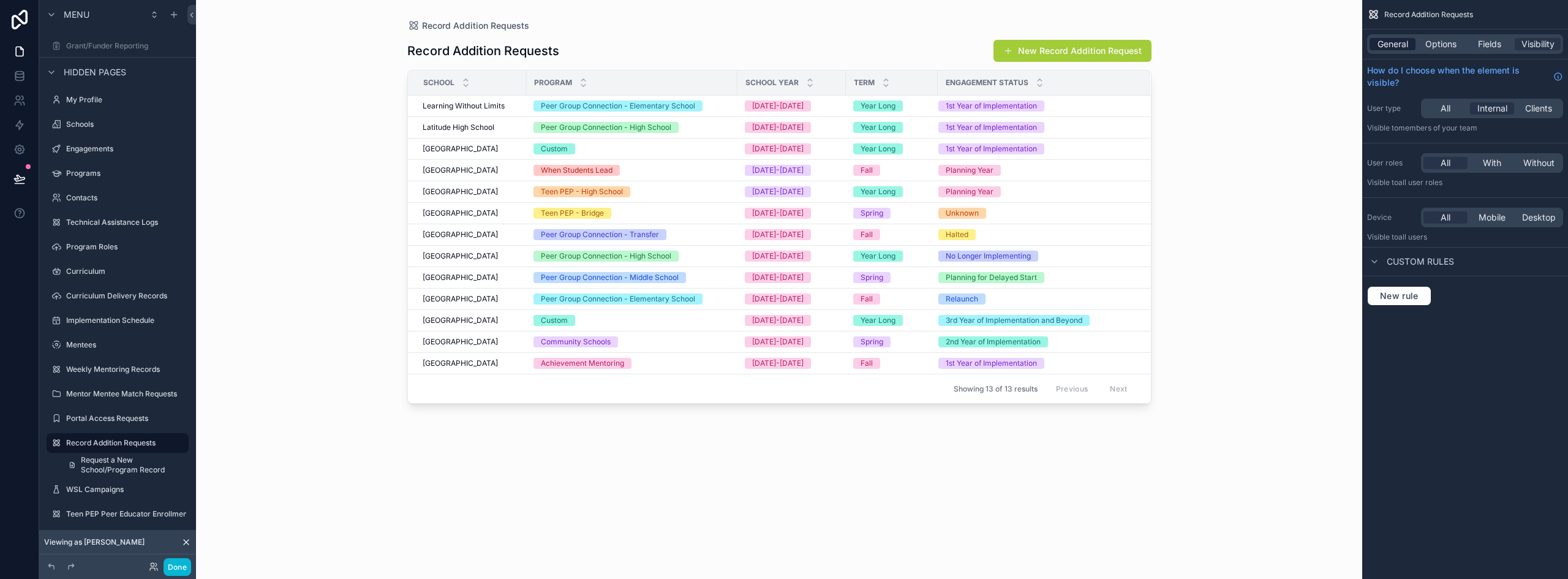
click at [1406, 48] on span "General" at bounding box center [1393, 44] width 31 height 12
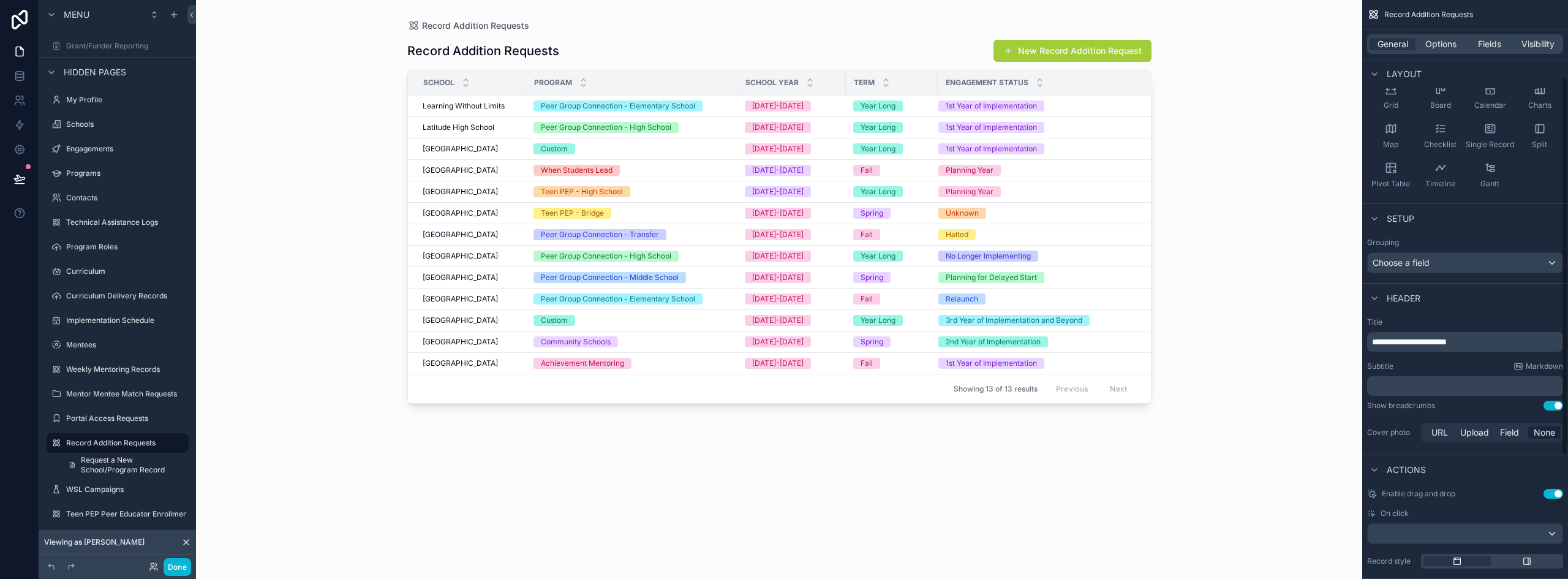
scroll to position [122, 0]
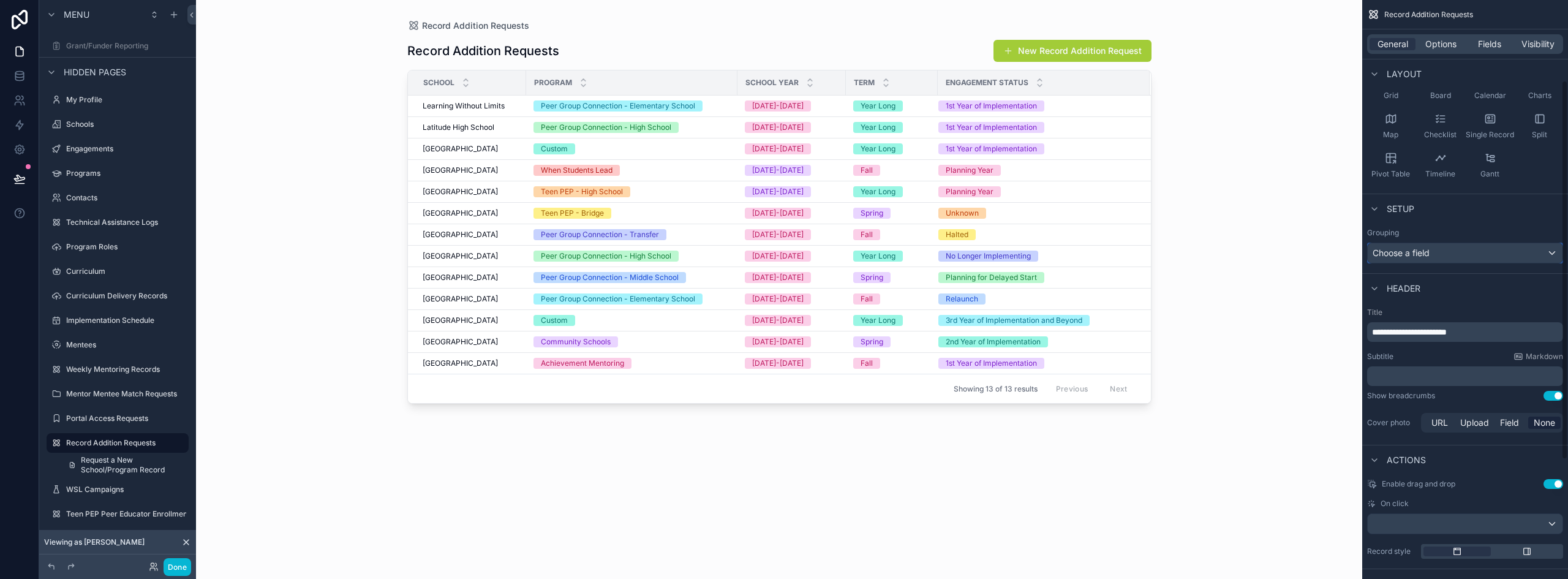
click at [1448, 254] on div "Choose a field" at bounding box center [1465, 253] width 195 height 20
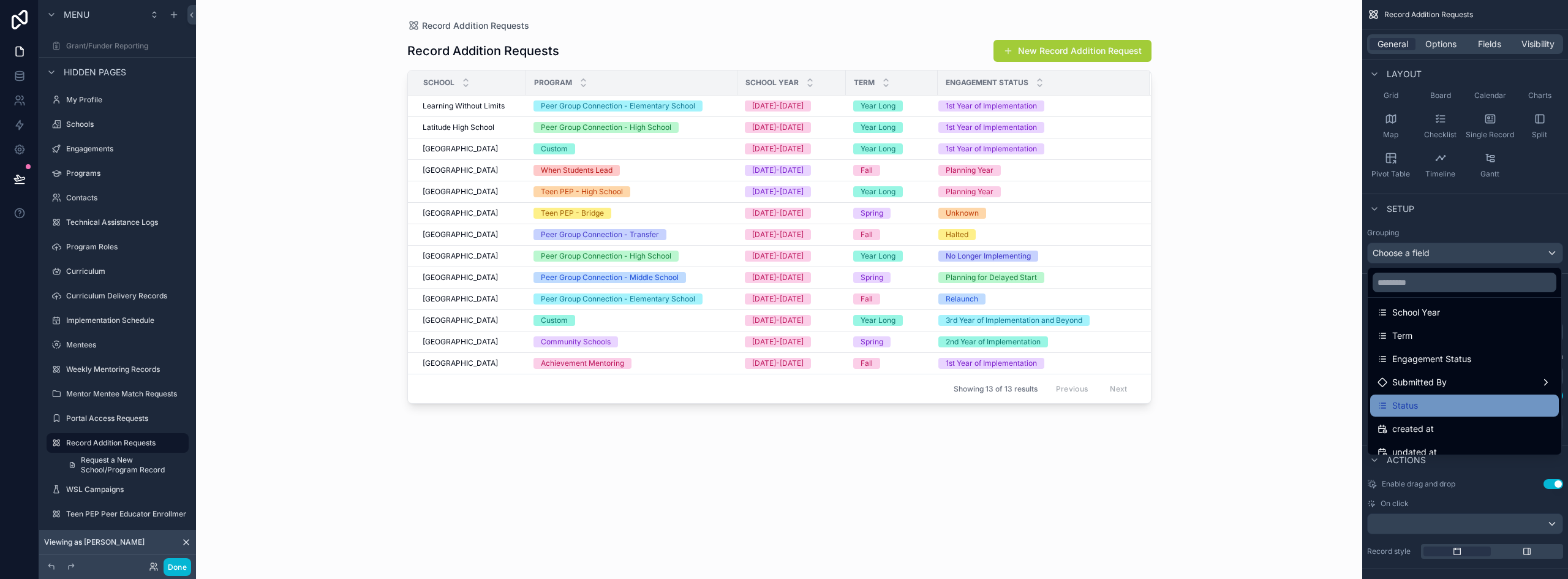
click at [1444, 396] on div "Status" at bounding box center [1465, 405] width 189 height 22
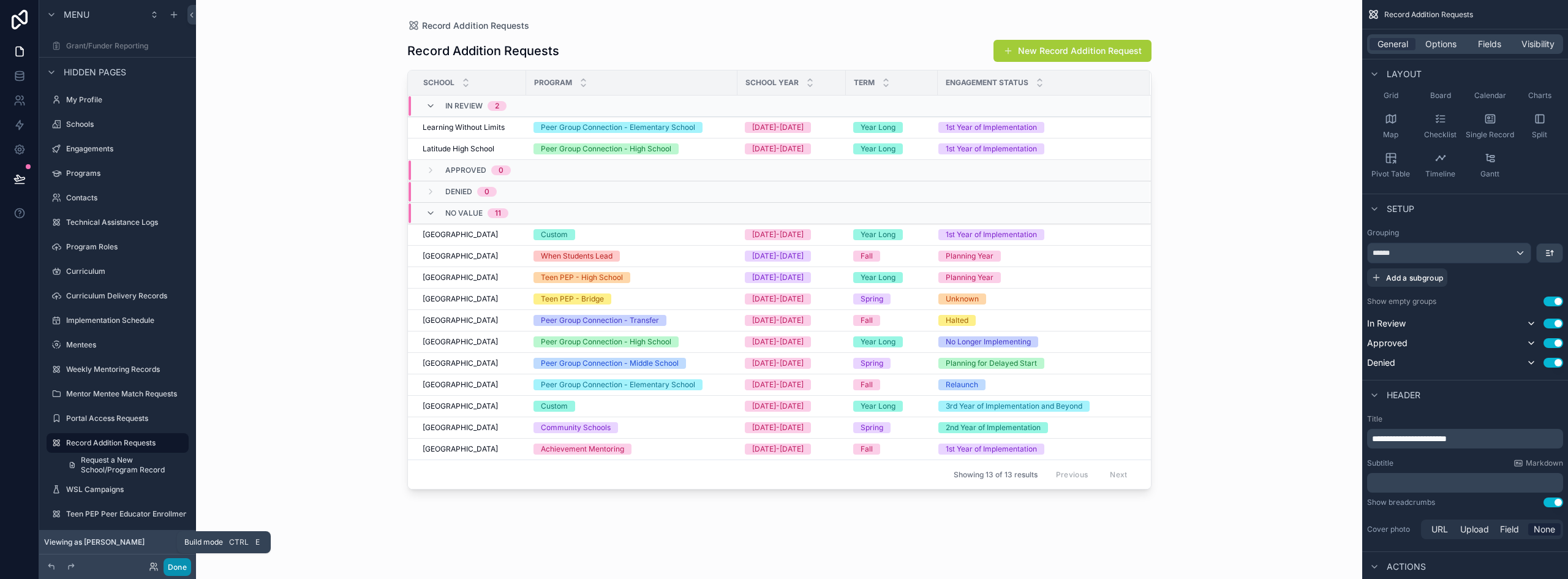
click at [173, 568] on button "Done" at bounding box center [177, 567] width 27 height 18
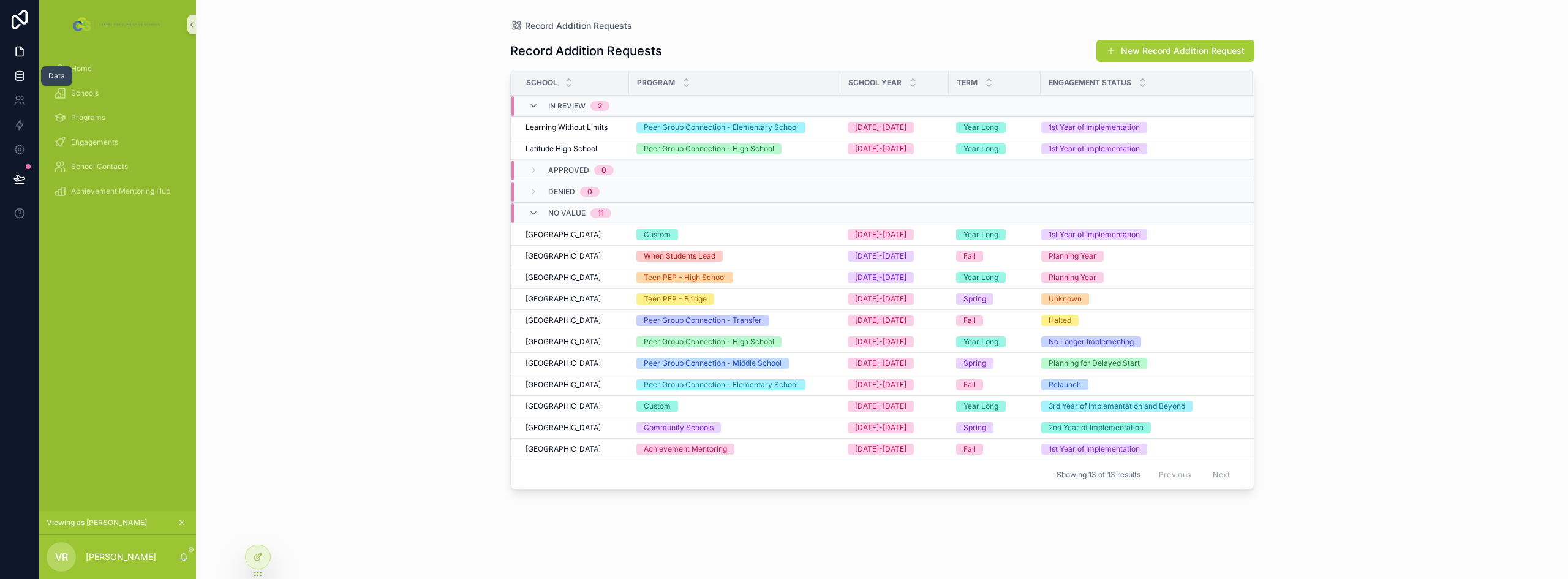
click at [24, 78] on icon at bounding box center [19, 78] width 8 height 5
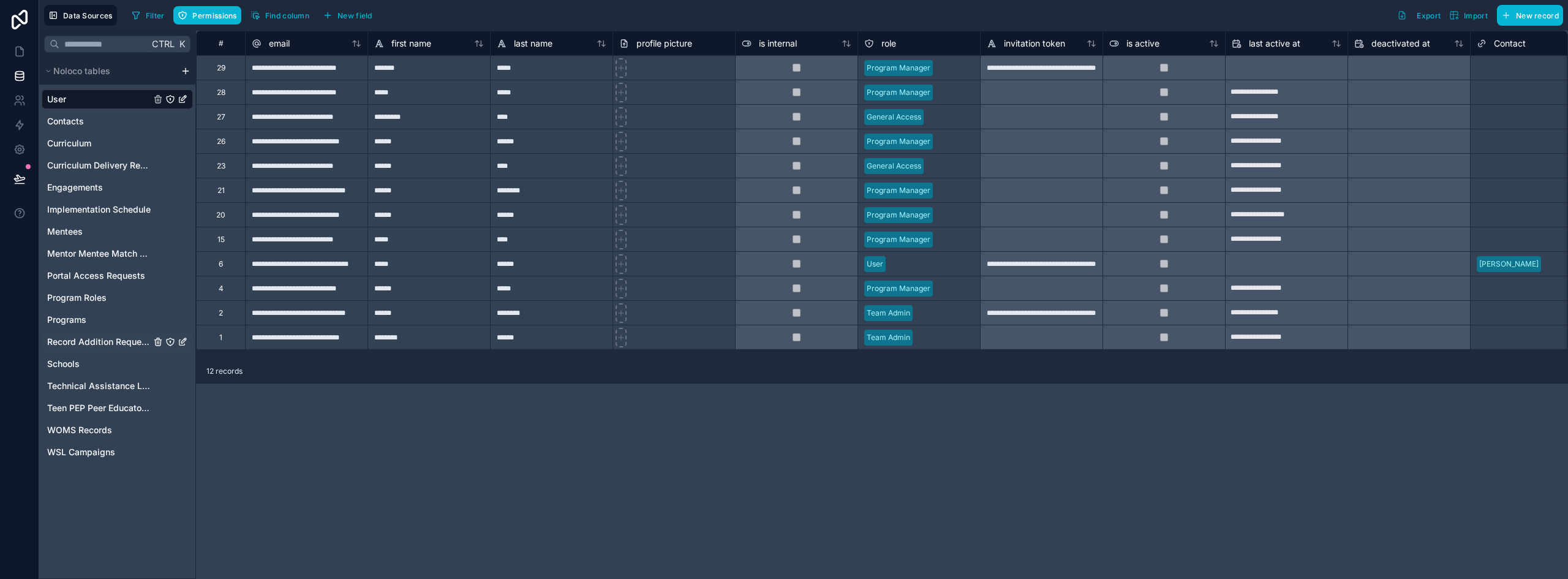
click at [84, 346] on span "Record Addition Requests" at bounding box center [99, 341] width 103 height 12
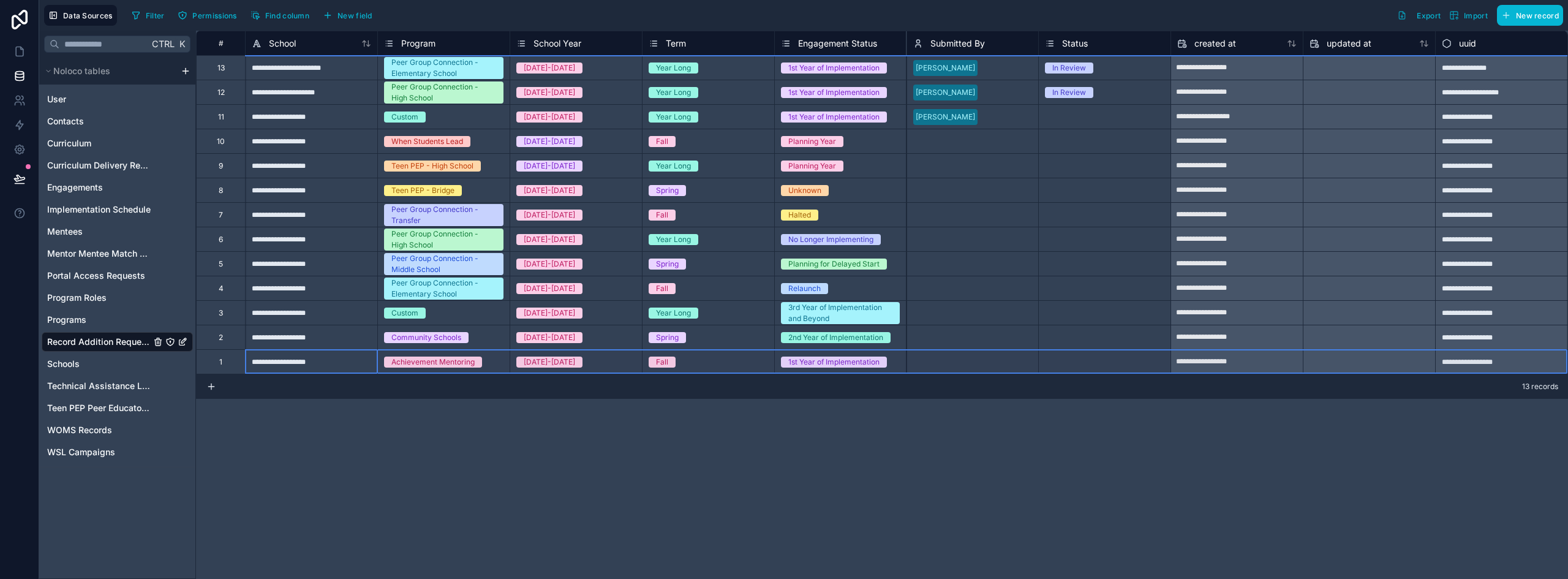
click at [224, 364] on div "1" at bounding box center [220, 361] width 49 height 24
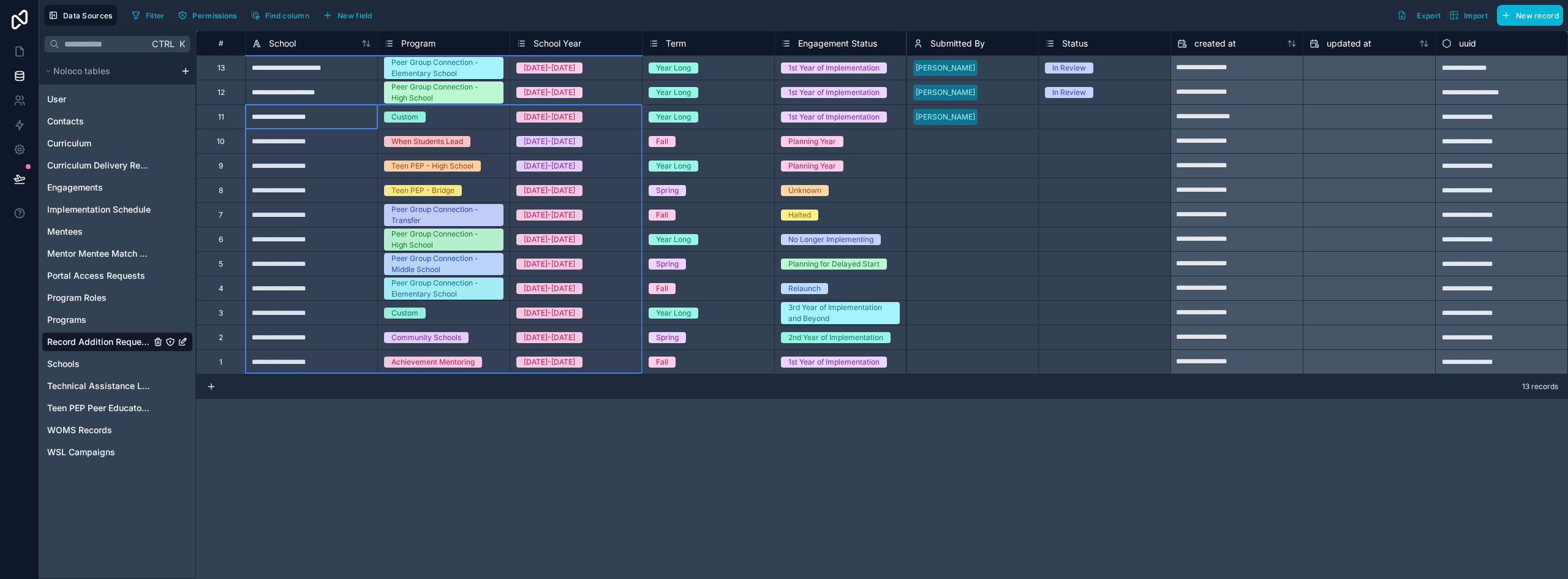
drag, startPoint x: 294, startPoint y: 117, endPoint x: 628, endPoint y: 376, distance: 422.7
click at [628, 376] on div "**********" at bounding box center [882, 304] width 1372 height 548
click at [415, 246] on b "13" at bounding box center [414, 245] width 8 height 9
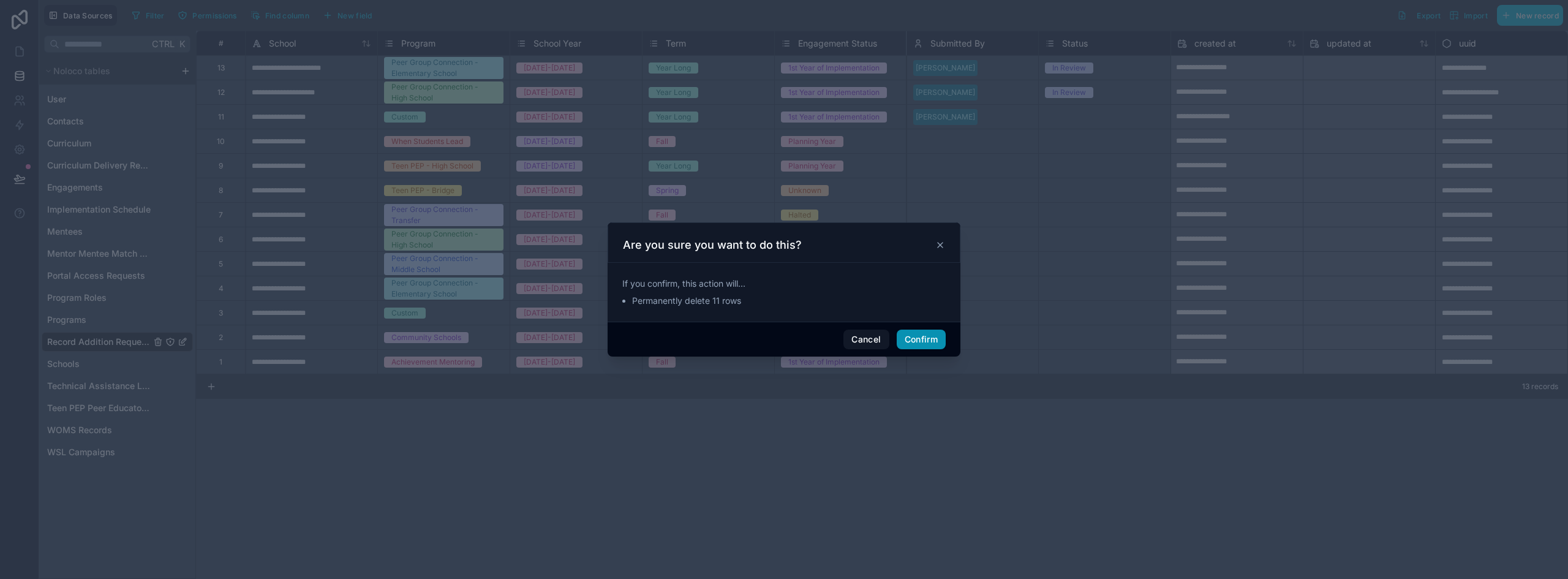
click at [917, 341] on button "Confirm" at bounding box center [921, 339] width 49 height 20
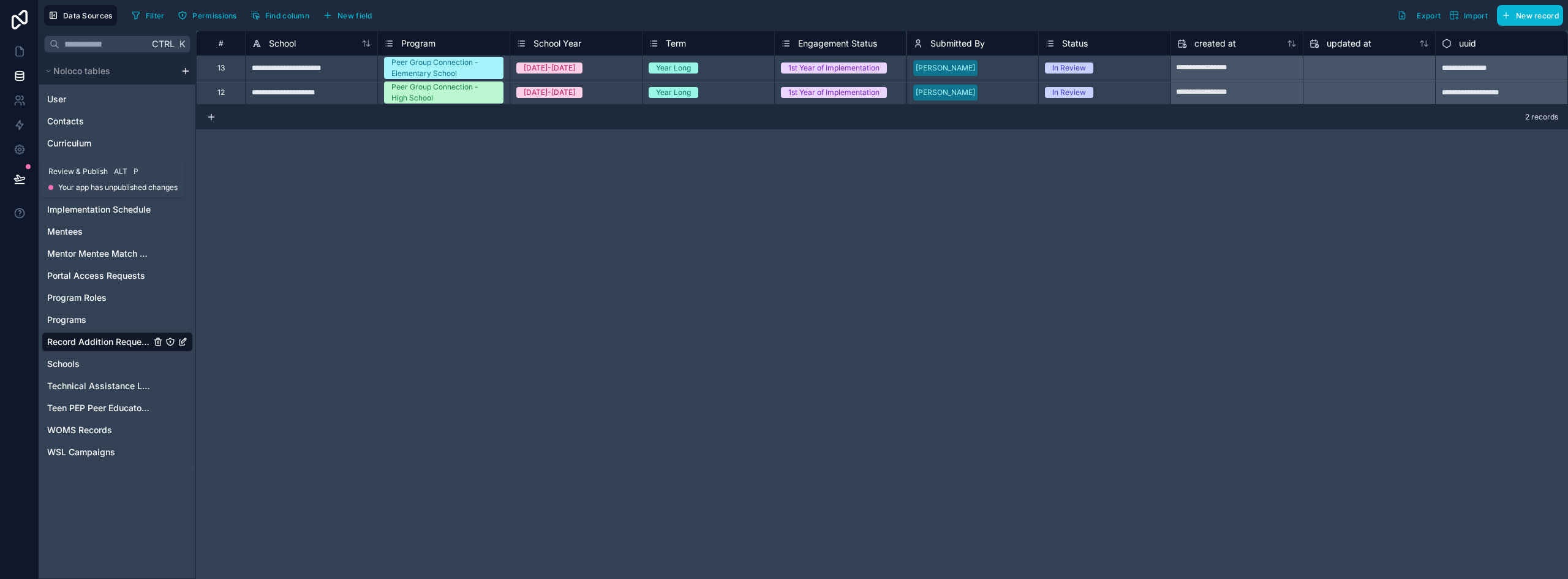
click at [20, 179] on icon at bounding box center [19, 178] width 12 height 12
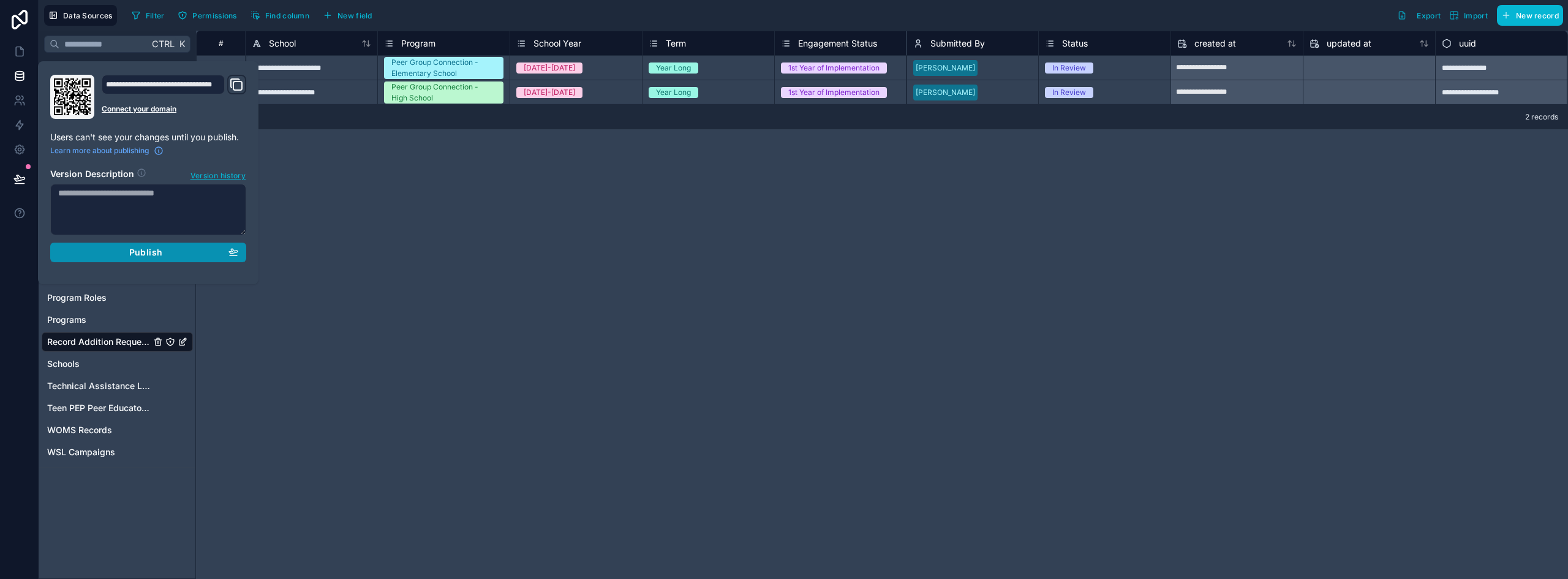
click at [152, 250] on span "Publish" at bounding box center [146, 252] width 33 height 11
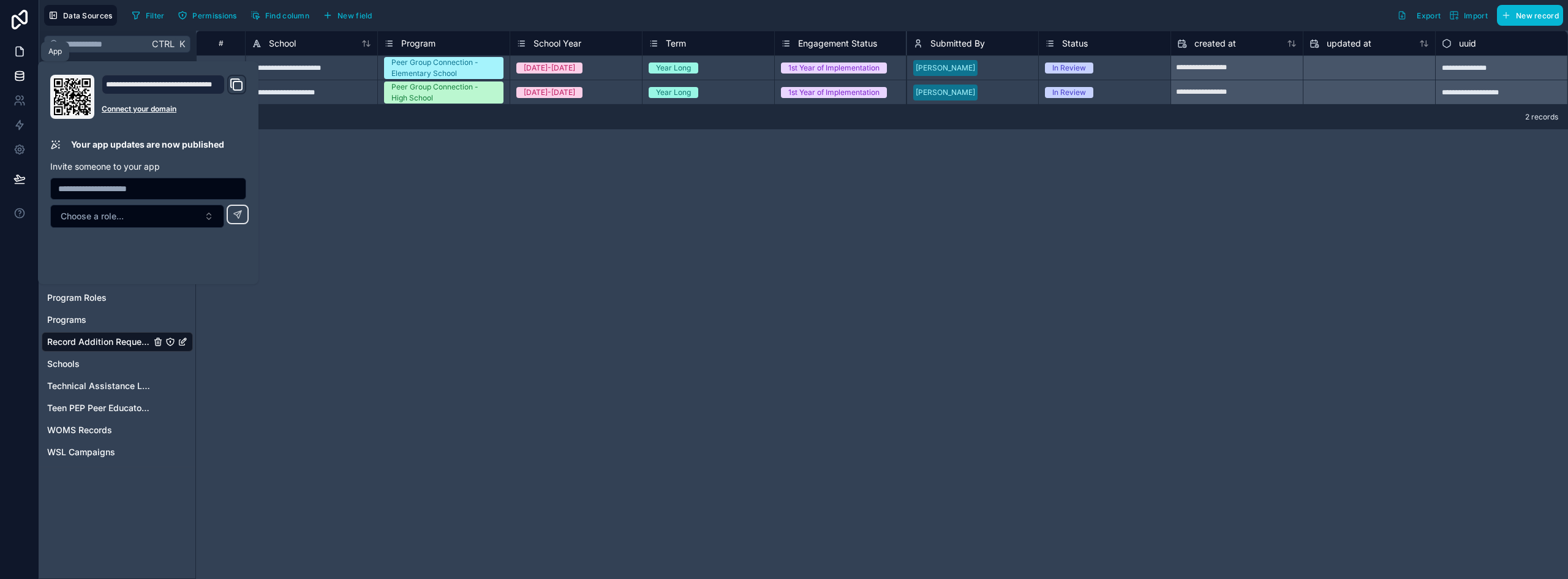
click at [19, 47] on icon at bounding box center [20, 52] width 8 height 9
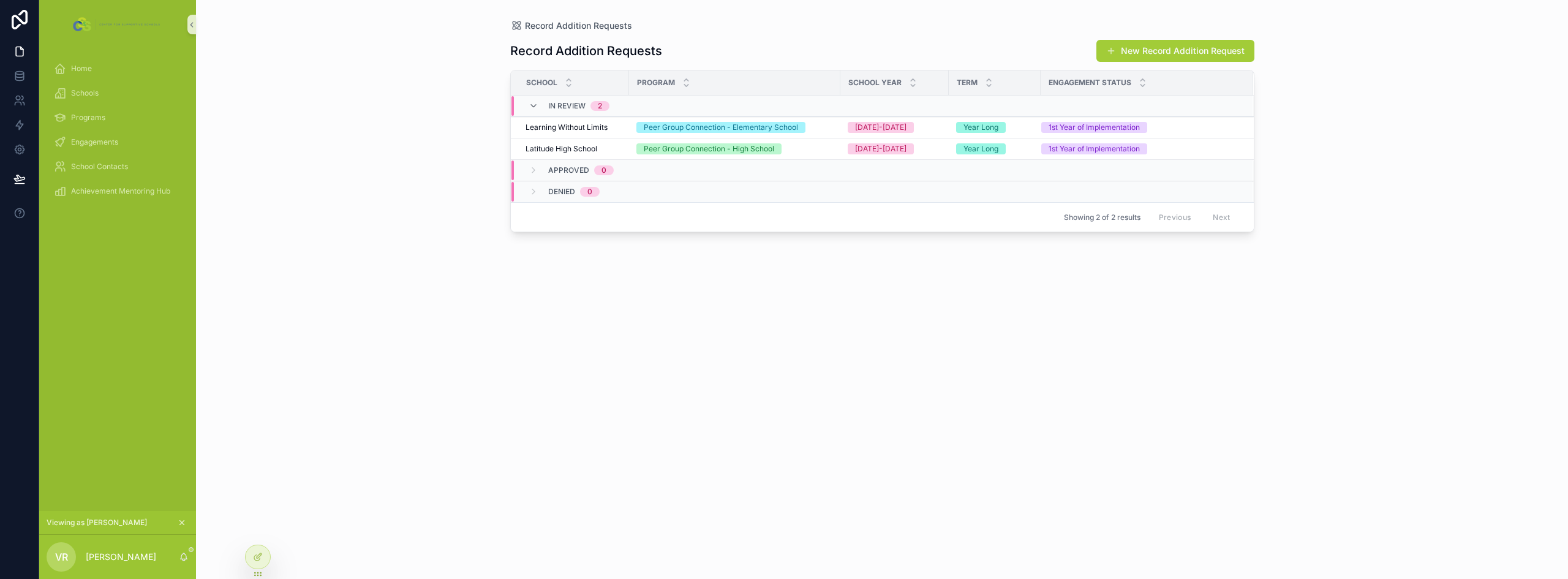
click at [416, 332] on div "Record Addition Requests Record Addition Requests New Record Addition Request S…" at bounding box center [882, 289] width 1372 height 579
click at [387, 204] on div "Record Addition Requests Record Addition Requests New Record Addition Request S…" at bounding box center [882, 289] width 1372 height 579
